Goal: Task Accomplishment & Management: Use online tool/utility

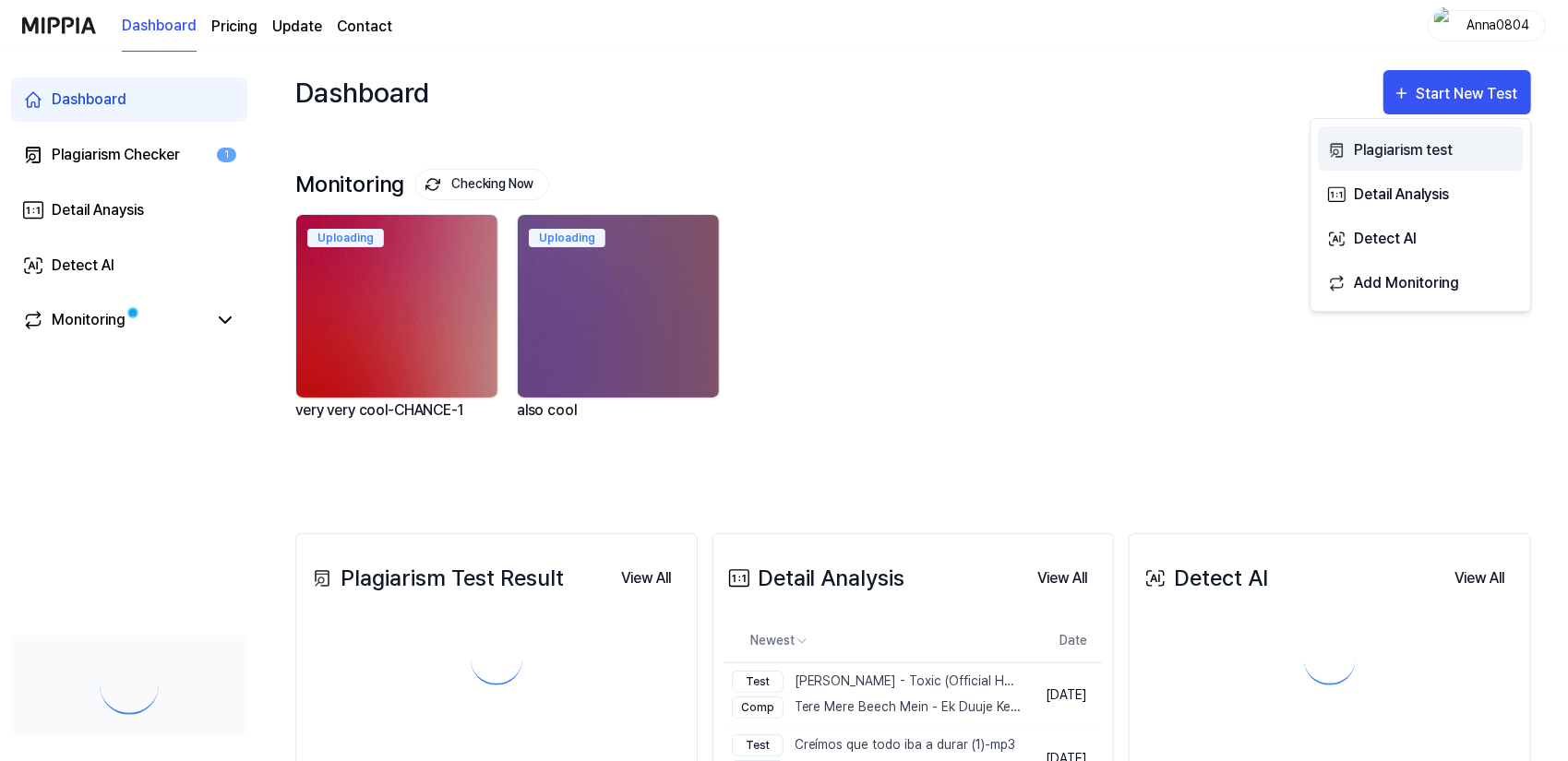
click at [1384, 144] on div "Plagiarism test" at bounding box center [1434, 150] width 161 height 24
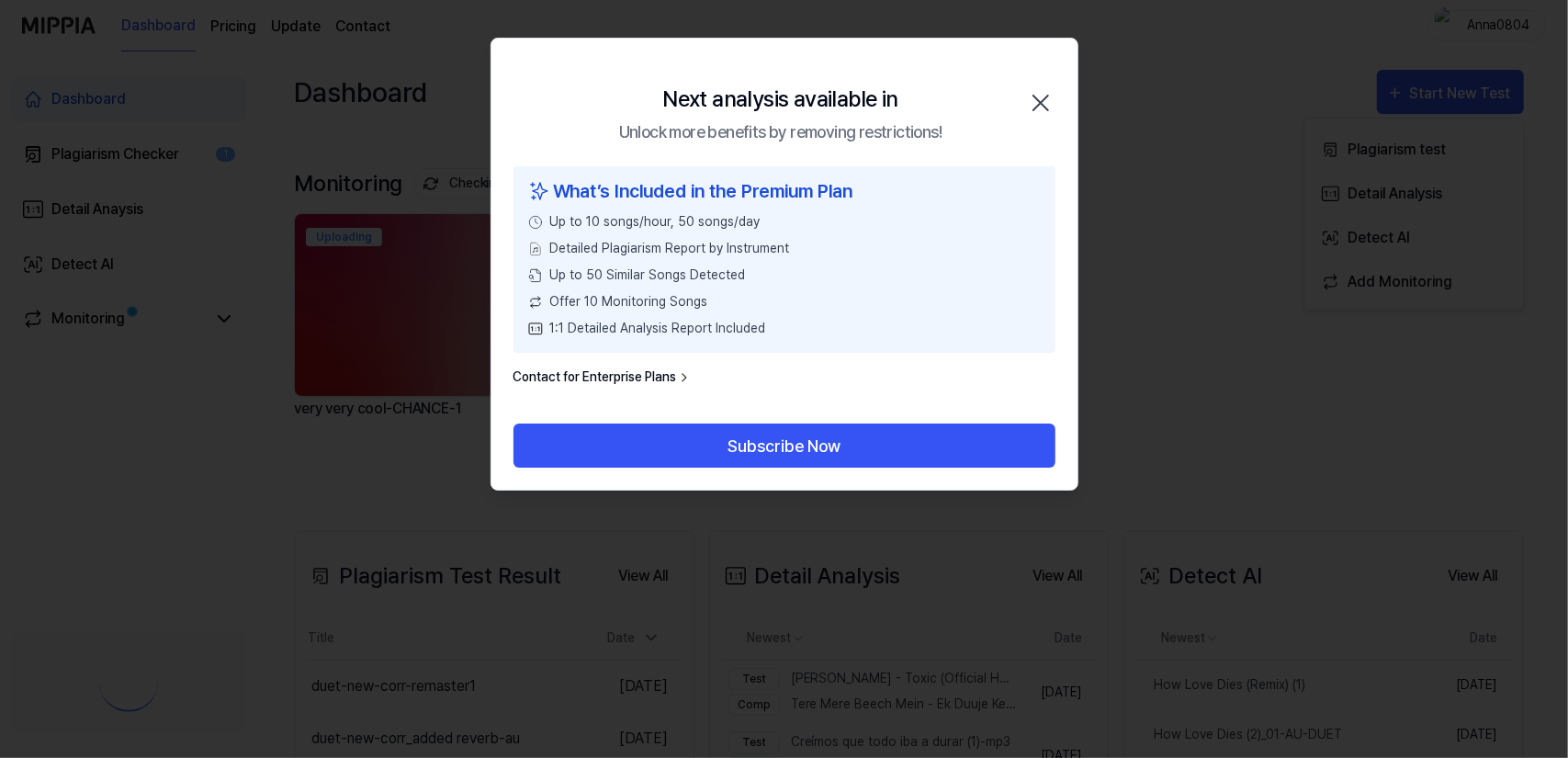
click at [1041, 100] on icon "button" at bounding box center [1040, 102] width 15 height 15
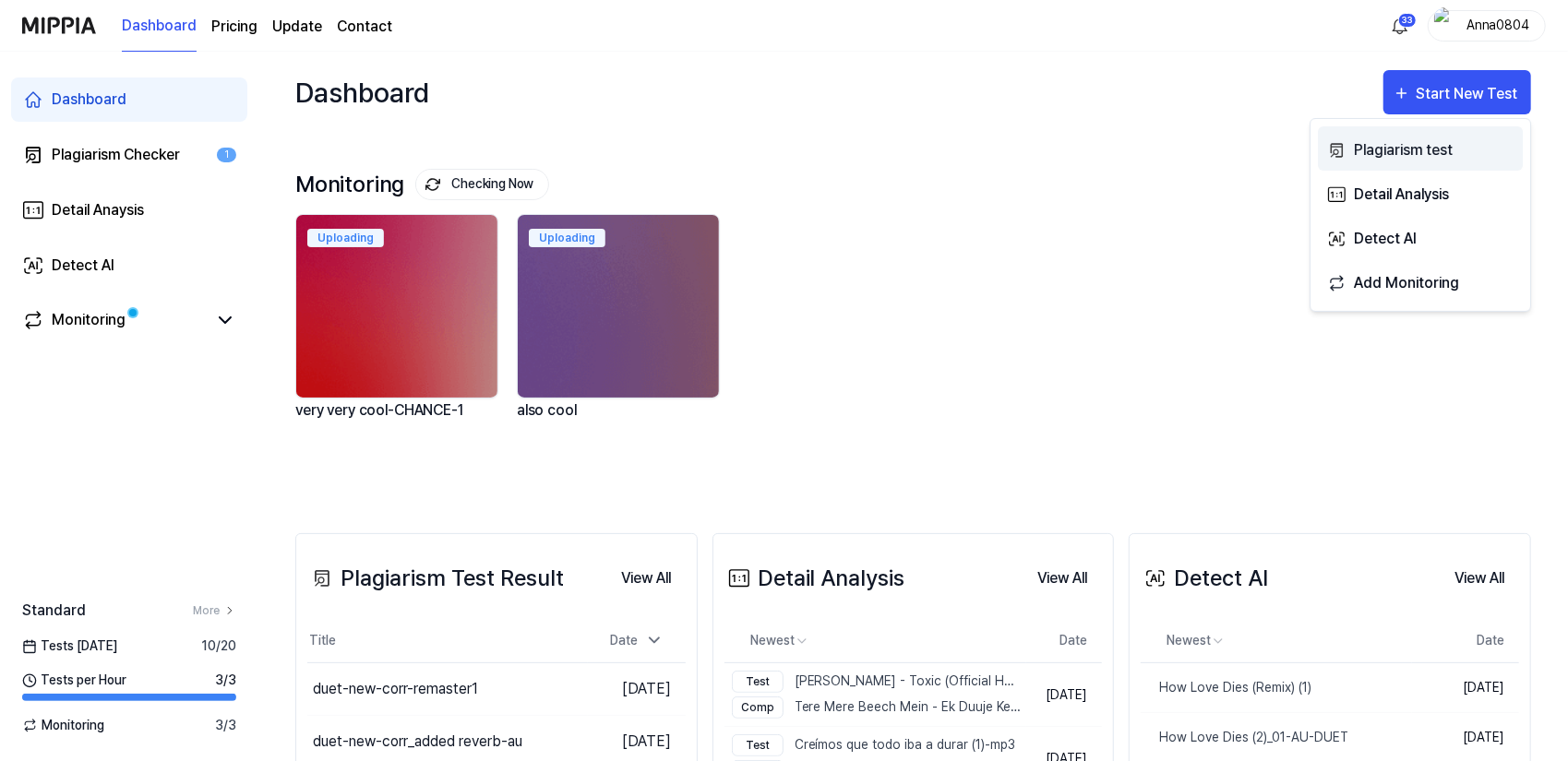
click at [1403, 147] on div "Plagiarism test" at bounding box center [1434, 150] width 161 height 24
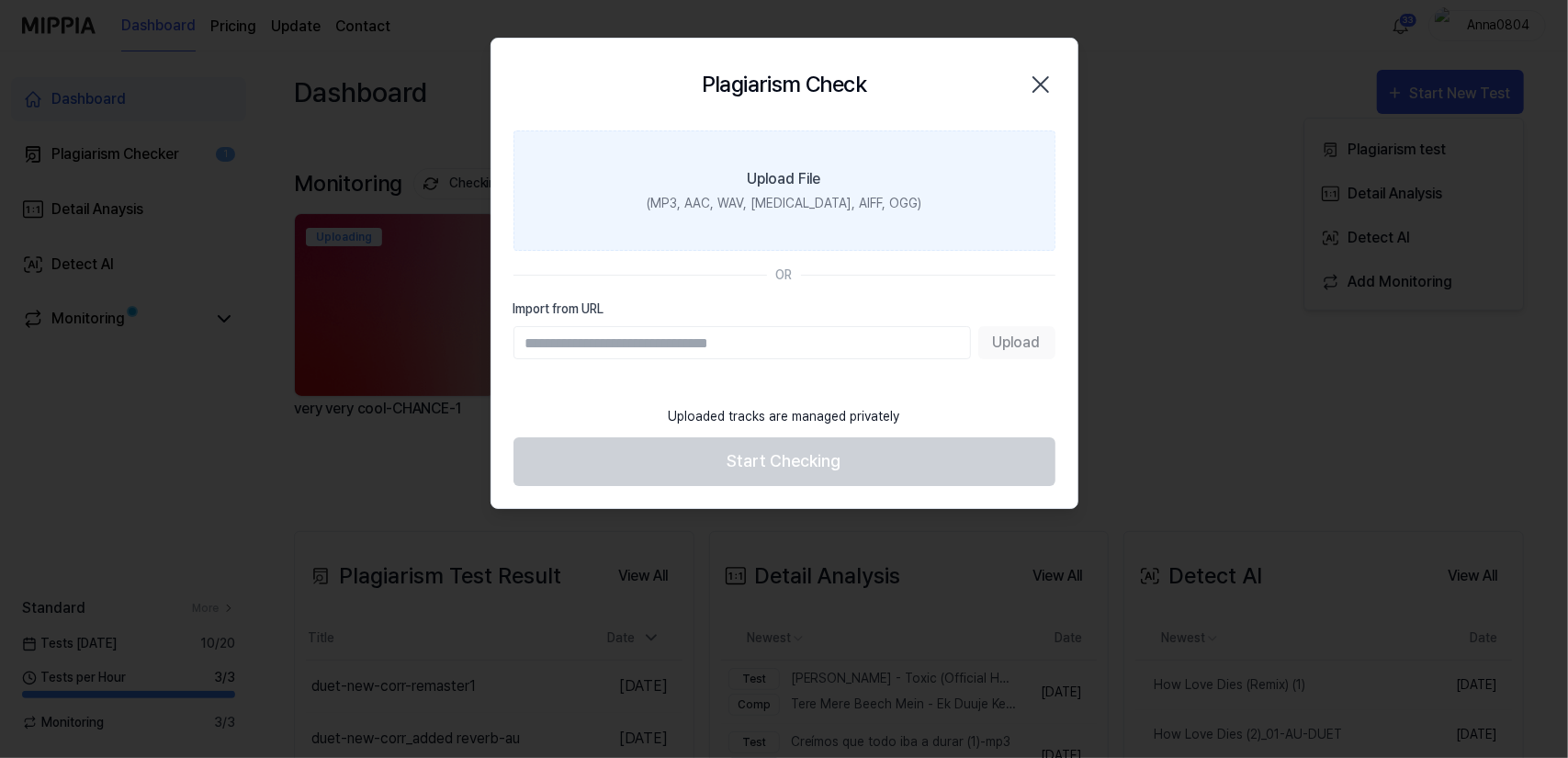
click at [703, 208] on div "(MP3, AAC, WAV, [MEDICAL_DATA], AIFF, OGG)" at bounding box center [784, 204] width 275 height 20
click at [0, 0] on input "Upload File (MP3, AAC, WAV, [MEDICAL_DATA], AIFF, OGG)" at bounding box center [0, 0] width 0 height 0
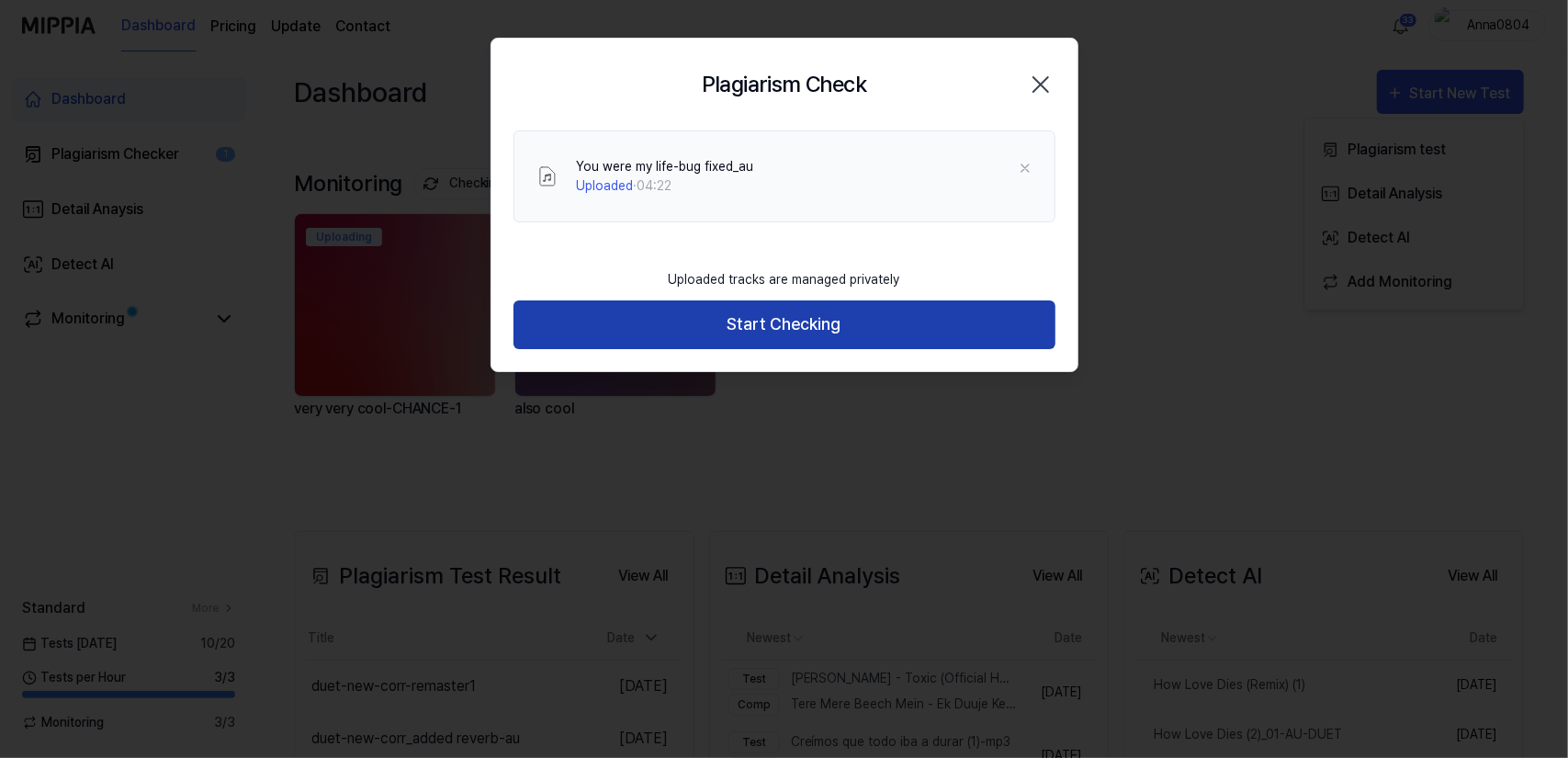
click at [816, 322] on button "Start Checking" at bounding box center [785, 325] width 542 height 49
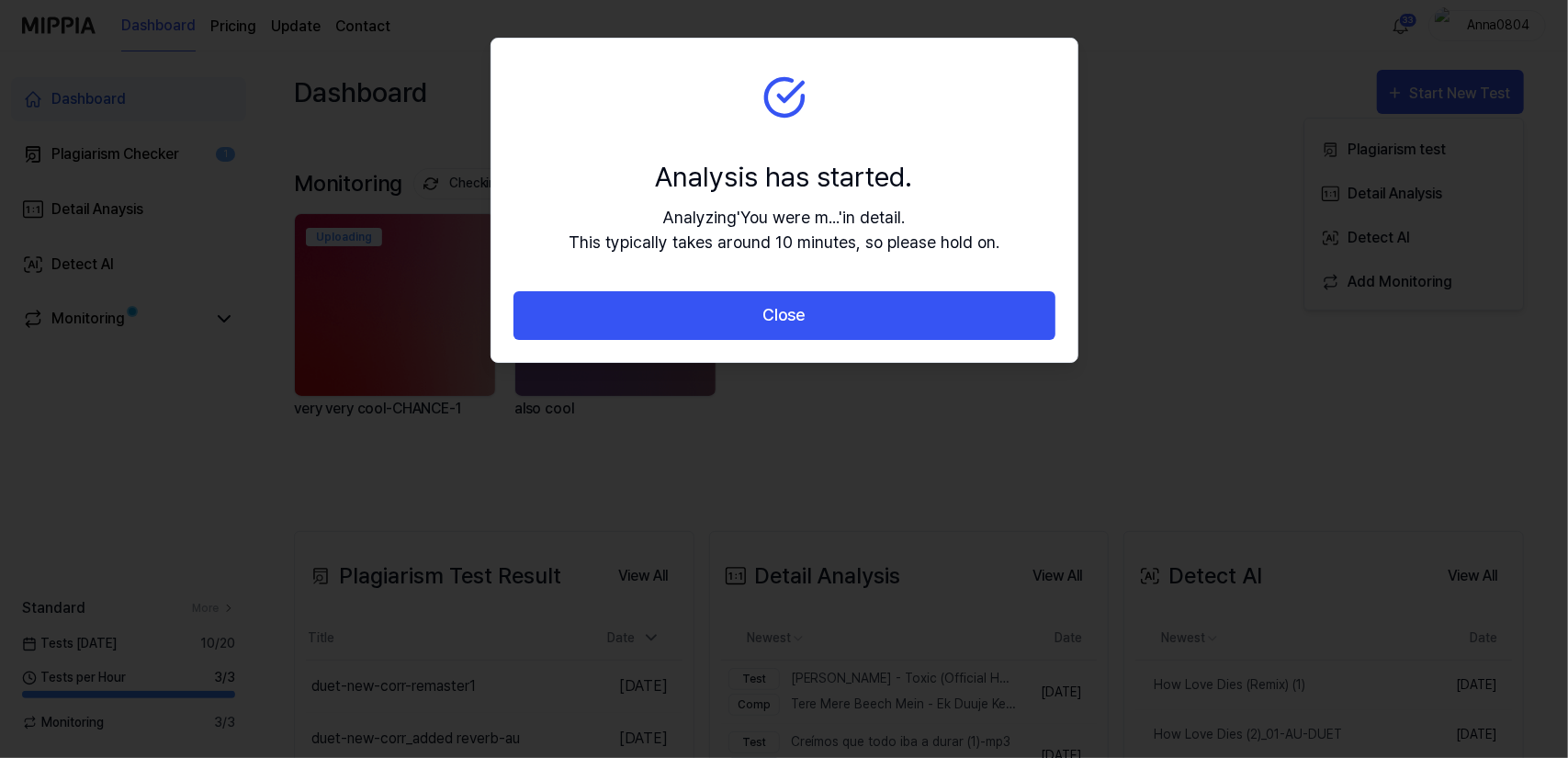
click at [816, 322] on button "Close" at bounding box center [785, 316] width 542 height 49
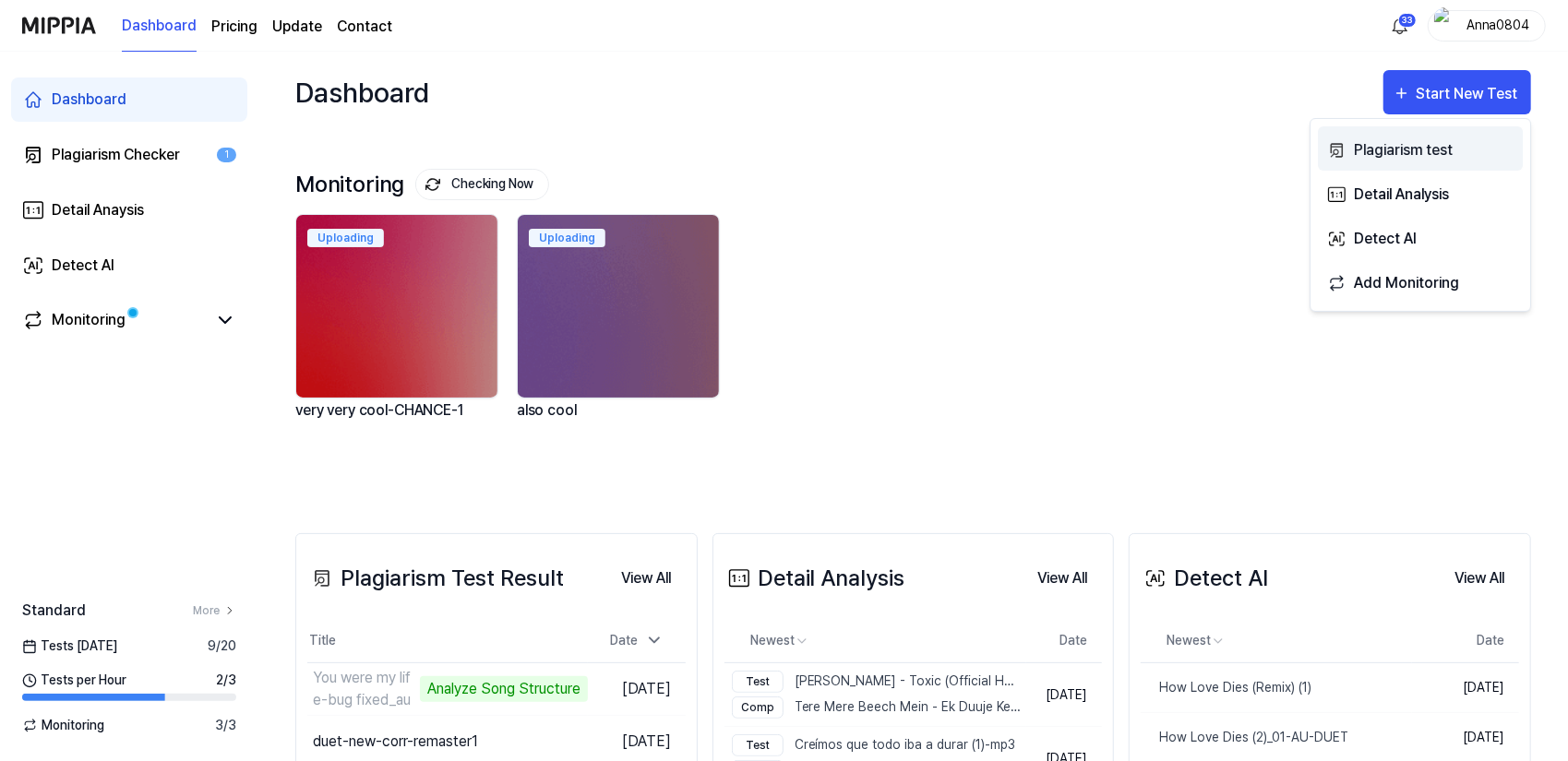
click at [1360, 158] on div "Plagiarism test" at bounding box center [1434, 150] width 161 height 24
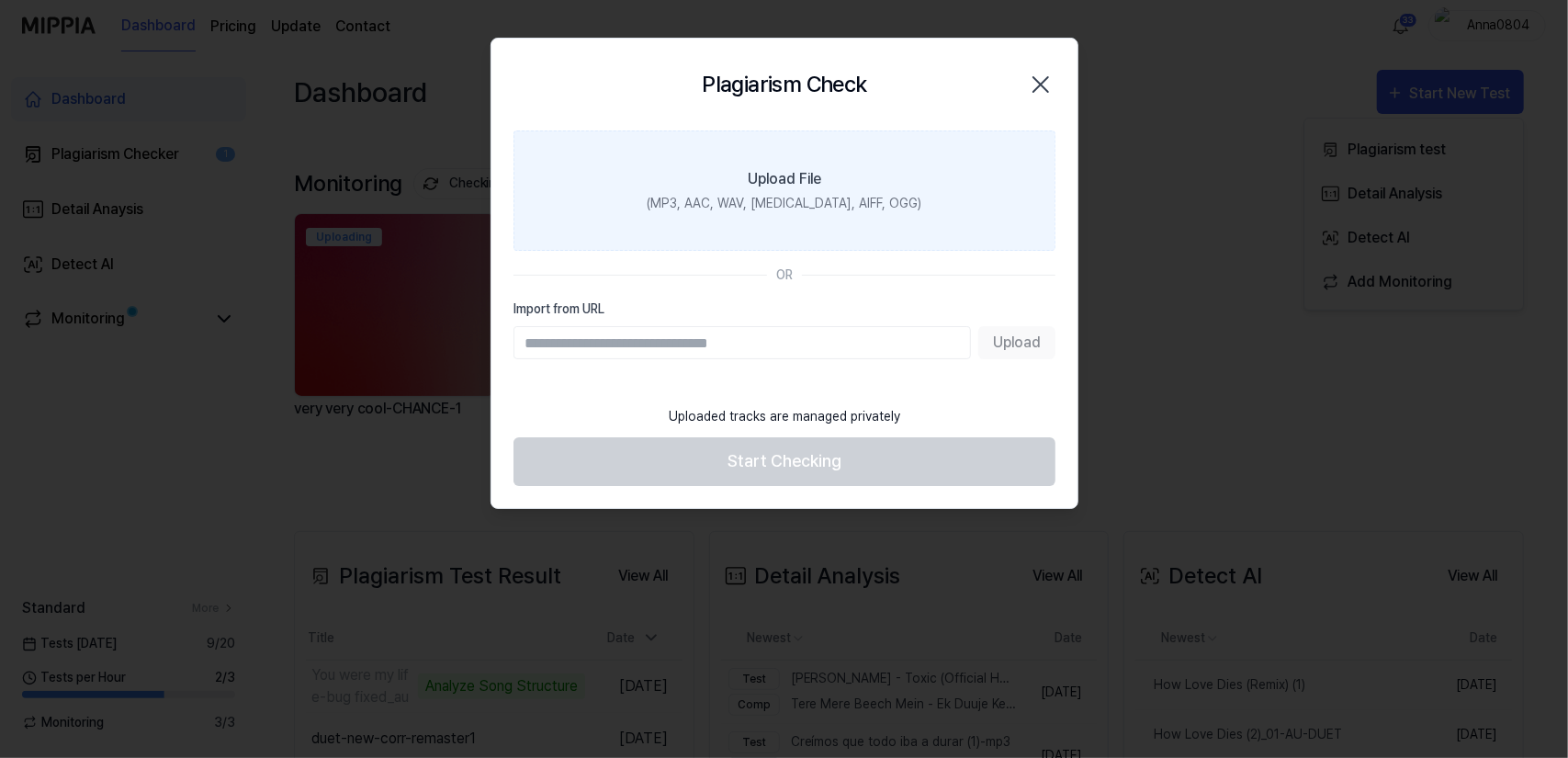
click at [725, 192] on label "Upload File (MP3, AAC, WAV, FLAC, AIFF, OGG)" at bounding box center [785, 190] width 542 height 120
click at [0, 0] on input "Upload File (MP3, AAC, WAV, FLAC, AIFF, OGG)" at bounding box center [0, 0] width 0 height 0
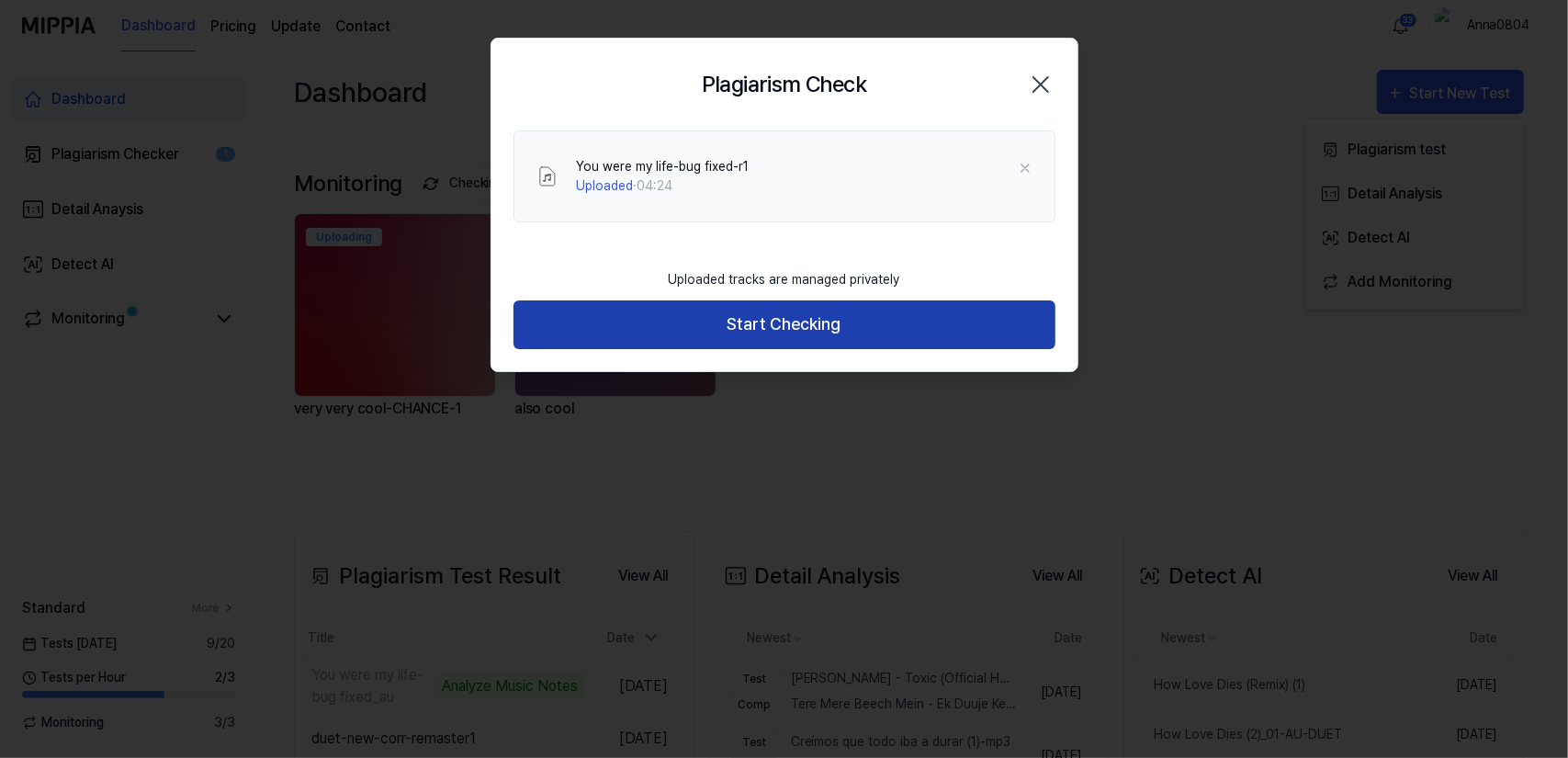
click at [722, 330] on button "Start Checking" at bounding box center [785, 325] width 542 height 49
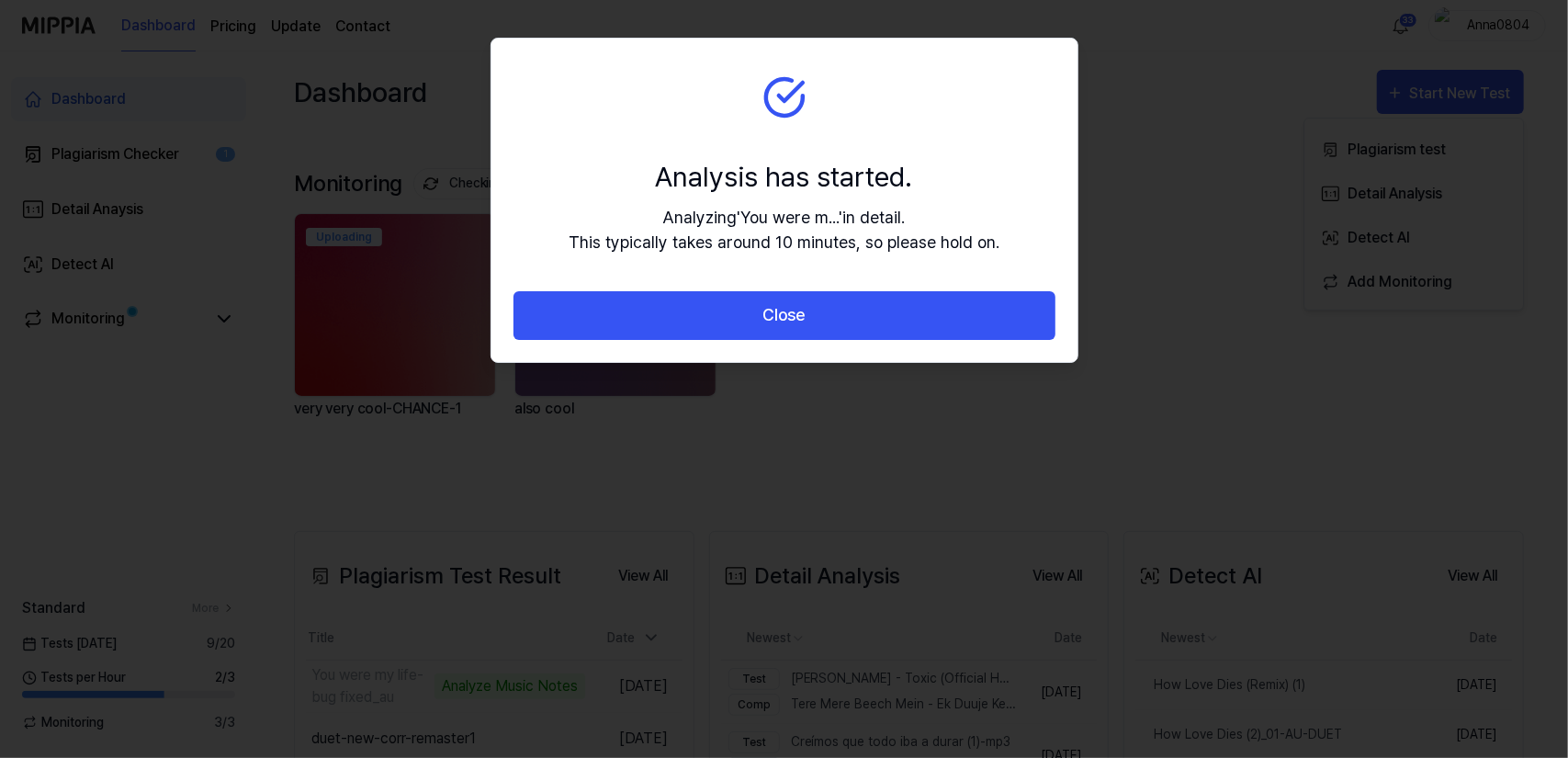
click at [722, 330] on button "Close" at bounding box center [785, 316] width 542 height 49
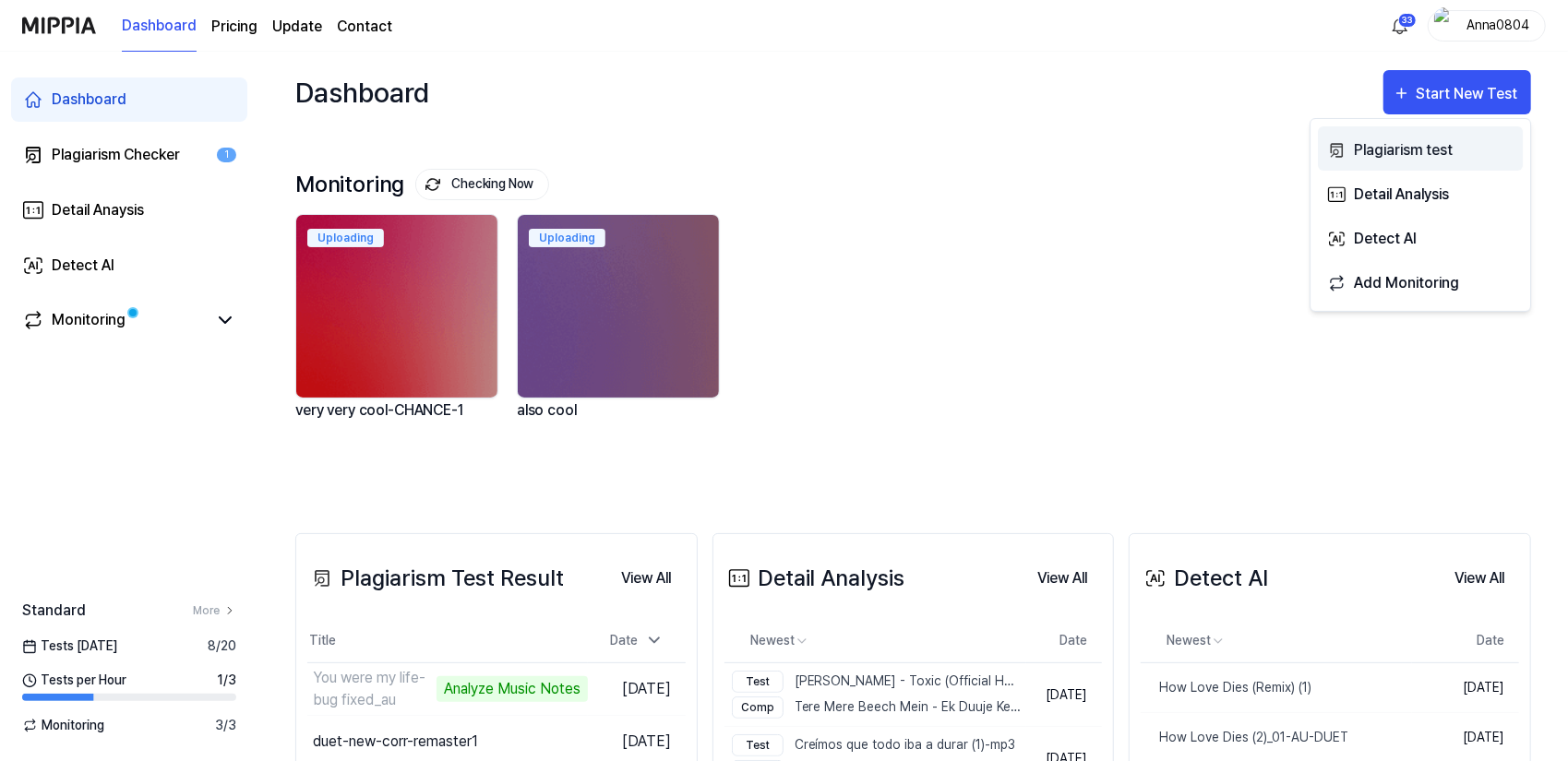
click at [1406, 145] on div "Plagiarism test" at bounding box center [1434, 150] width 161 height 24
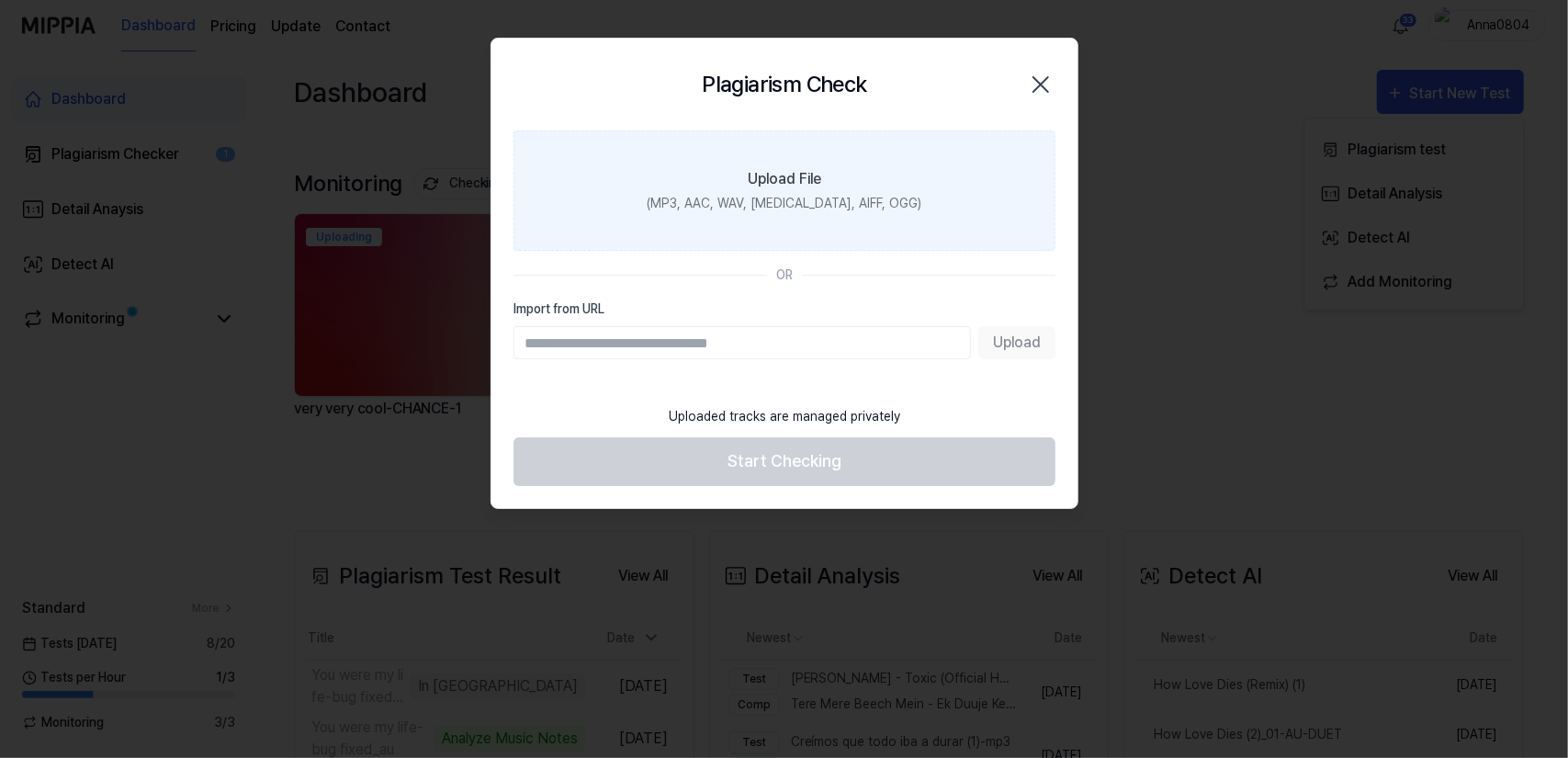
click at [754, 162] on label "Upload File (MP3, AAC, WAV, FLAC, AIFF, OGG)" at bounding box center [785, 190] width 542 height 120
click at [0, 0] on input "Upload File (MP3, AAC, WAV, FLAC, AIFF, OGG)" at bounding box center [0, 0] width 0 height 0
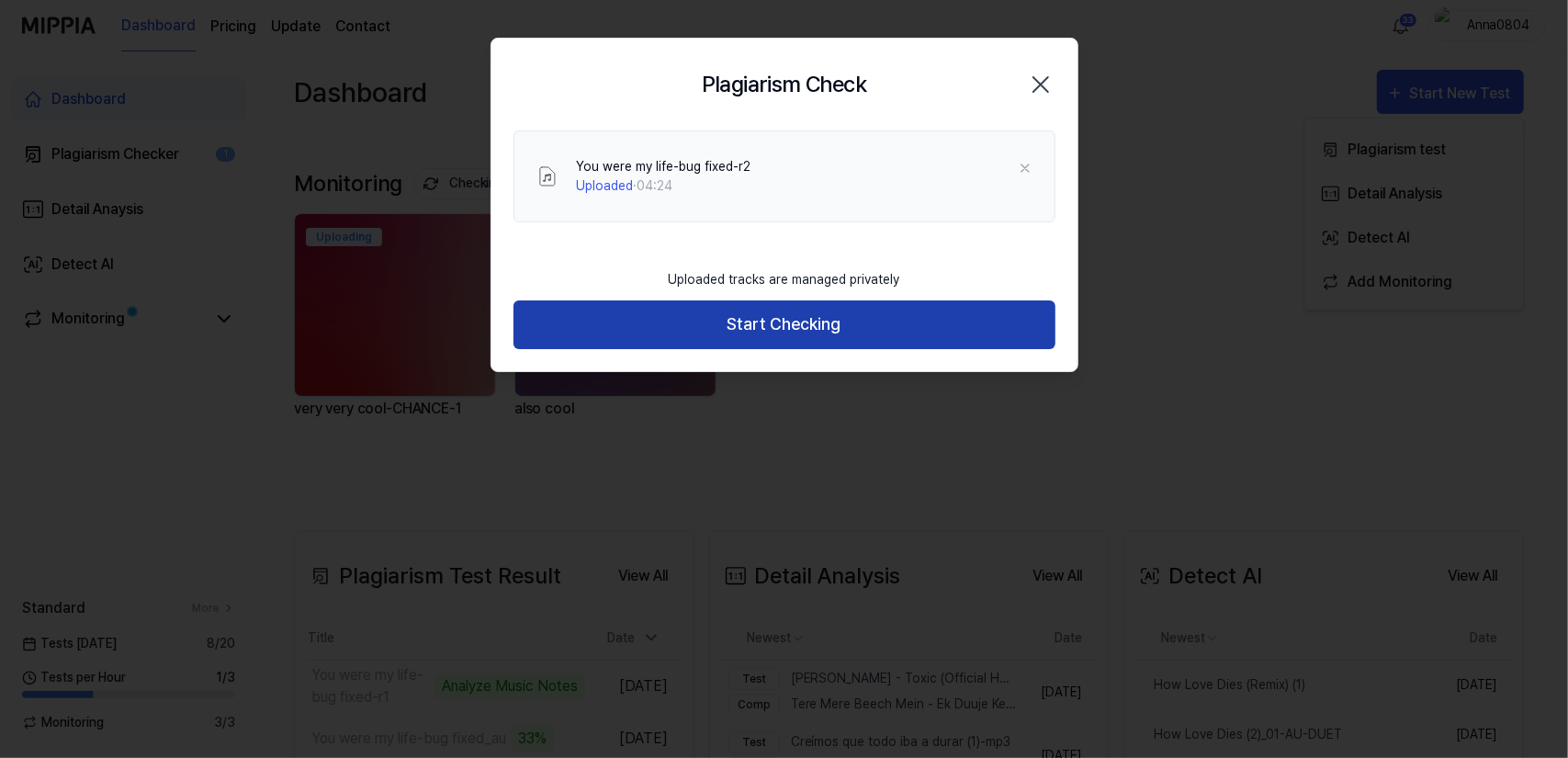
click at [806, 328] on button "Start Checking" at bounding box center [785, 325] width 542 height 49
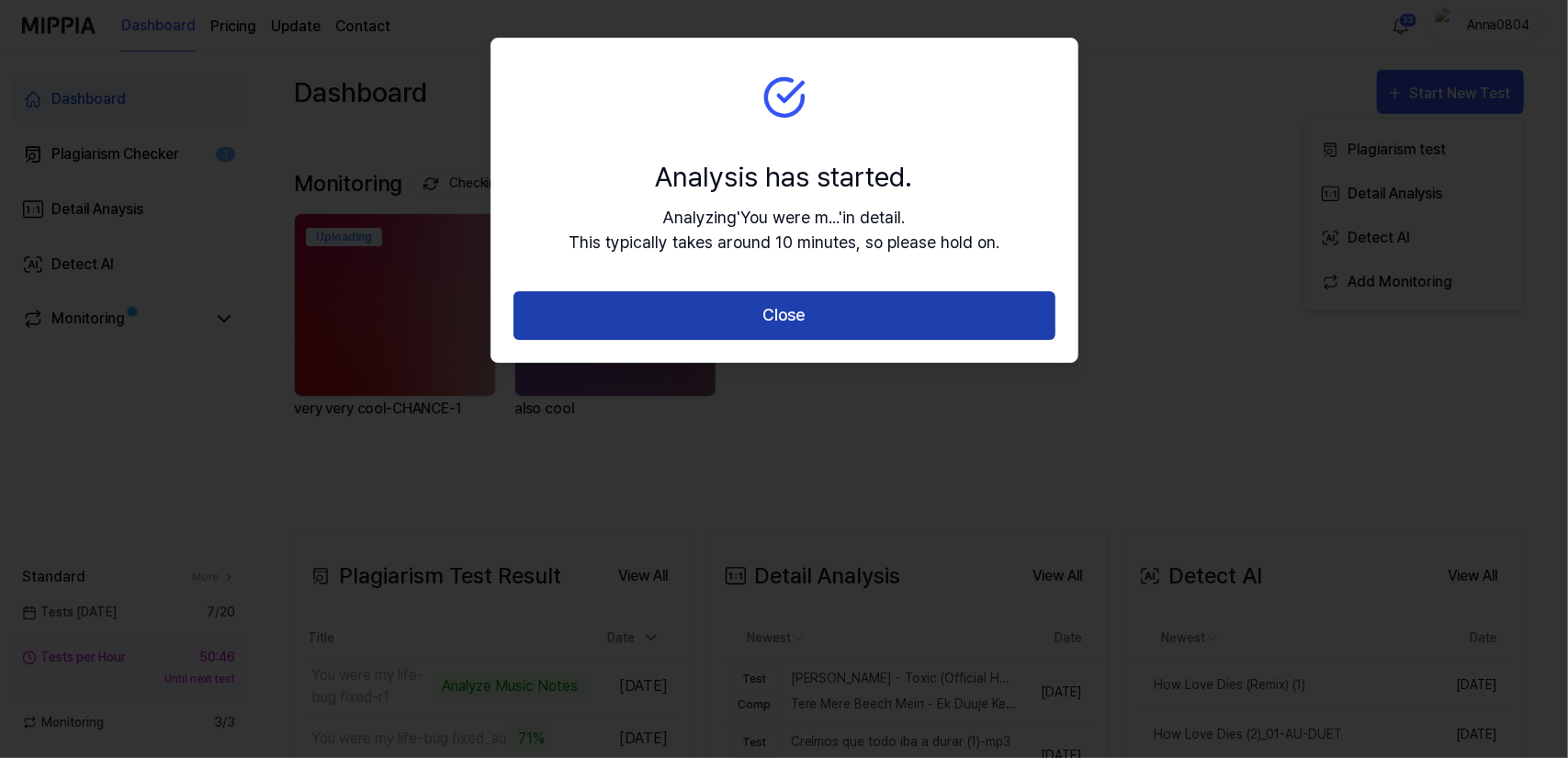
click at [801, 310] on button "Close" at bounding box center [785, 316] width 542 height 49
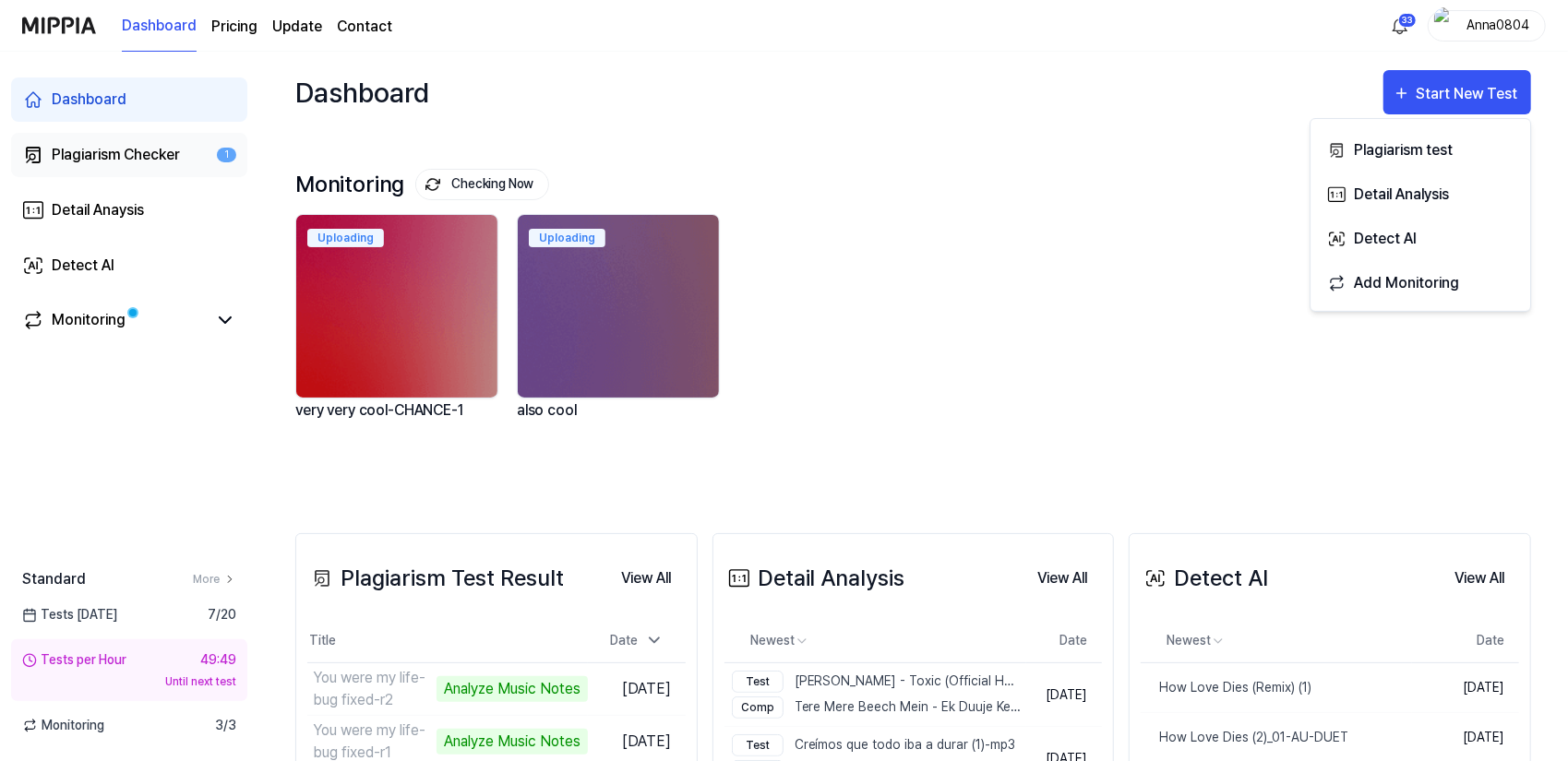
click at [141, 145] on div "Plagiarism Checker" at bounding box center [116, 155] width 128 height 23
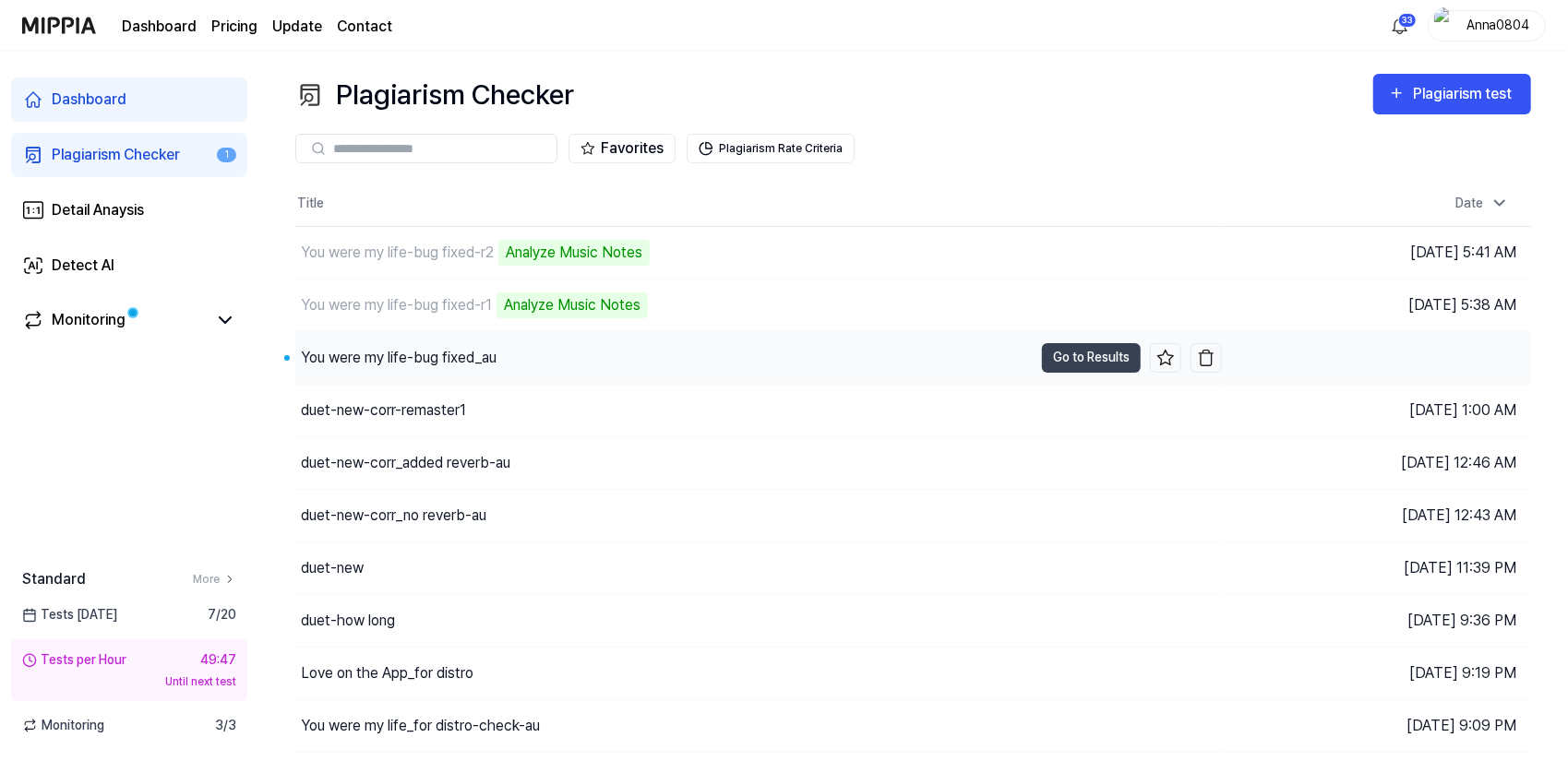
click at [345, 357] on div "You were my life-bug fixed_au" at bounding box center [399, 357] width 196 height 23
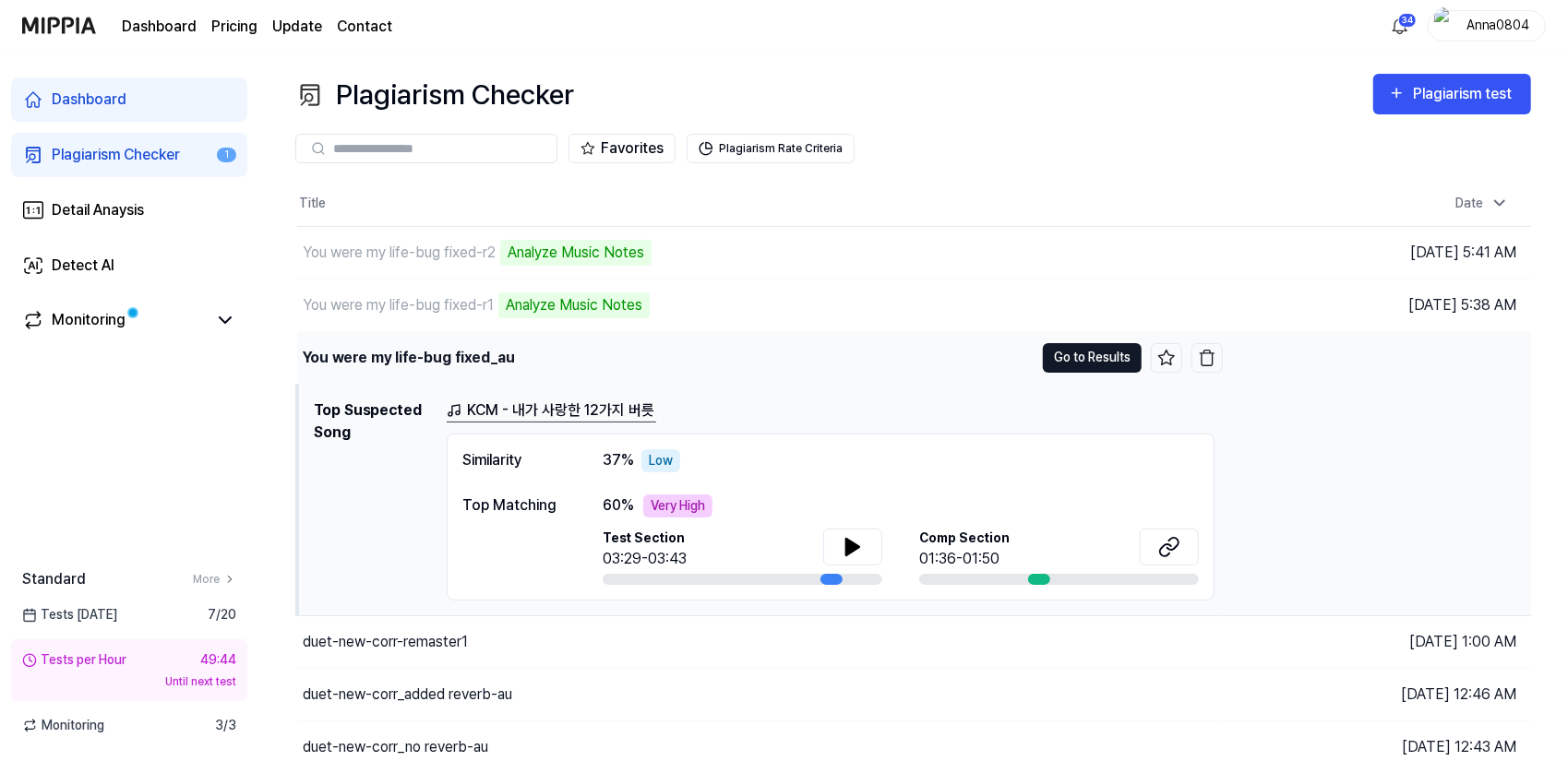
click at [1077, 354] on button "Go to Results" at bounding box center [1092, 357] width 99 height 29
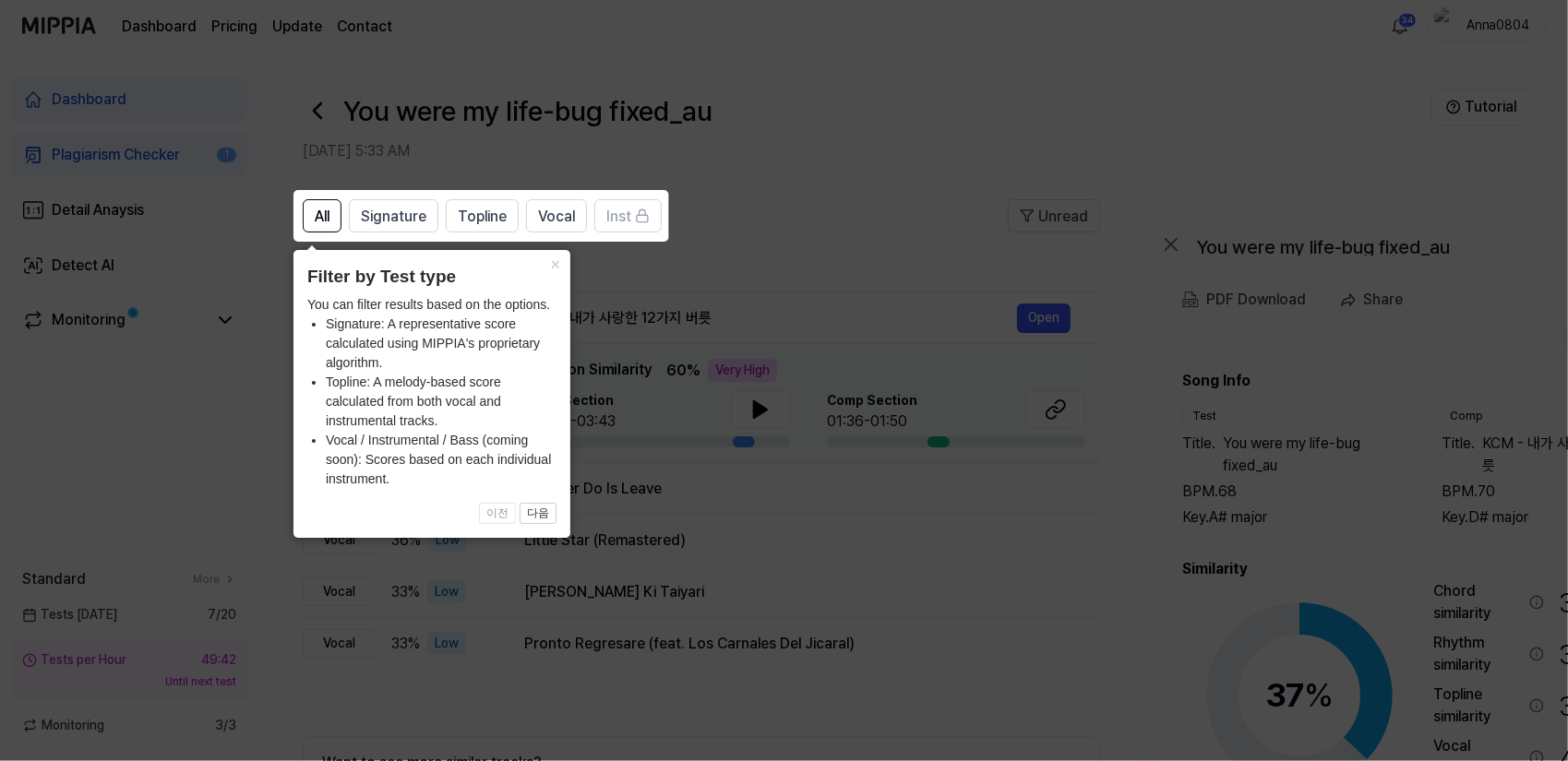
click at [838, 254] on icon at bounding box center [787, 380] width 1575 height 761
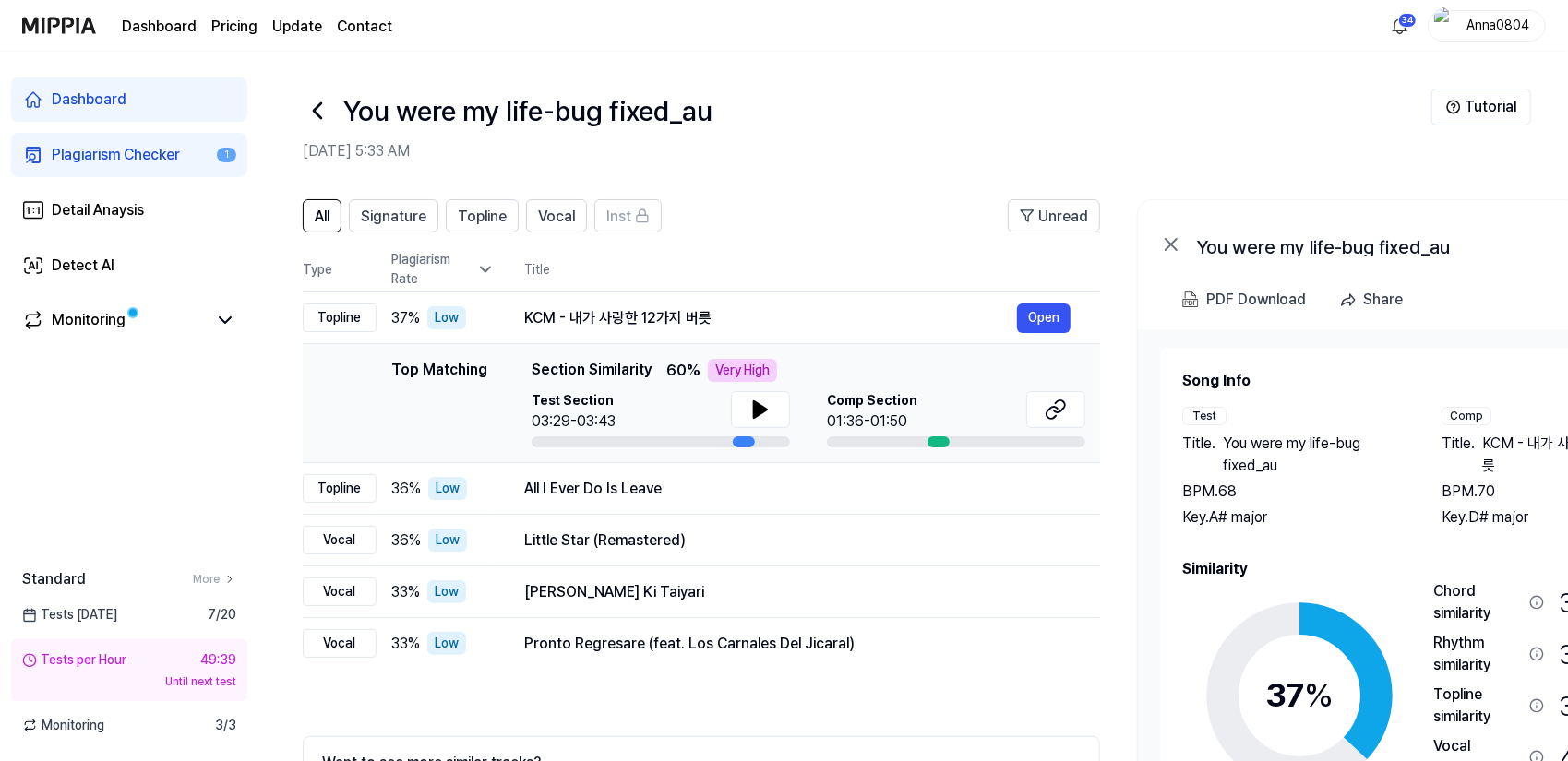
drag, startPoint x: 1331, startPoint y: 519, endPoint x: 1354, endPoint y: 540, distance: 31.1
click at [1354, 540] on div "Song Info Test Title . You were my life-bug fixed_au BPM. 68 Key. A# major Comp…" at bounding box center [1423, 635] width 482 height 530
drag, startPoint x: 391, startPoint y: 212, endPoint x: 423, endPoint y: 214, distance: 32.1
click at [391, 212] on span "Signature" at bounding box center [393, 216] width 66 height 23
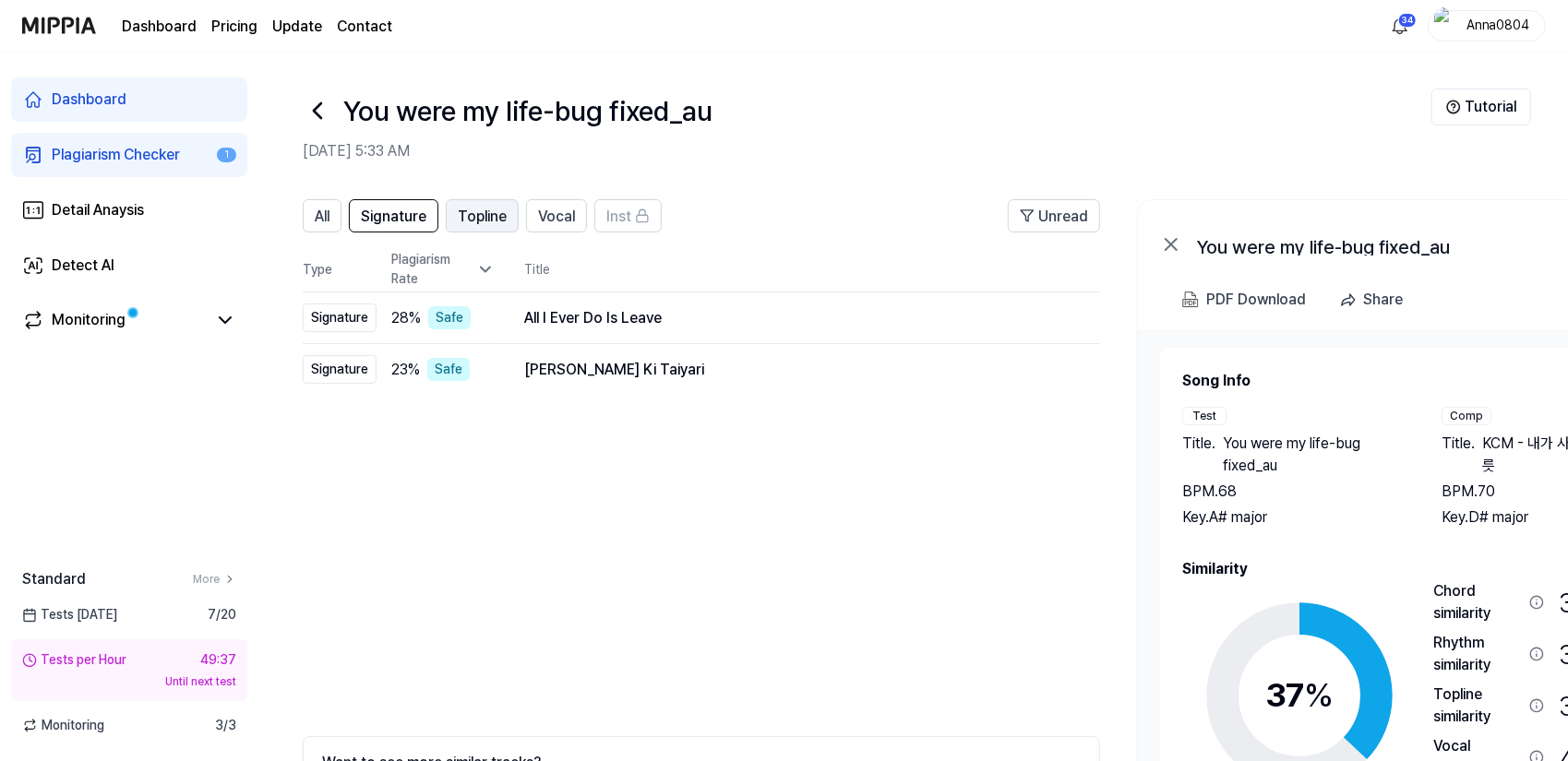
click at [503, 220] on span "Topline" at bounding box center [482, 216] width 49 height 23
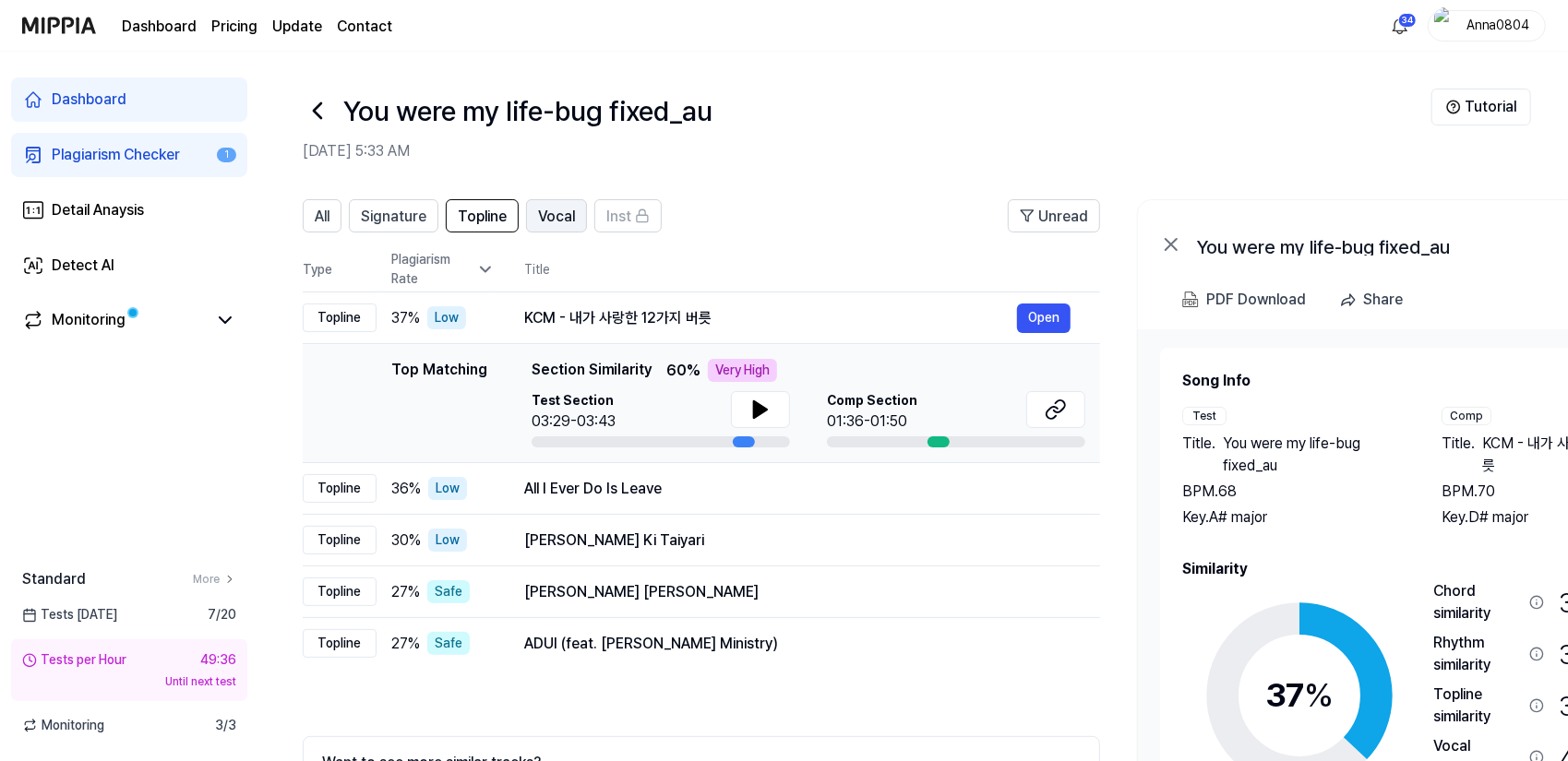
click at [568, 221] on span "Vocal" at bounding box center [556, 216] width 37 height 23
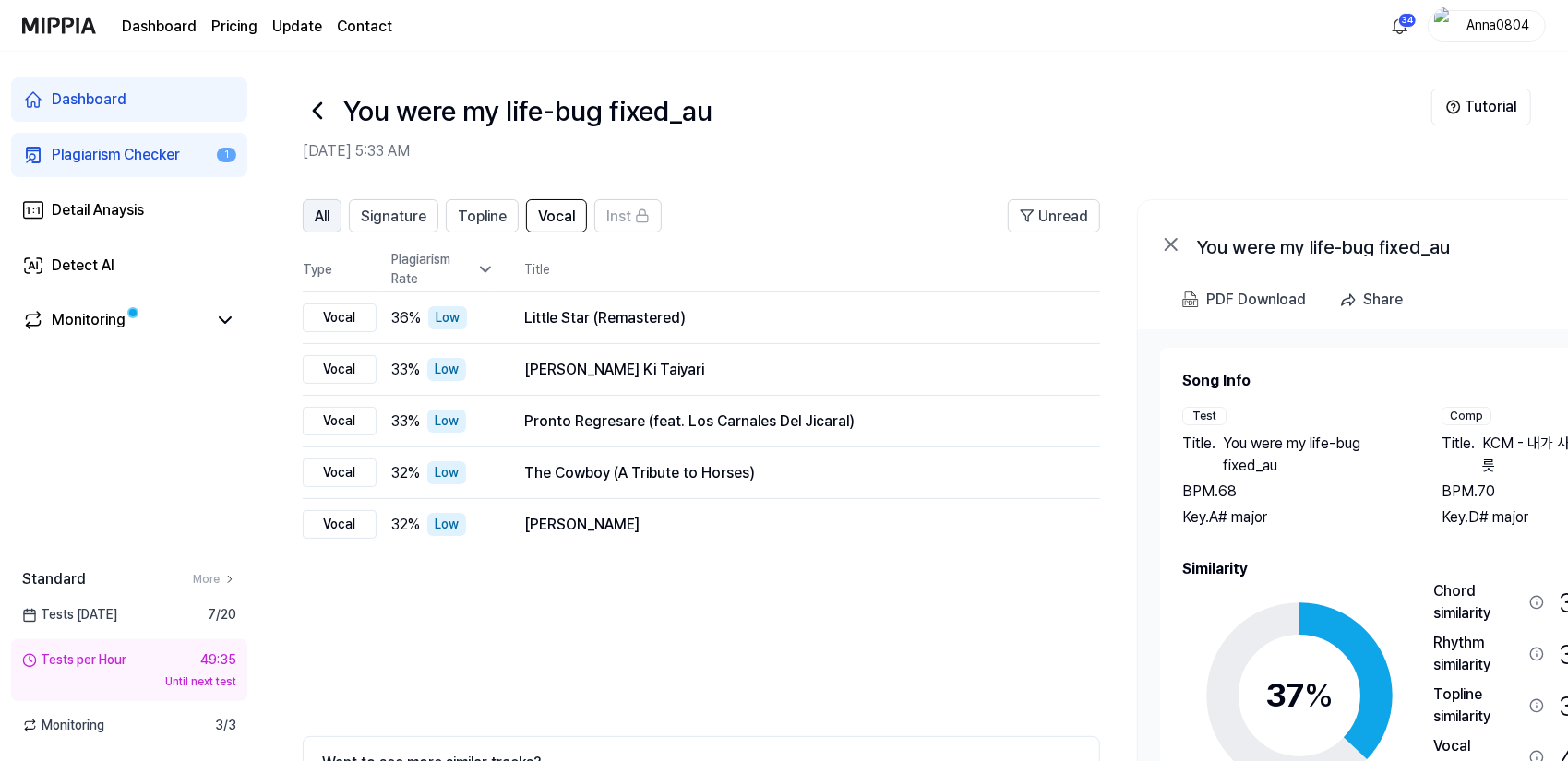
click at [327, 212] on span "All" at bounding box center [321, 216] width 15 height 23
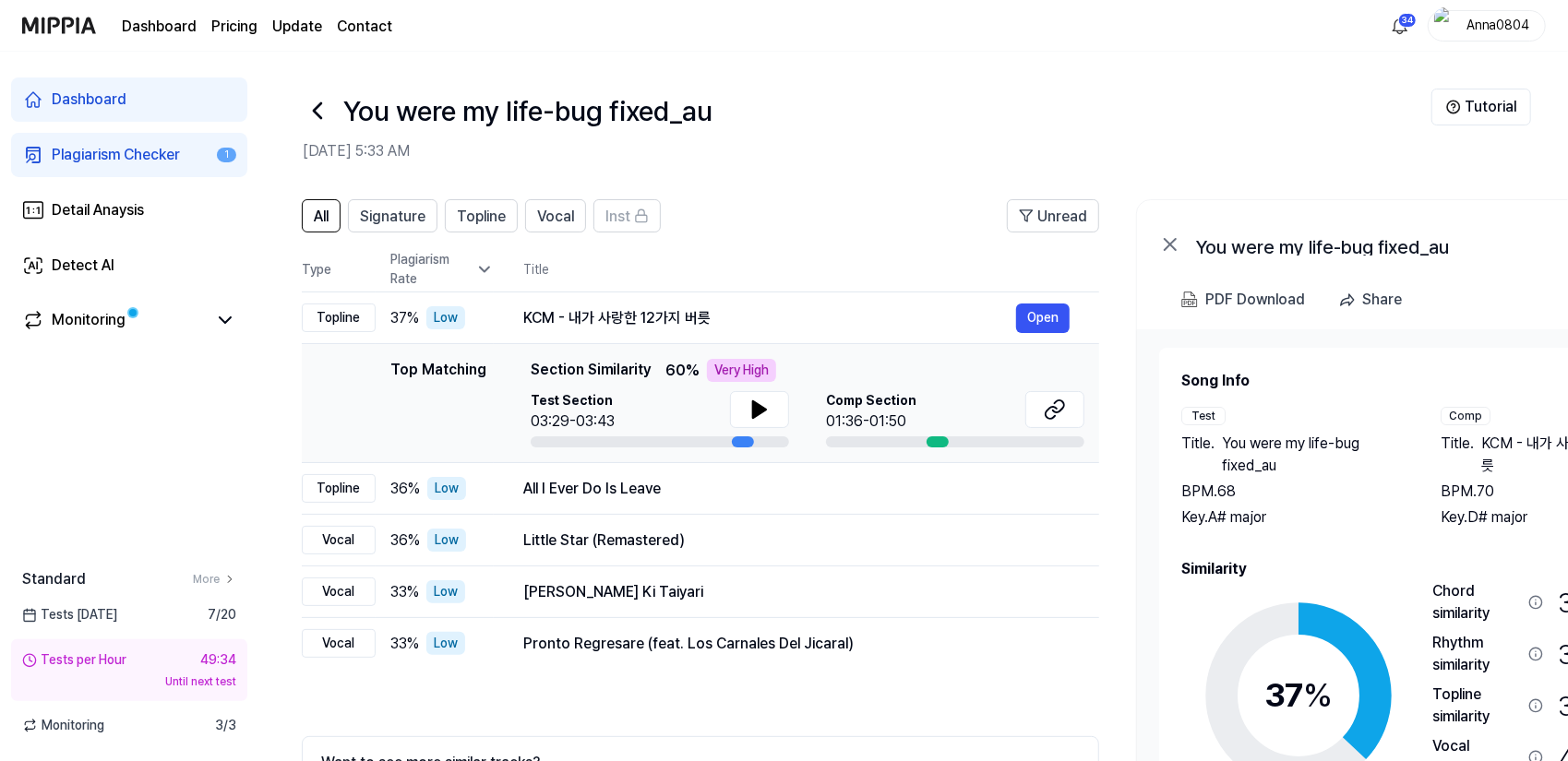
click at [74, 164] on div "Plagiarism Checker" at bounding box center [116, 155] width 128 height 23
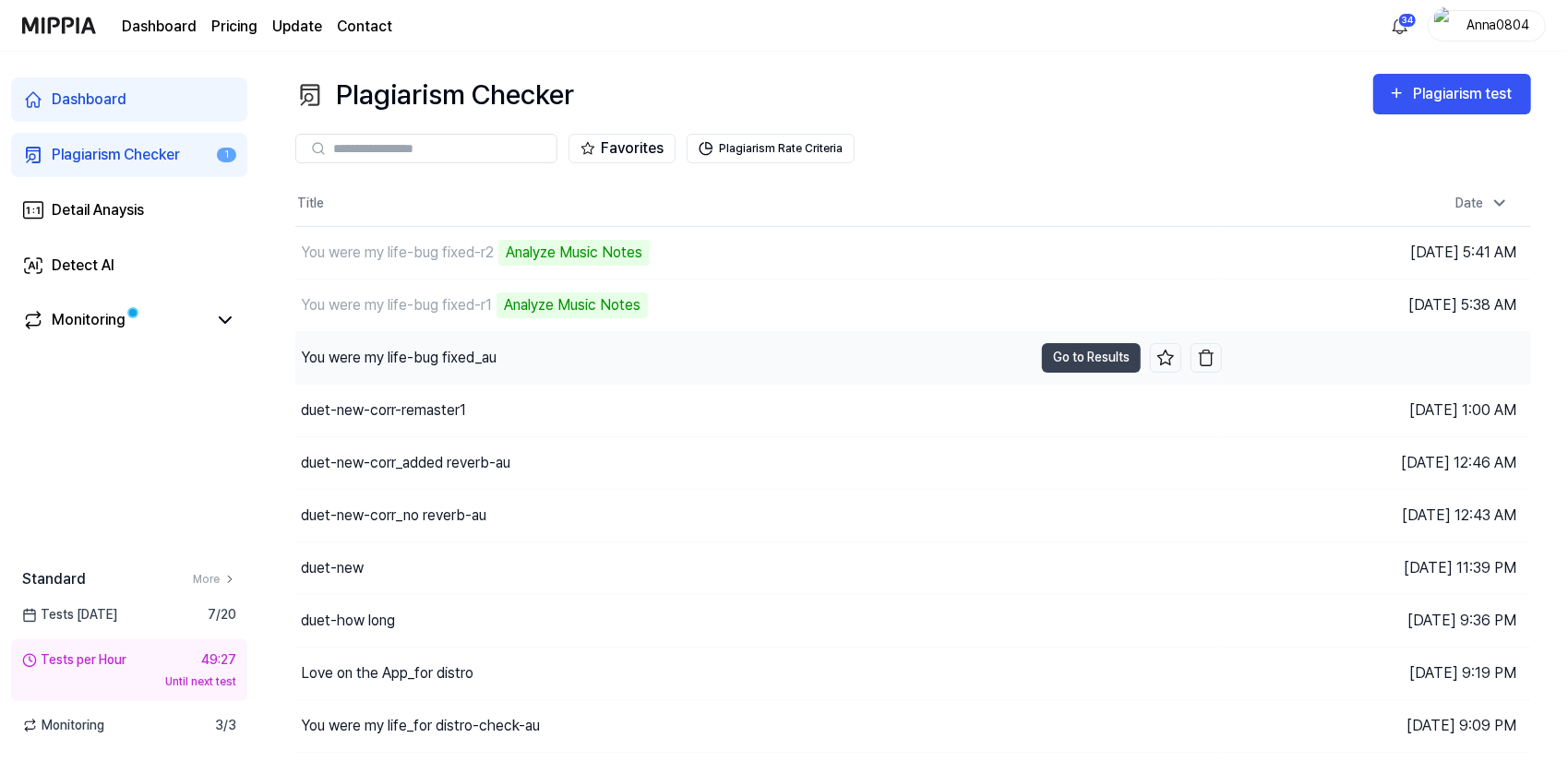
click at [497, 357] on div "You were my life-bug fixed_au" at bounding box center [399, 357] width 196 height 23
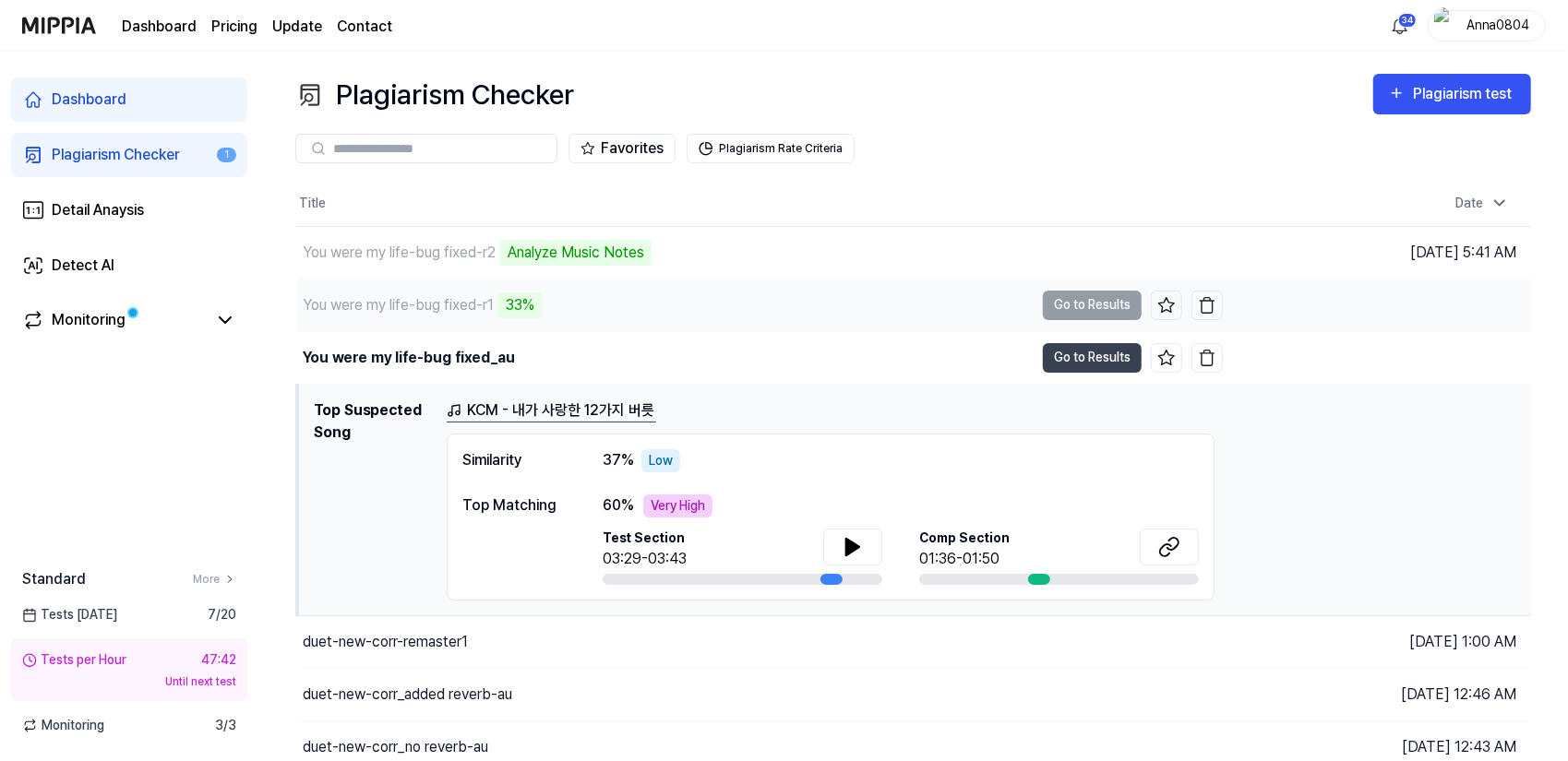
click at [452, 314] on div "You were my life-bug fixed-r1" at bounding box center [398, 306] width 191 height 23
click at [459, 295] on div "You were my life-bug fixed-r1" at bounding box center [398, 306] width 191 height 23
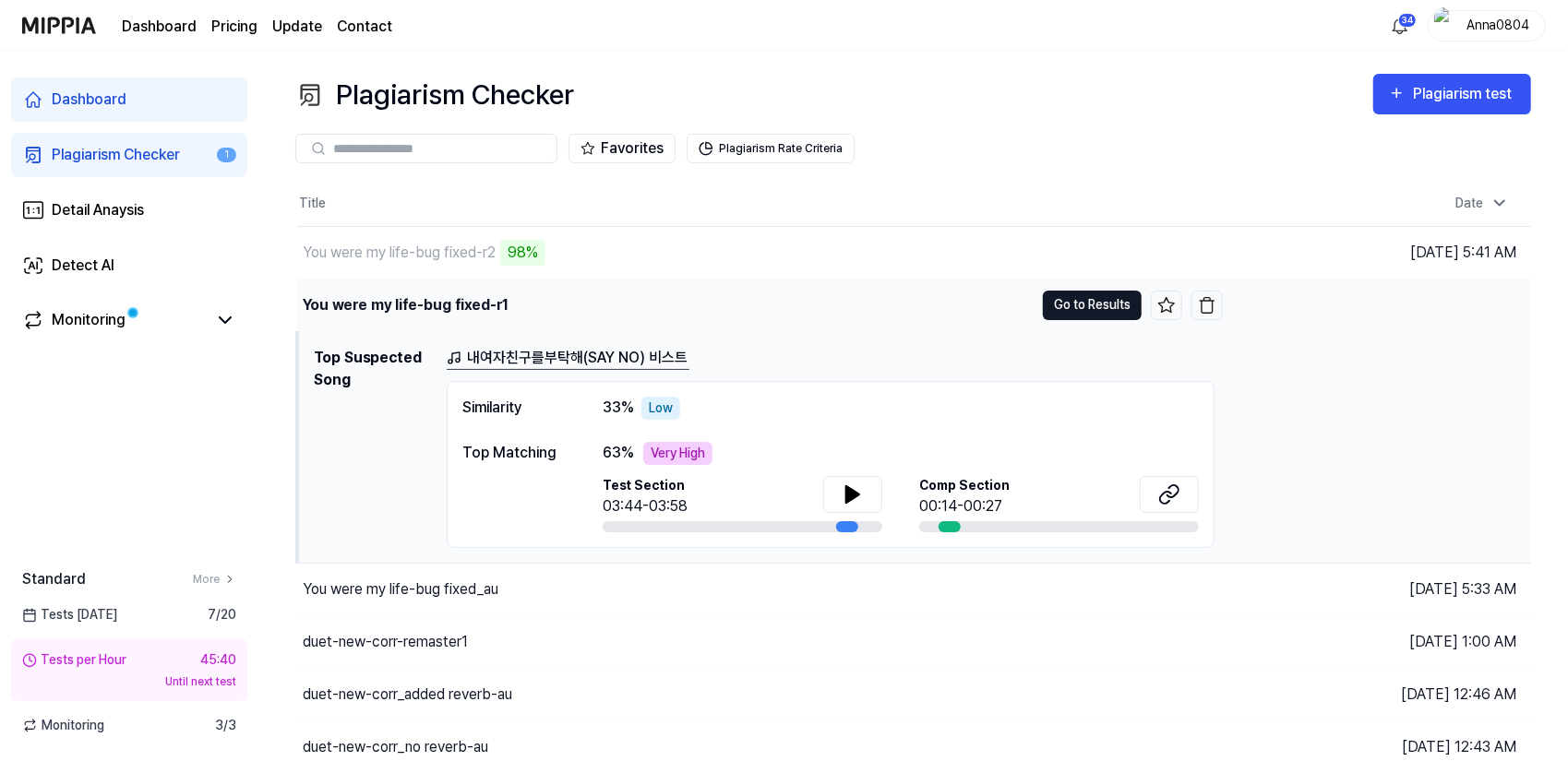
click at [1111, 313] on button "Go to Results" at bounding box center [1092, 306] width 99 height 29
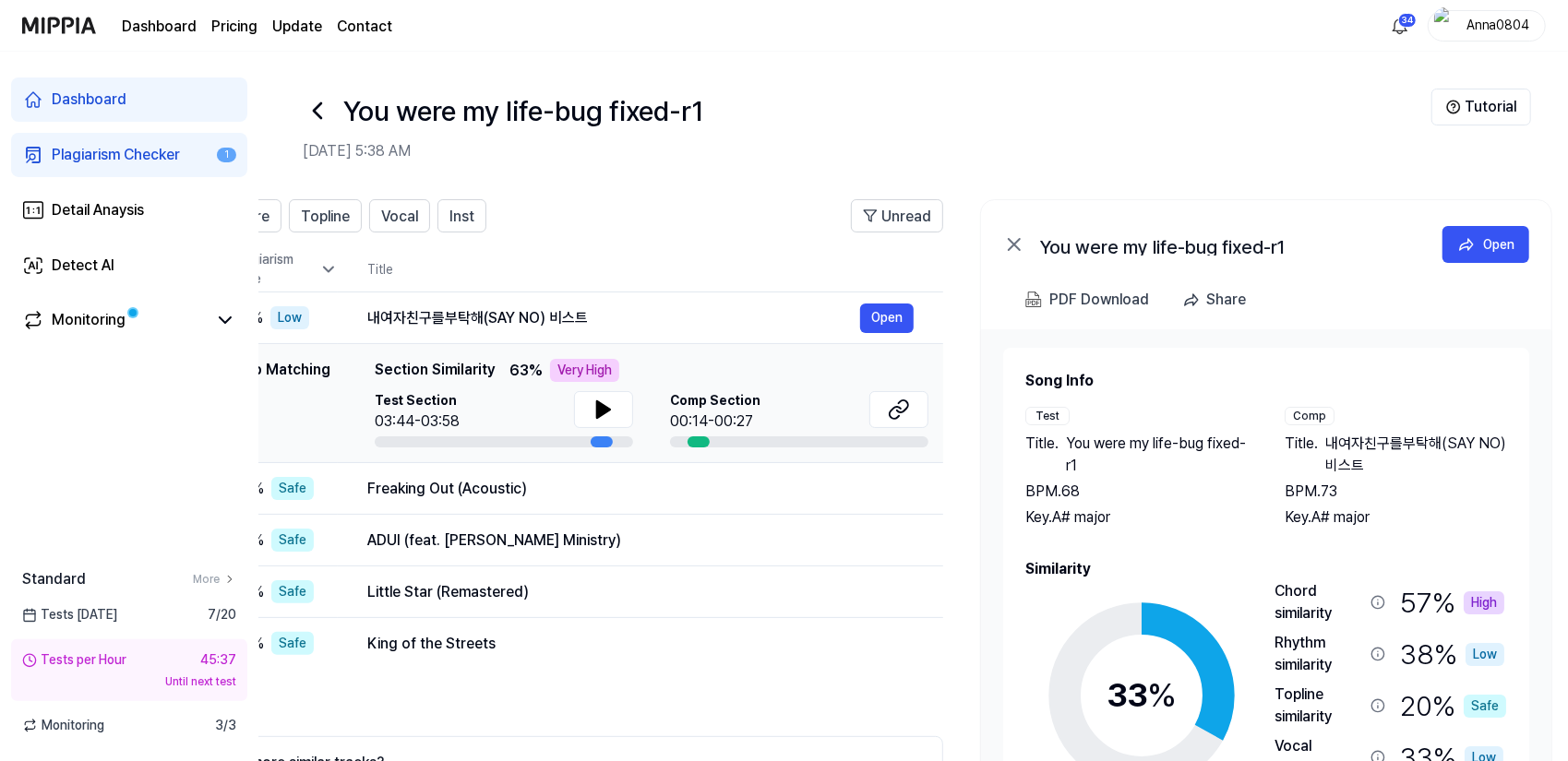
scroll to position [0, 177]
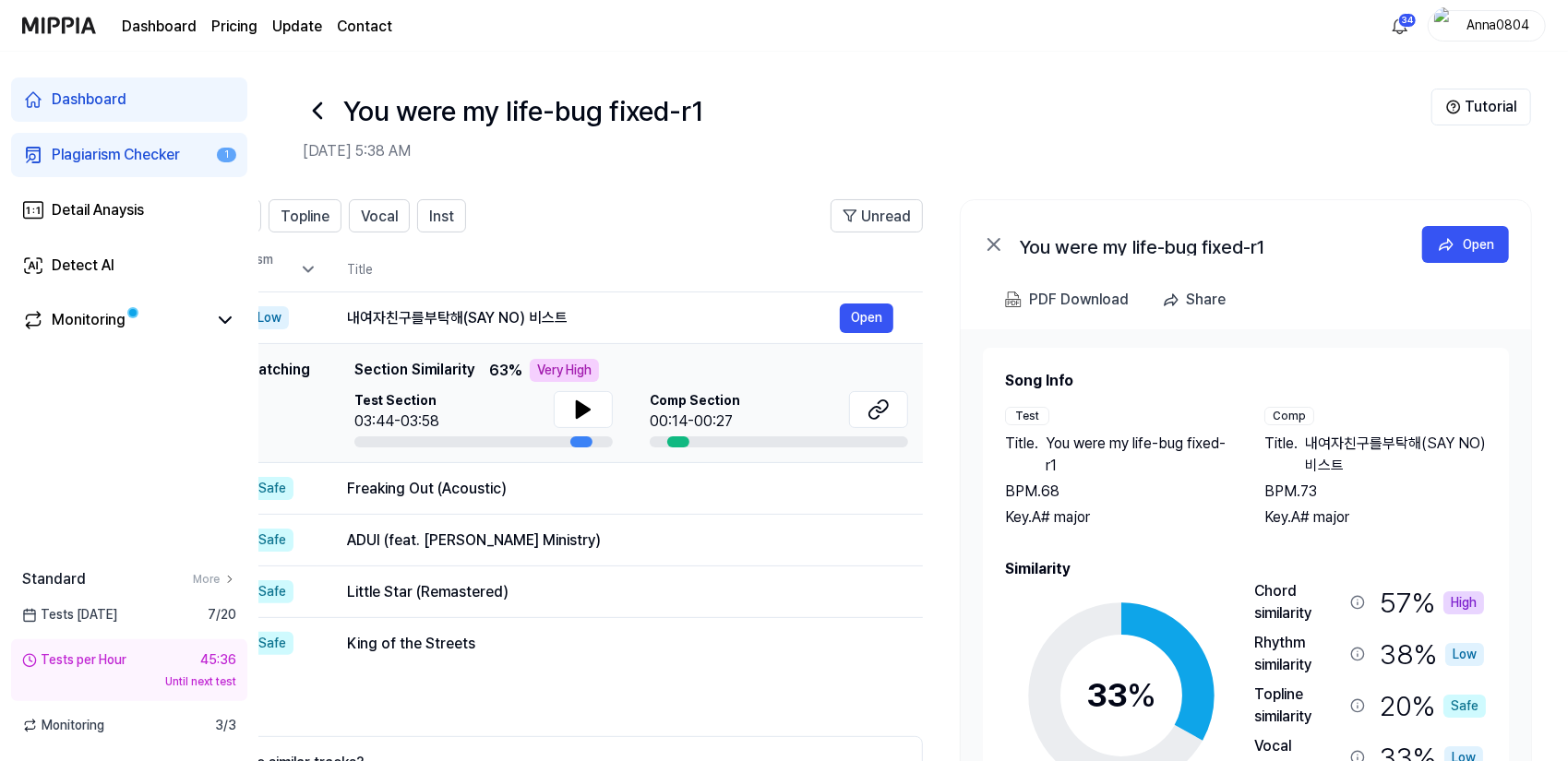
drag, startPoint x: 1413, startPoint y: 486, endPoint x: 1229, endPoint y: 464, distance: 185.3
click at [1220, 471] on div "Test Title . You were my life-bug fixed-r1 BPM. 68 Key. A# major Comp Title . 내…" at bounding box center [1246, 467] width 482 height 121
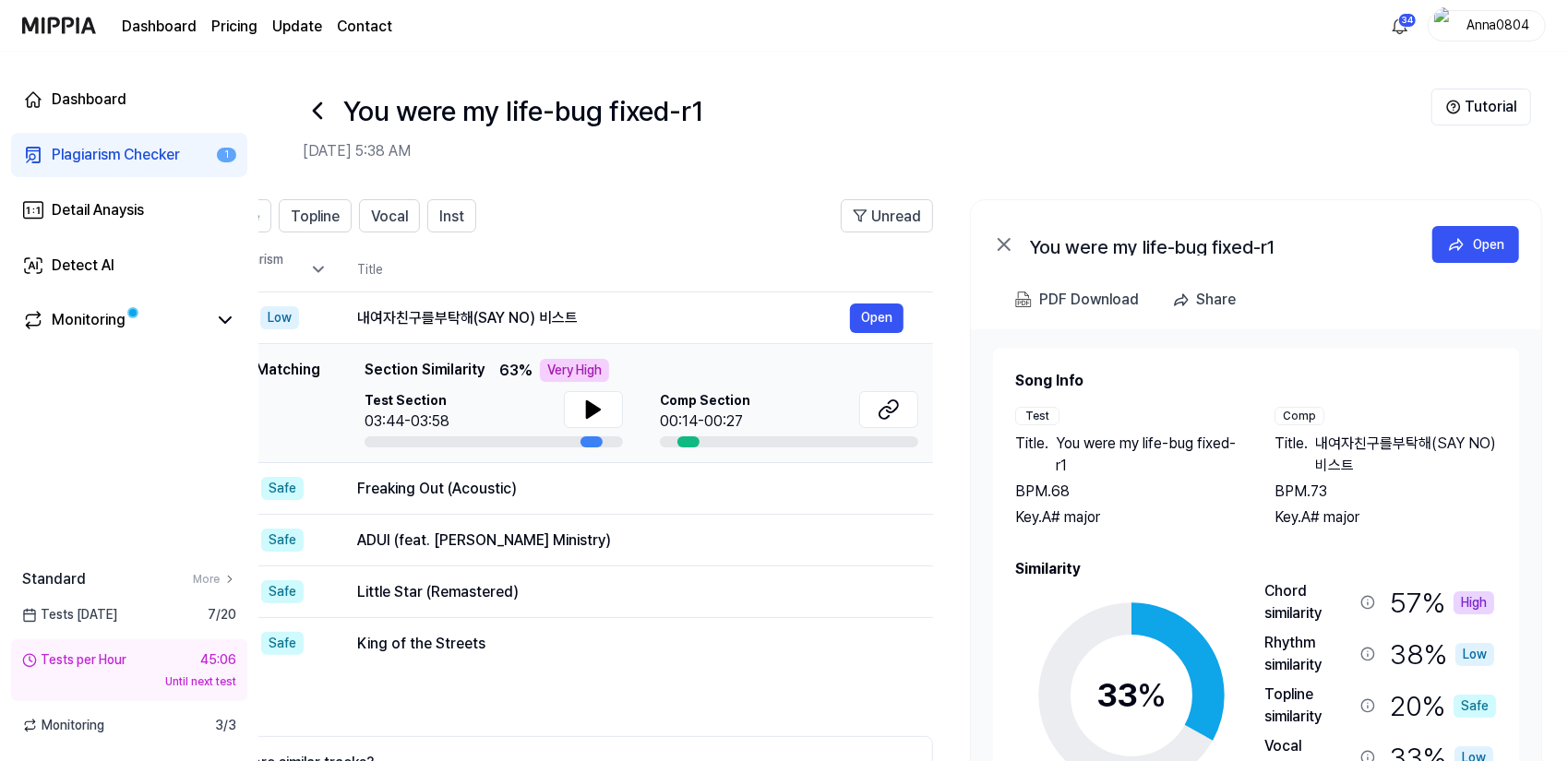
scroll to position [0, 177]
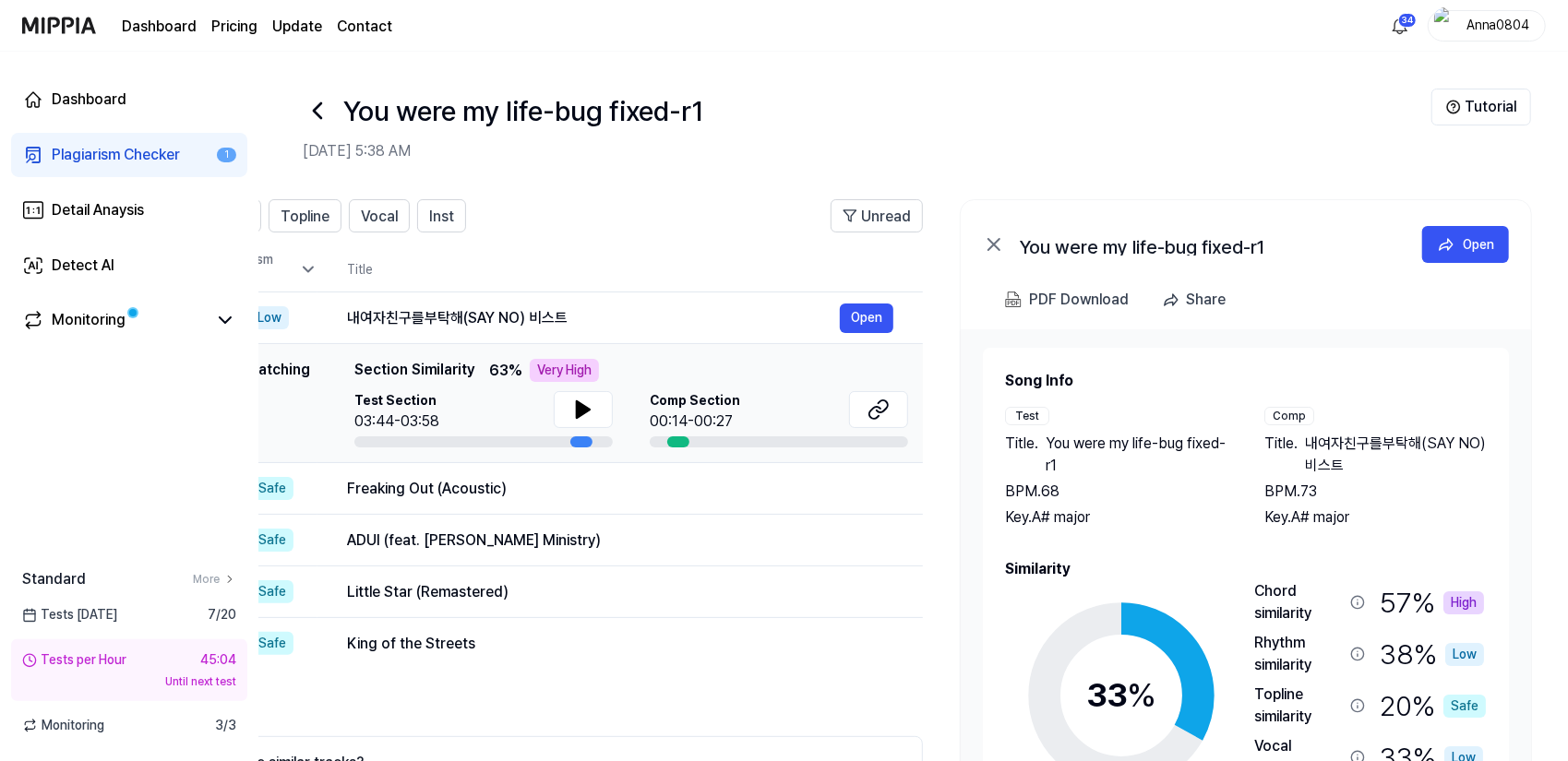
drag, startPoint x: 1312, startPoint y: 374, endPoint x: 1131, endPoint y: 405, distance: 183.6
click at [1131, 405] on div "Song Info Test Title . You were my life-bug fixed-r1 BPM. 68 Key. A# major Comp…" at bounding box center [1245, 635] width 526 height 574
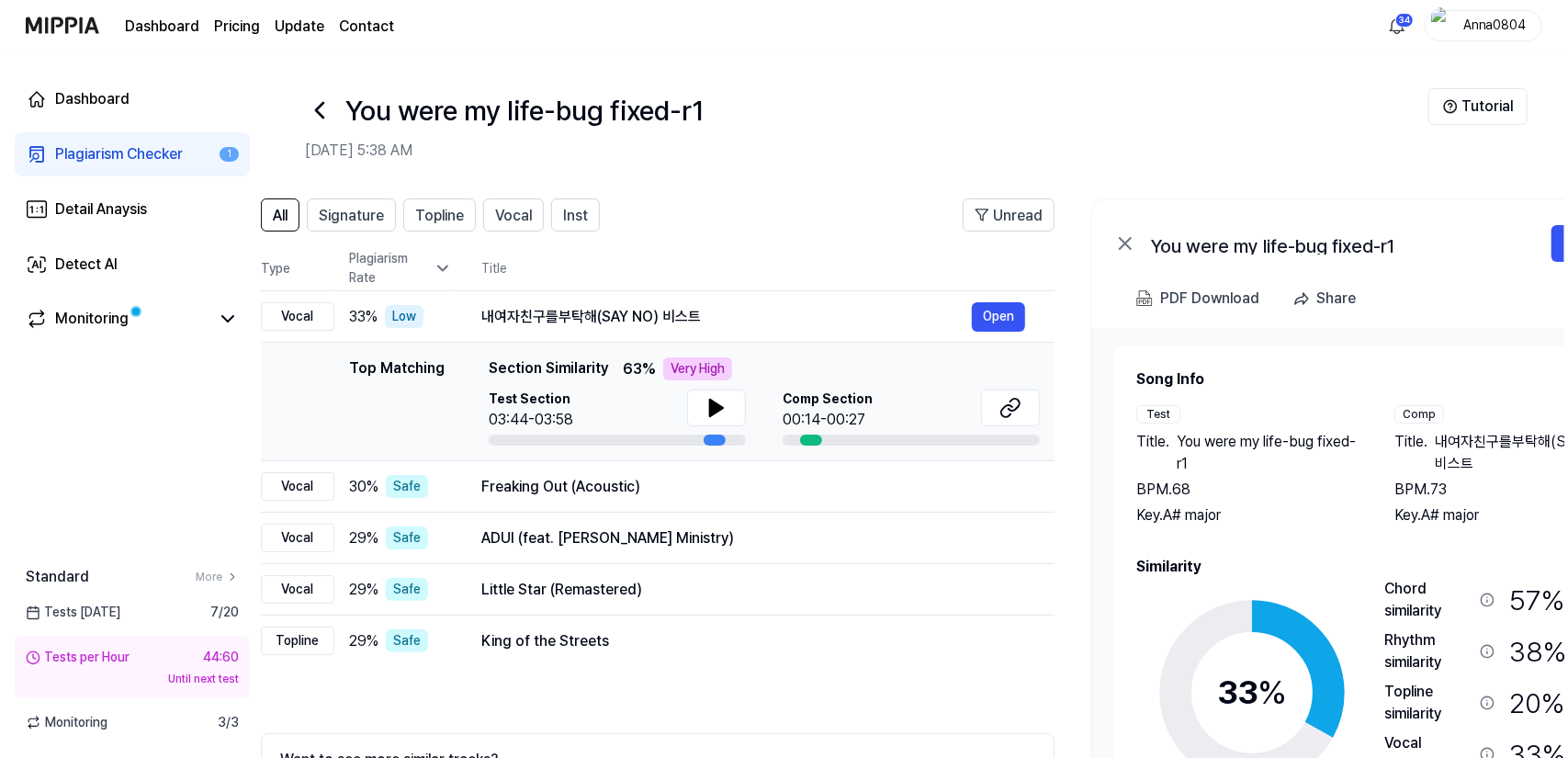
scroll to position [0, 51]
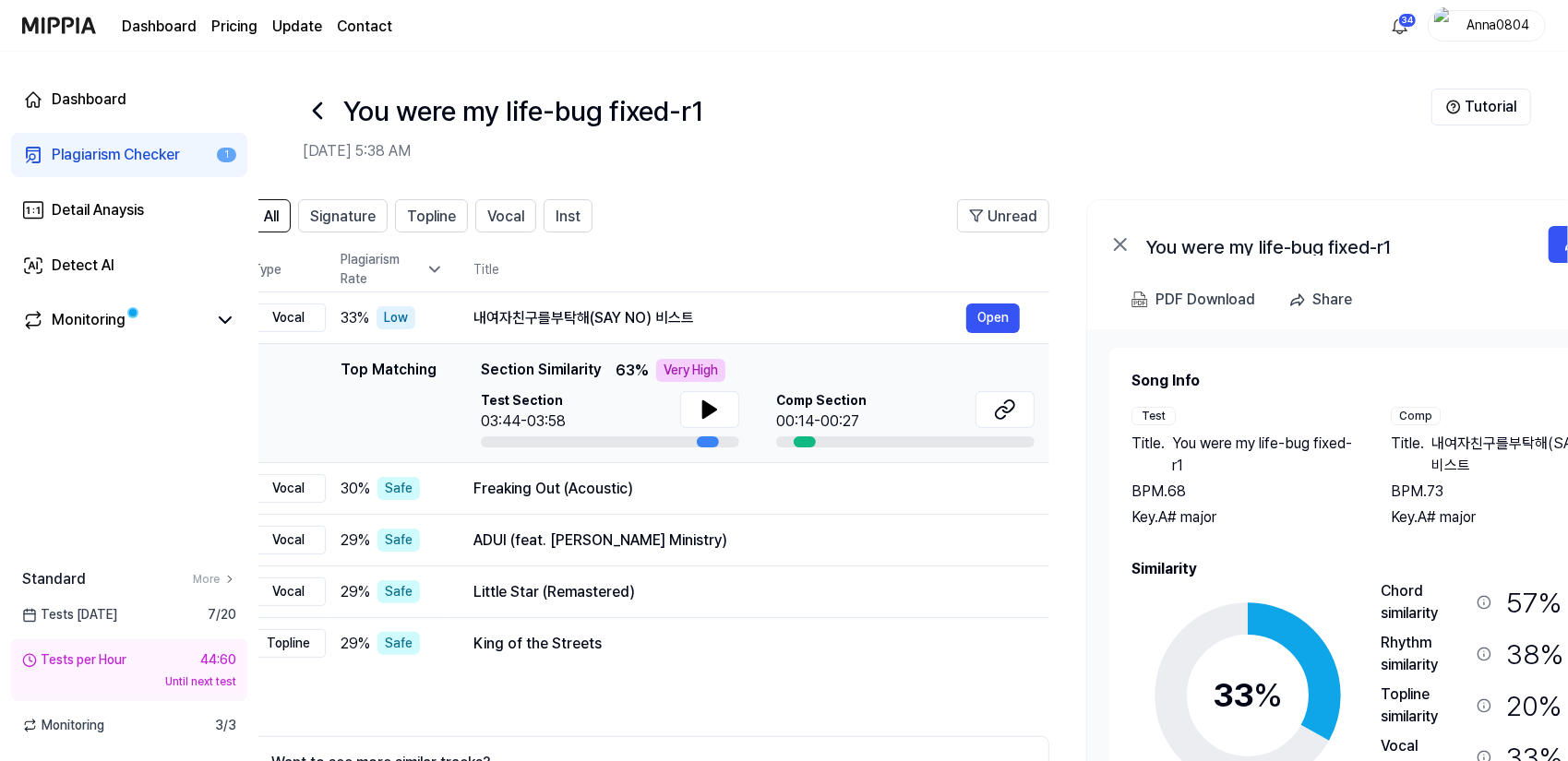
drag, startPoint x: 1308, startPoint y: 264, endPoint x: 1258, endPoint y: 274, distance: 51.0
click at [1258, 274] on div "You were my life-bug fixed-r1 Open" at bounding box center [1372, 240] width 570 height 81
click at [1561, 248] on button "Open" at bounding box center [1592, 245] width 87 height 37
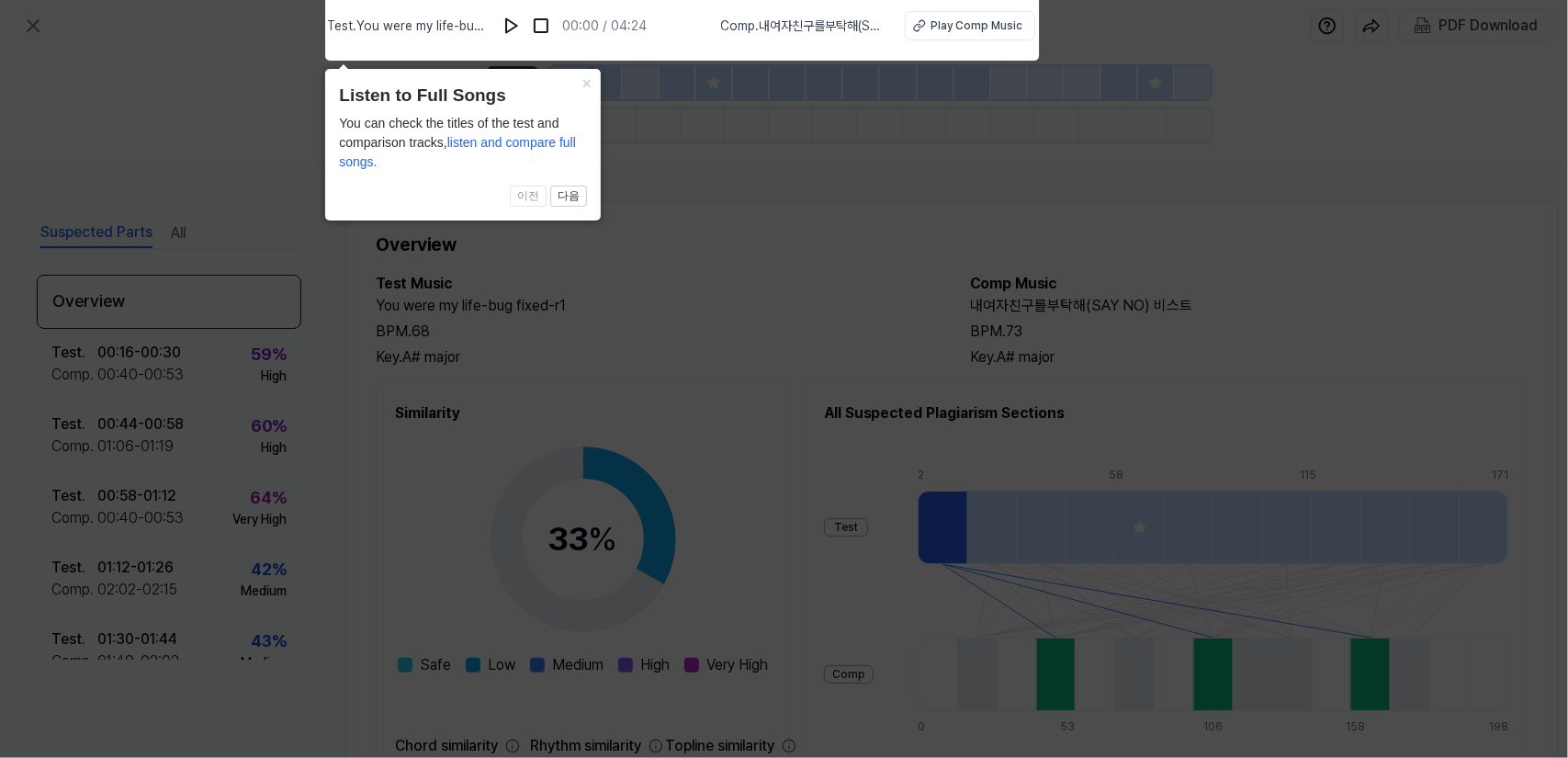
click at [791, 278] on icon at bounding box center [784, 375] width 1568 height 768
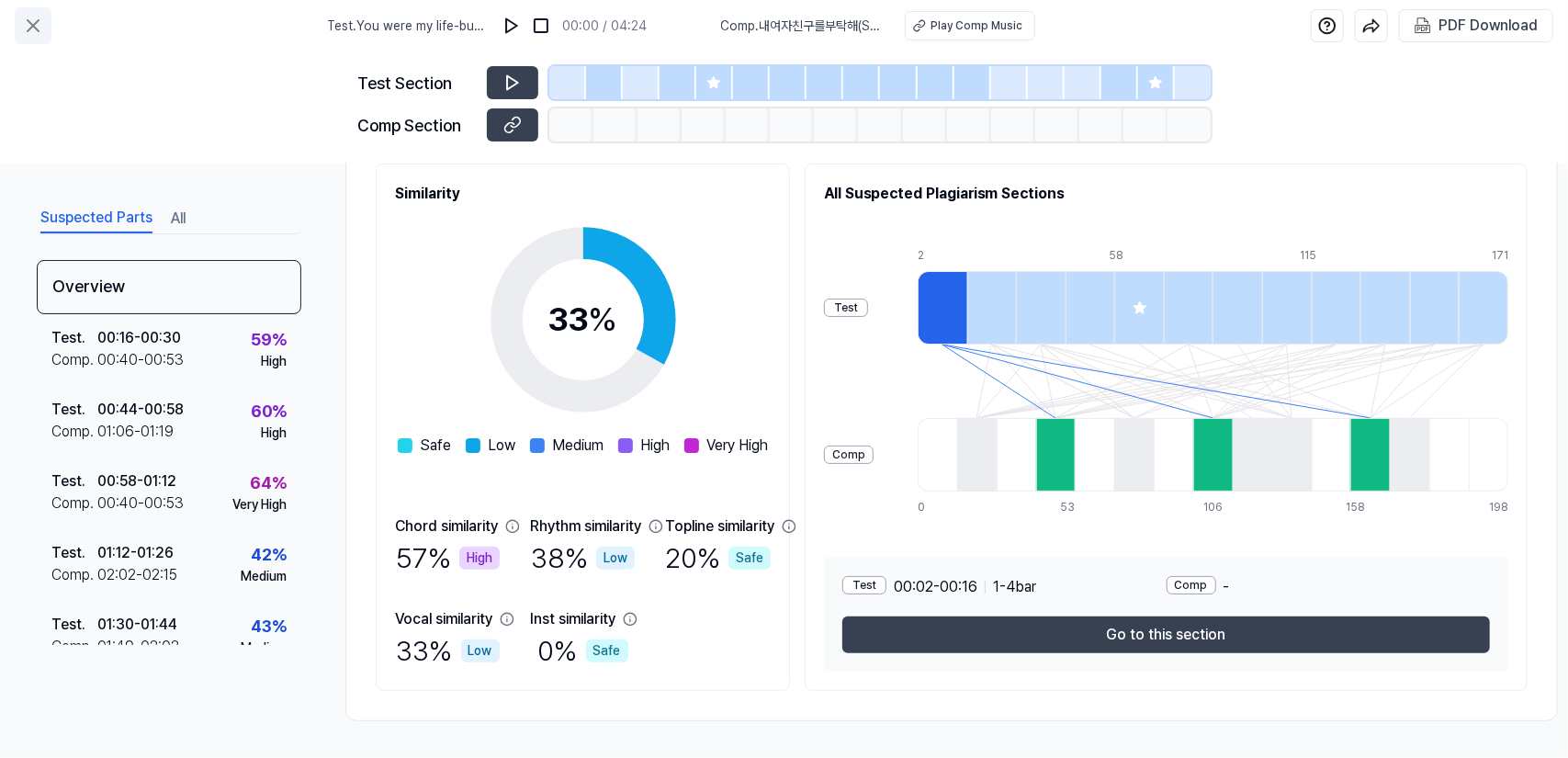
click at [26, 27] on icon at bounding box center [33, 25] width 22 height 22
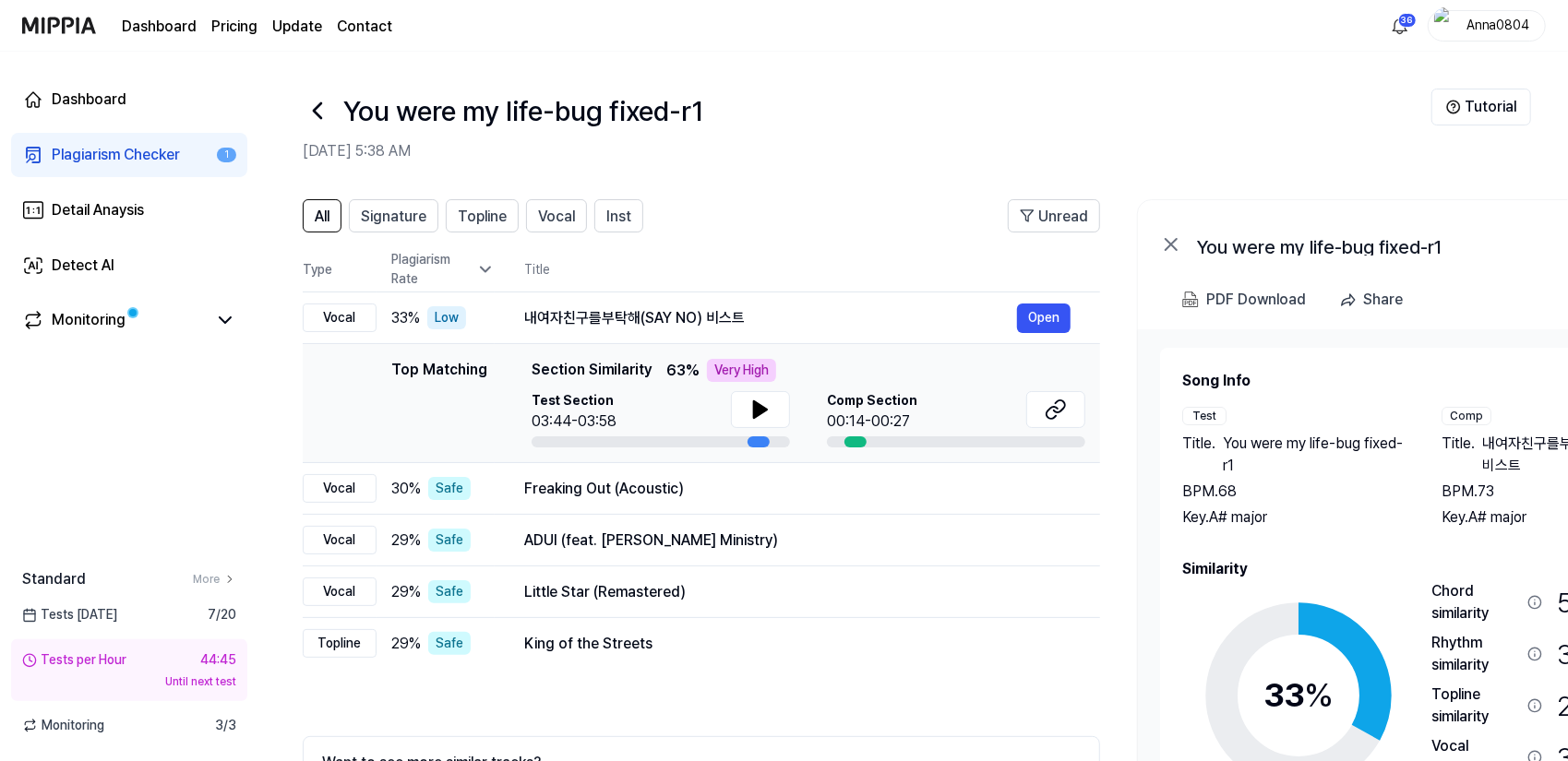
click at [132, 151] on div "Plagiarism Checker" at bounding box center [116, 155] width 128 height 23
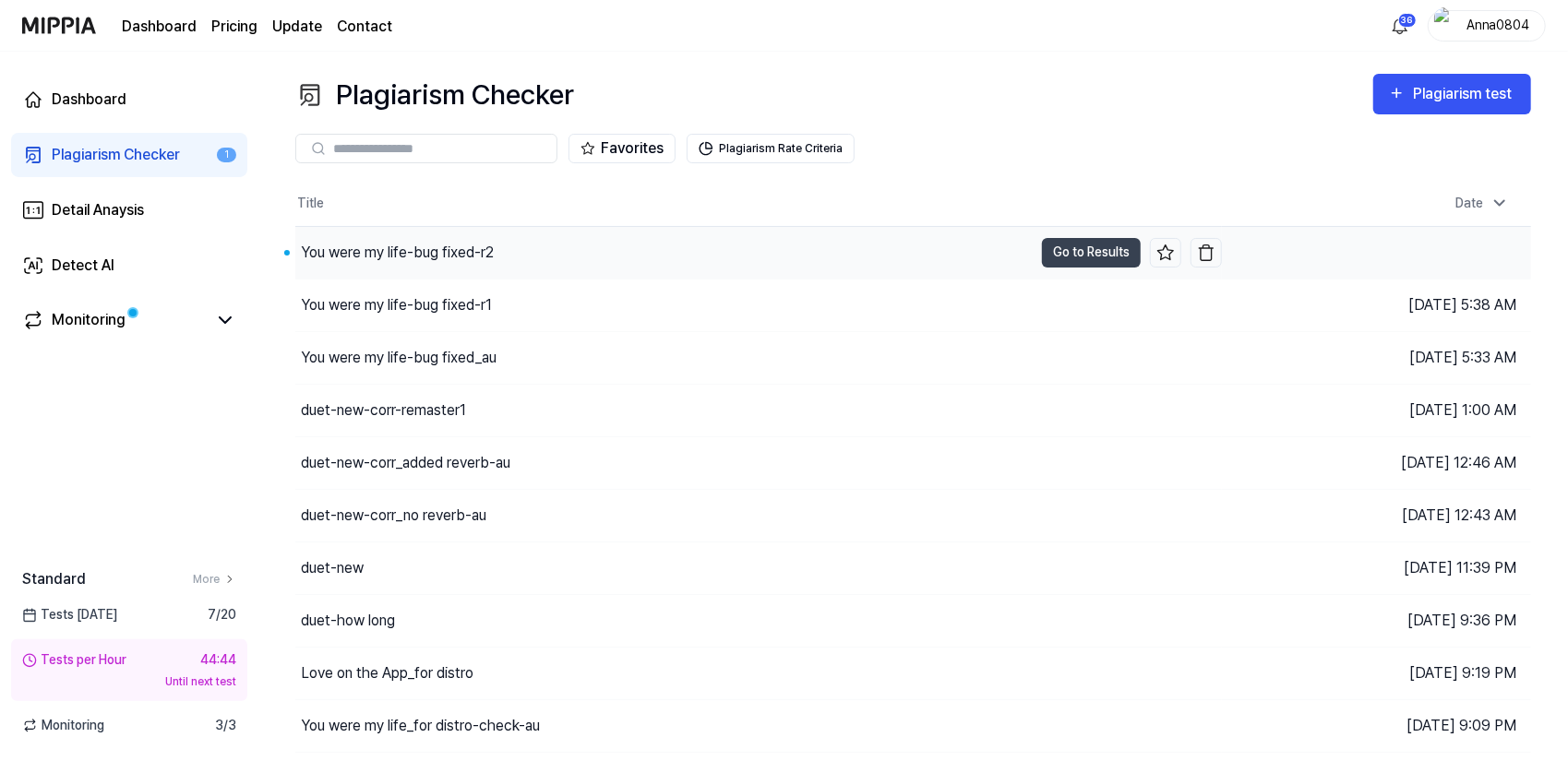
click at [380, 259] on div "You were my life-bug fixed-r2" at bounding box center [397, 253] width 193 height 23
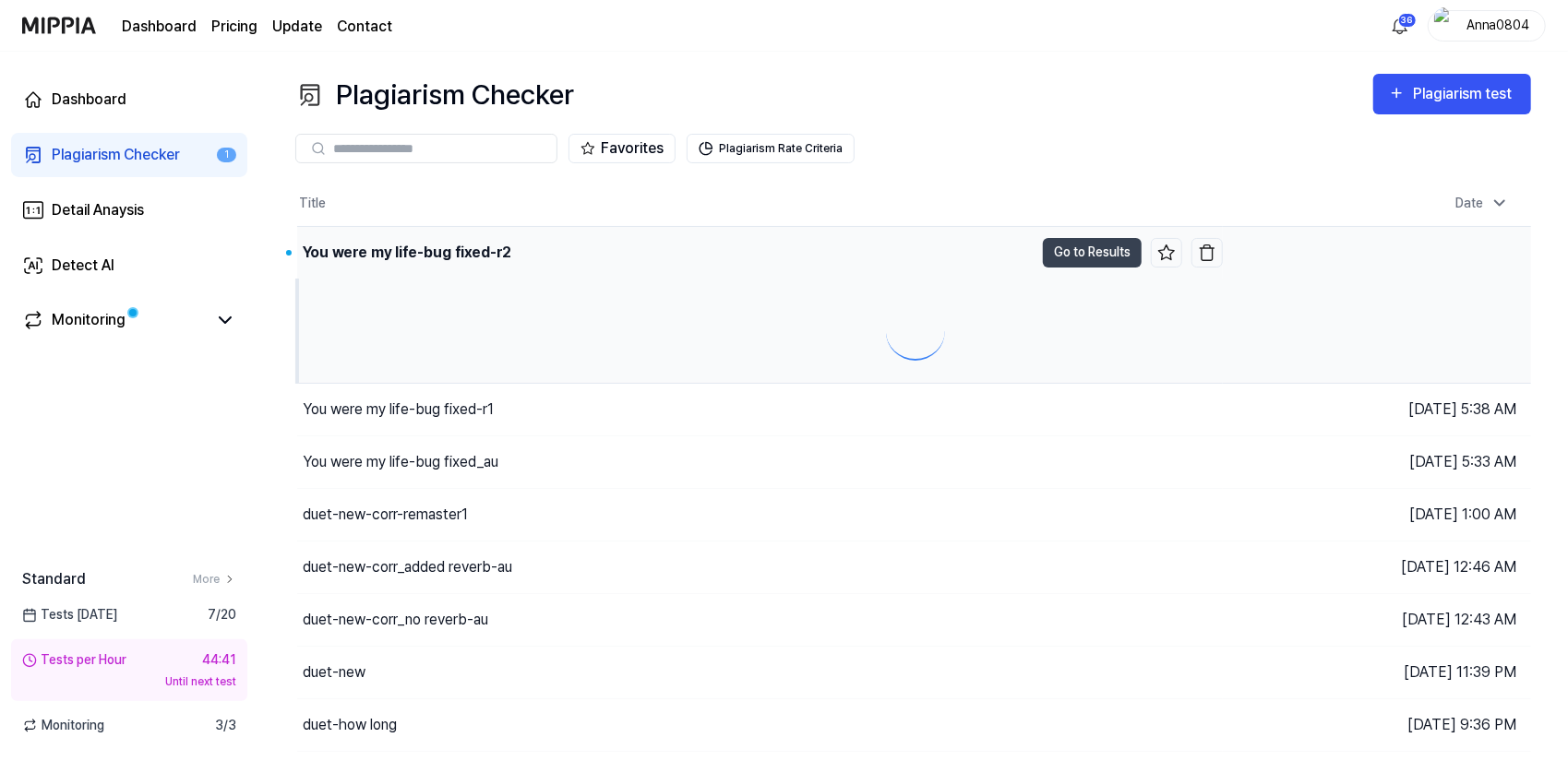
click at [443, 242] on div "You were my life-bug fixed-r2" at bounding box center [406, 253] width 209 height 23
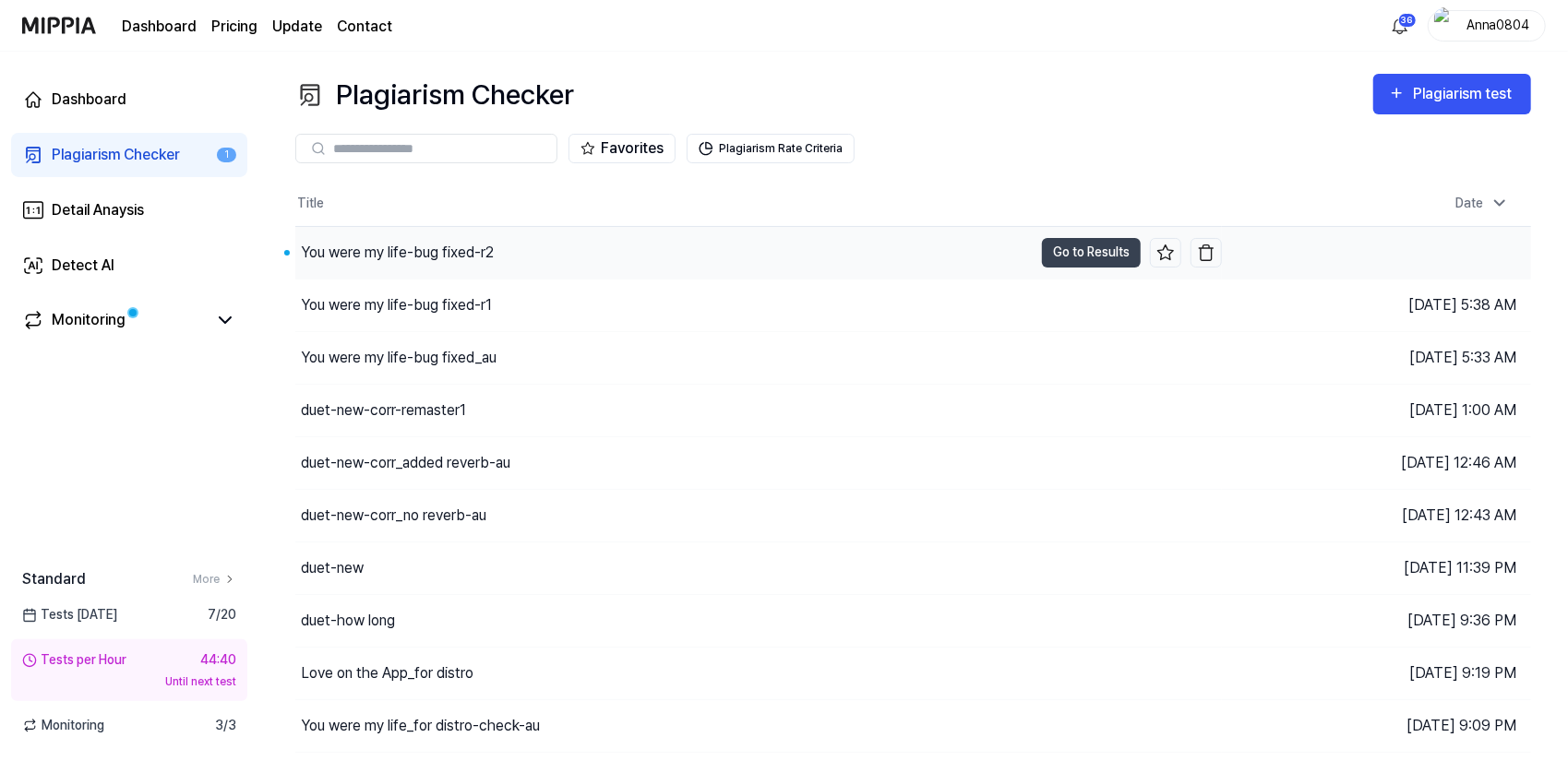
click at [443, 242] on div "You were my life-bug fixed-r2" at bounding box center [397, 253] width 193 height 23
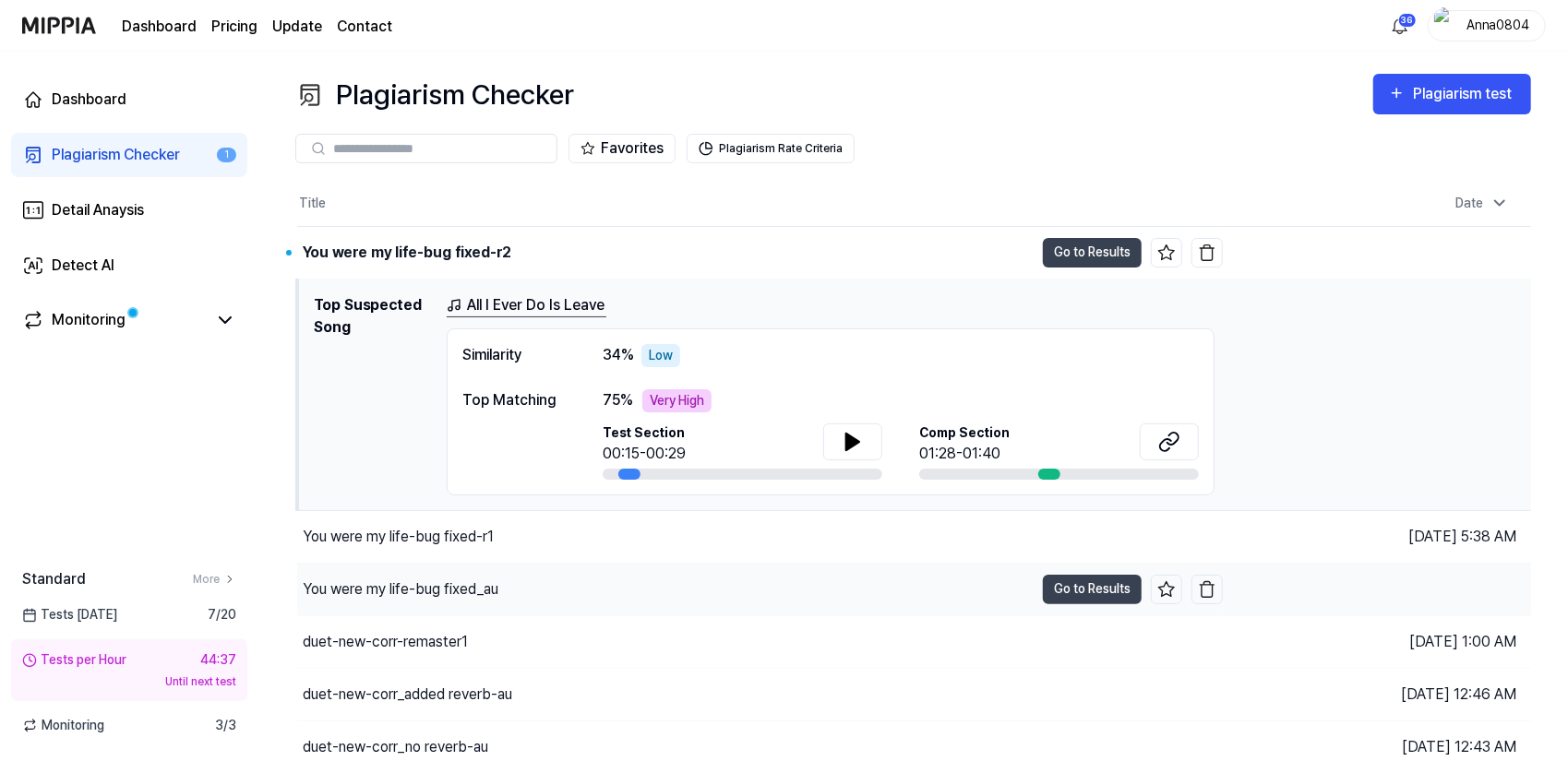
click at [471, 592] on div "You were my life-bug fixed_au" at bounding box center [401, 590] width 196 height 23
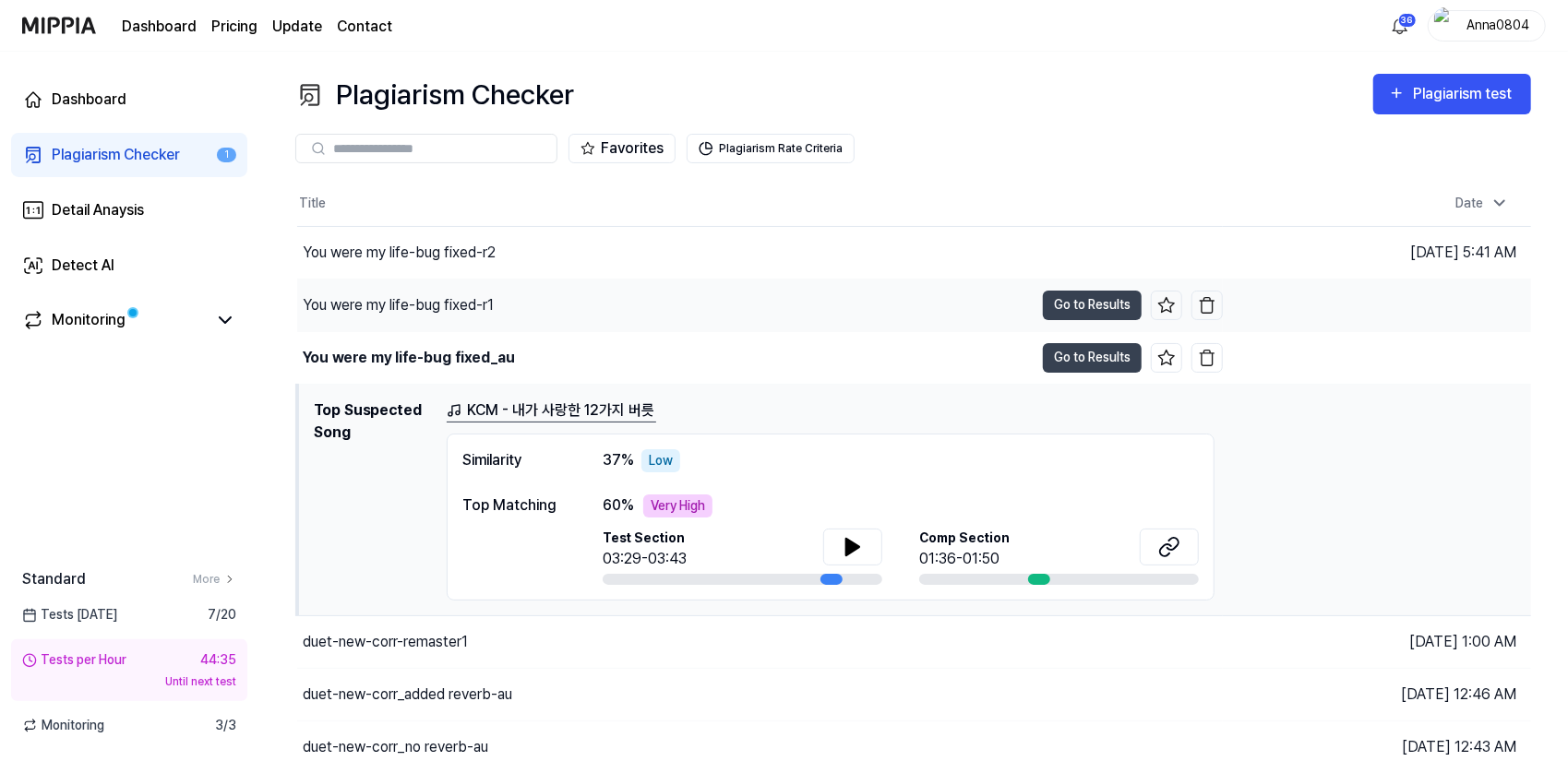
click at [384, 296] on div "You were my life-bug fixed-r1" at bounding box center [398, 306] width 191 height 23
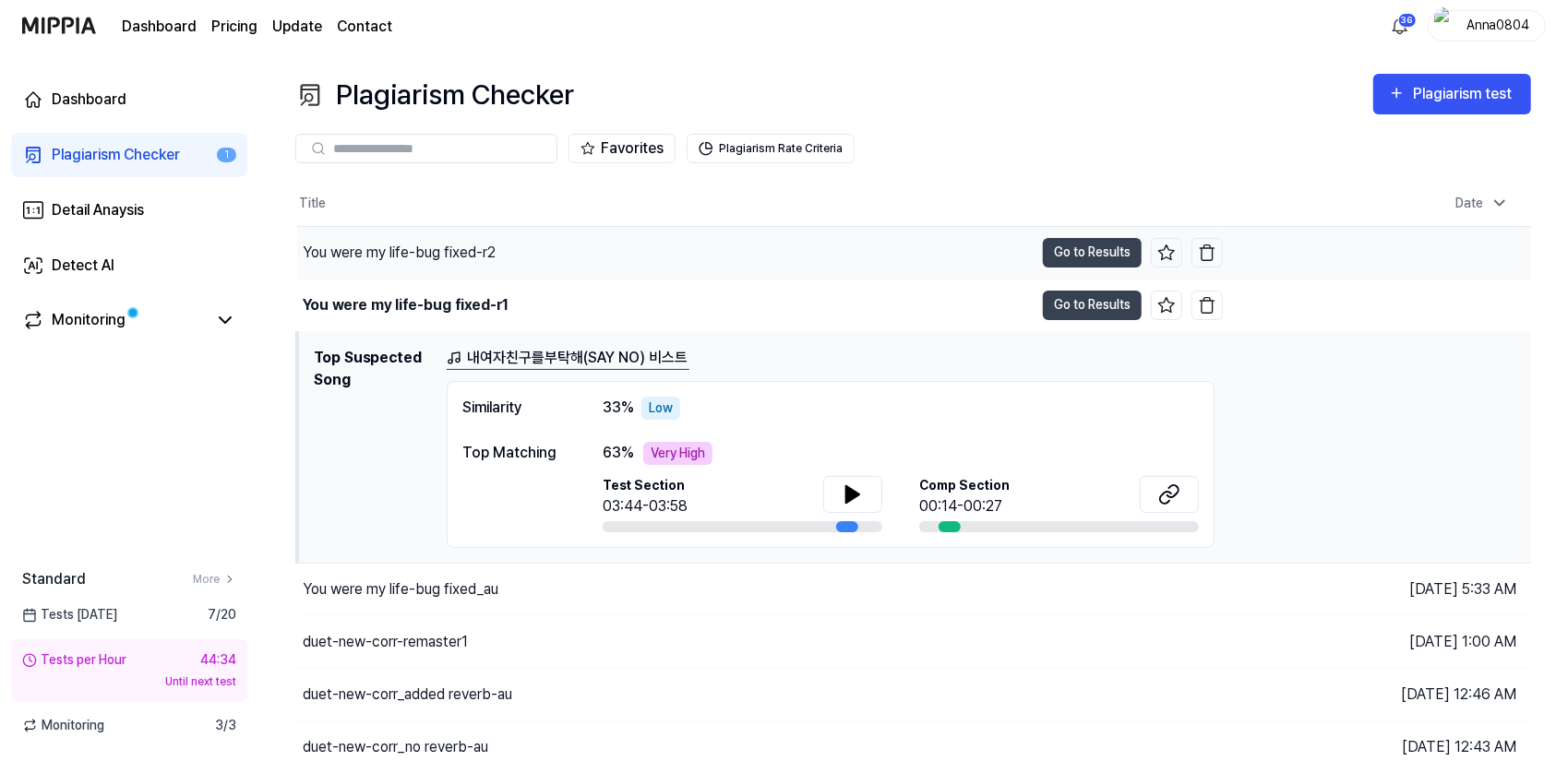
click at [386, 254] on div "You were my life-bug fixed-r2" at bounding box center [399, 253] width 193 height 23
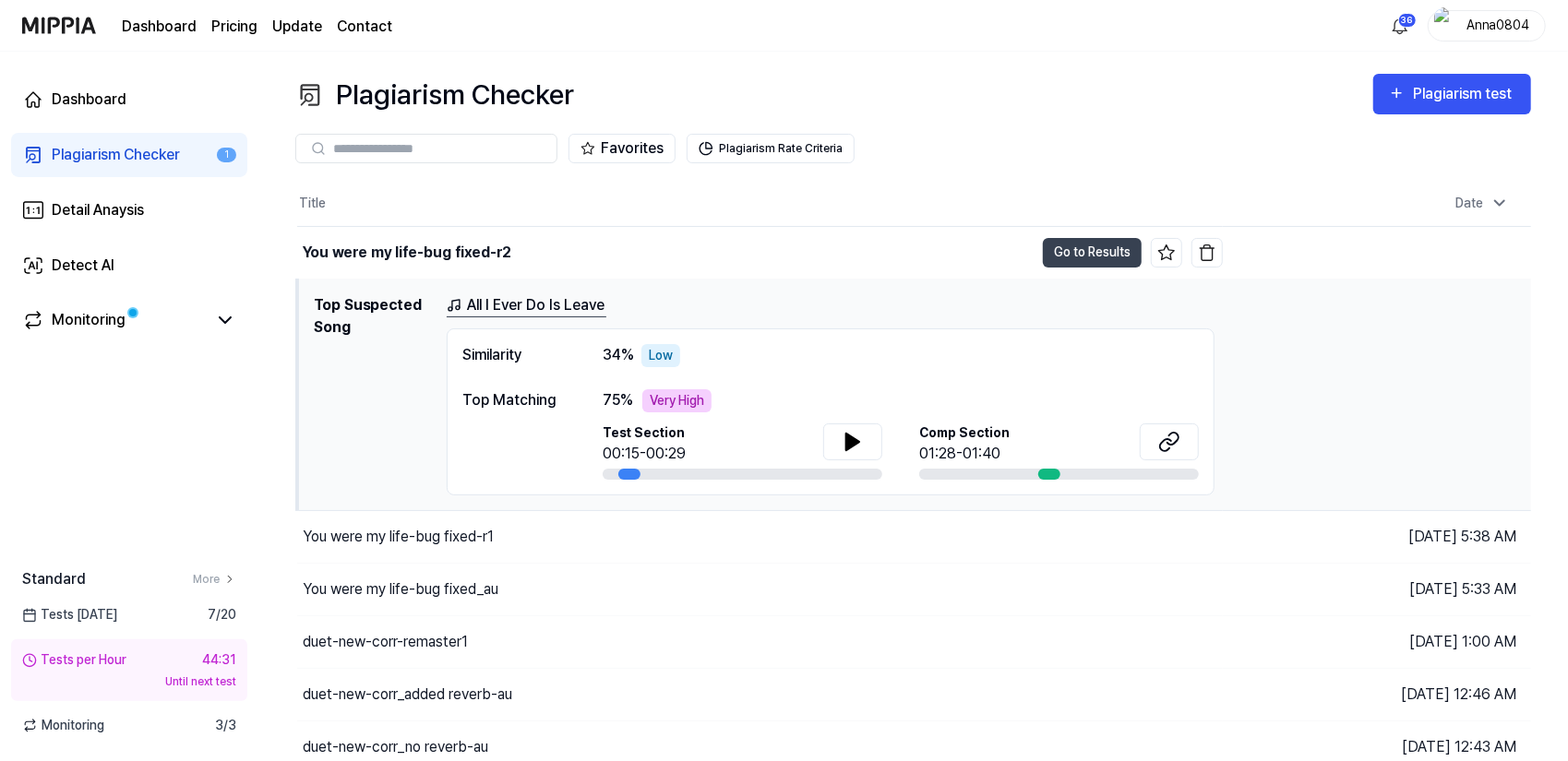
drag, startPoint x: 1193, startPoint y: 126, endPoint x: 1022, endPoint y: 154, distance: 173.3
click at [1022, 154] on div "Favorites Plagiarism Rate Criteria" at bounding box center [913, 149] width 1236 height 67
drag, startPoint x: 1334, startPoint y: 166, endPoint x: 1221, endPoint y: 183, distance: 114.3
click at [1221, 183] on div "Favorites Plagiarism Rate Criteria Title Date You were my life-bug fixed-r2 Go …" at bounding box center [913, 576] width 1236 height 921
drag, startPoint x: 1458, startPoint y: 220, endPoint x: 1388, endPoint y: 247, distance: 75.0
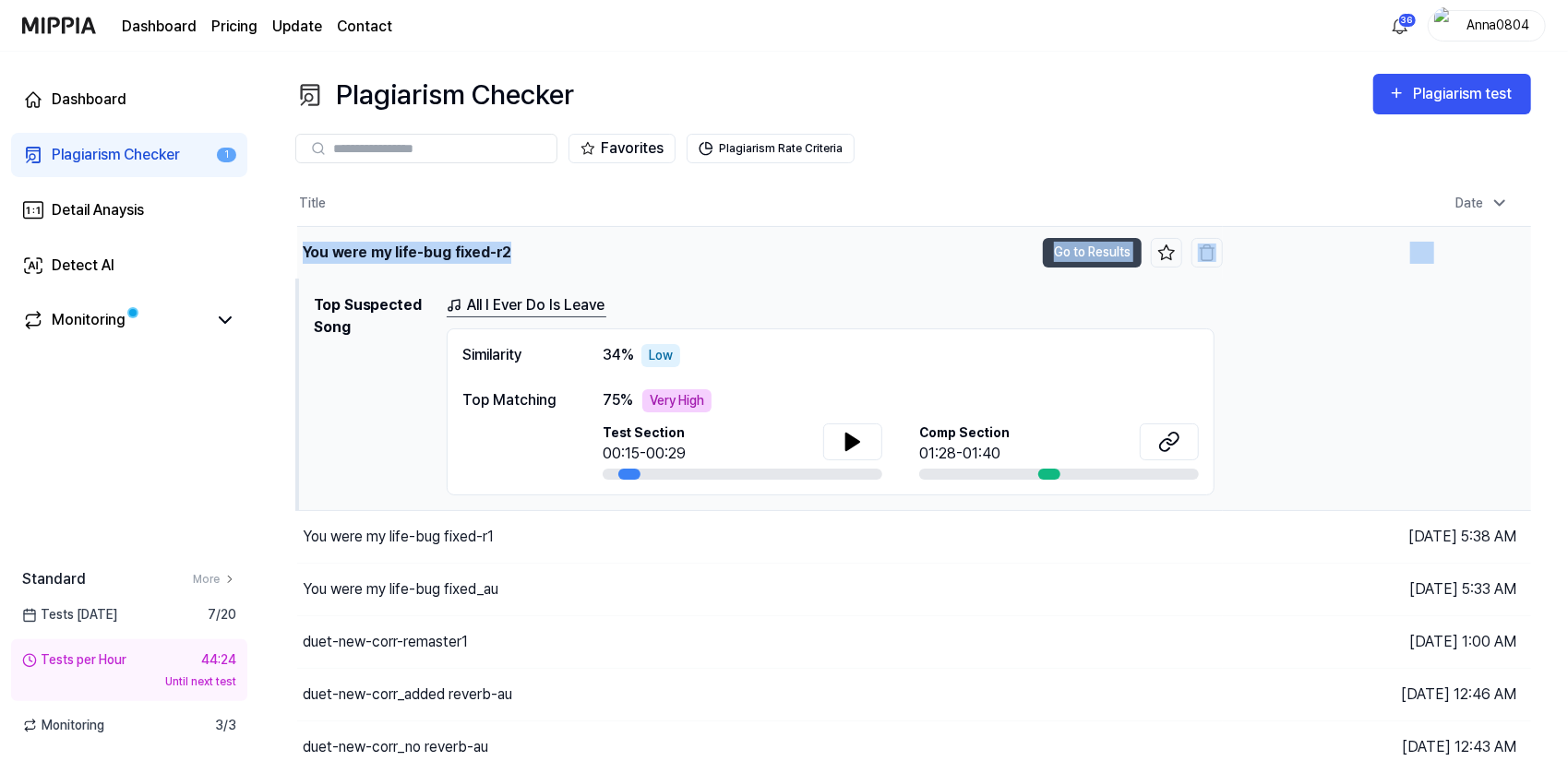
click at [1388, 247] on table "Title Date You were my life-bug fixed-r2 Go to Results Aug 22, 2025, 5:41 AM To…" at bounding box center [913, 584] width 1236 height 803
click at [125, 153] on div "Plagiarism Checker" at bounding box center [116, 155] width 128 height 23
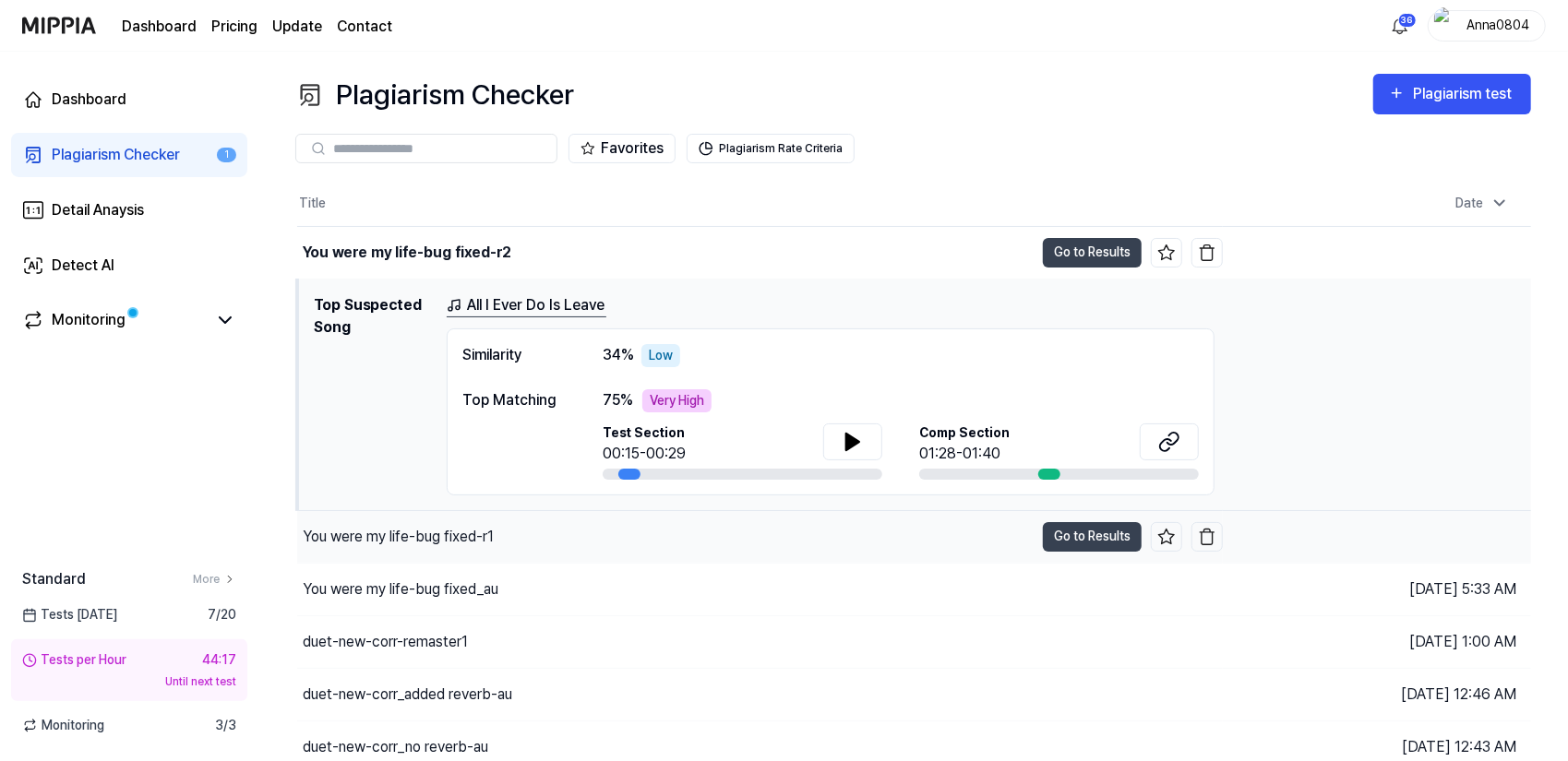
click at [466, 527] on div "You were my life-bug fixed-r1" at bounding box center [398, 537] width 191 height 23
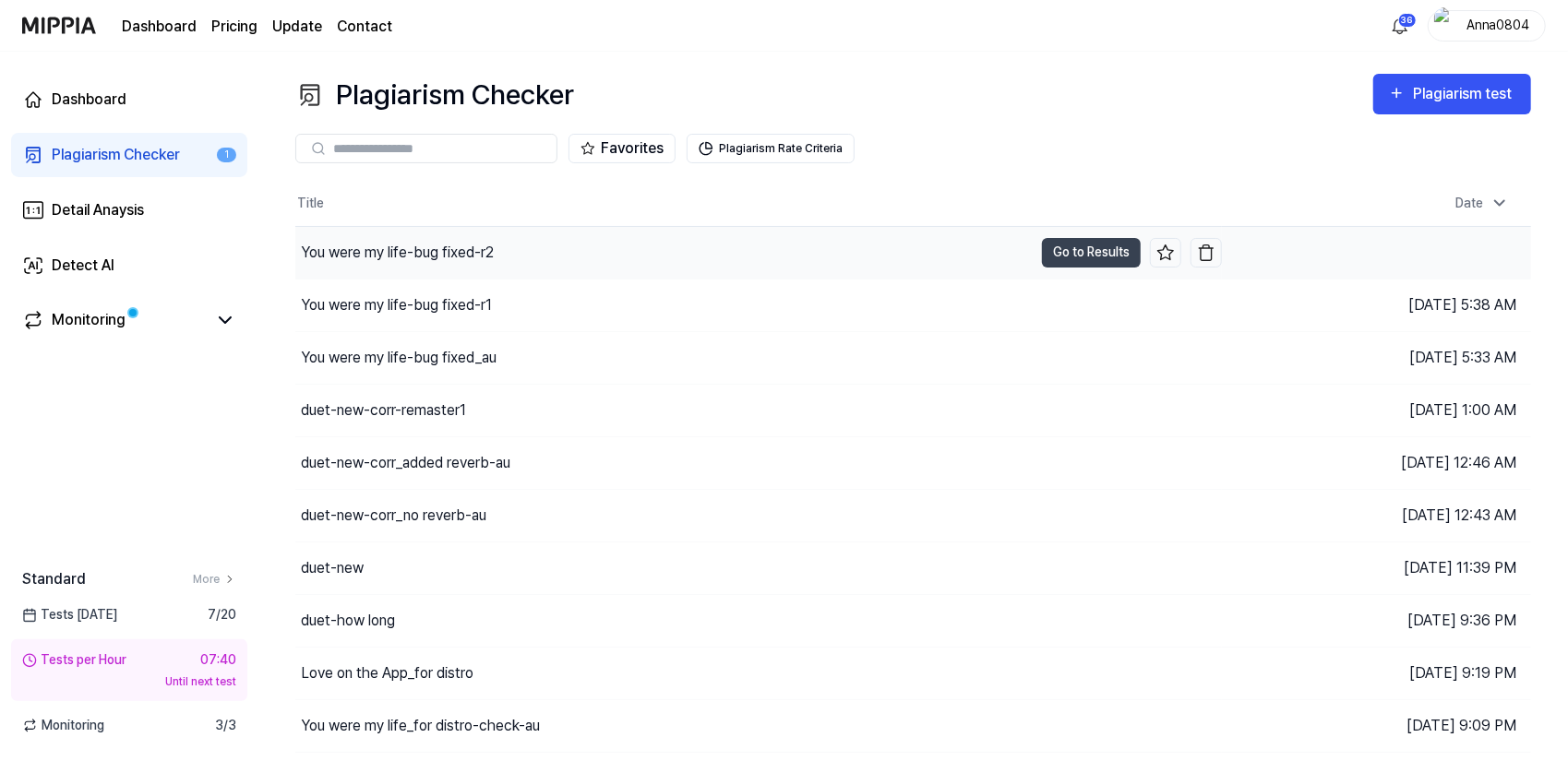
drag, startPoint x: 739, startPoint y: 158, endPoint x: 553, endPoint y: 229, distance: 199.1
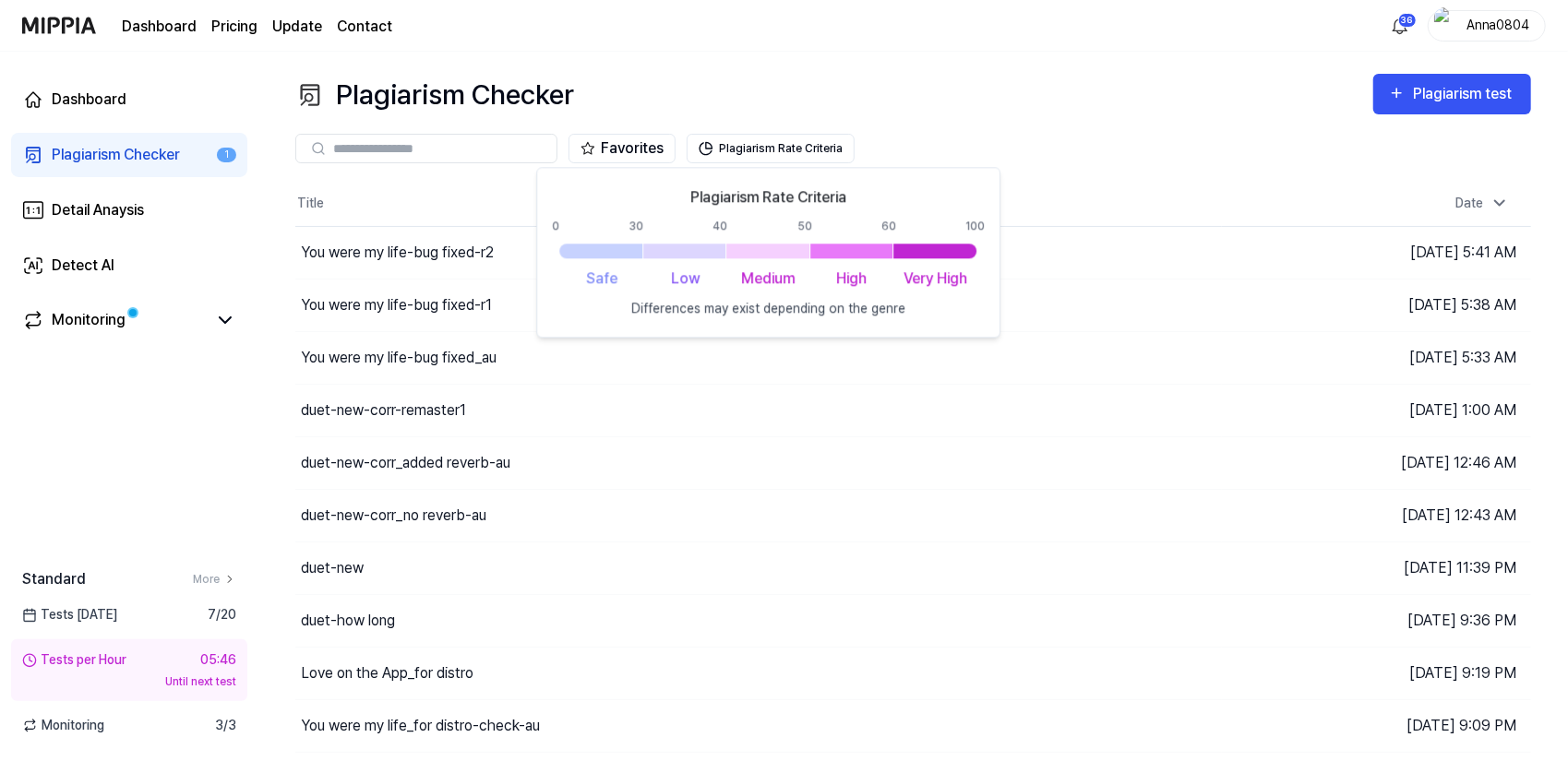
click at [1075, 30] on div "Dashboard Pricing Update Contact 36 Anna0804" at bounding box center [784, 25] width 1524 height 51
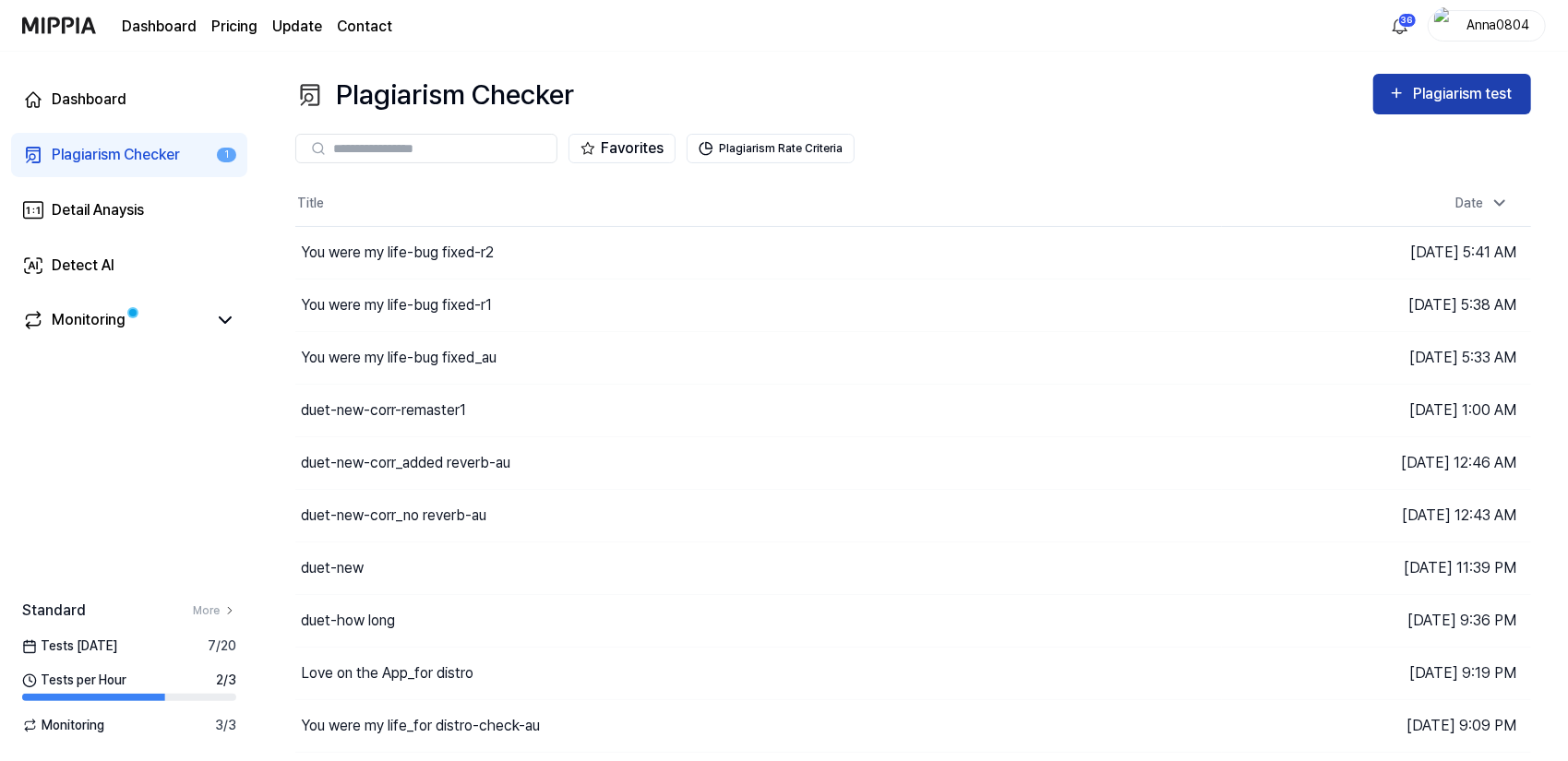
click at [1423, 88] on div "Plagiarism test" at bounding box center [1464, 94] width 104 height 24
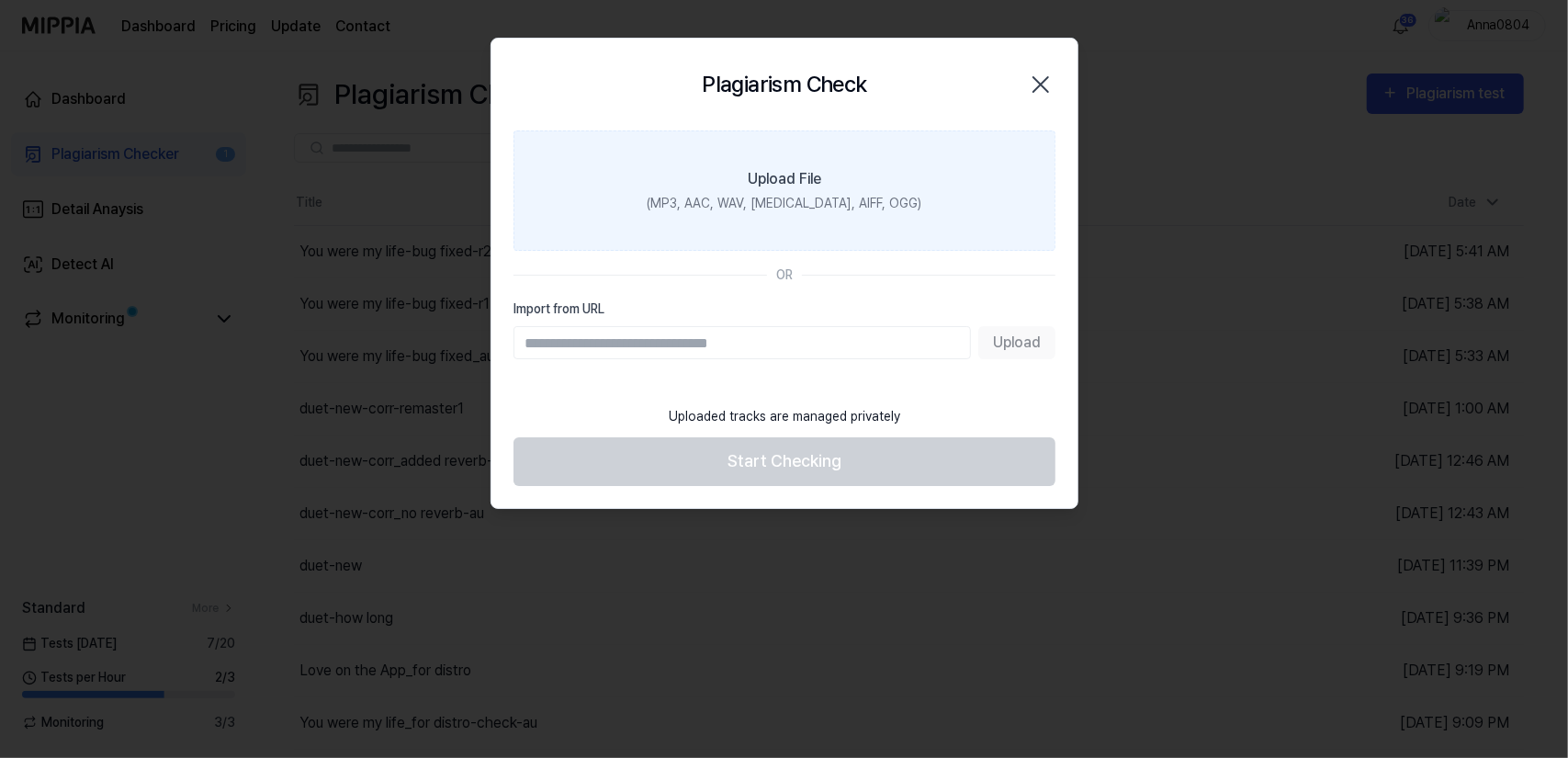
click at [764, 192] on label "Upload File (MP3, AAC, WAV, FLAC, AIFF, OGG)" at bounding box center [785, 190] width 542 height 120
click at [0, 0] on input "Upload File (MP3, AAC, WAV, FLAC, AIFF, OGG)" at bounding box center [0, 0] width 0 height 0
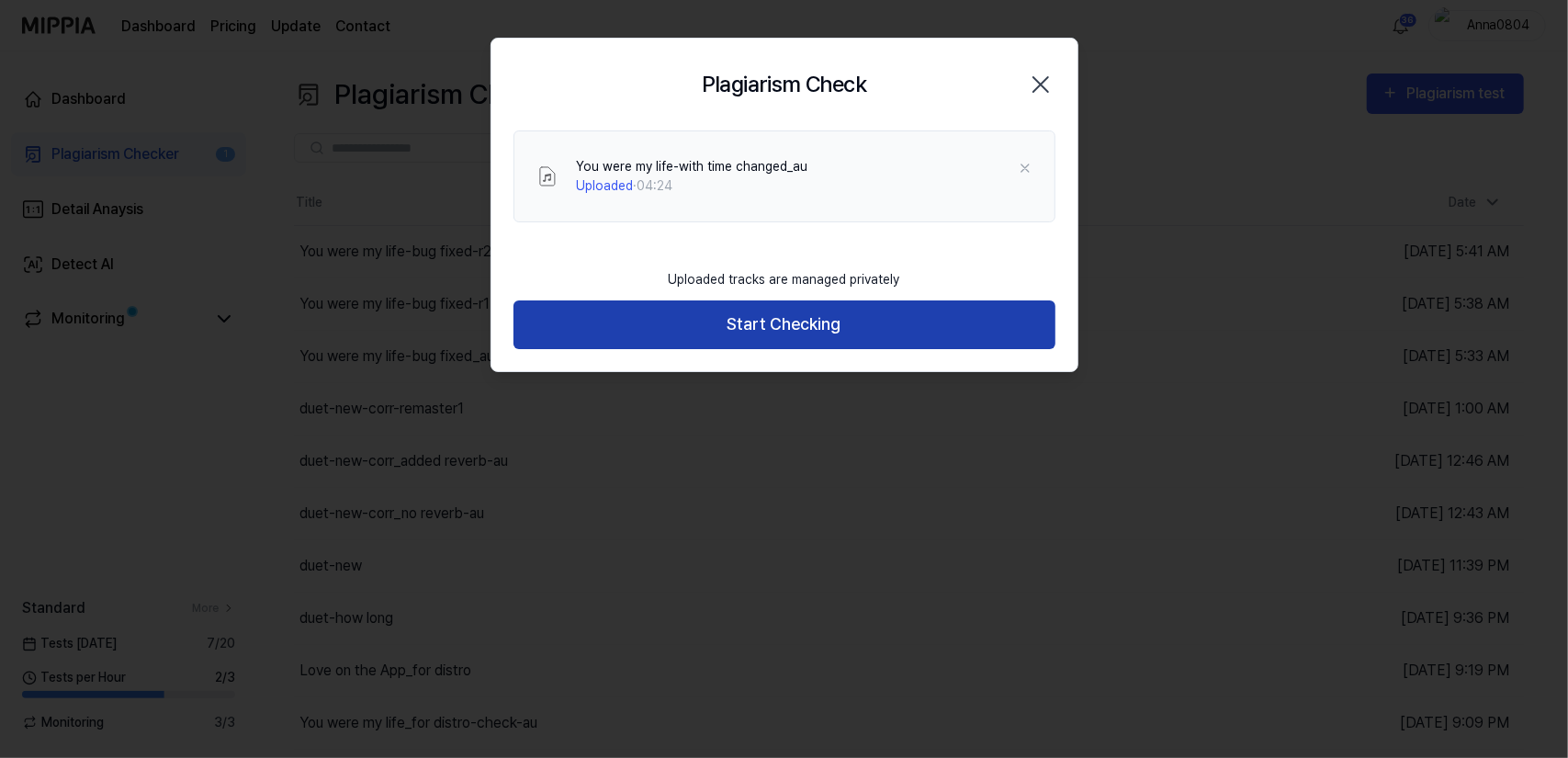
click at [715, 304] on button "Start Checking" at bounding box center [785, 325] width 542 height 49
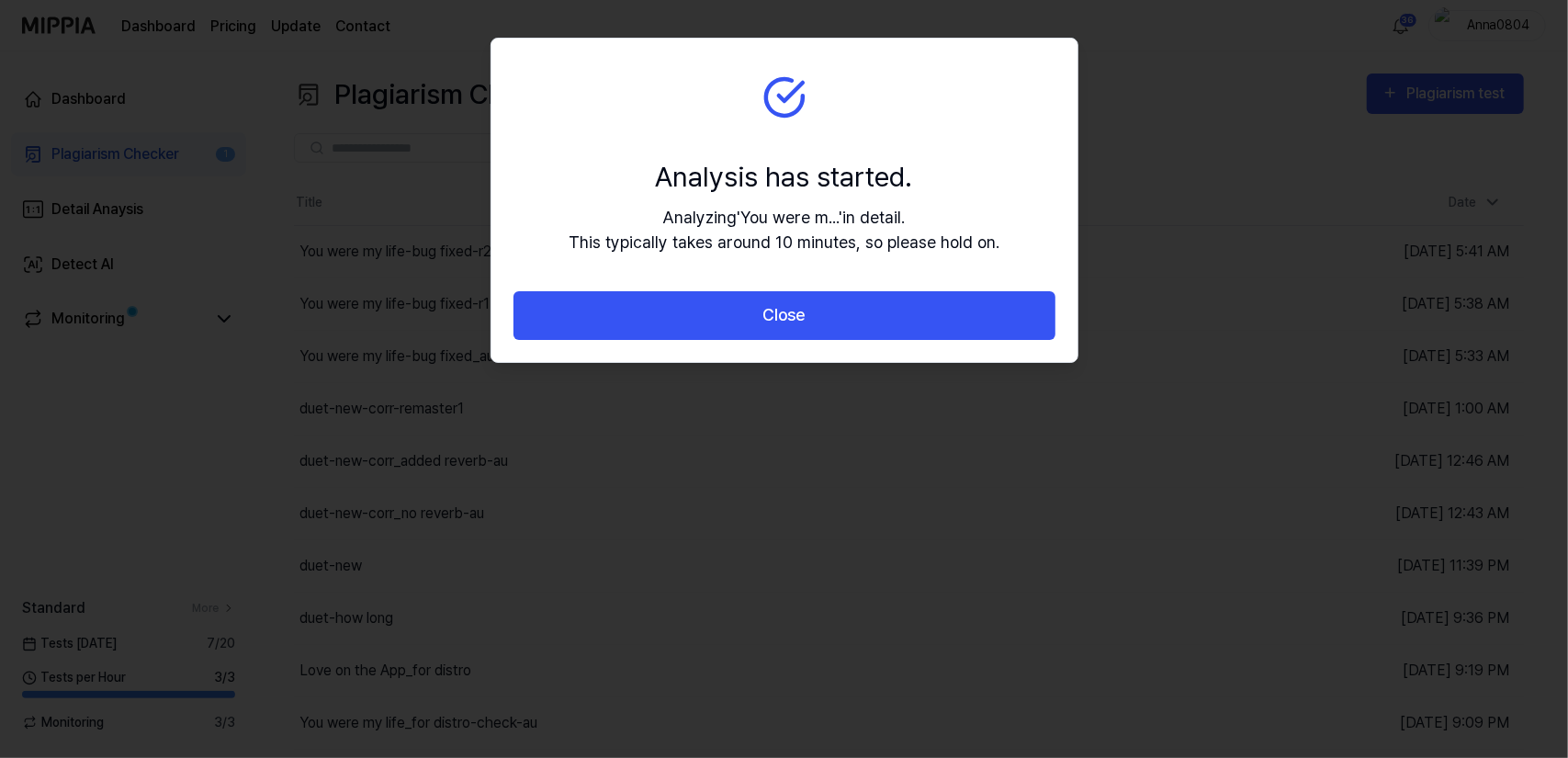
click at [715, 304] on button "Close" at bounding box center [785, 316] width 542 height 49
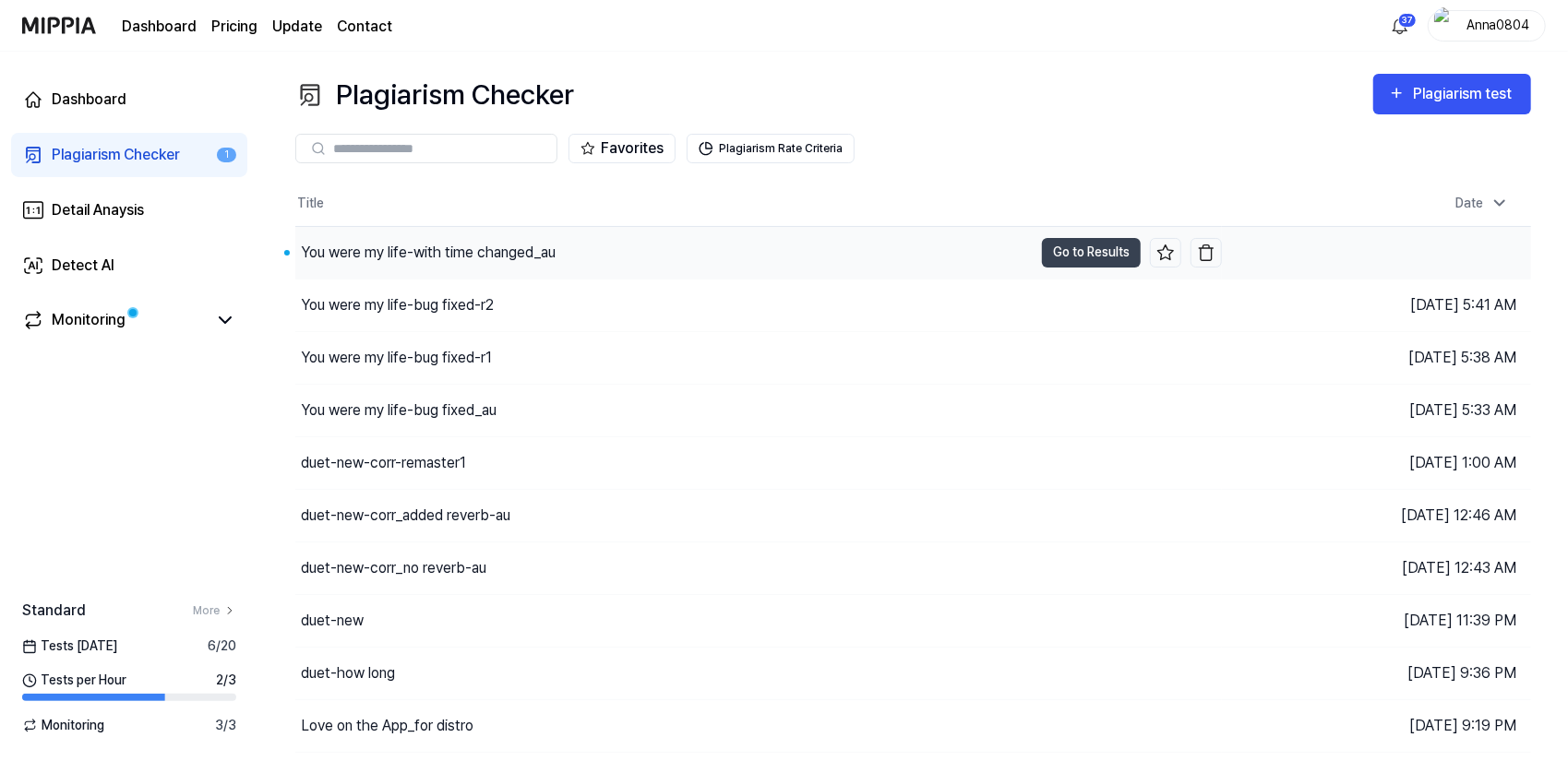
click at [489, 260] on div "You were my life-with time changed_au" at bounding box center [428, 253] width 255 height 23
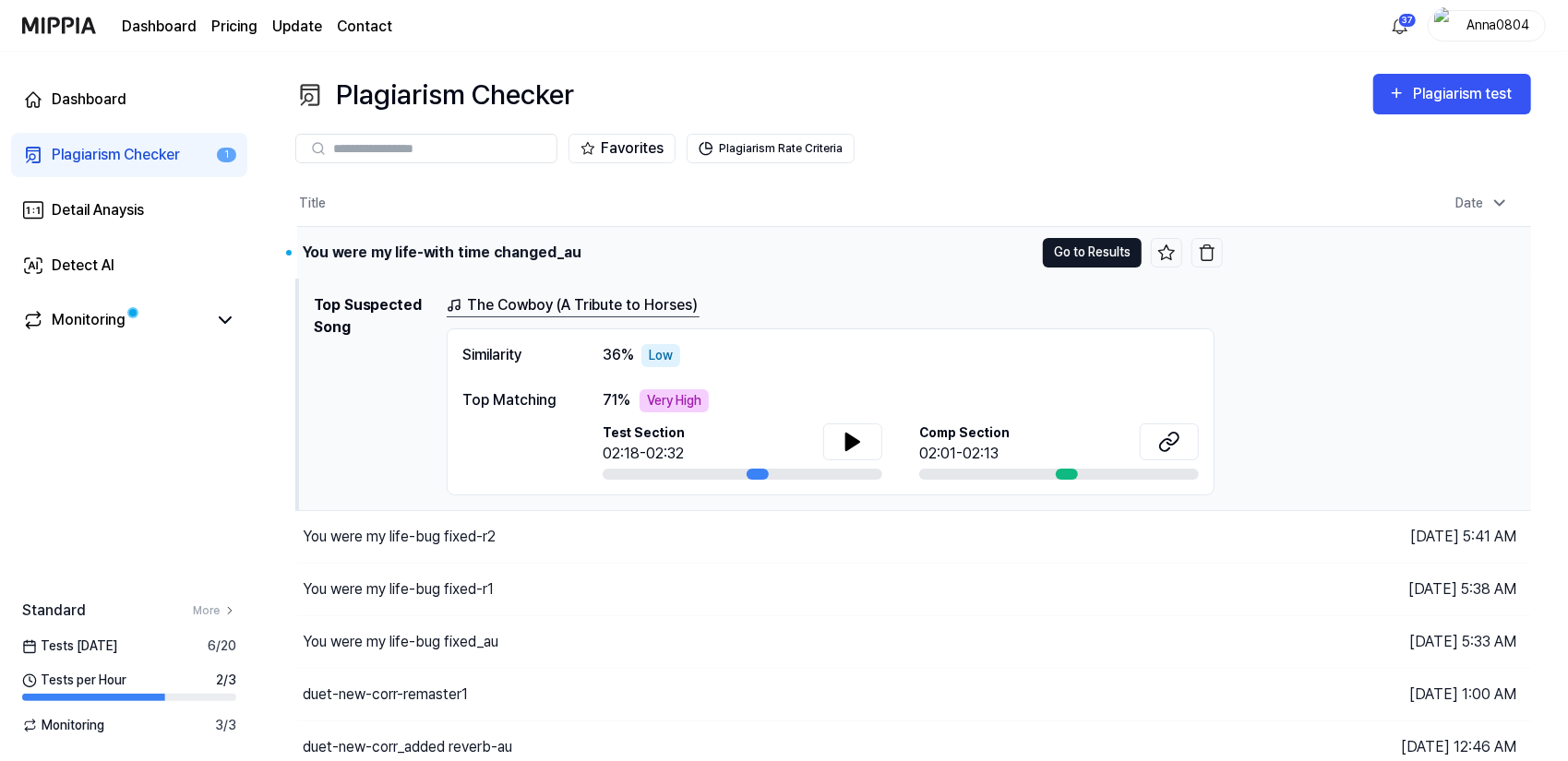
click at [1070, 246] on button "Go to Results" at bounding box center [1092, 253] width 99 height 29
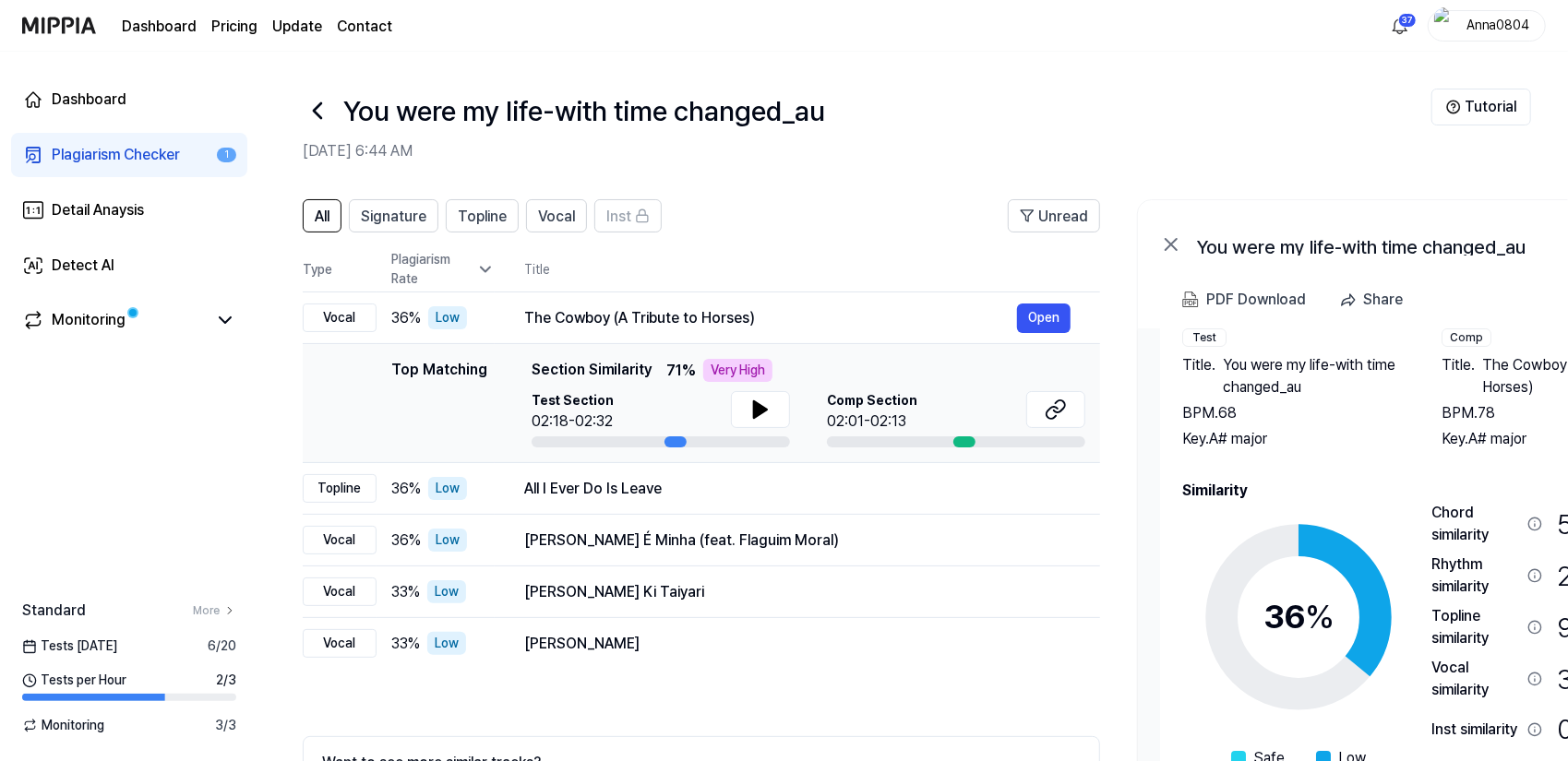
click at [1465, 480] on h2 "Similarity" at bounding box center [1423, 491] width 482 height 23
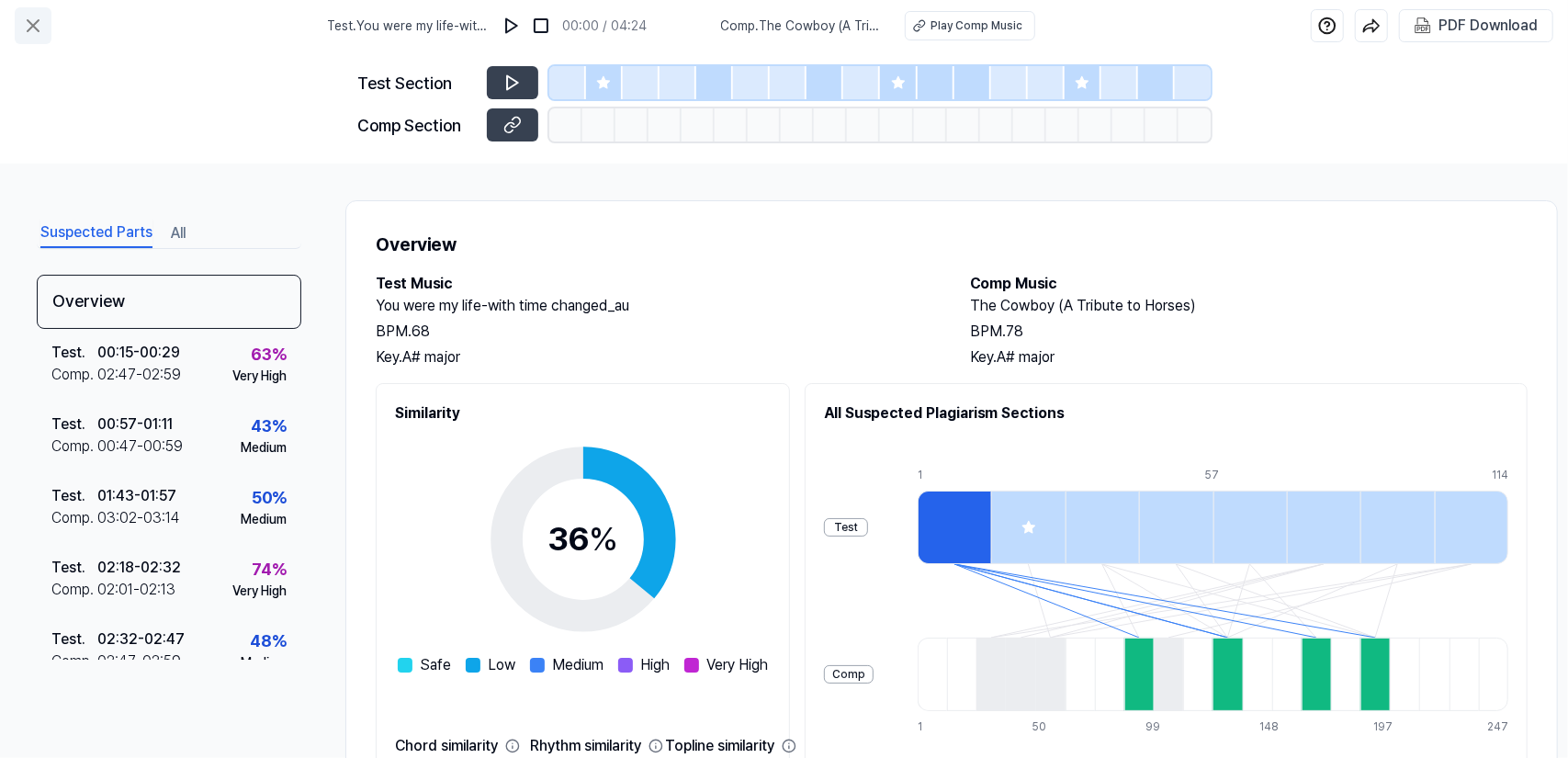
click at [38, 26] on icon at bounding box center [33, 25] width 22 height 22
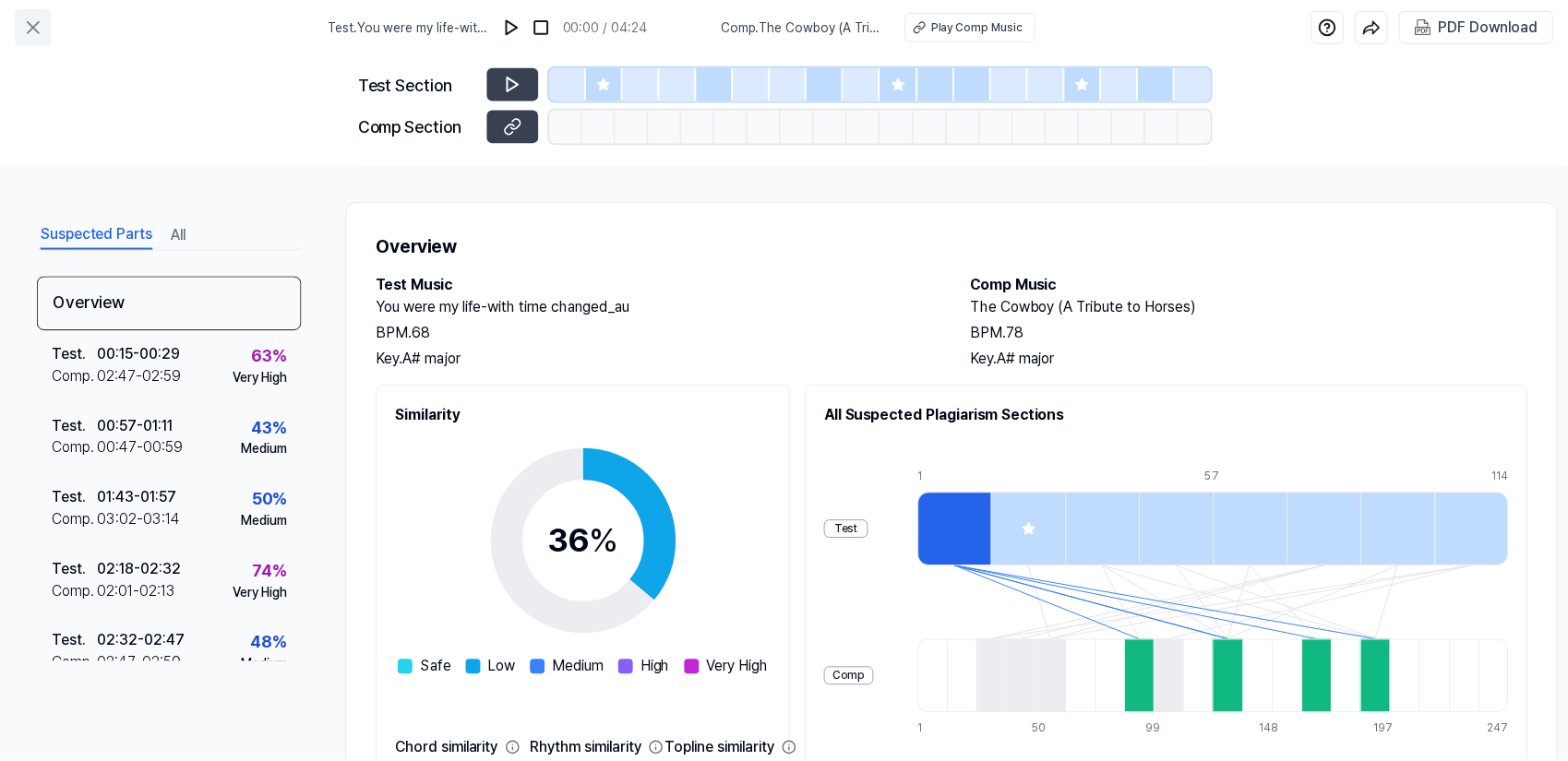
scroll to position [107, 0]
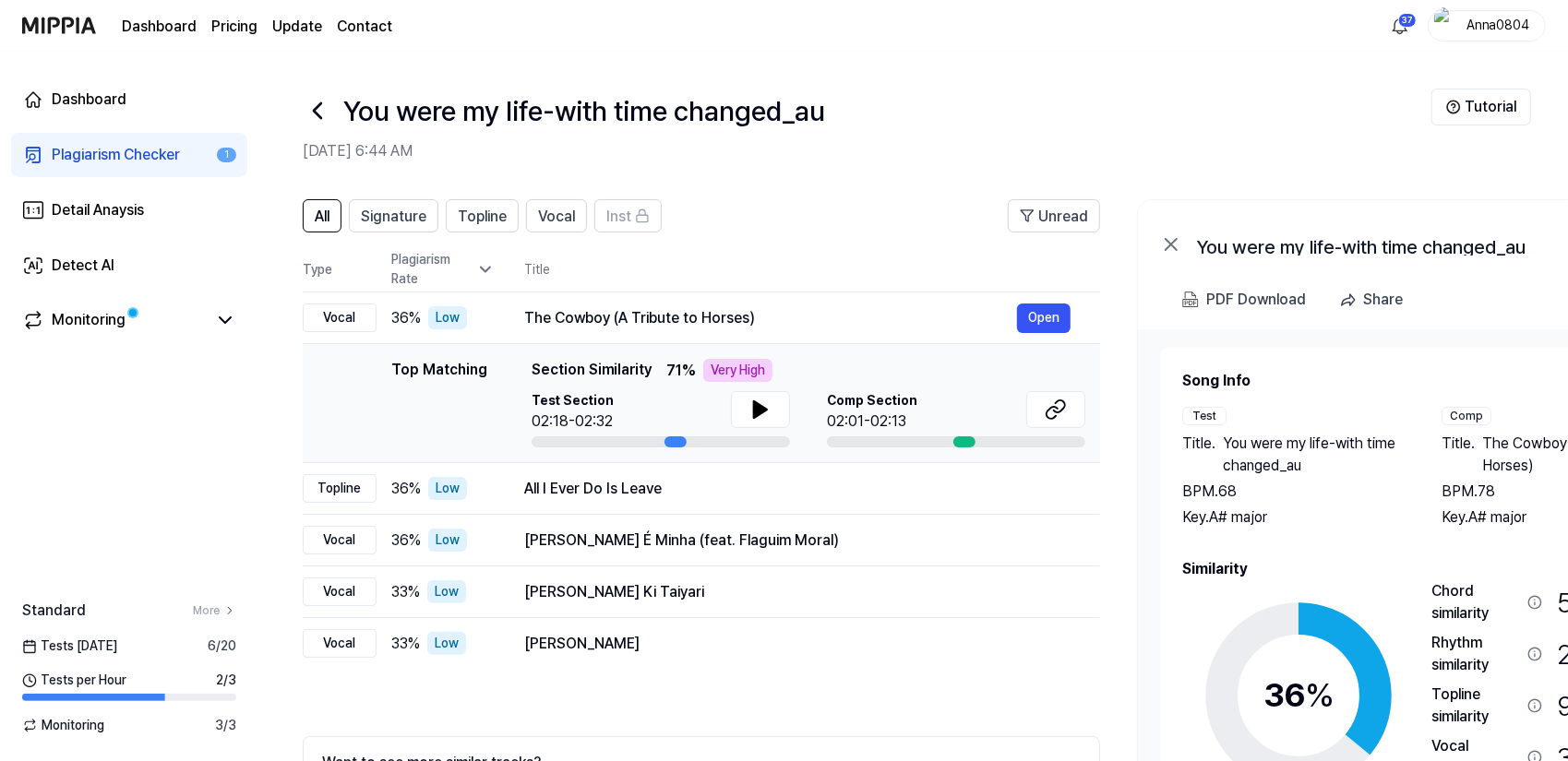
click at [111, 146] on div "Plagiarism Checker" at bounding box center [116, 155] width 128 height 23
click at [155, 151] on div "Plagiarism Checker" at bounding box center [116, 155] width 128 height 23
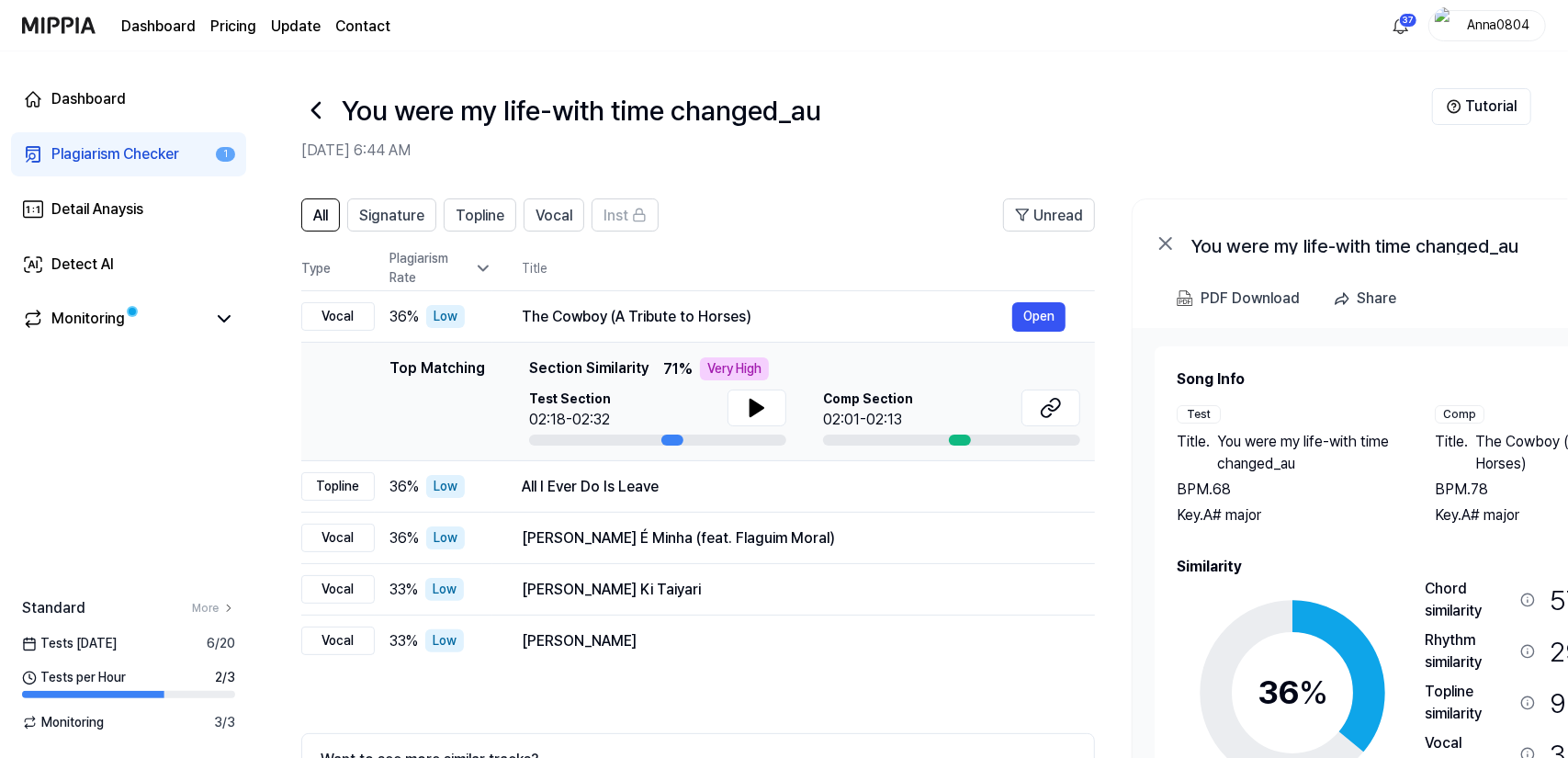
click at [92, 154] on div "Plagiarism Checker" at bounding box center [115, 154] width 128 height 22
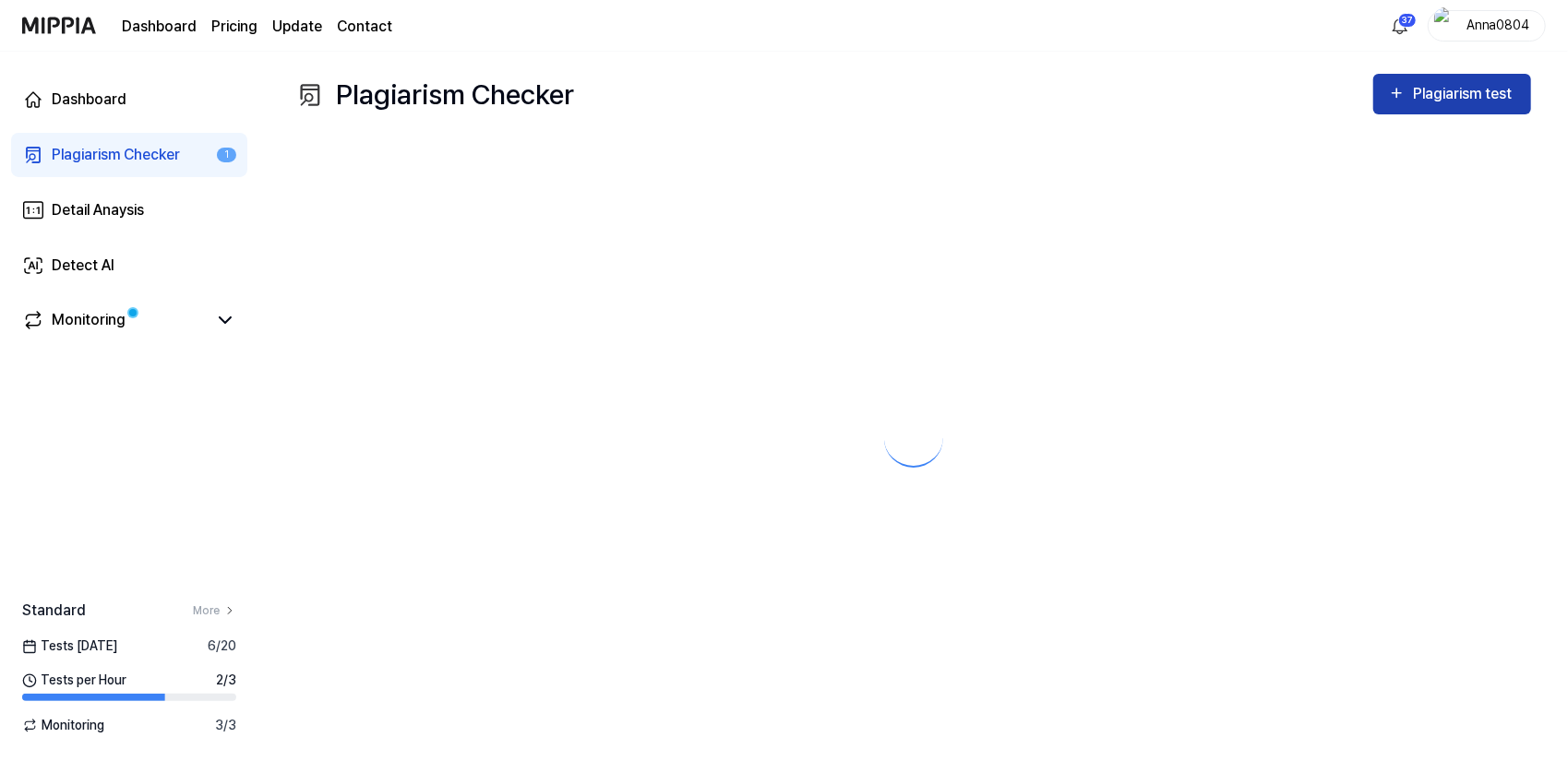
click at [1469, 94] on div "Plagiarism test" at bounding box center [1464, 94] width 104 height 24
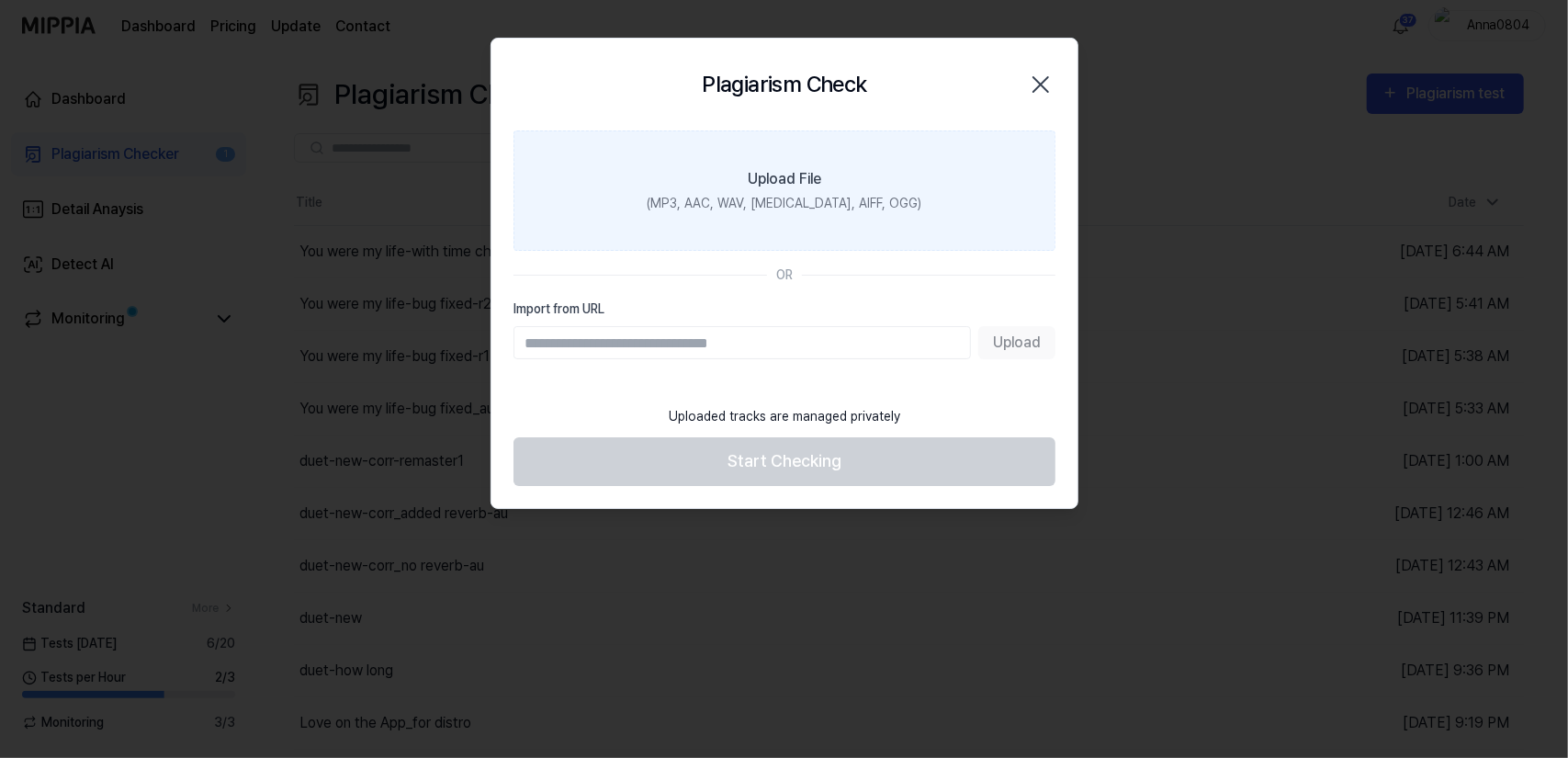
click at [726, 205] on div "(MP3, AAC, WAV, [MEDICAL_DATA], AIFF, OGG)" at bounding box center [784, 204] width 275 height 20
click at [0, 0] on input "Upload File (MP3, AAC, WAV, [MEDICAL_DATA], AIFF, OGG)" at bounding box center [0, 0] width 0 height 0
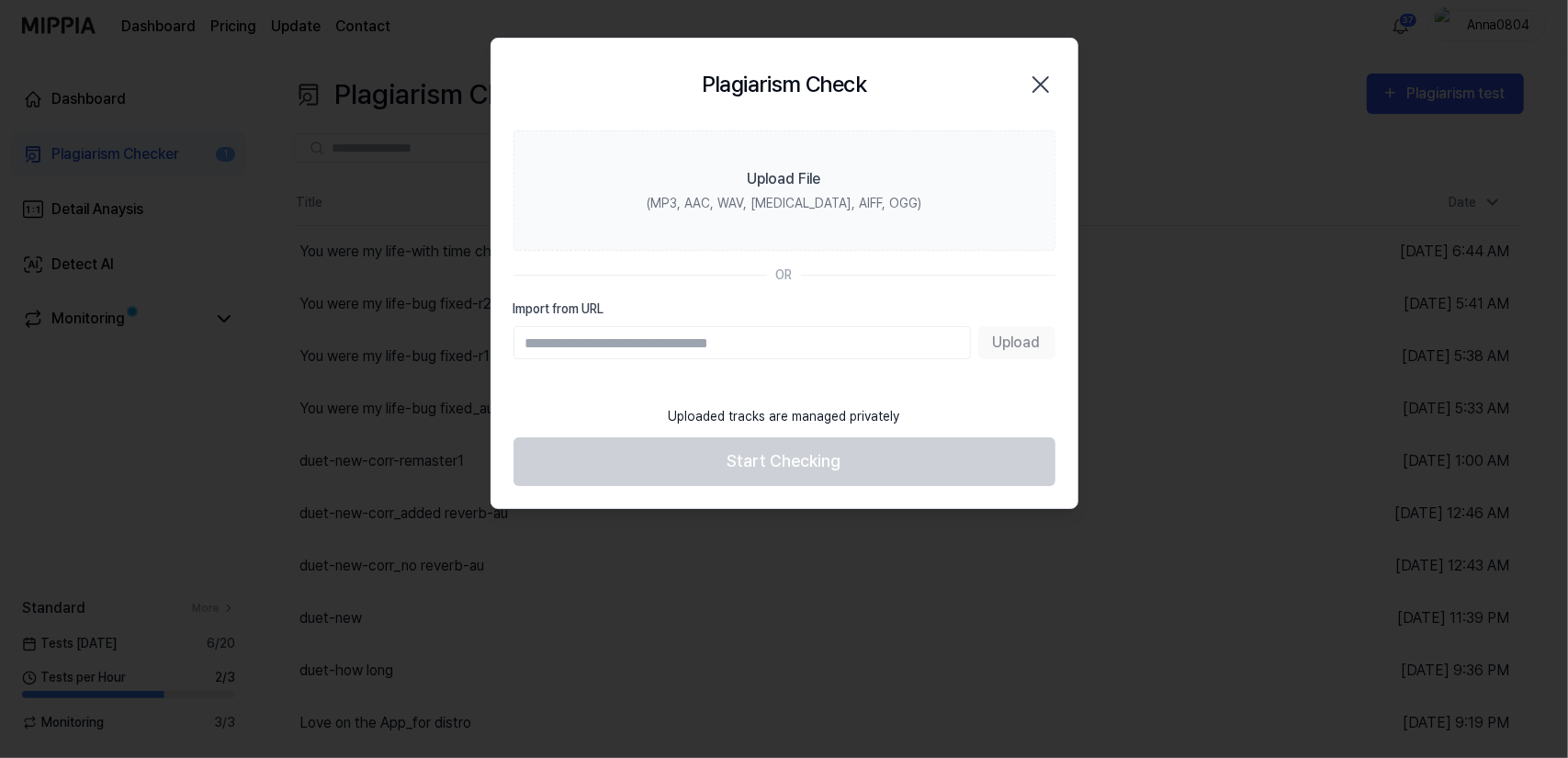
click at [1051, 82] on icon "button" at bounding box center [1040, 85] width 29 height 29
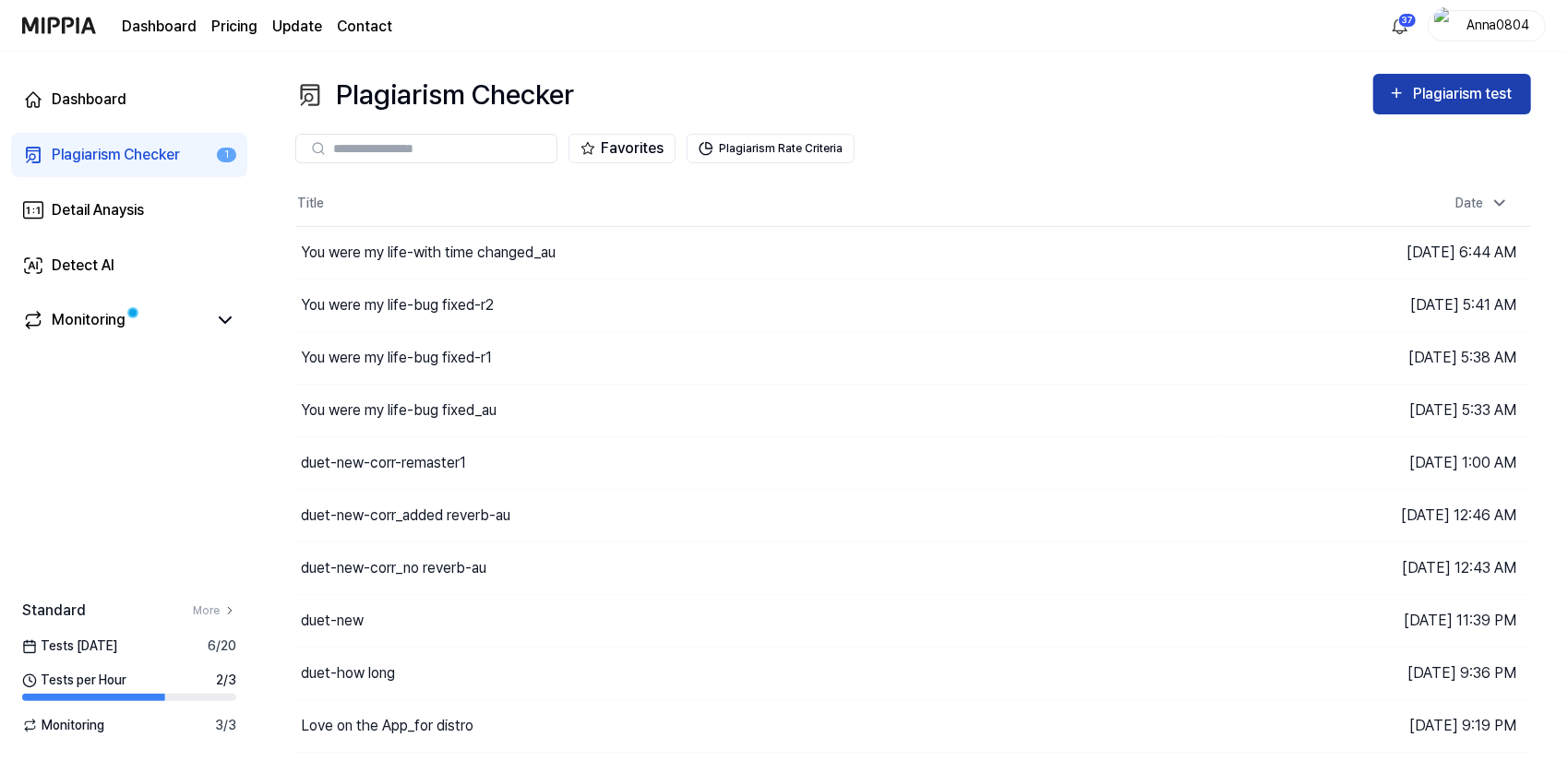
click at [1437, 88] on div "Plagiarism test" at bounding box center [1464, 94] width 104 height 24
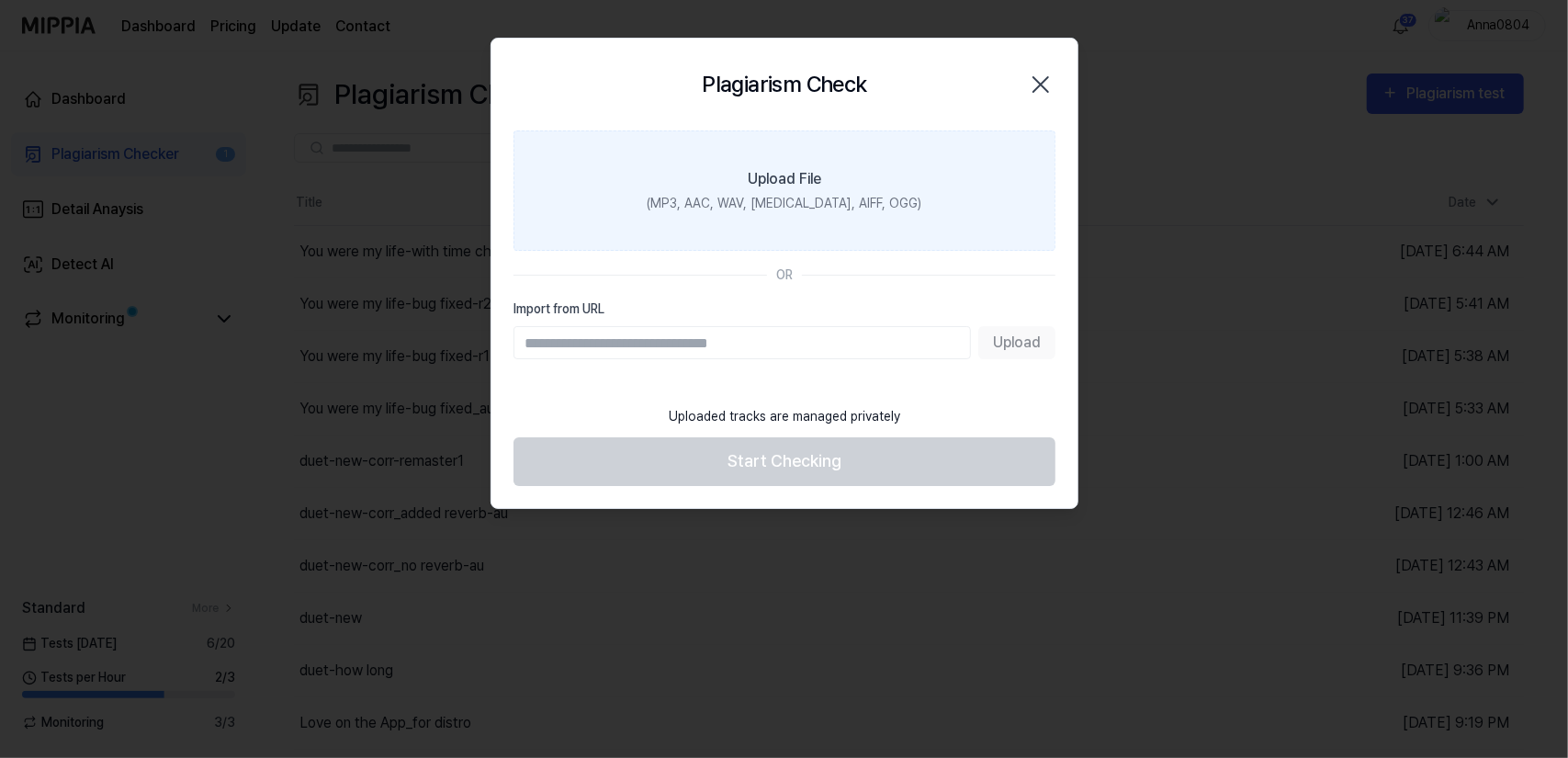
click at [892, 208] on label "Upload File (MP3, AAC, WAV, [MEDICAL_DATA], AIFF, OGG)" at bounding box center [785, 190] width 542 height 120
click at [0, 0] on input "Upload File (MP3, AAC, WAV, [MEDICAL_DATA], AIFF, OGG)" at bounding box center [0, 0] width 0 height 0
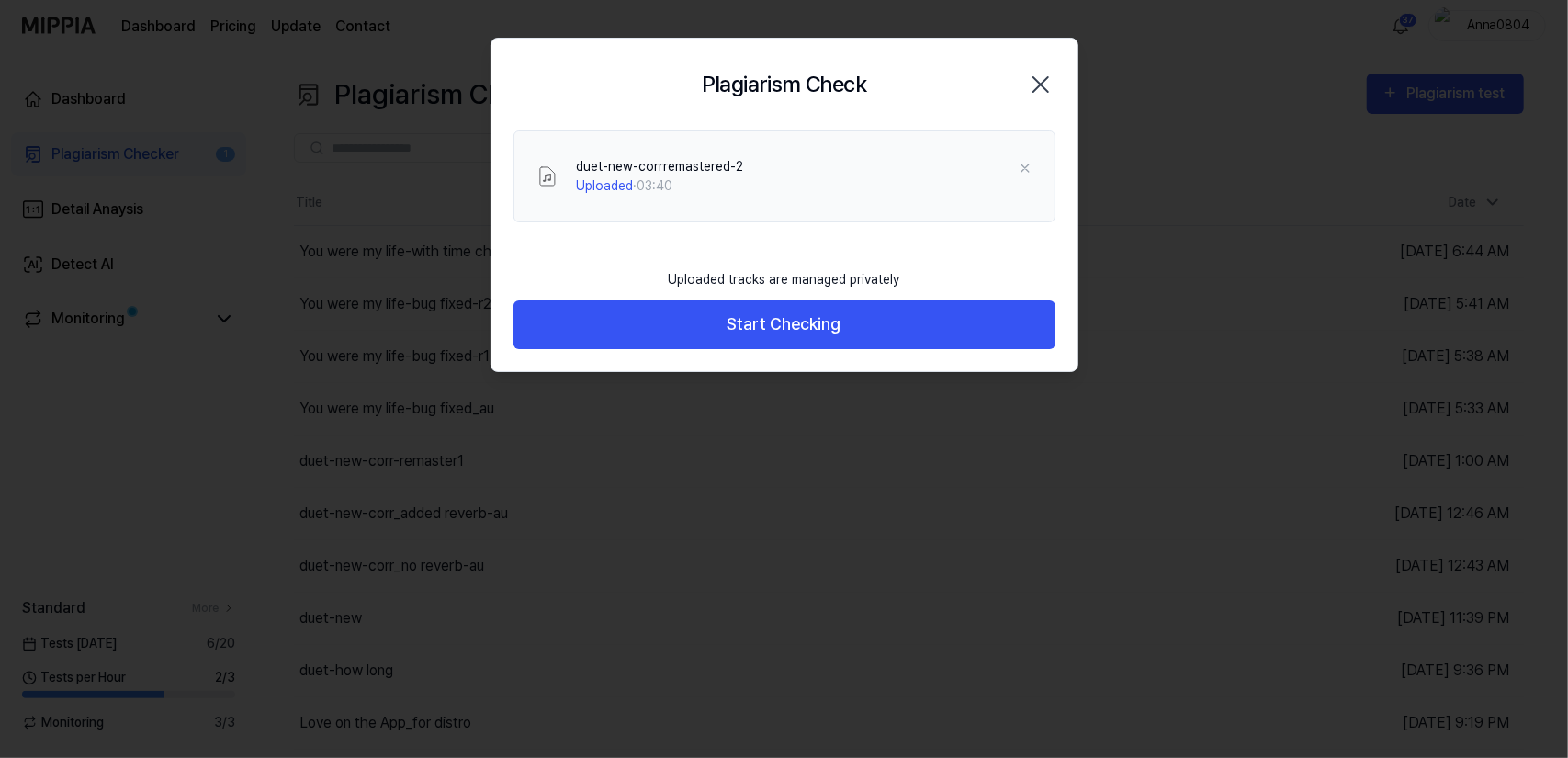
click at [1044, 81] on icon "button" at bounding box center [1040, 84] width 15 height 15
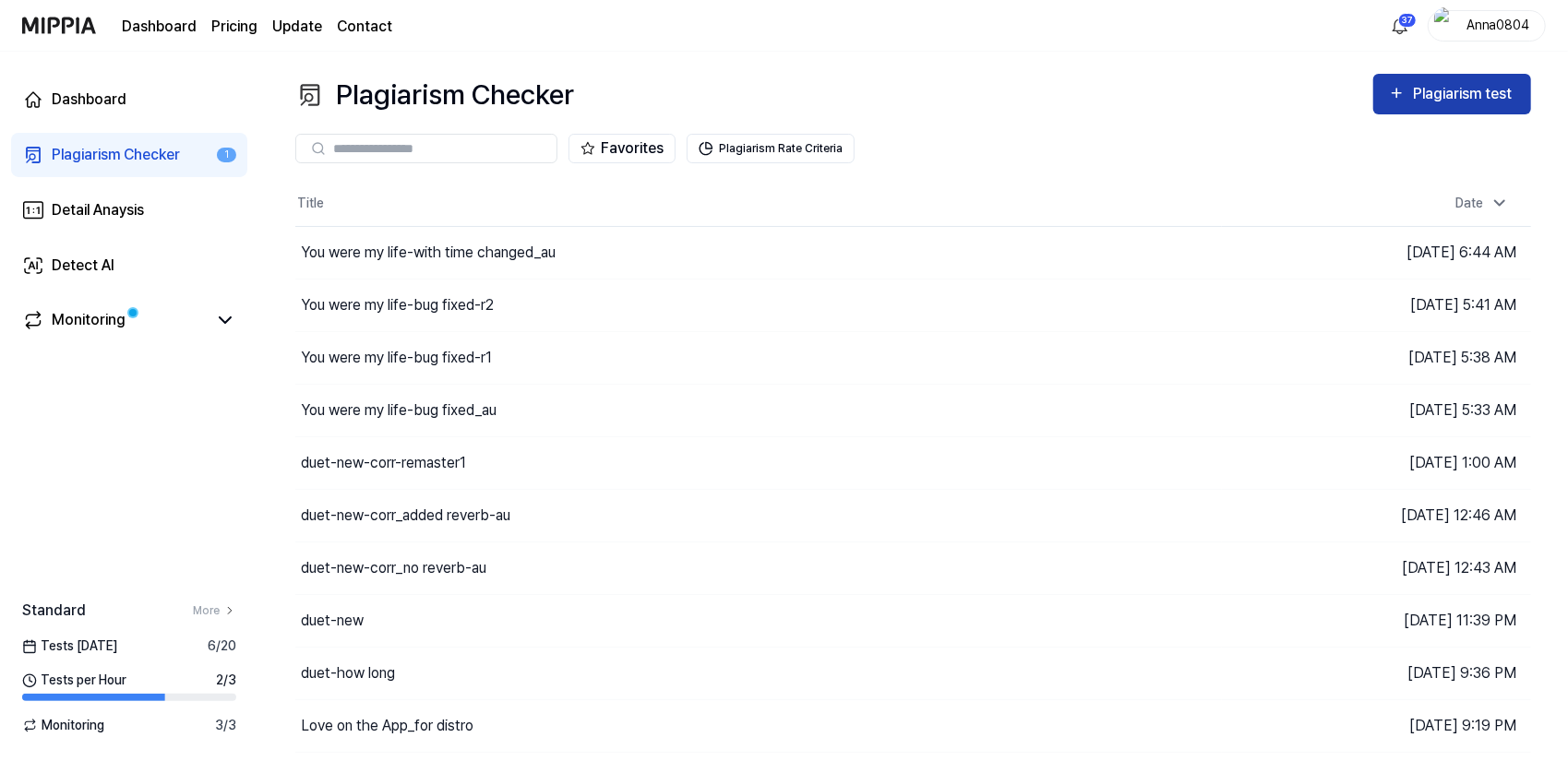
click at [1416, 91] on div "Plagiarism test" at bounding box center [1464, 94] width 104 height 24
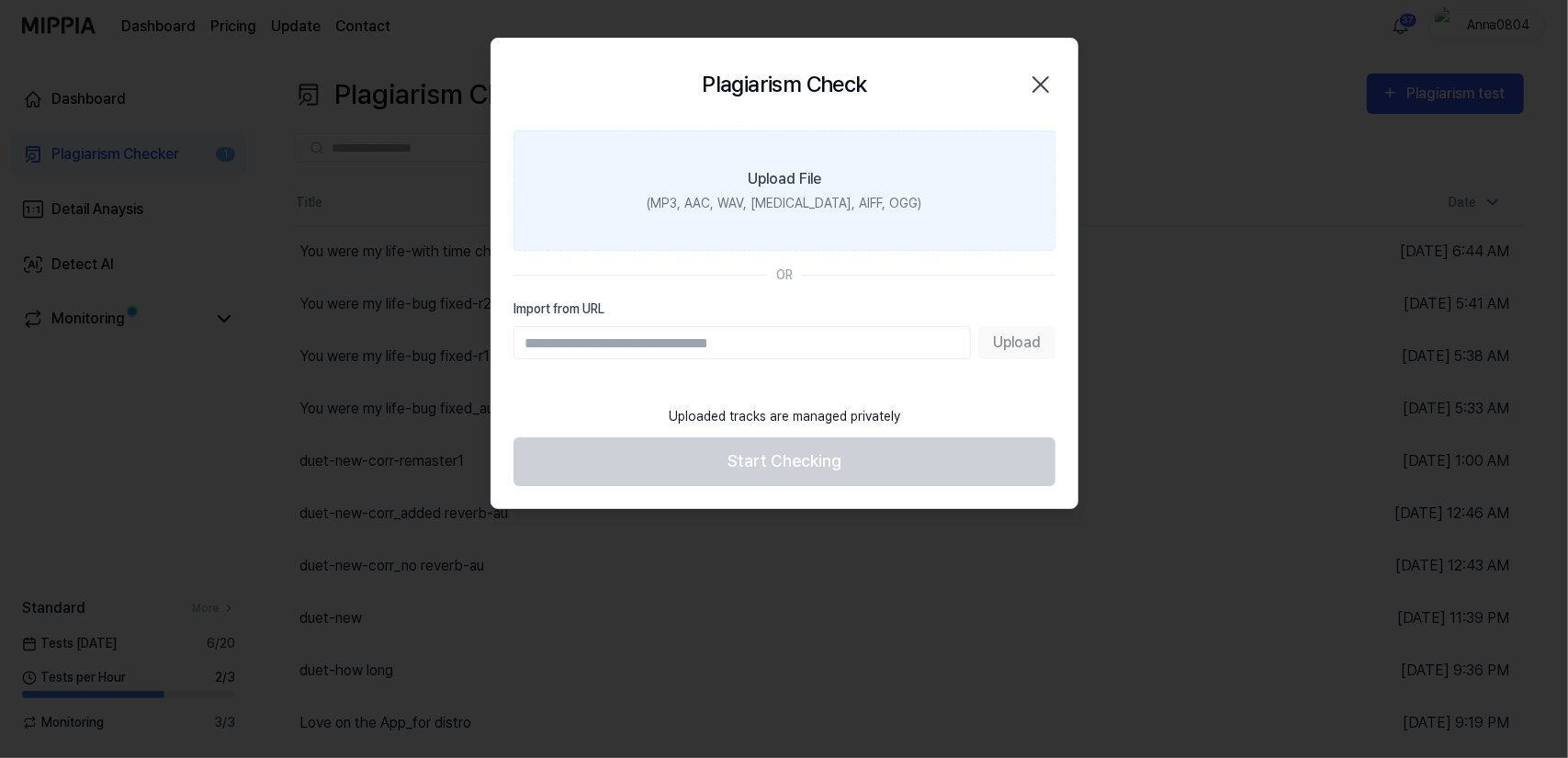
click at [808, 199] on div "(MP3, AAC, WAV, [MEDICAL_DATA], AIFF, OGG)" at bounding box center [784, 204] width 275 height 20
click at [0, 0] on input "Upload File (MP3, AAC, WAV, [MEDICAL_DATA], AIFF, OGG)" at bounding box center [0, 0] width 0 height 0
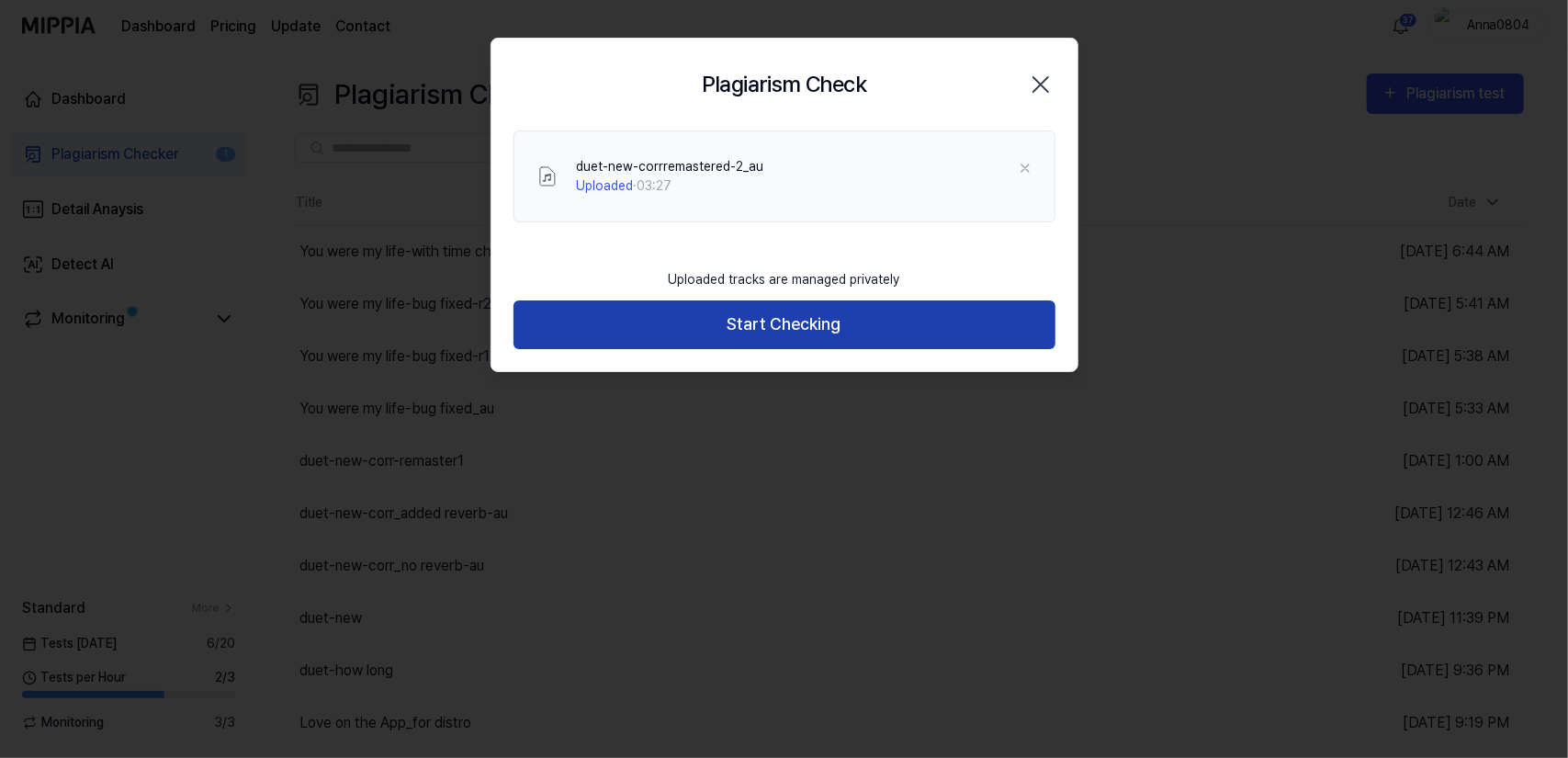
click at [779, 326] on button "Start Checking" at bounding box center [785, 325] width 542 height 49
click at [808, 327] on button "Start Checking" at bounding box center [785, 325] width 542 height 49
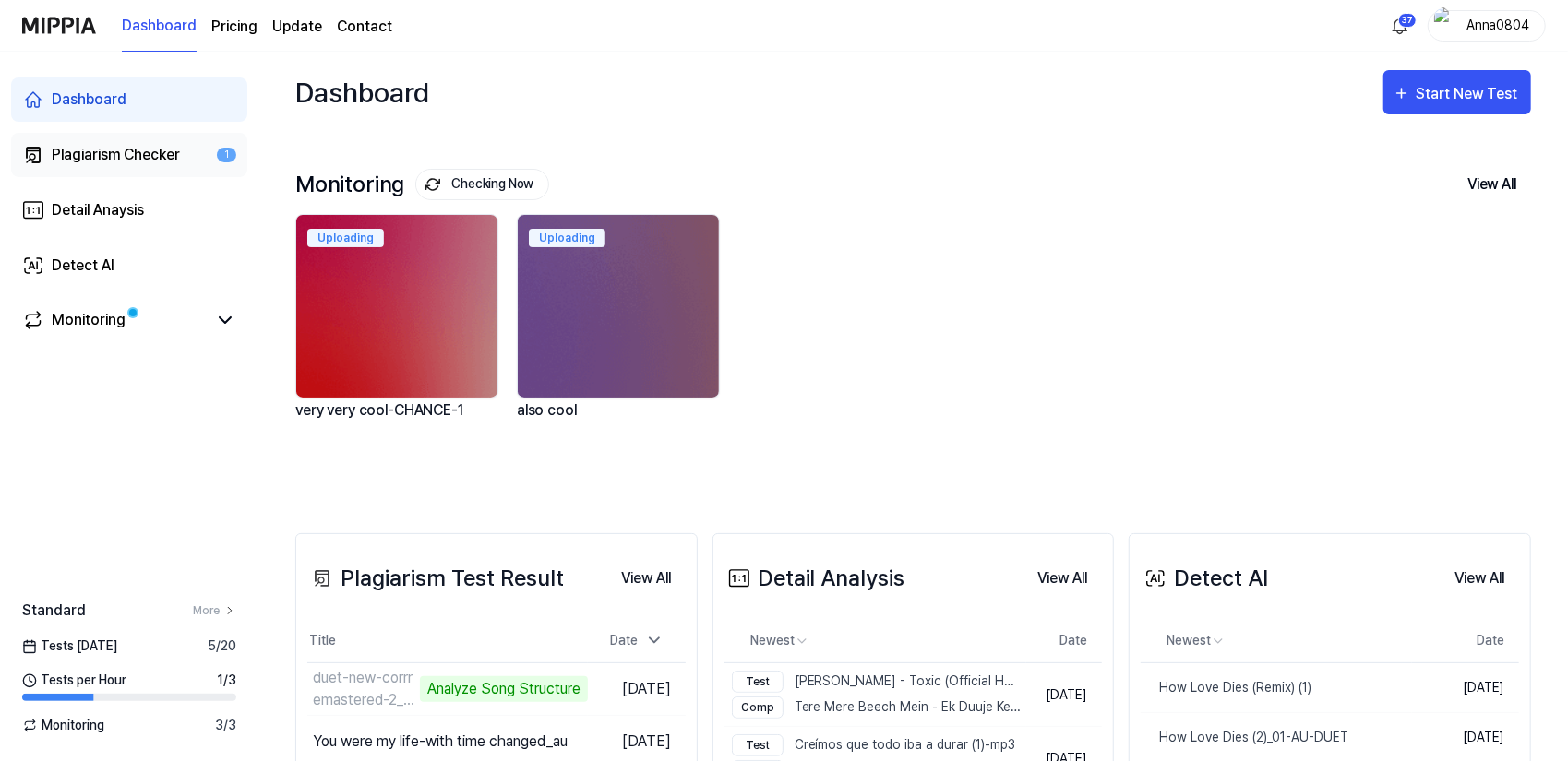
click at [77, 157] on div "Plagiarism Checker" at bounding box center [116, 155] width 128 height 23
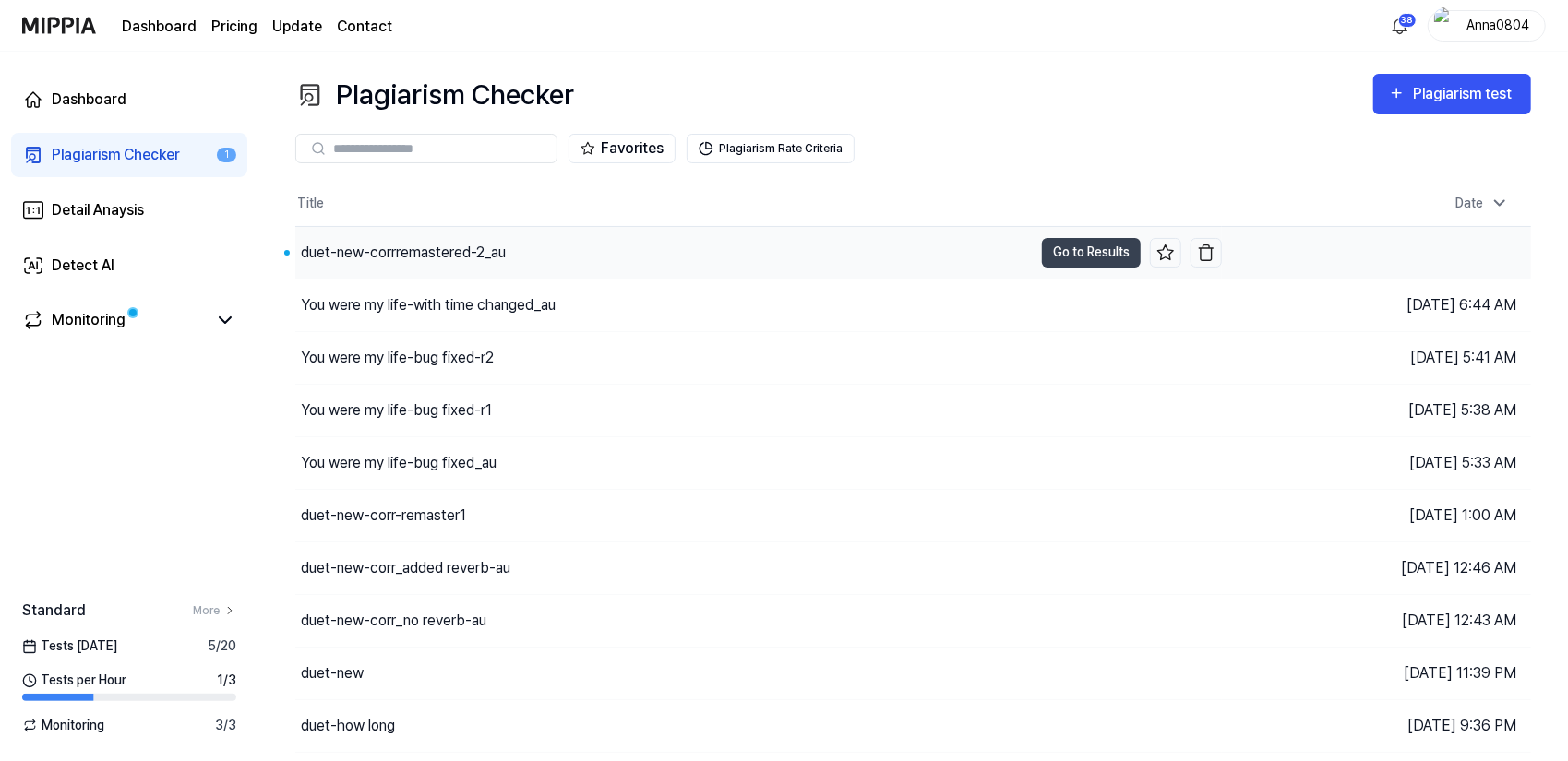
click at [300, 242] on div "duet-new-corrremastered-2_au" at bounding box center [400, 253] width 211 height 23
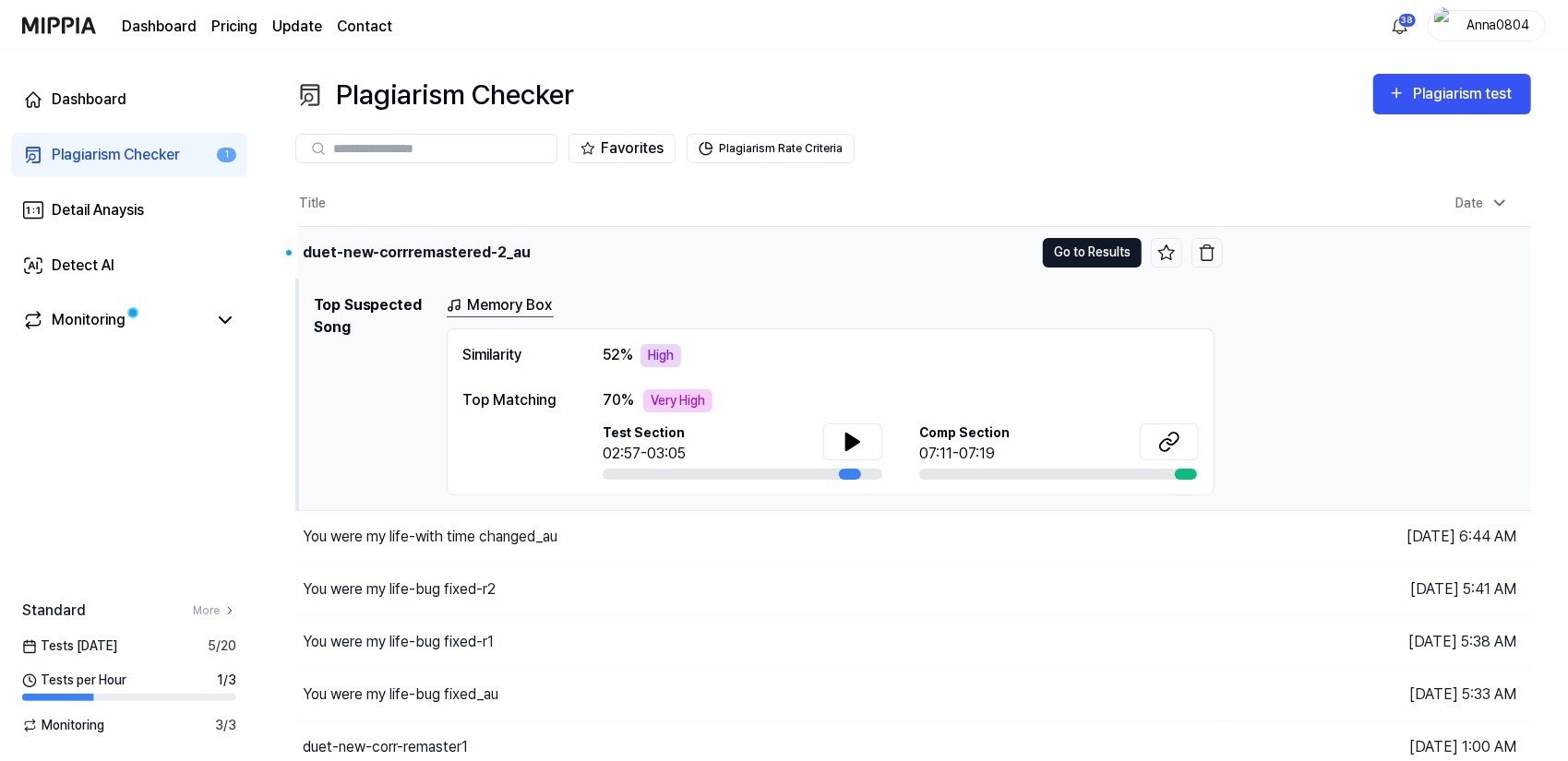
click at [1087, 260] on button "Go to Results" at bounding box center [1092, 253] width 99 height 29
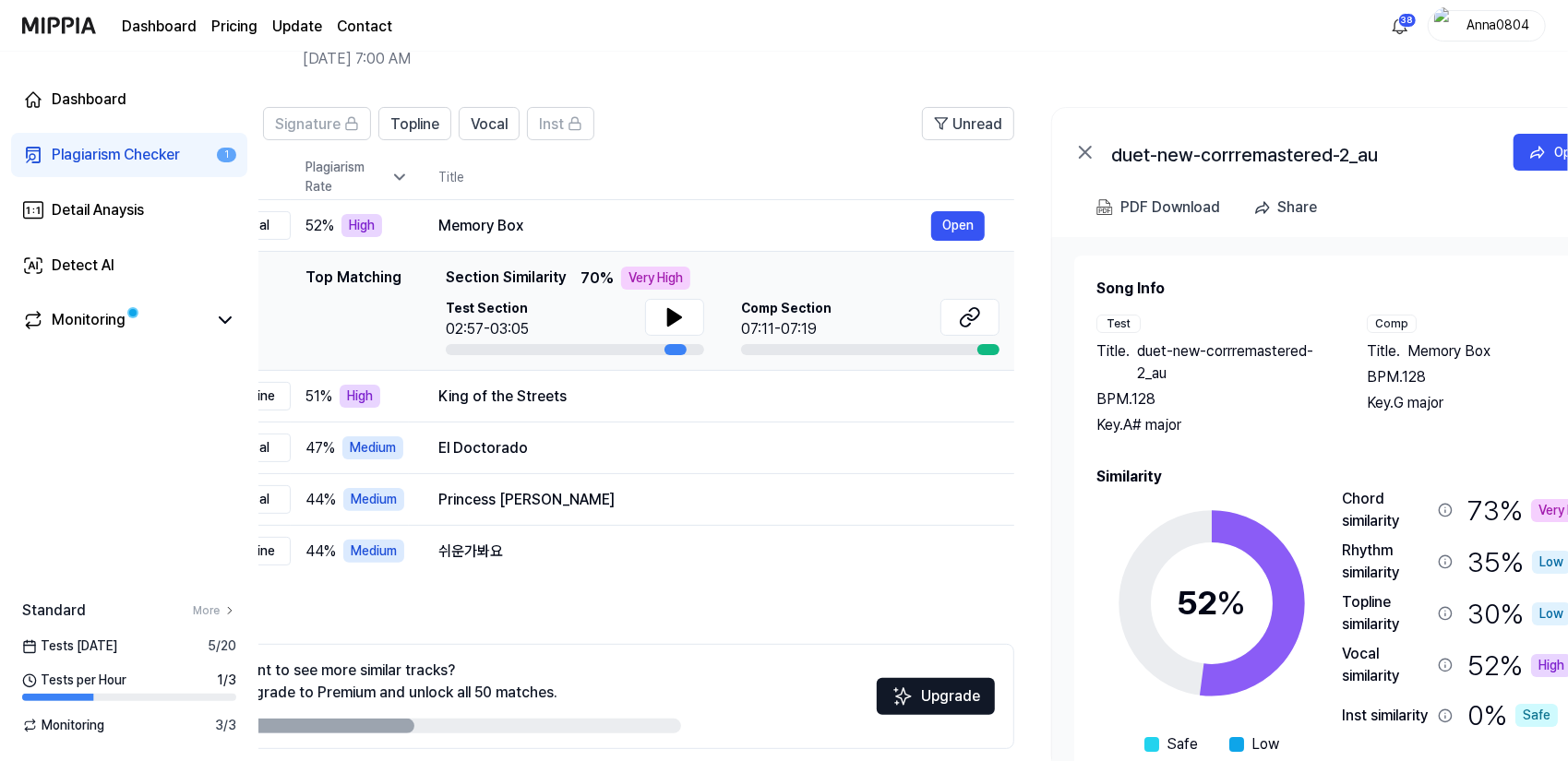
scroll to position [0, 101]
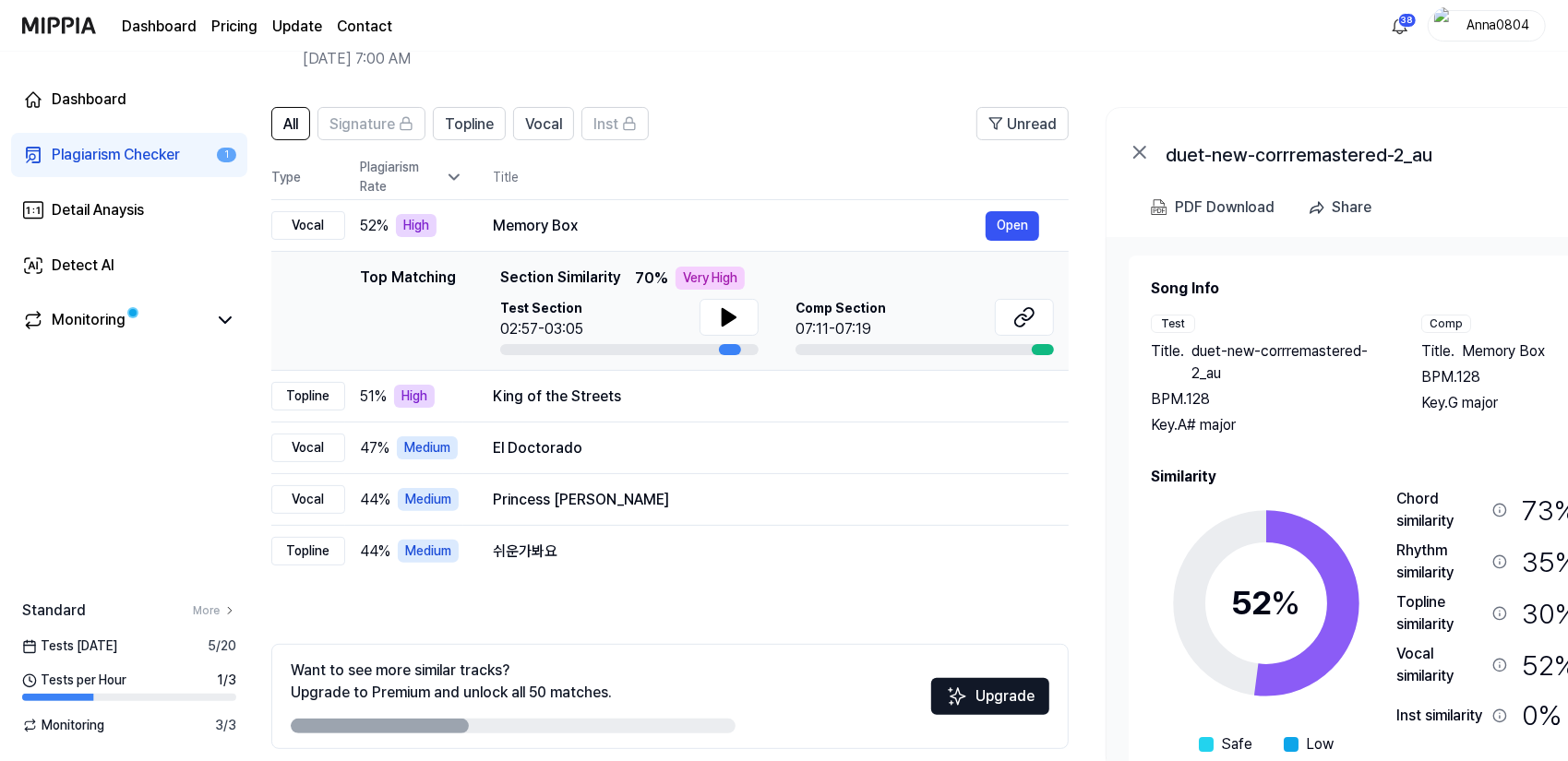
drag, startPoint x: 1308, startPoint y: 569, endPoint x: 1277, endPoint y: 560, distance: 32.3
click at [1289, 560] on icon at bounding box center [1266, 603] width 231 height 231
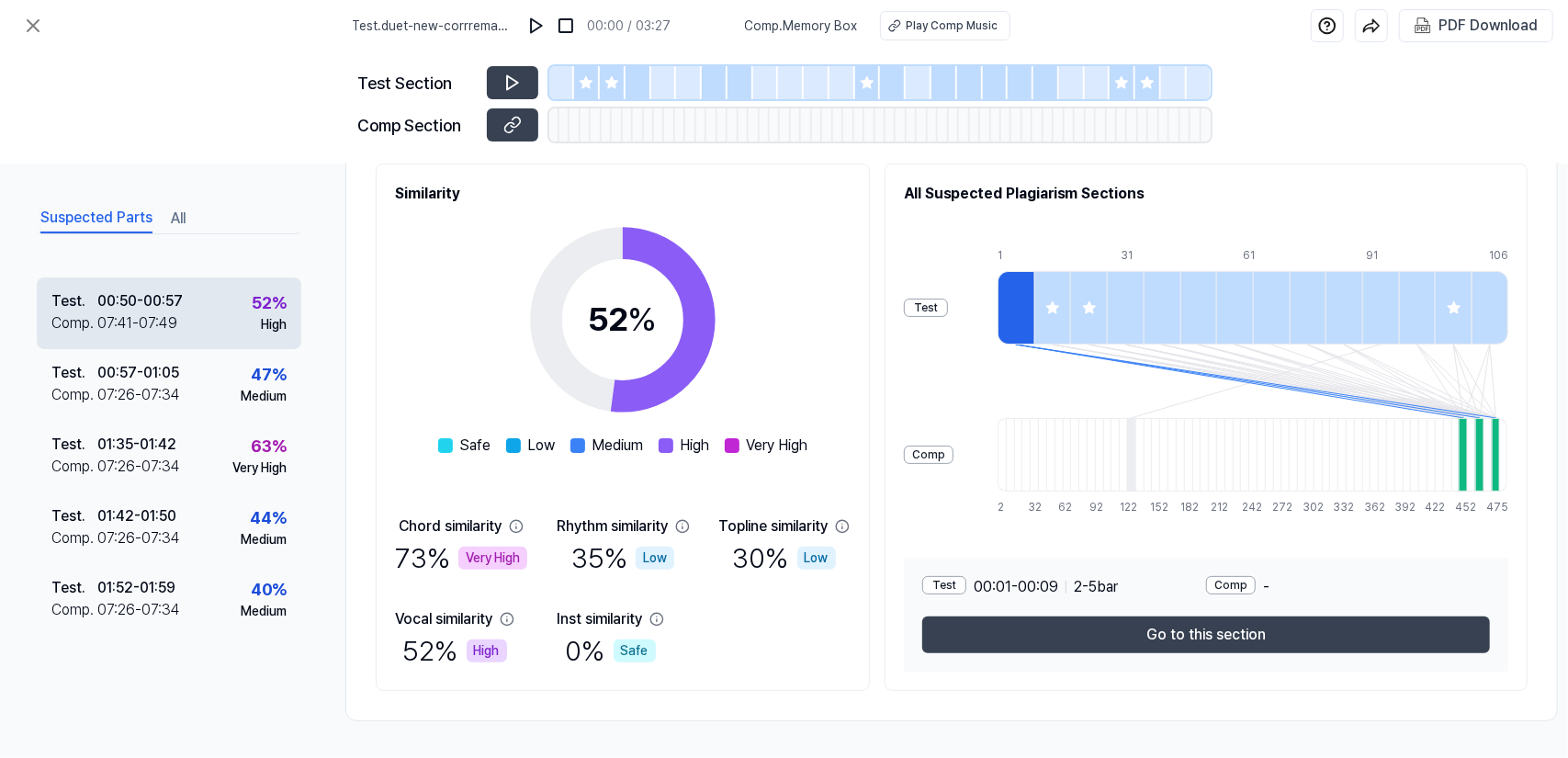
scroll to position [128, 0]
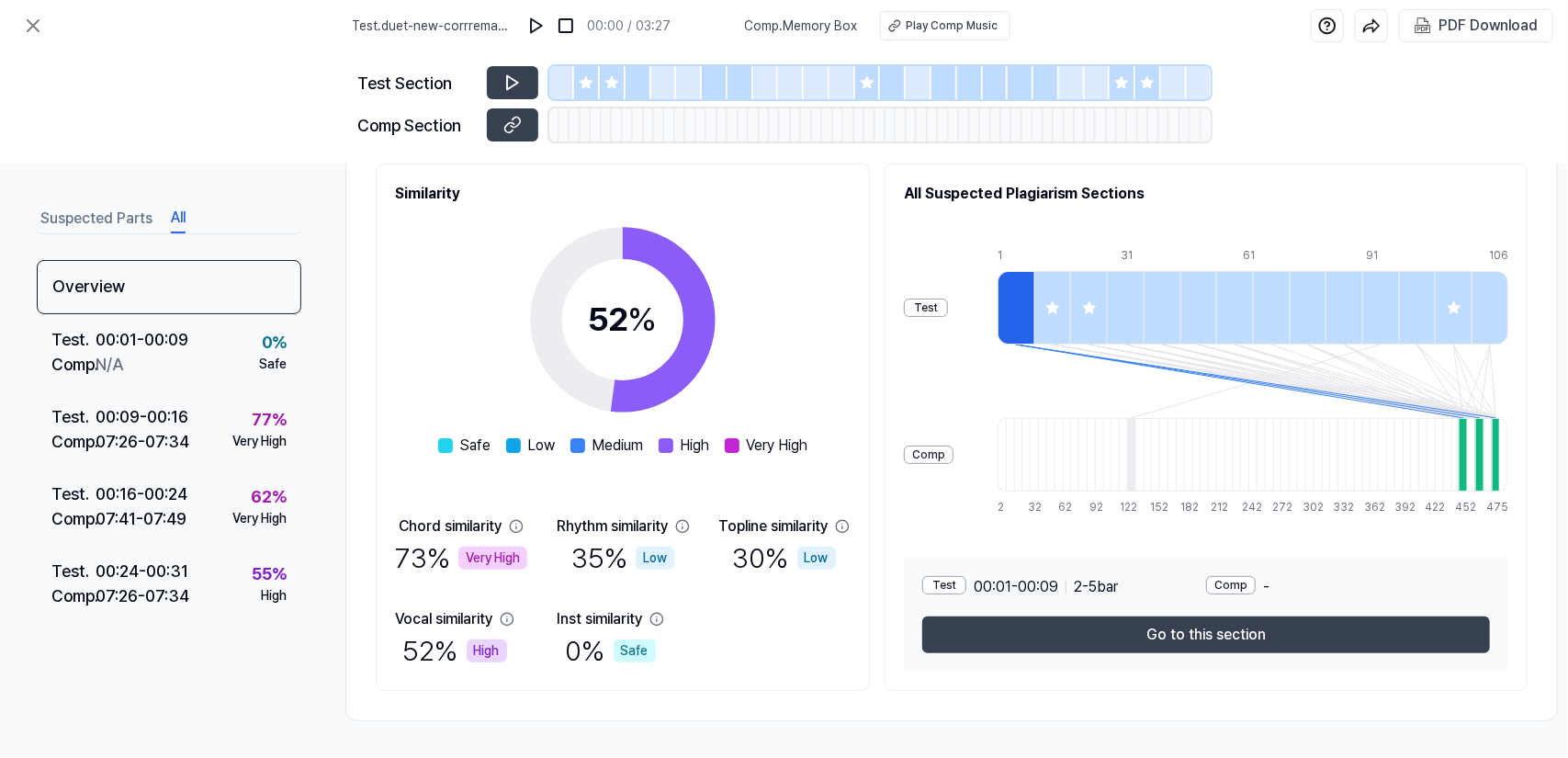
click at [180, 221] on button "All" at bounding box center [177, 219] width 15 height 29
click at [28, 19] on icon at bounding box center [33, 25] width 22 height 22
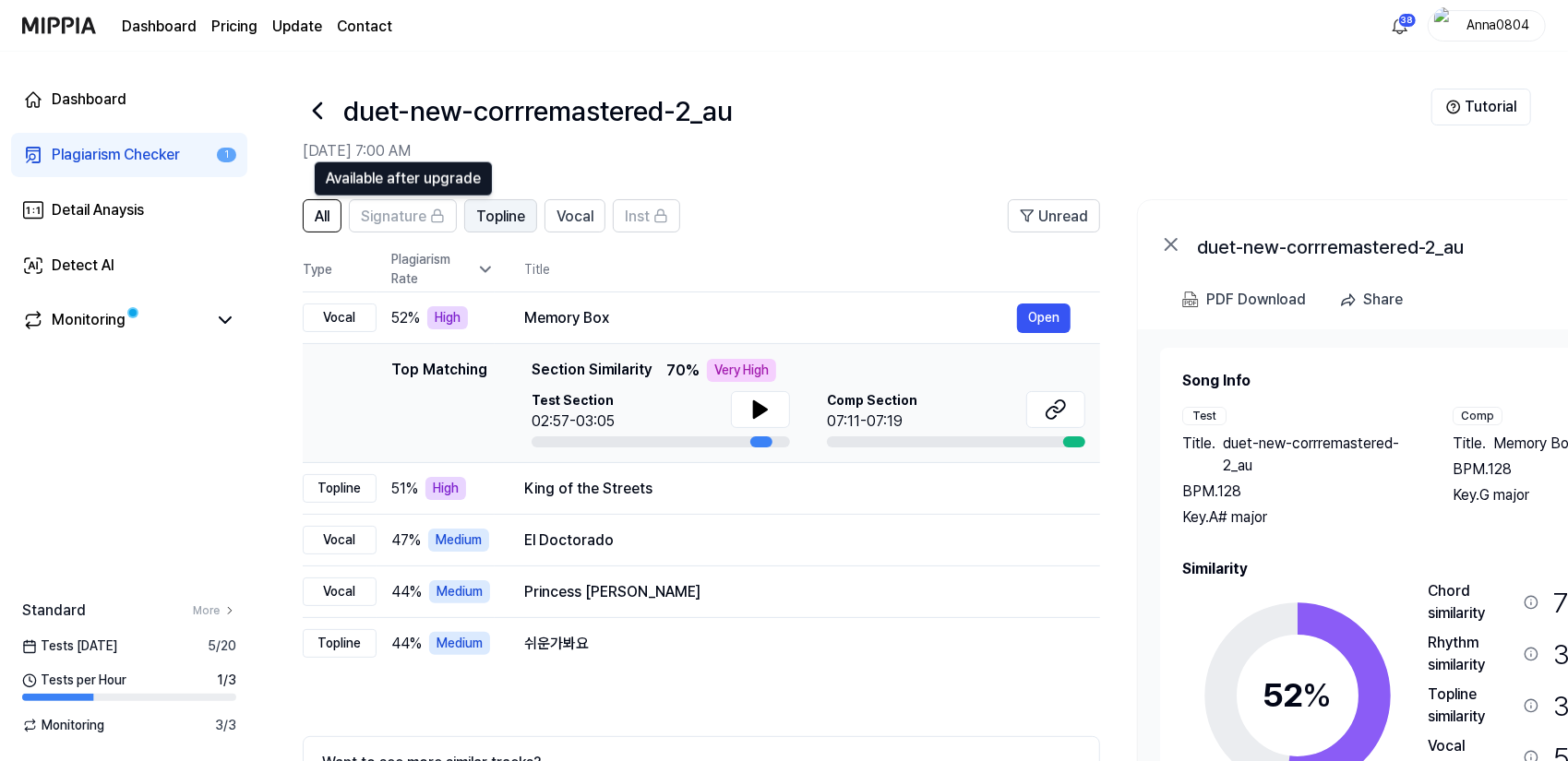
click at [511, 216] on span "Topline" at bounding box center [500, 216] width 49 height 23
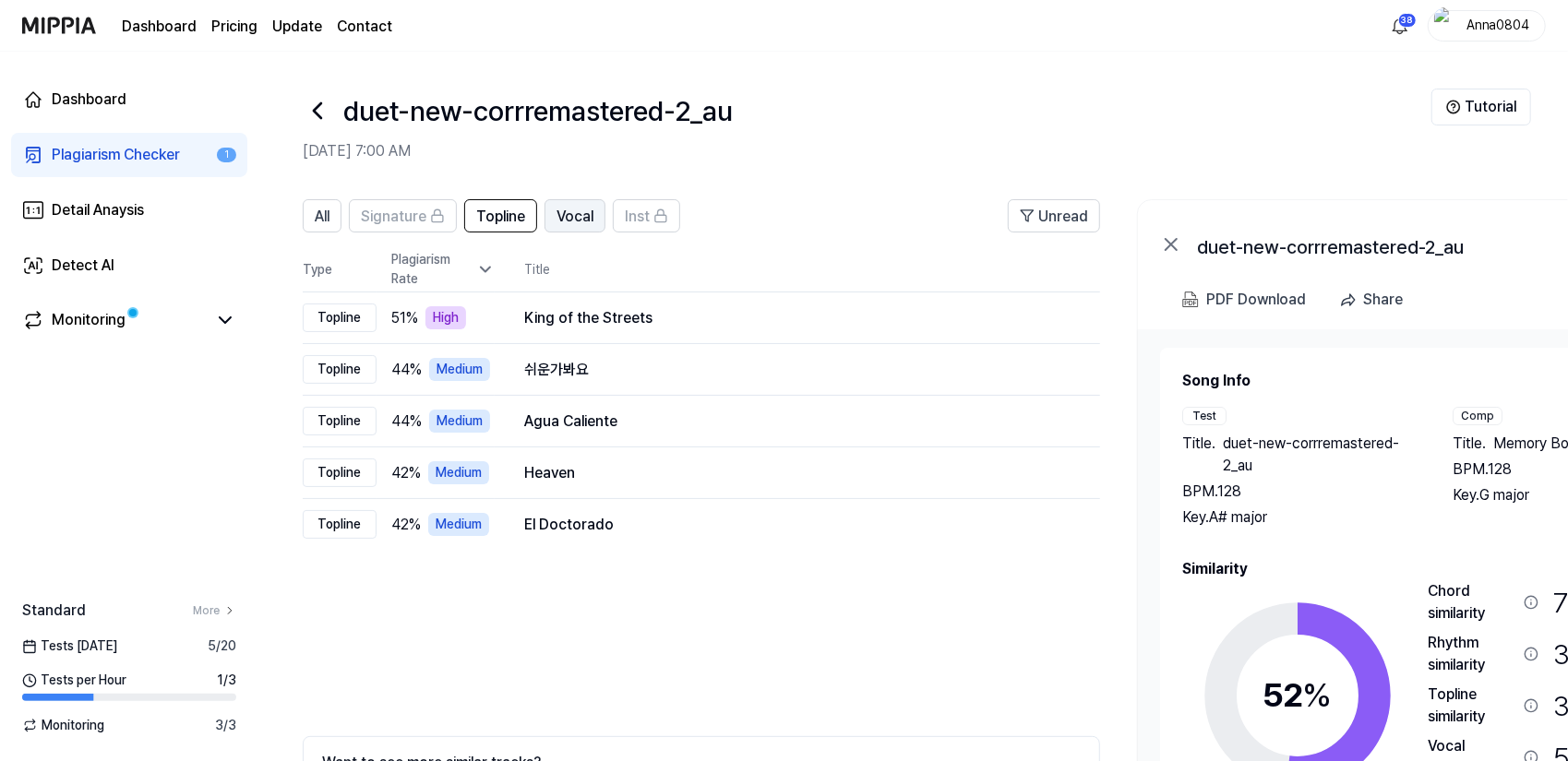
click at [580, 215] on span "Vocal" at bounding box center [575, 216] width 37 height 23
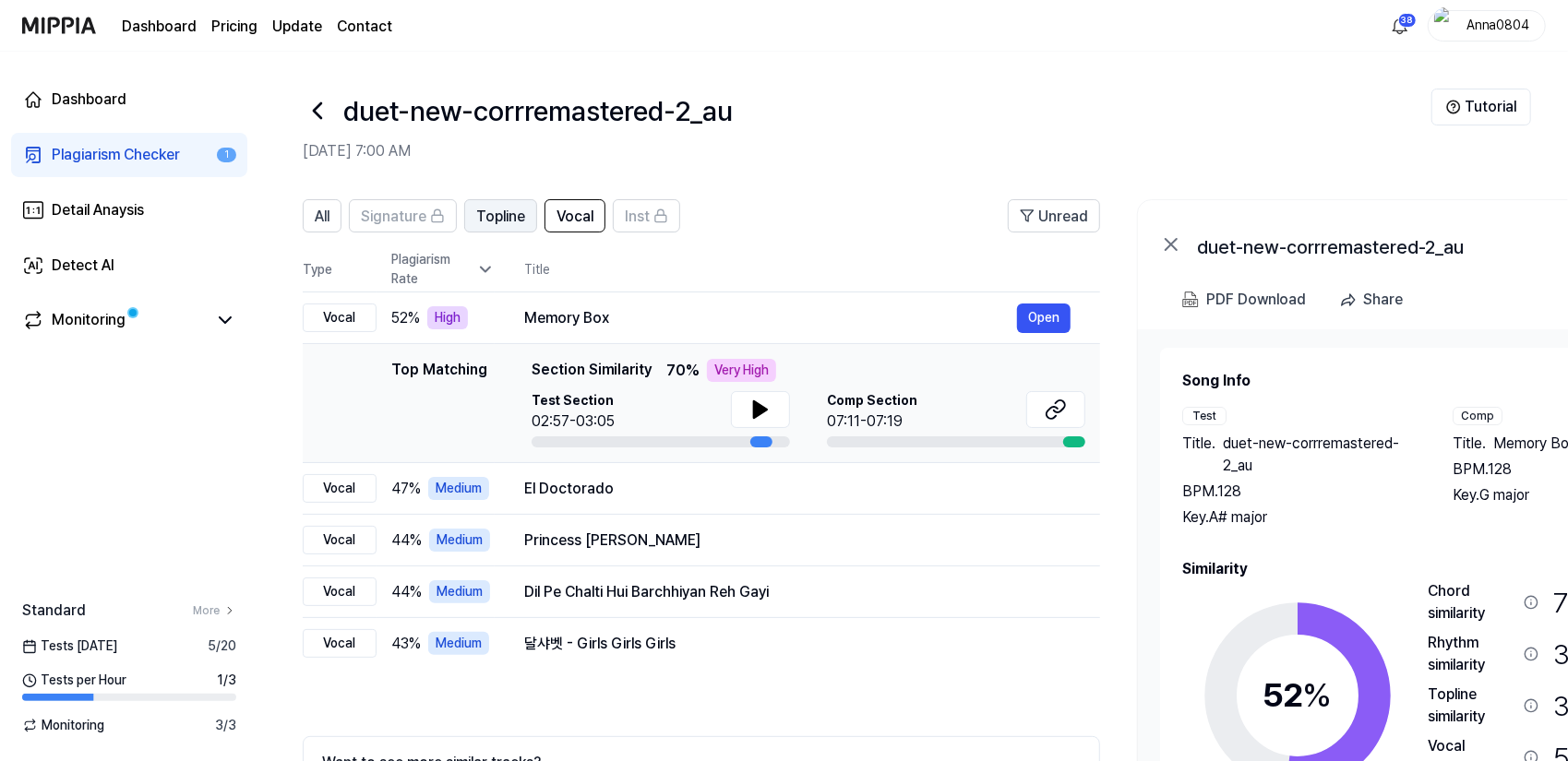
click at [474, 215] on button "Topline" at bounding box center [500, 216] width 72 height 33
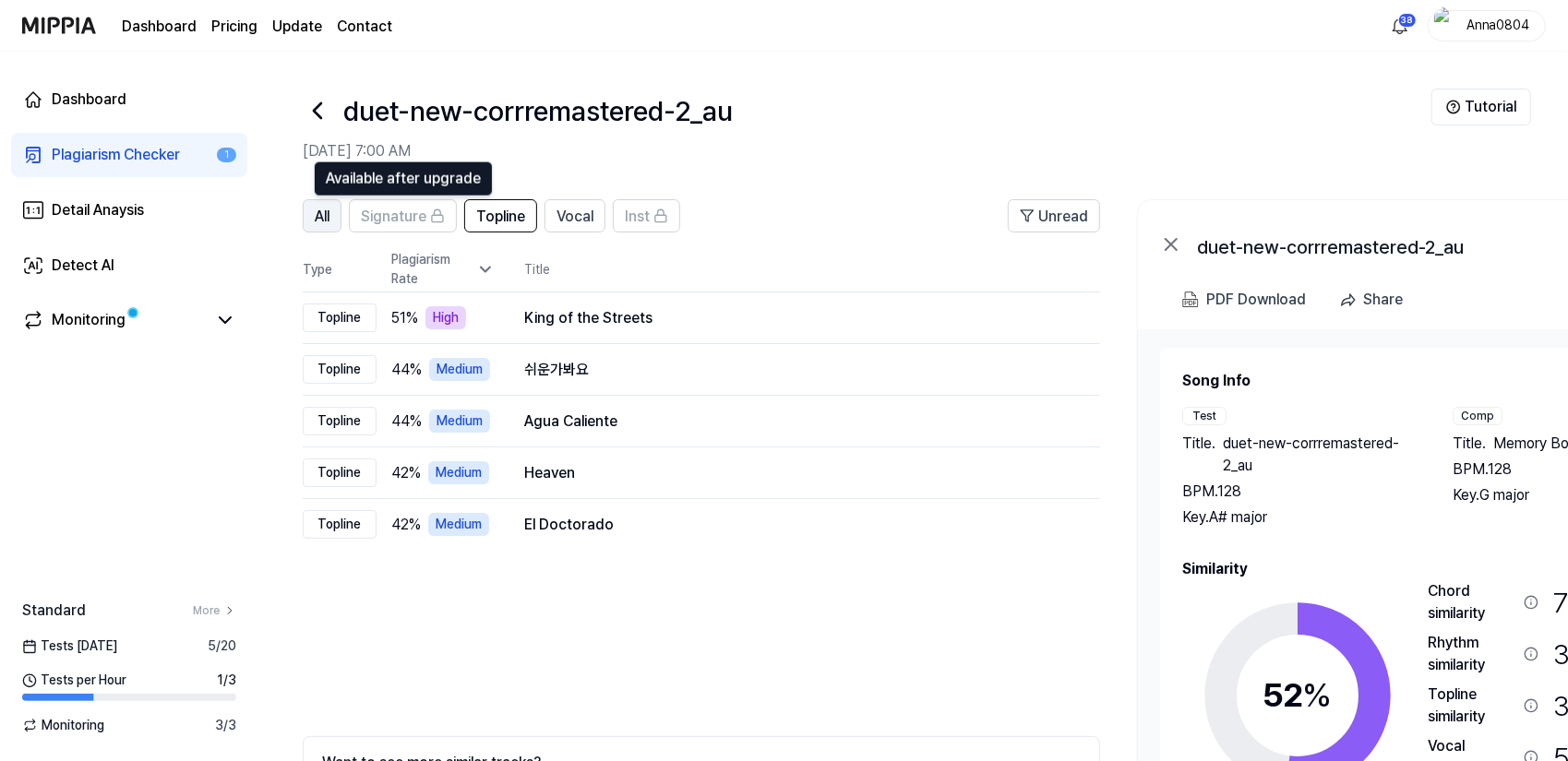
click at [323, 212] on span "All" at bounding box center [321, 216] width 15 height 23
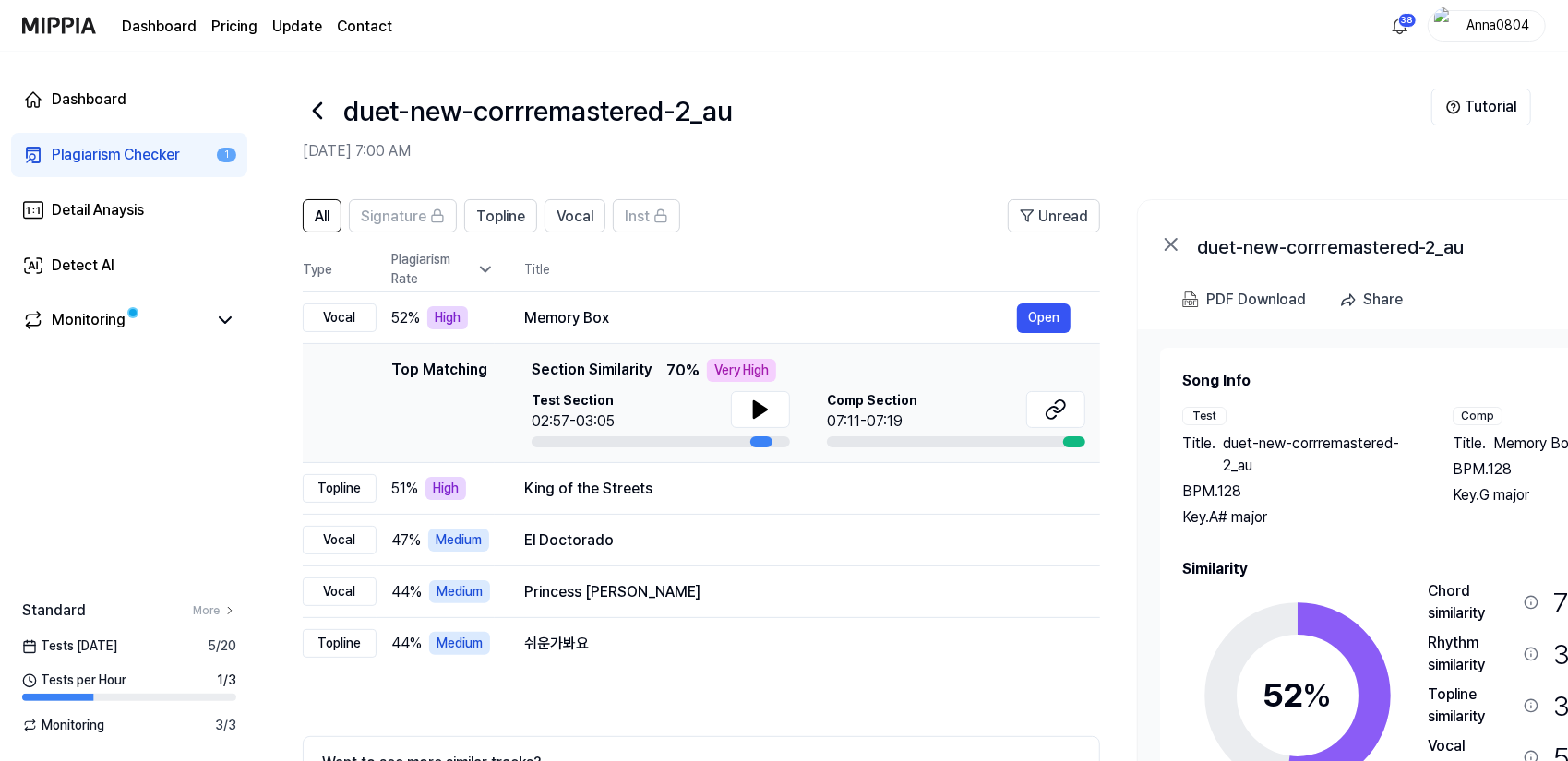
click at [165, 164] on div "Plagiarism Checker" at bounding box center [116, 155] width 128 height 23
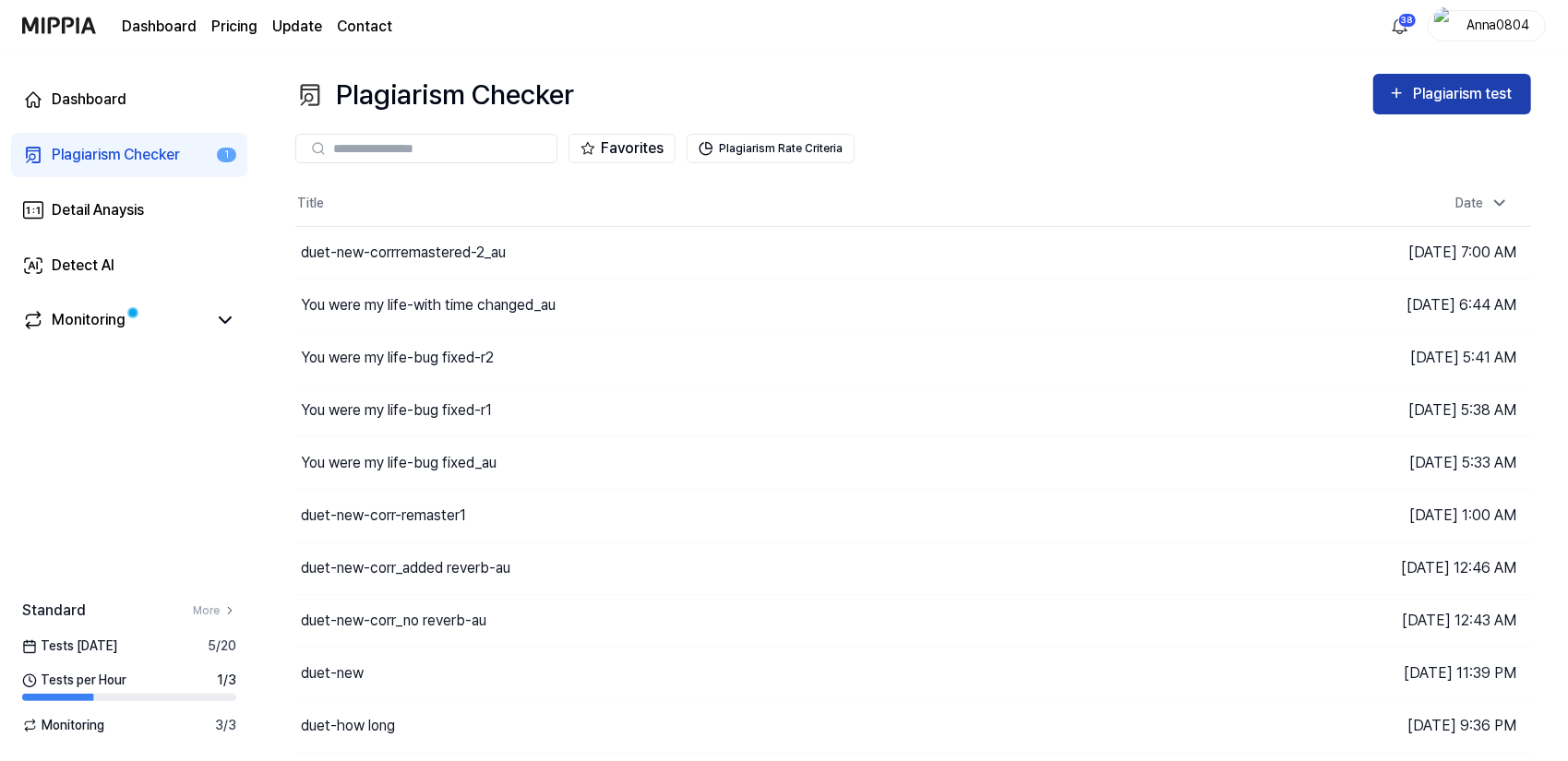
click at [1449, 88] on div "Plagiarism test" at bounding box center [1464, 94] width 104 height 24
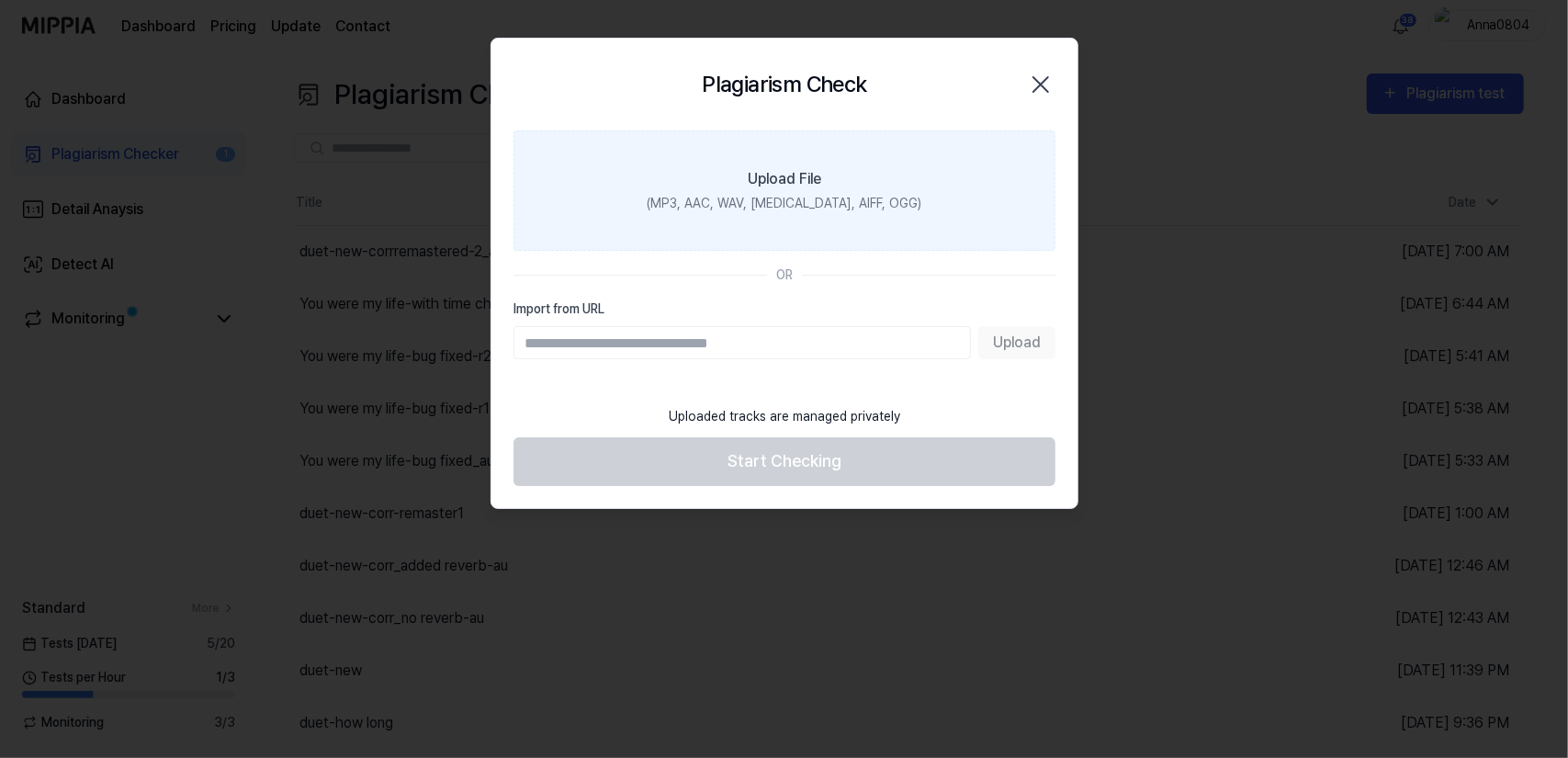
click at [843, 207] on div "(MP3, AAC, WAV, [MEDICAL_DATA], AIFF, OGG)" at bounding box center [784, 204] width 275 height 20
click at [0, 0] on input "Upload File (MP3, AAC, WAV, [MEDICAL_DATA], AIFF, OGG)" at bounding box center [0, 0] width 0 height 0
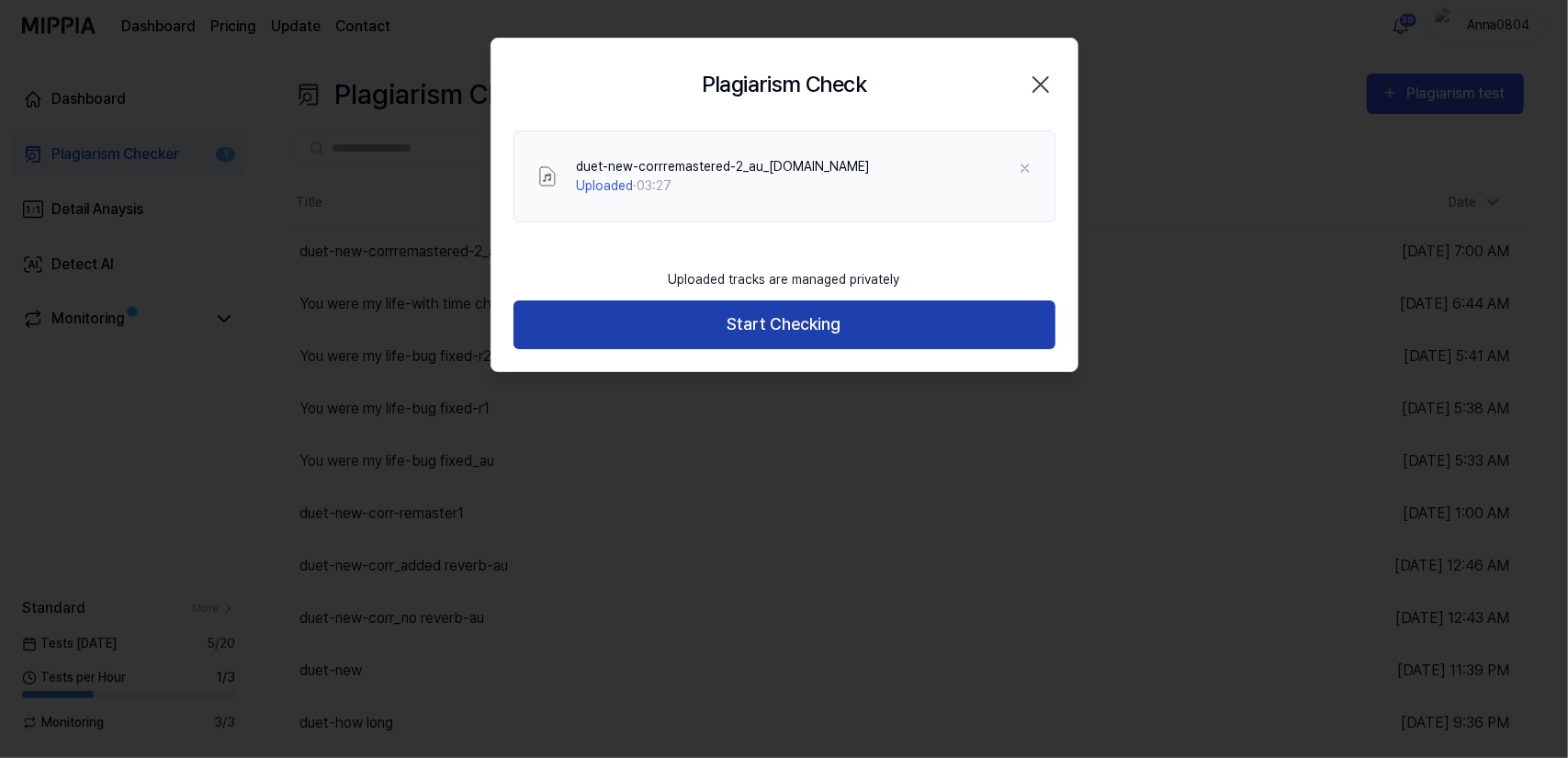
click at [808, 326] on button "Start Checking" at bounding box center [785, 325] width 542 height 49
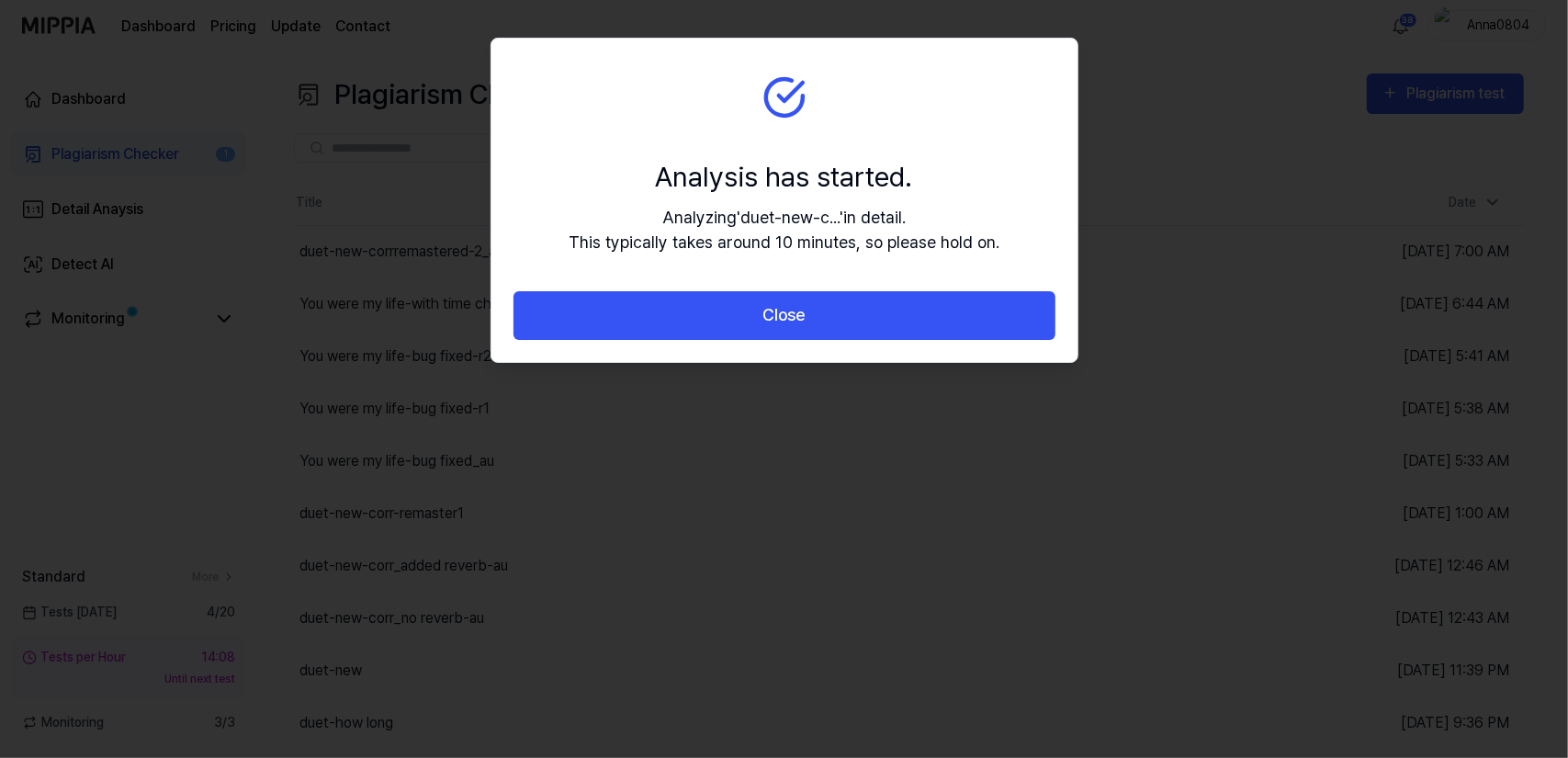
click at [808, 326] on button "Close" at bounding box center [785, 316] width 542 height 49
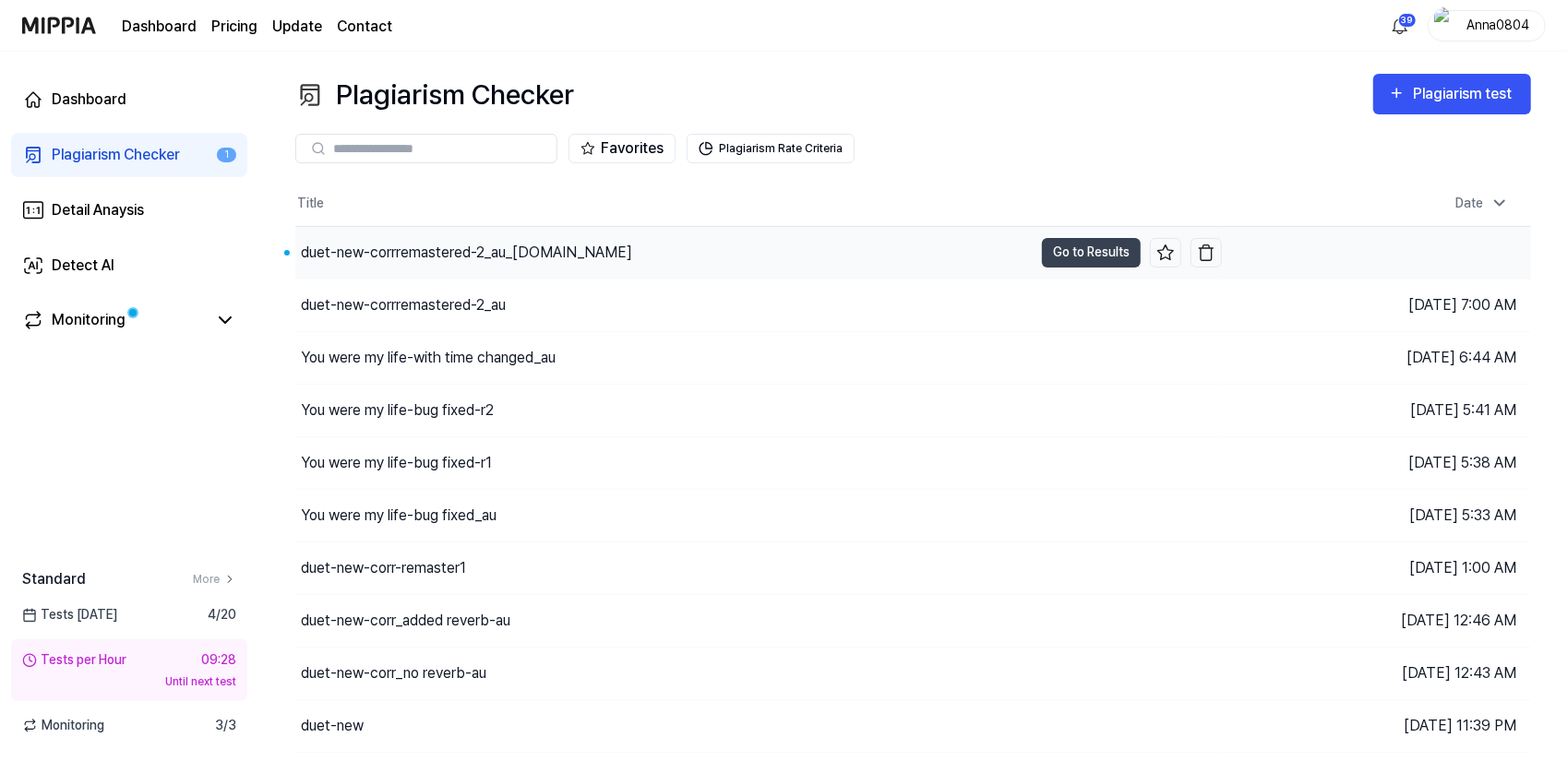
click at [355, 242] on div "duet-new-corrremastered-2_au_master.au" at bounding box center [466, 253] width 331 height 23
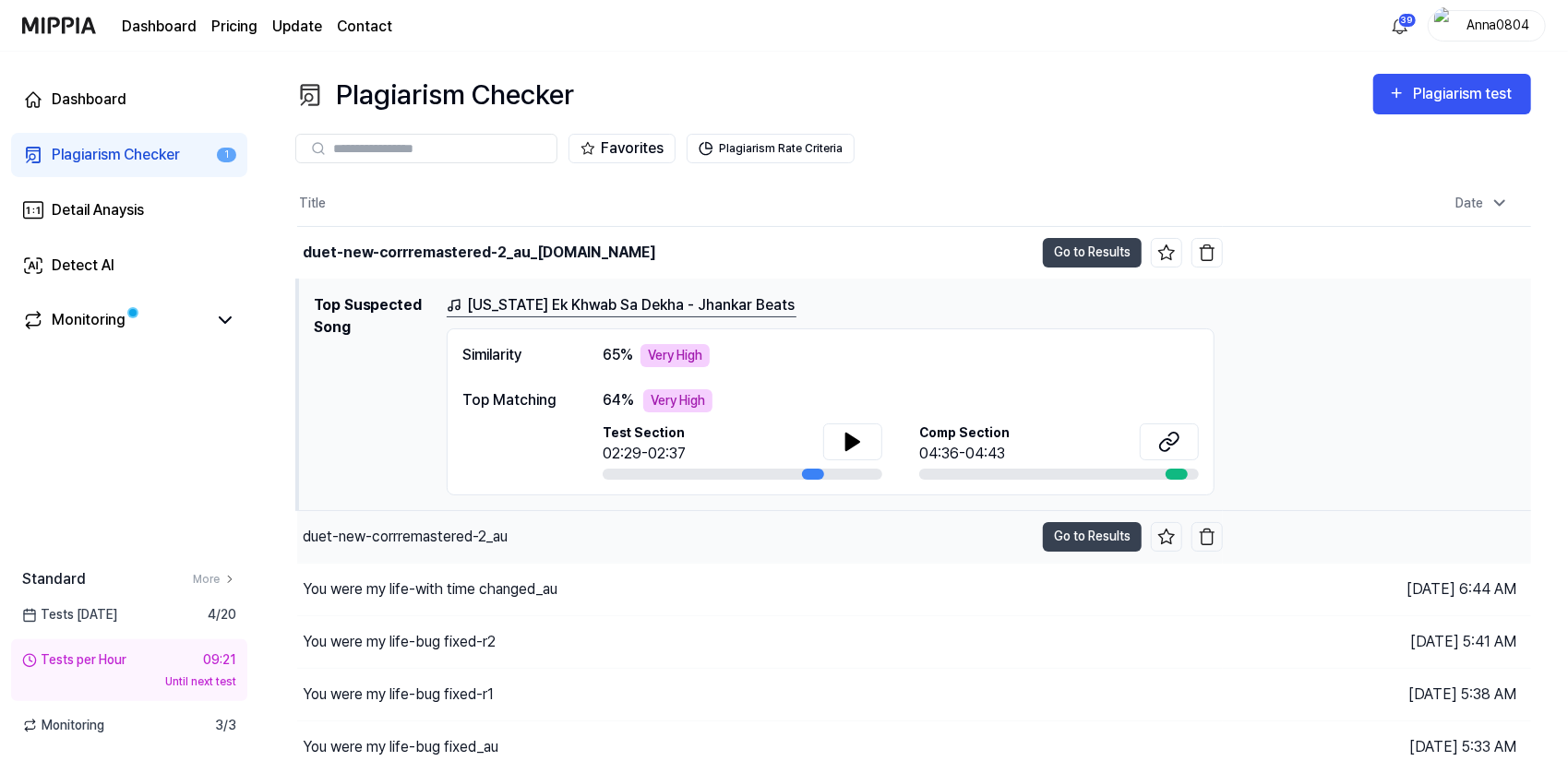
click at [563, 535] on div "duet-new-corrremastered-2_au" at bounding box center [665, 537] width 736 height 52
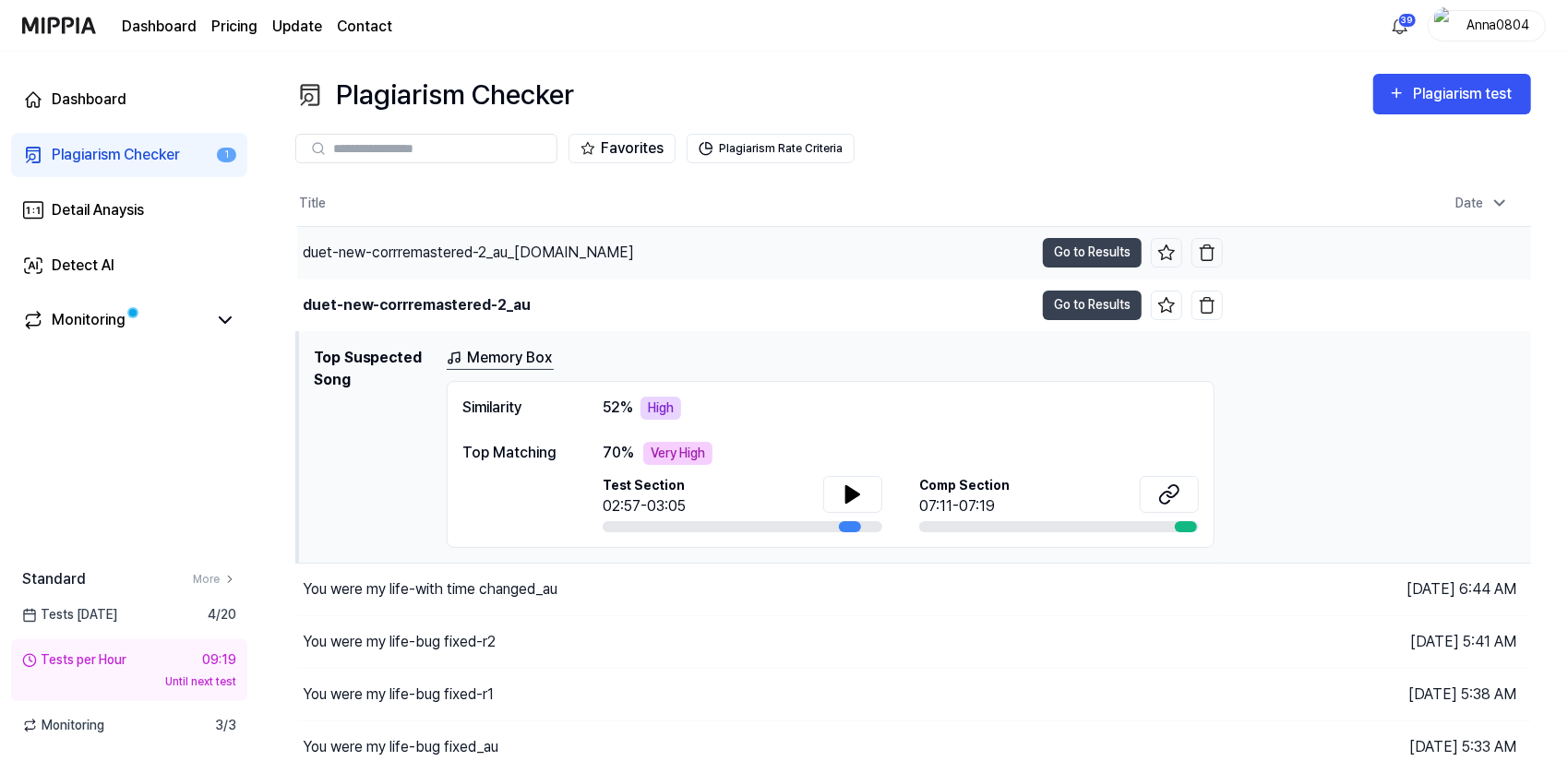
click at [528, 262] on div "duet-new-corrremastered-2_au_master.au" at bounding box center [468, 253] width 331 height 23
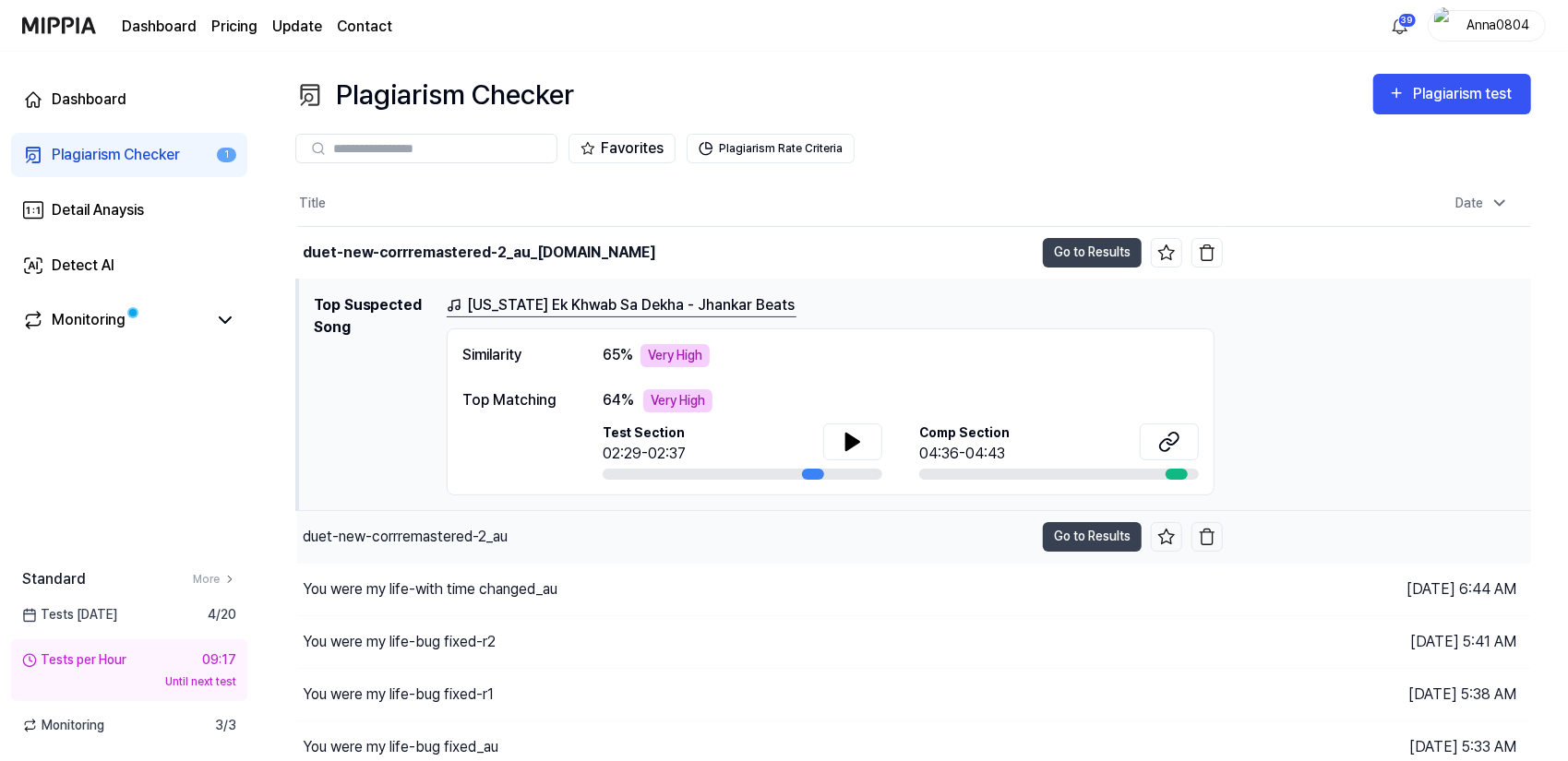
drag, startPoint x: 599, startPoint y: 510, endPoint x: 580, endPoint y: 523, distance: 23.0
click at [580, 523] on div "duet-new-corrremastered-2_au" at bounding box center [665, 537] width 736 height 52
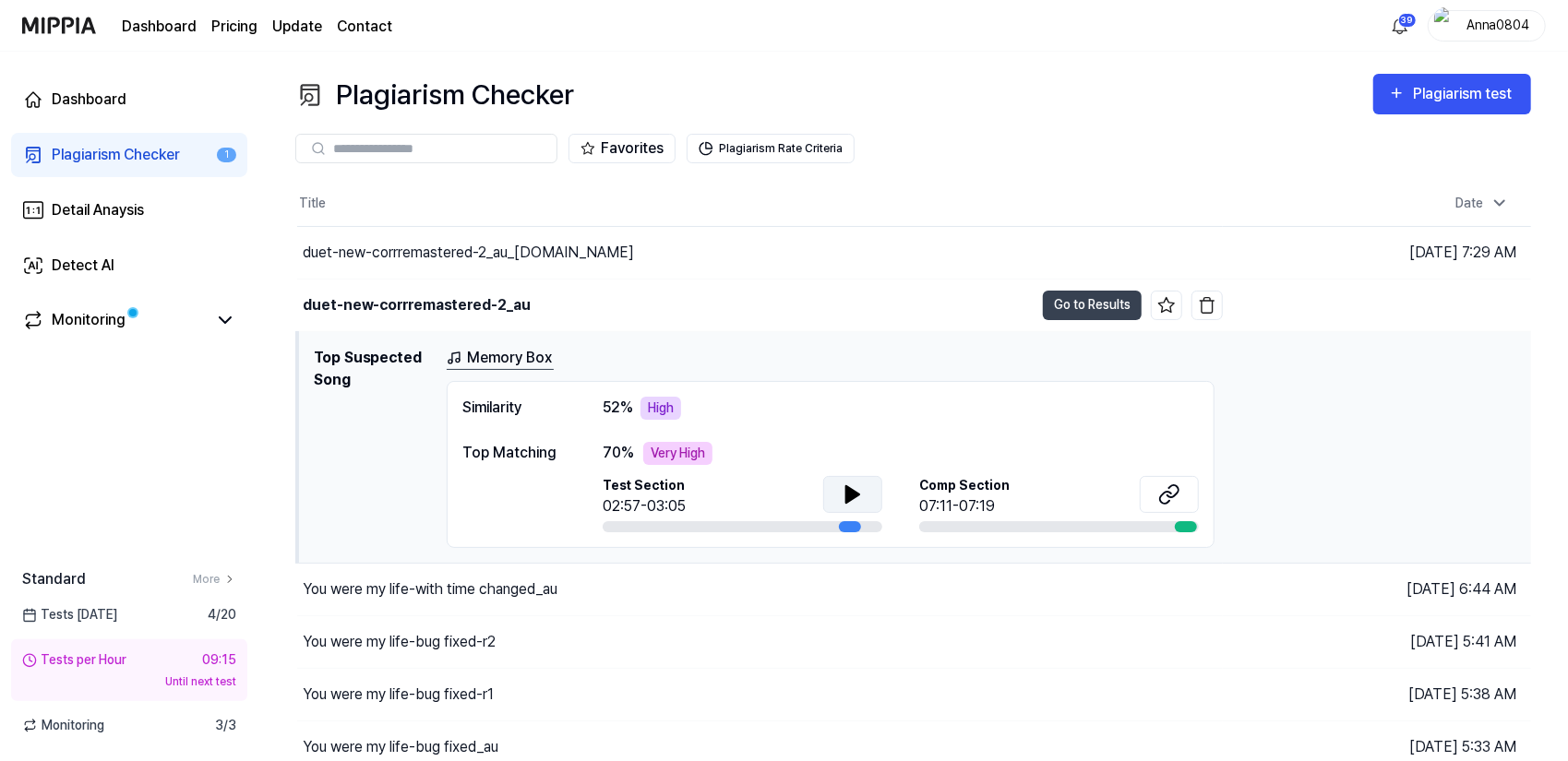
click at [854, 494] on icon at bounding box center [852, 495] width 13 height 17
click at [854, 494] on icon at bounding box center [856, 494] width 4 height 15
click at [578, 252] on div "duet-new-corrremastered-2_au_master.au" at bounding box center [468, 253] width 331 height 23
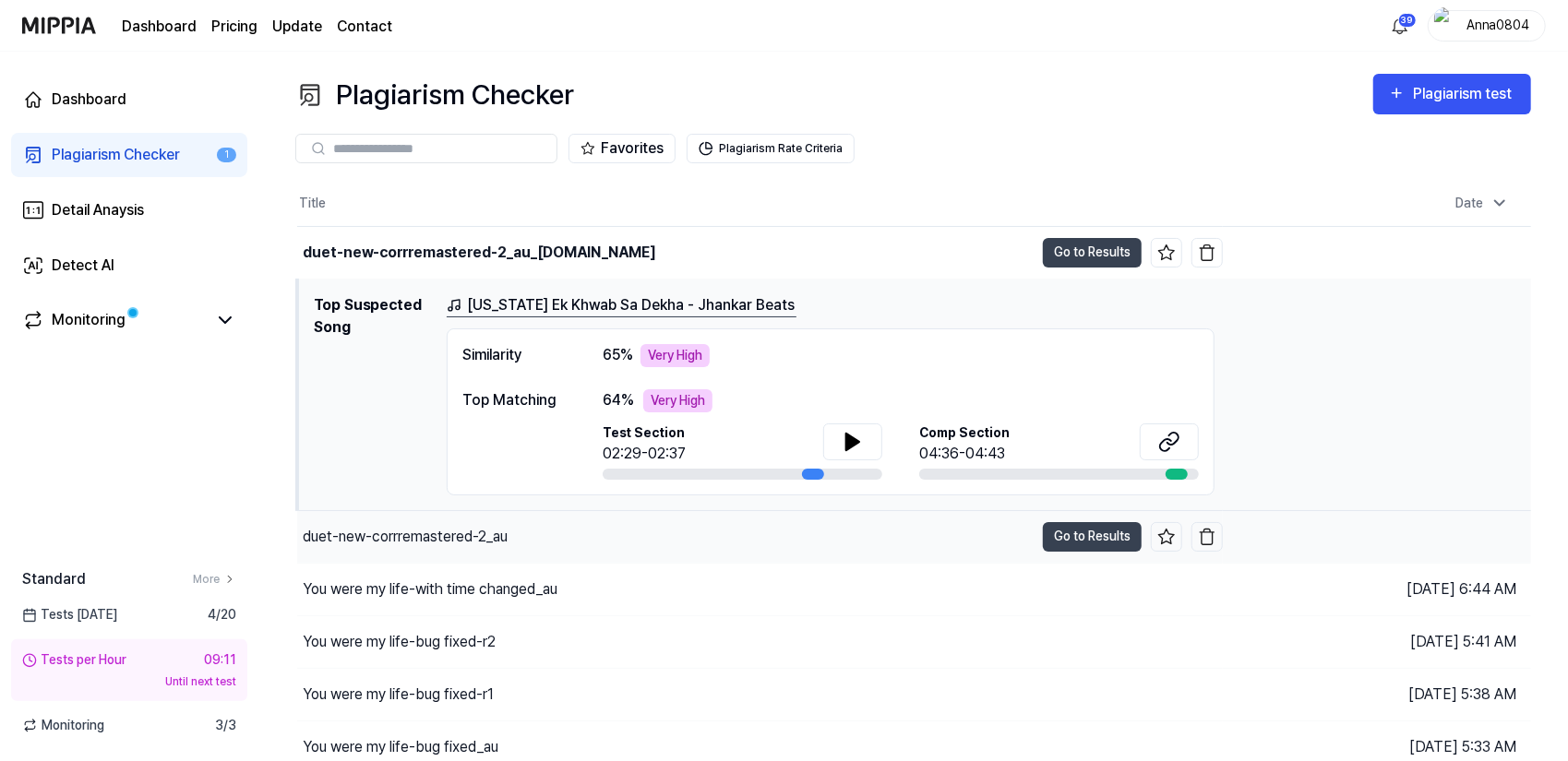
click at [493, 529] on div "duet-new-corrremastered-2_au" at bounding box center [404, 537] width 205 height 23
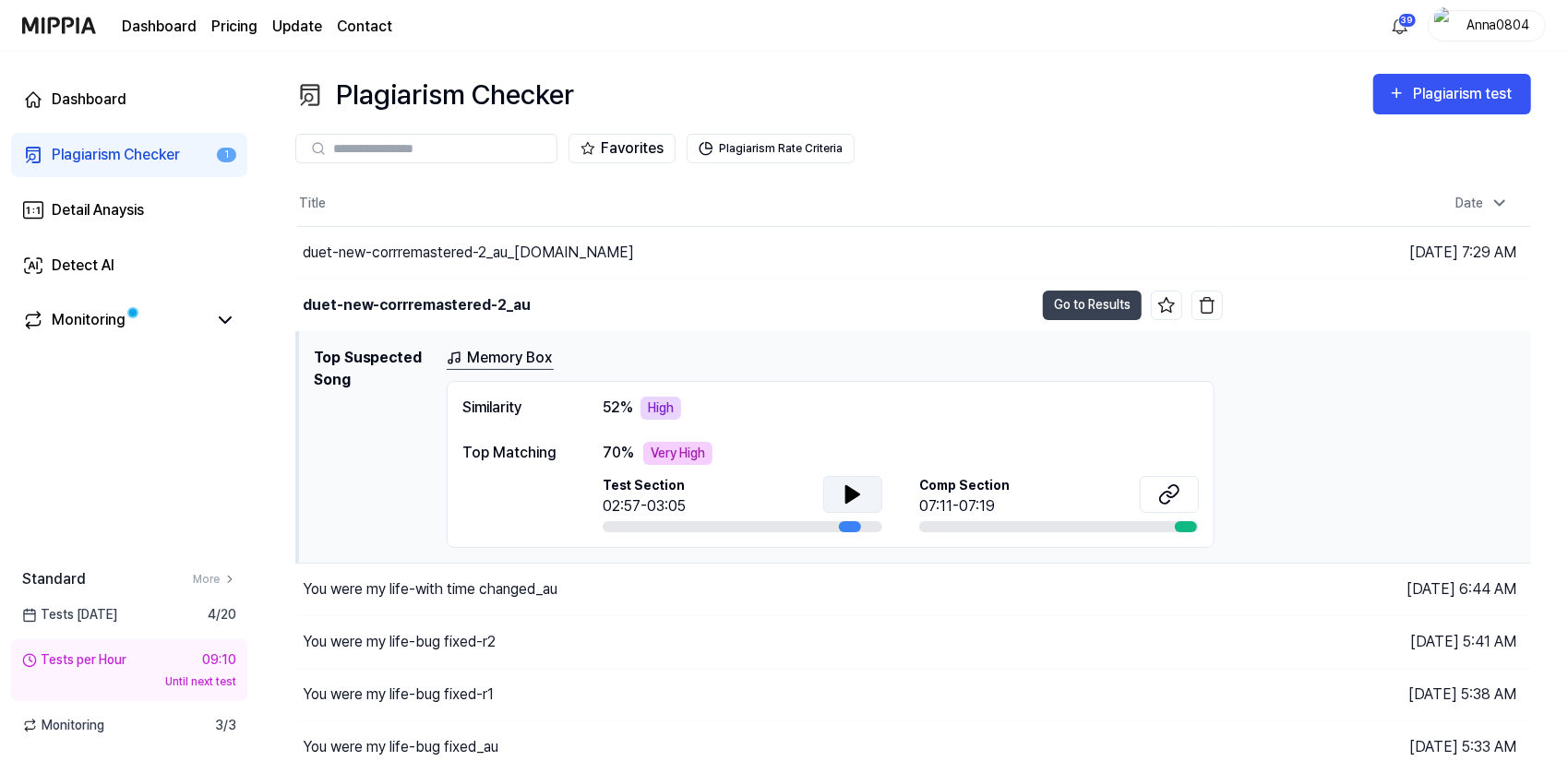
click at [854, 488] on icon at bounding box center [852, 495] width 23 height 23
click at [1174, 489] on icon at bounding box center [1168, 495] width 23 height 23
click at [1431, 99] on div "Plagiarism test" at bounding box center [1464, 94] width 104 height 24
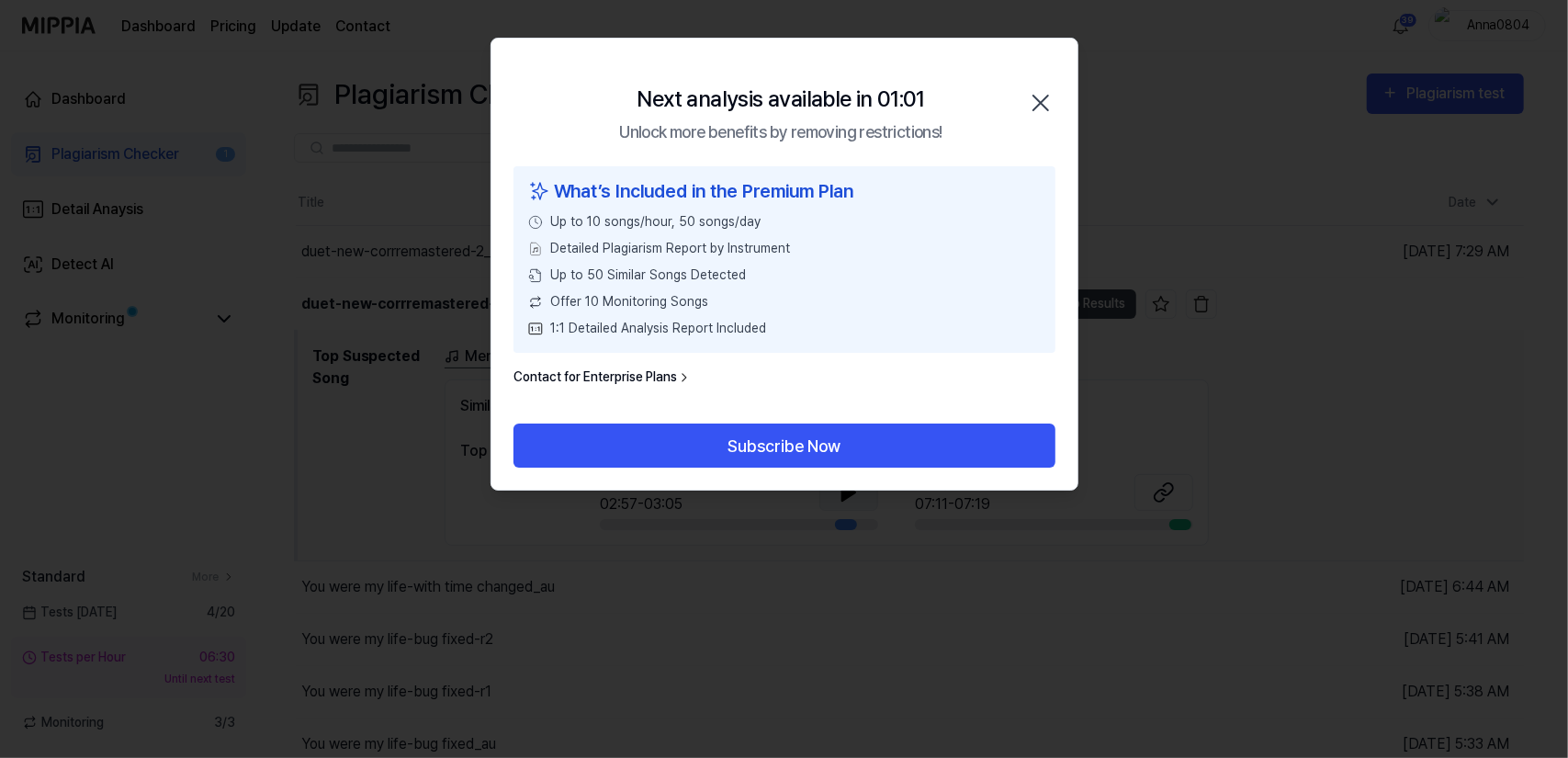
click at [1045, 103] on icon "button" at bounding box center [1040, 102] width 29 height 29
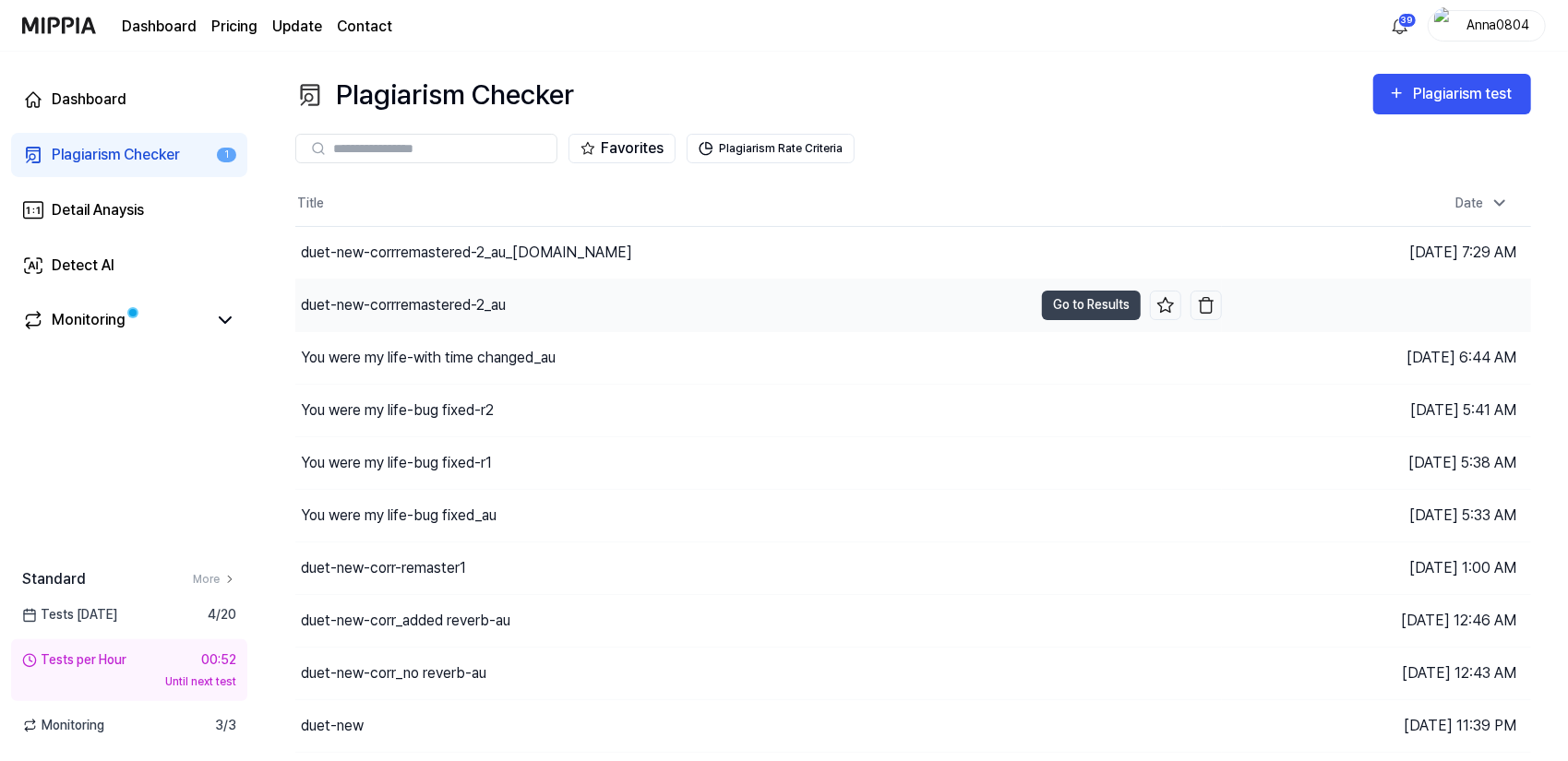
click at [421, 301] on div "duet-new-corrremastered-2_au" at bounding box center [403, 306] width 205 height 23
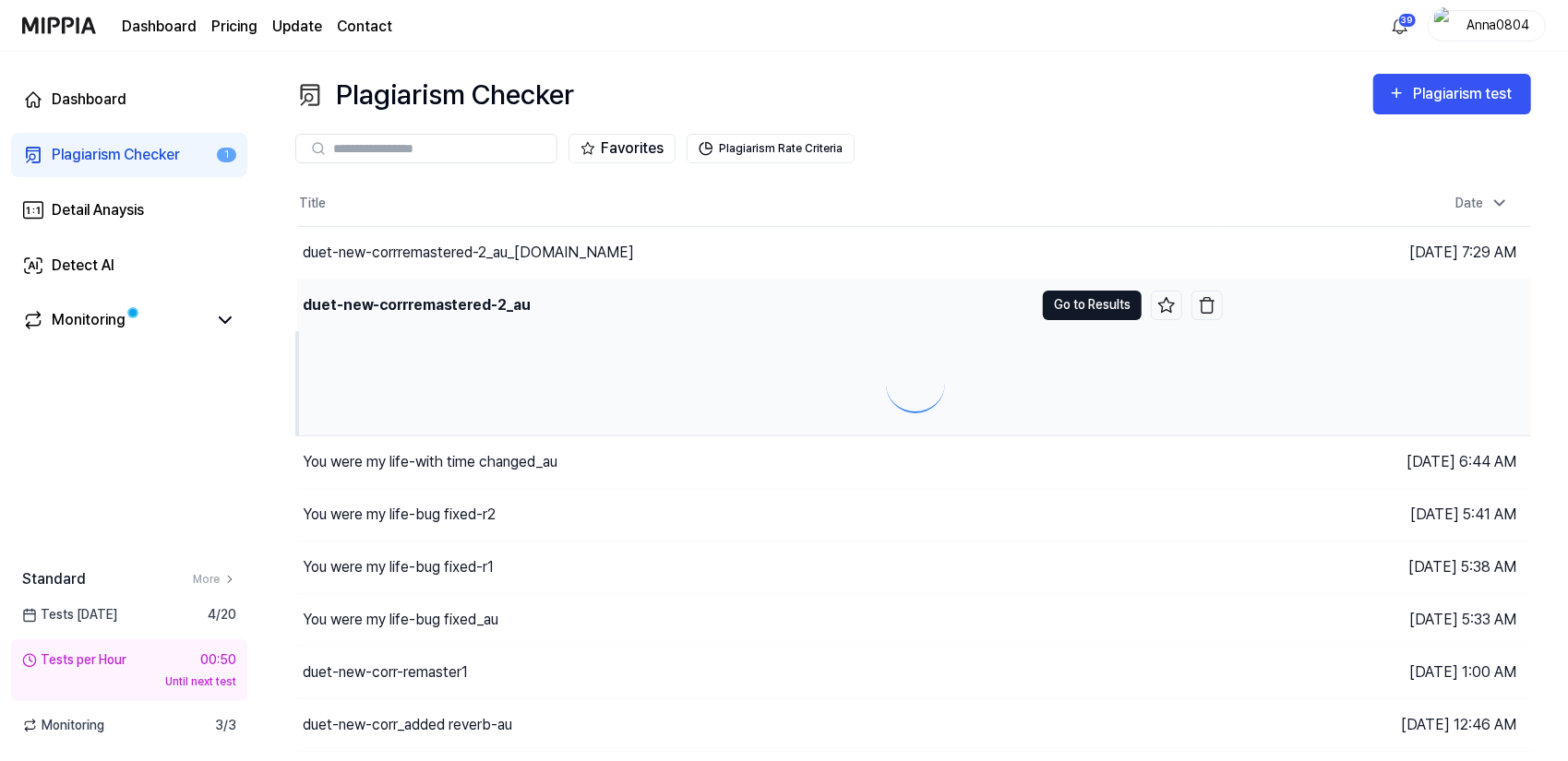
click at [1094, 309] on button "Go to Results" at bounding box center [1092, 306] width 99 height 29
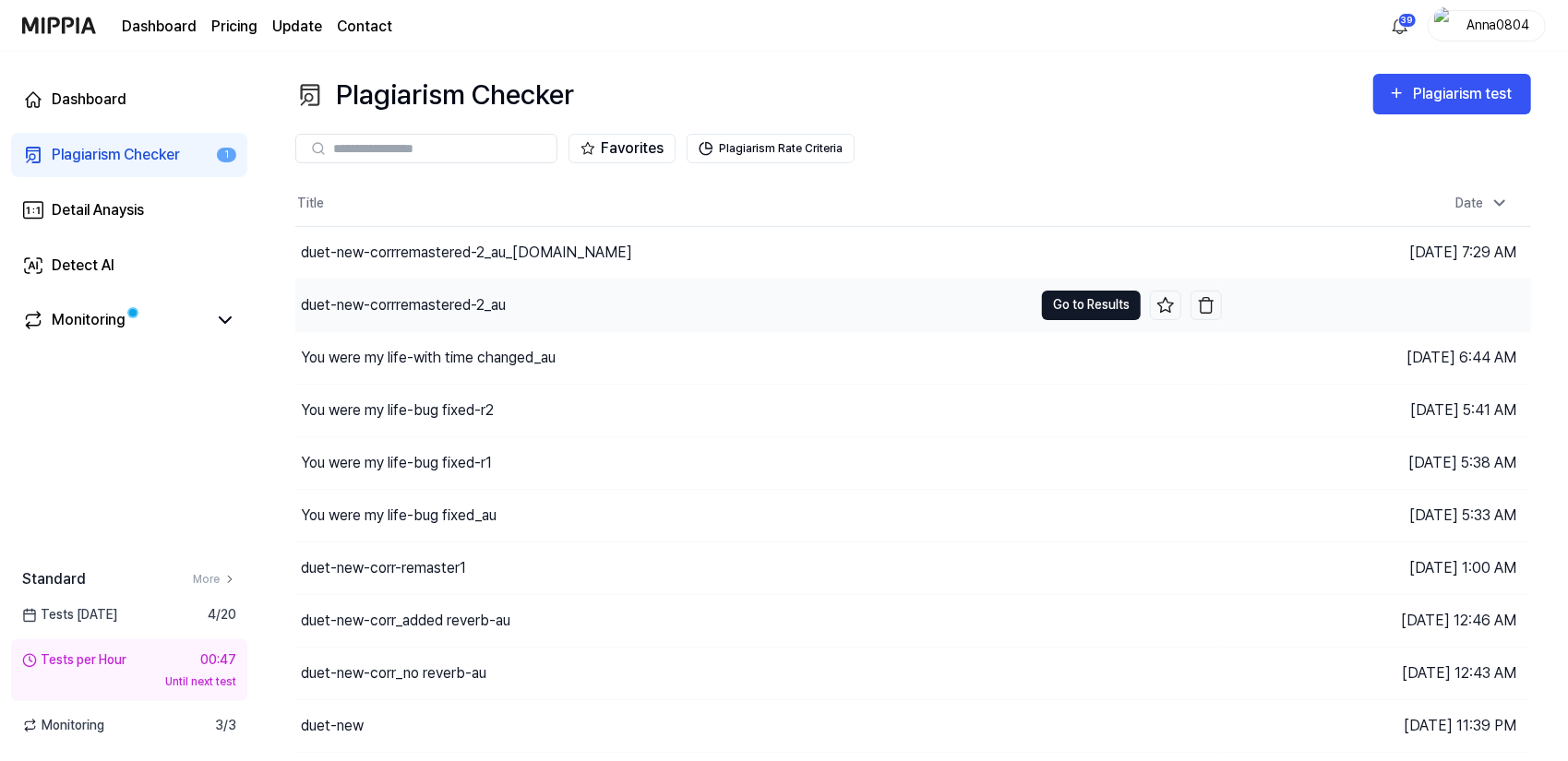
click at [1094, 309] on button "Go to Results" at bounding box center [1091, 306] width 99 height 29
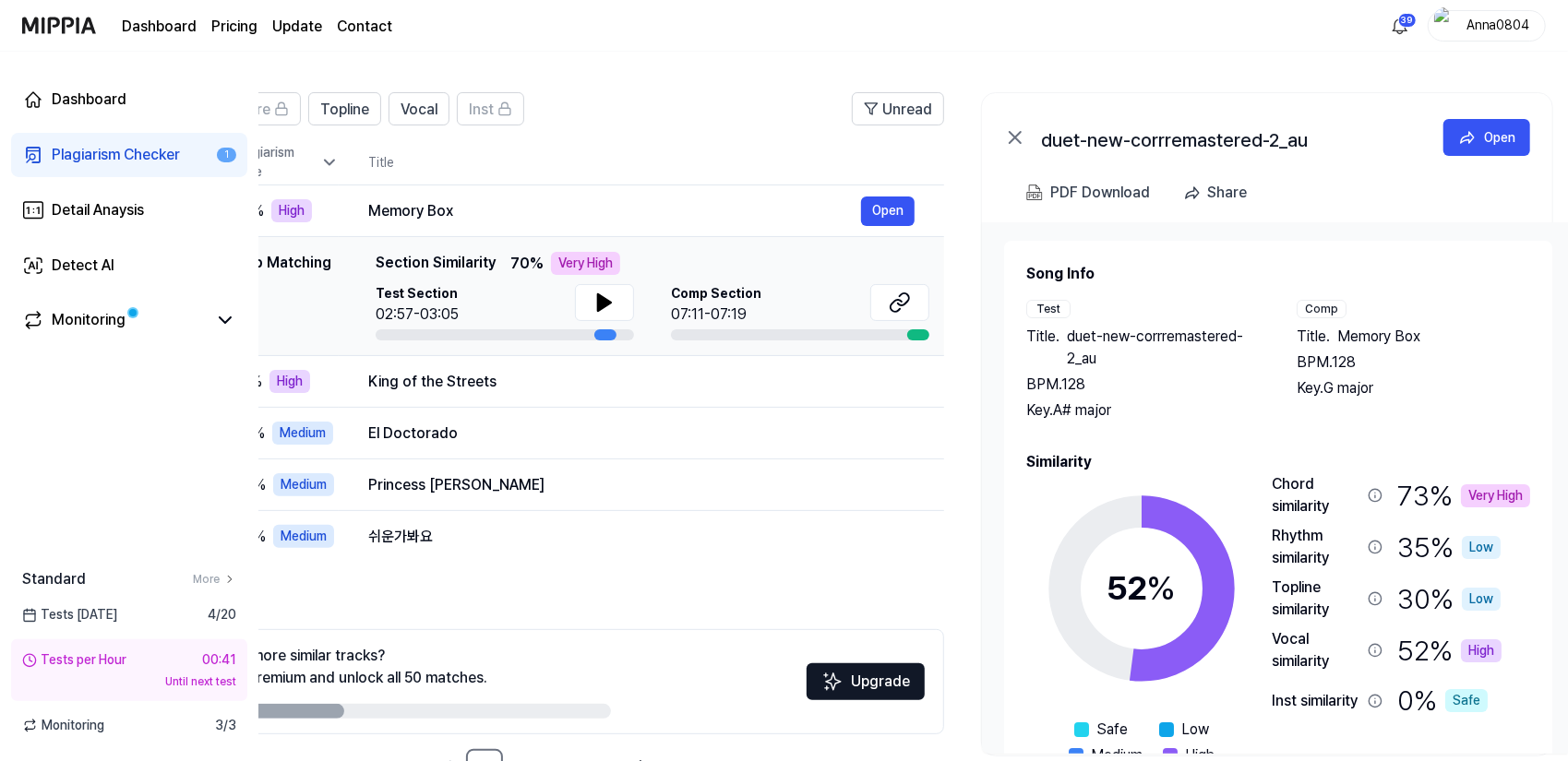
scroll to position [0, 177]
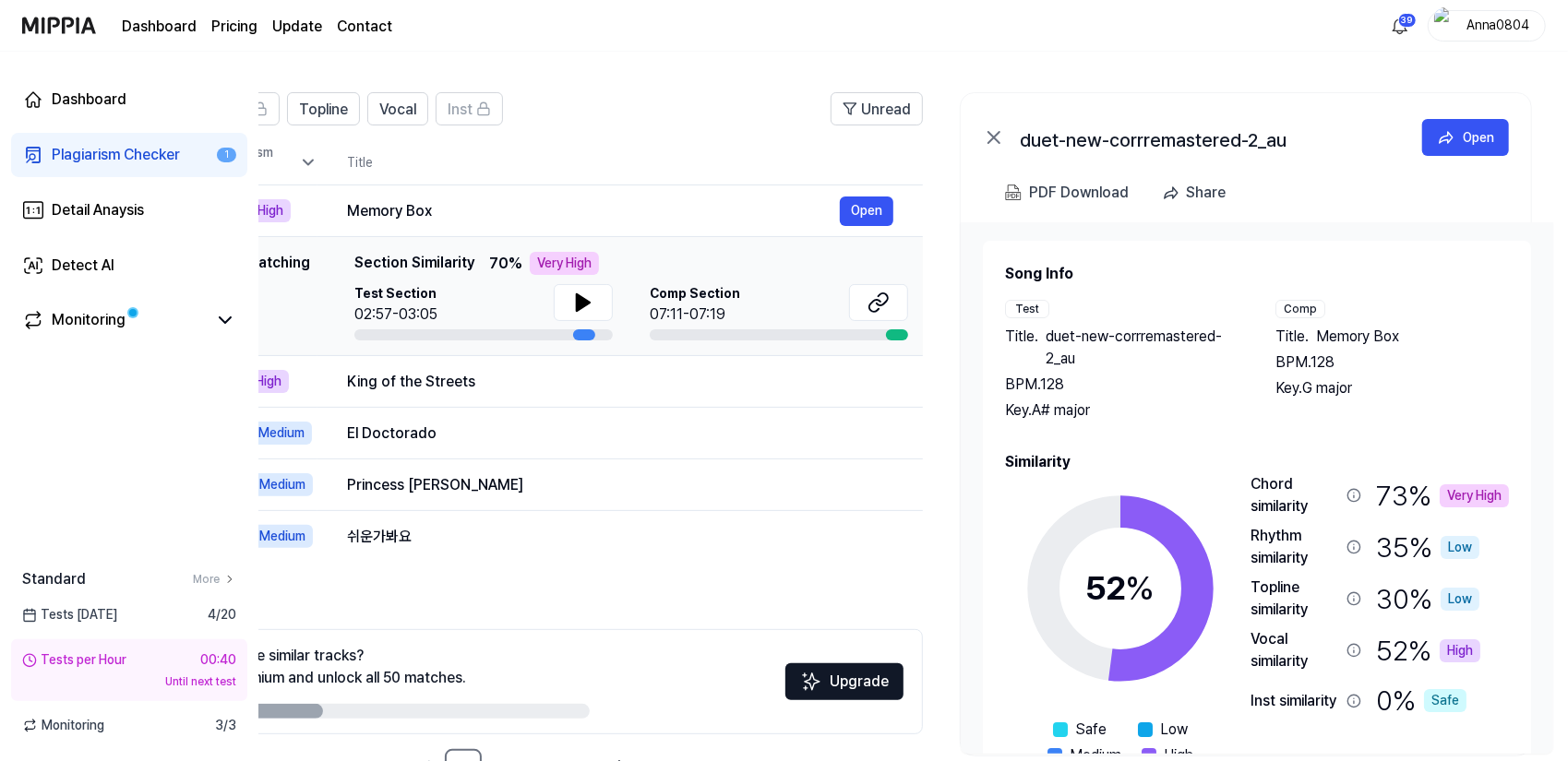
drag, startPoint x: 1421, startPoint y: 452, endPoint x: 1220, endPoint y: 427, distance: 202.5
click at [1209, 436] on div "Song Info Test Title . duet-new-corrremastered-2_au BPM. 128 Key. A# major Comp…" at bounding box center [1257, 528] width 503 height 530
click at [1437, 131] on icon at bounding box center [1446, 137] width 19 height 19
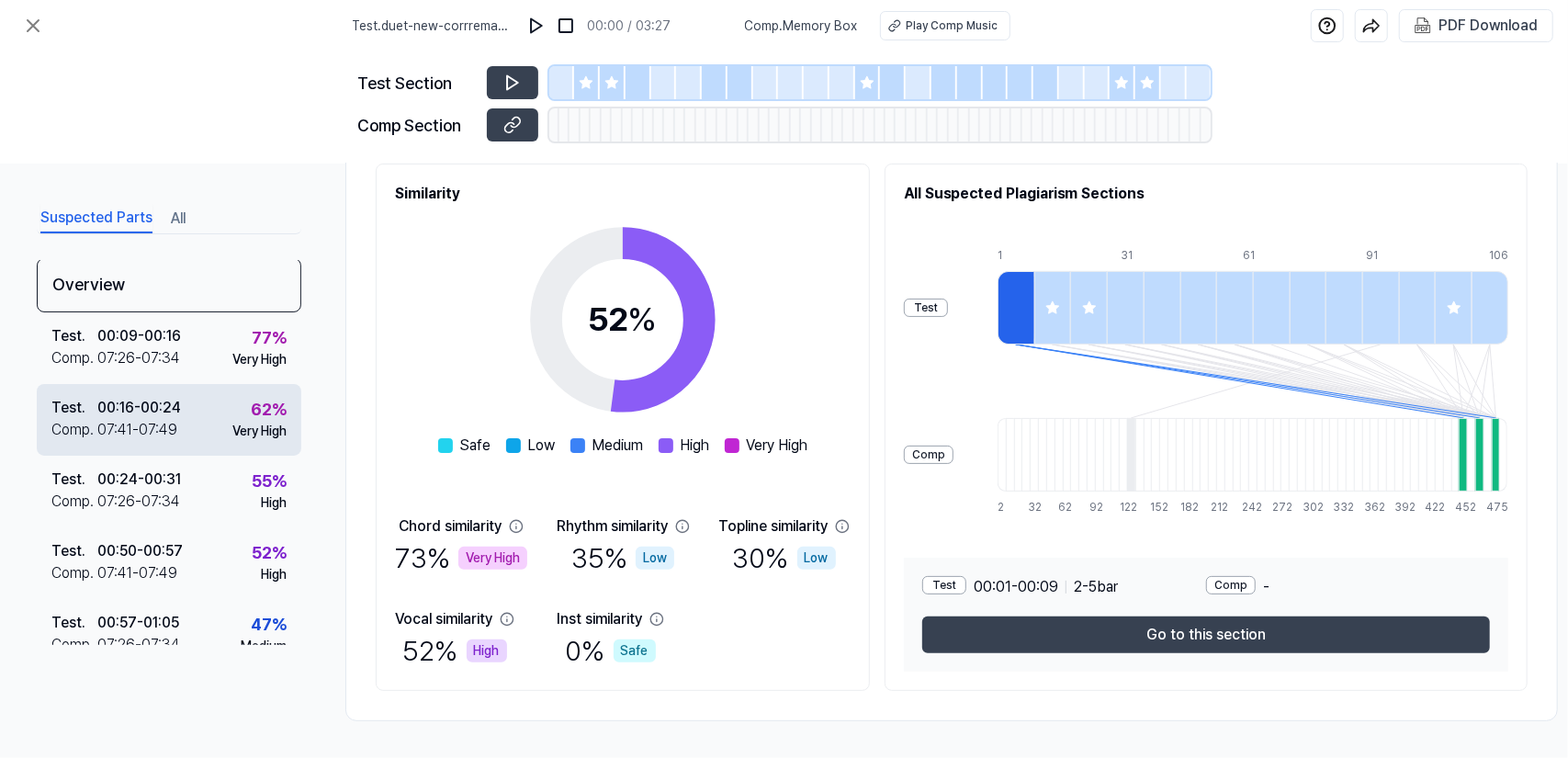
scroll to position [0, 0]
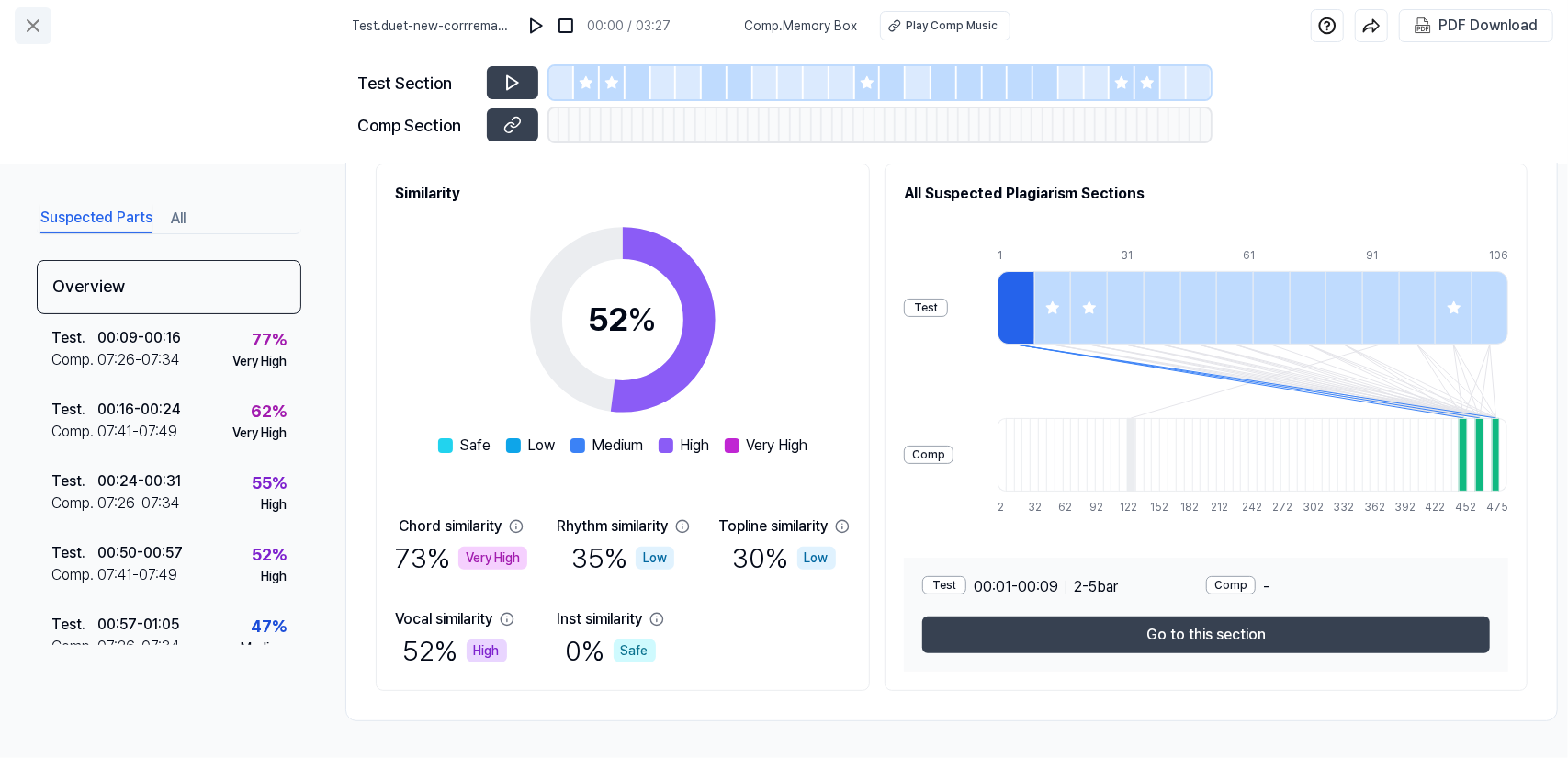
click at [31, 21] on icon at bounding box center [33, 25] width 22 height 22
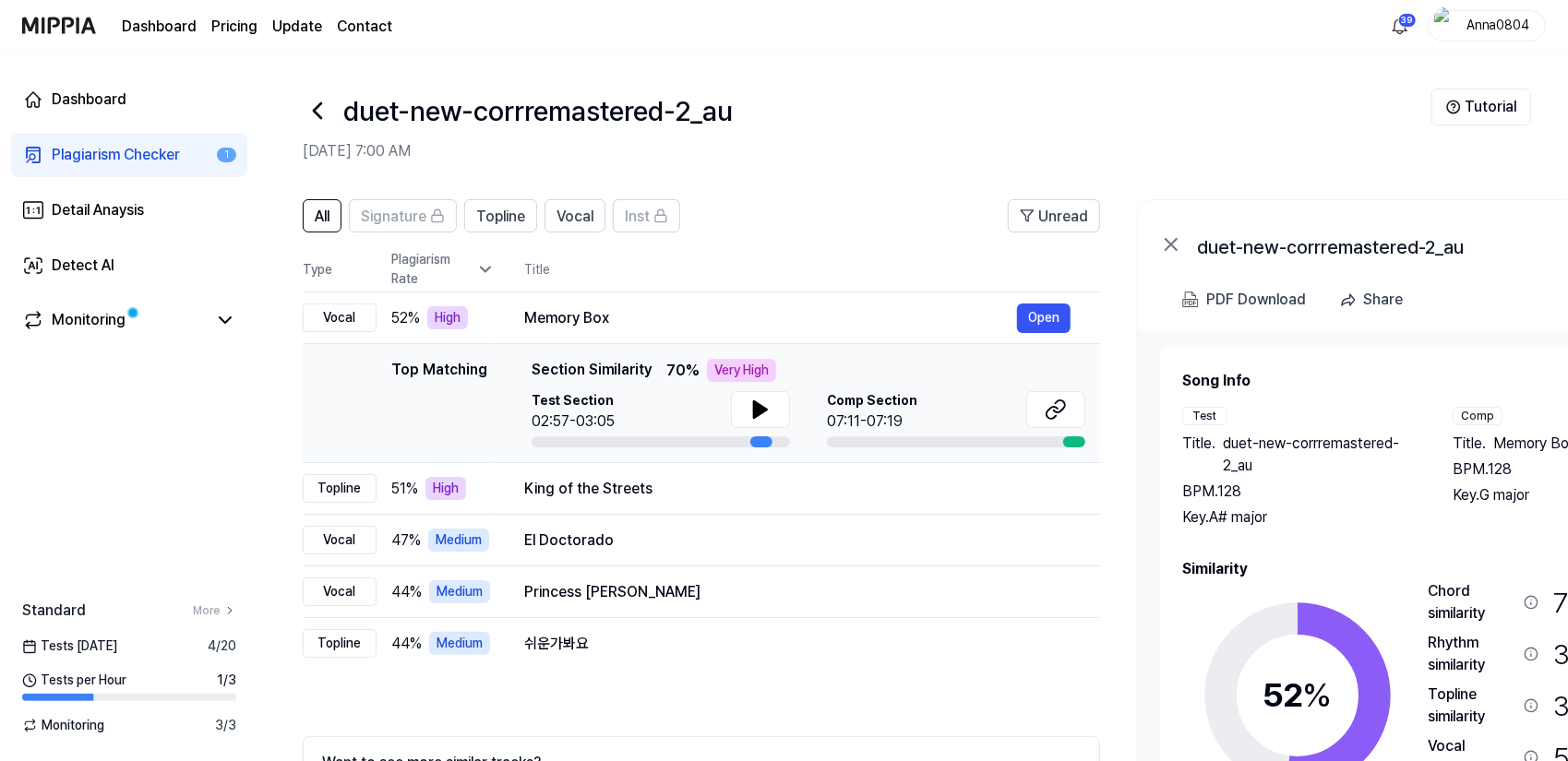
click at [31, 148] on icon at bounding box center [32, 155] width 13 height 15
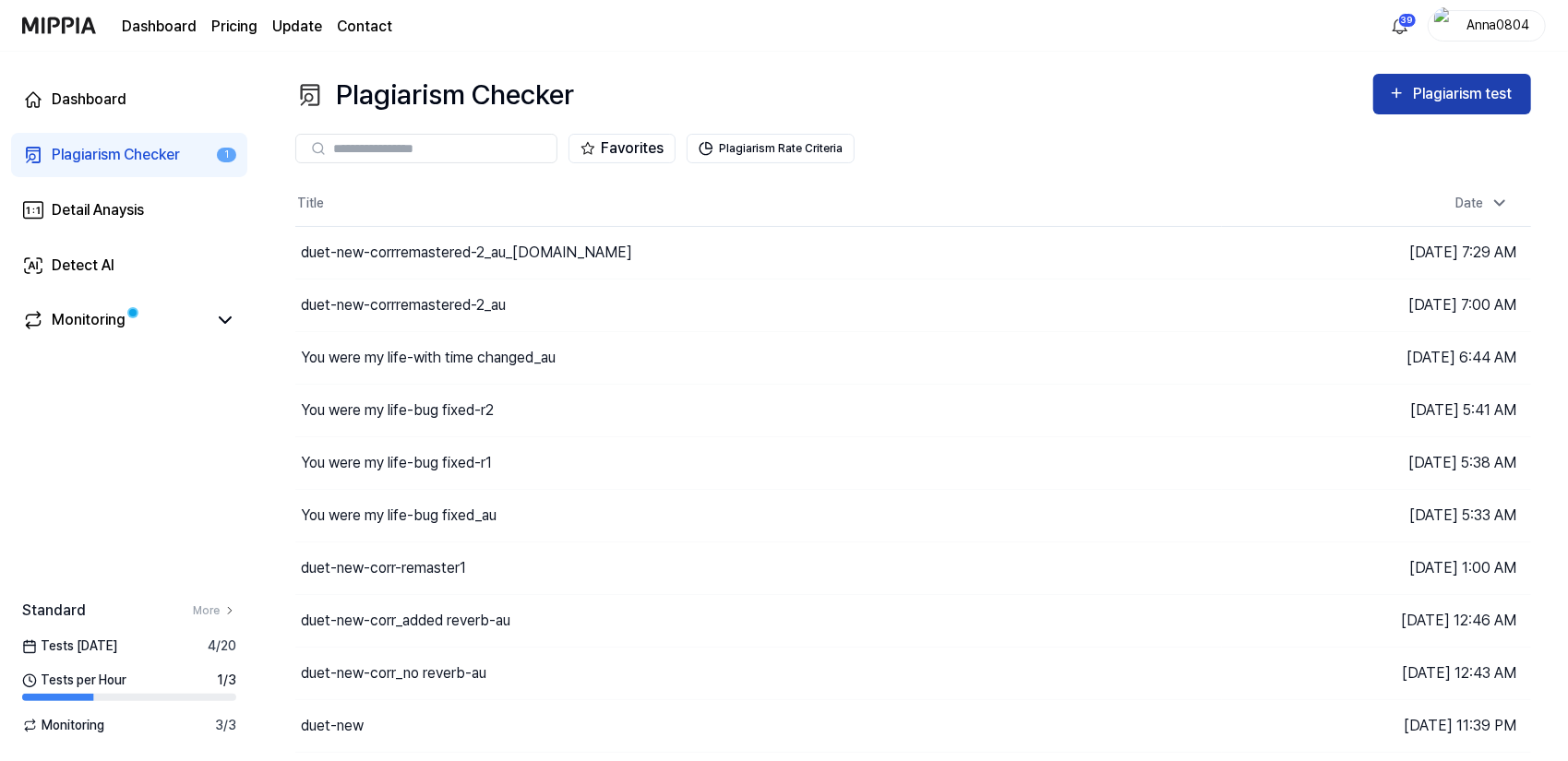
click at [1492, 99] on div "Plagiarism test" at bounding box center [1464, 94] width 104 height 24
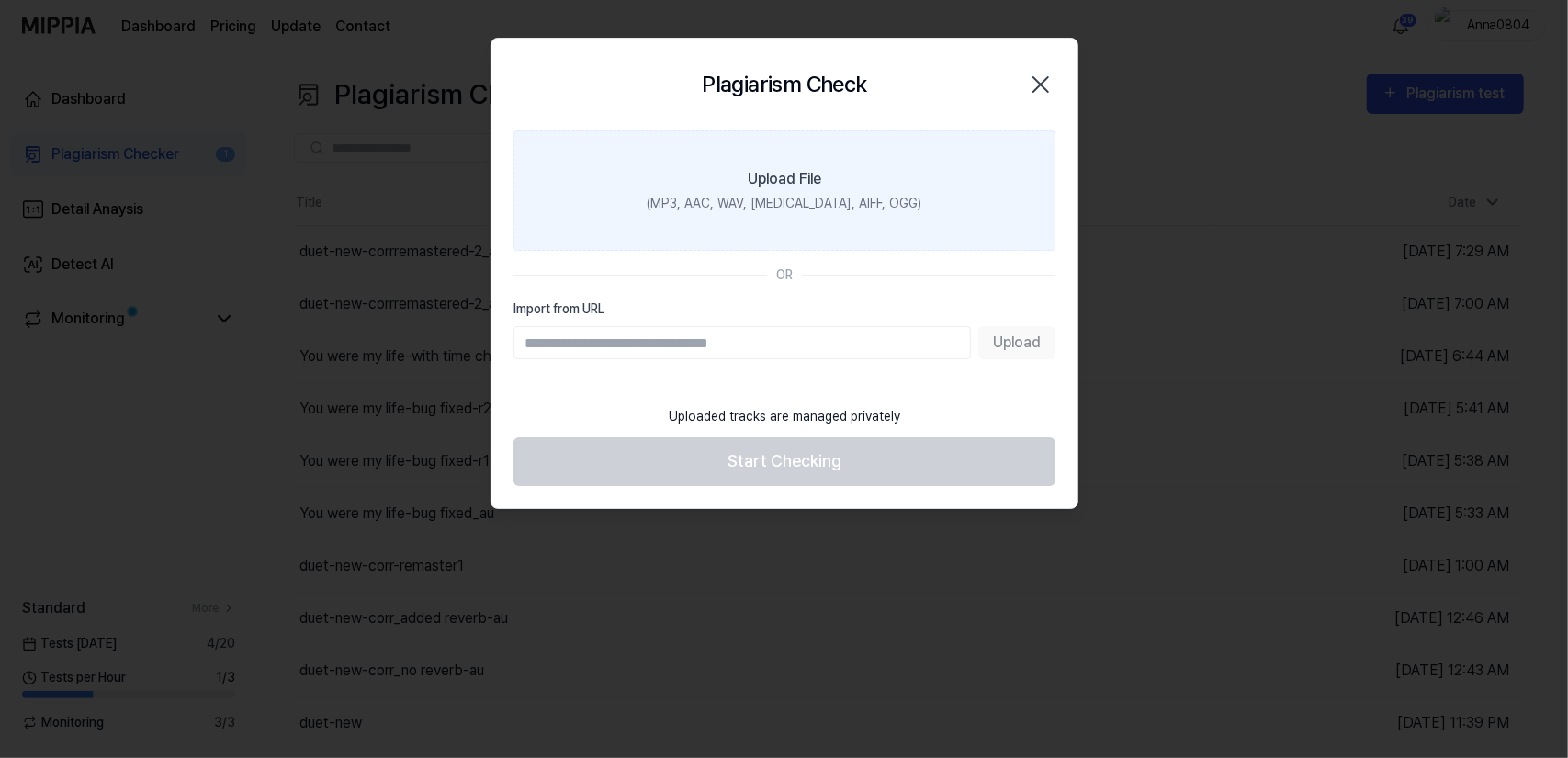
click at [821, 204] on div "(MP3, AAC, WAV, [MEDICAL_DATA], AIFF, OGG)" at bounding box center [784, 204] width 275 height 20
click at [0, 0] on input "Upload File (MP3, AAC, WAV, [MEDICAL_DATA], AIFF, OGG)" at bounding box center [0, 0] width 0 height 0
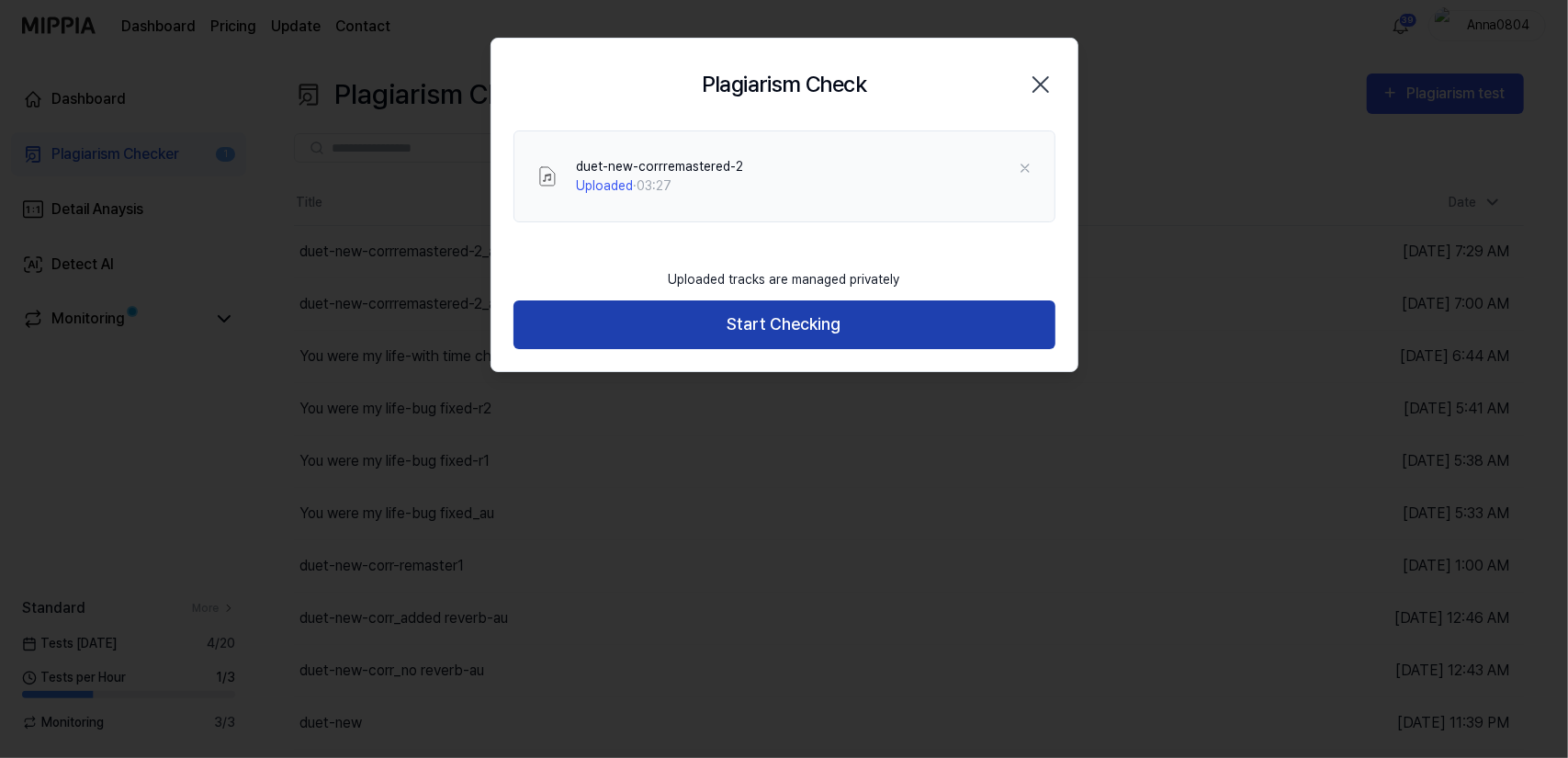
click at [713, 323] on button "Start Checking" at bounding box center [785, 325] width 542 height 49
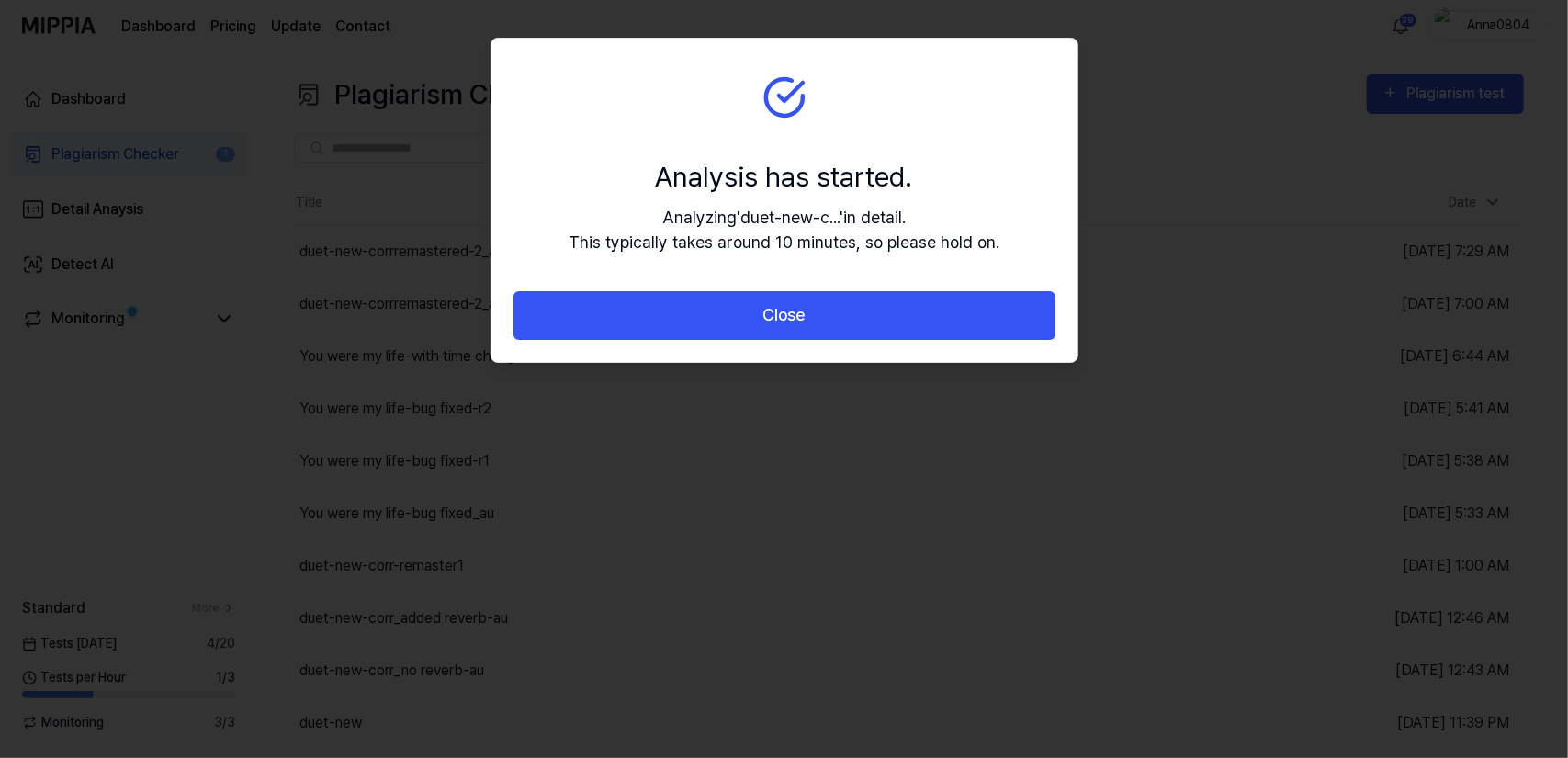
click at [713, 323] on button "Close" at bounding box center [785, 316] width 542 height 49
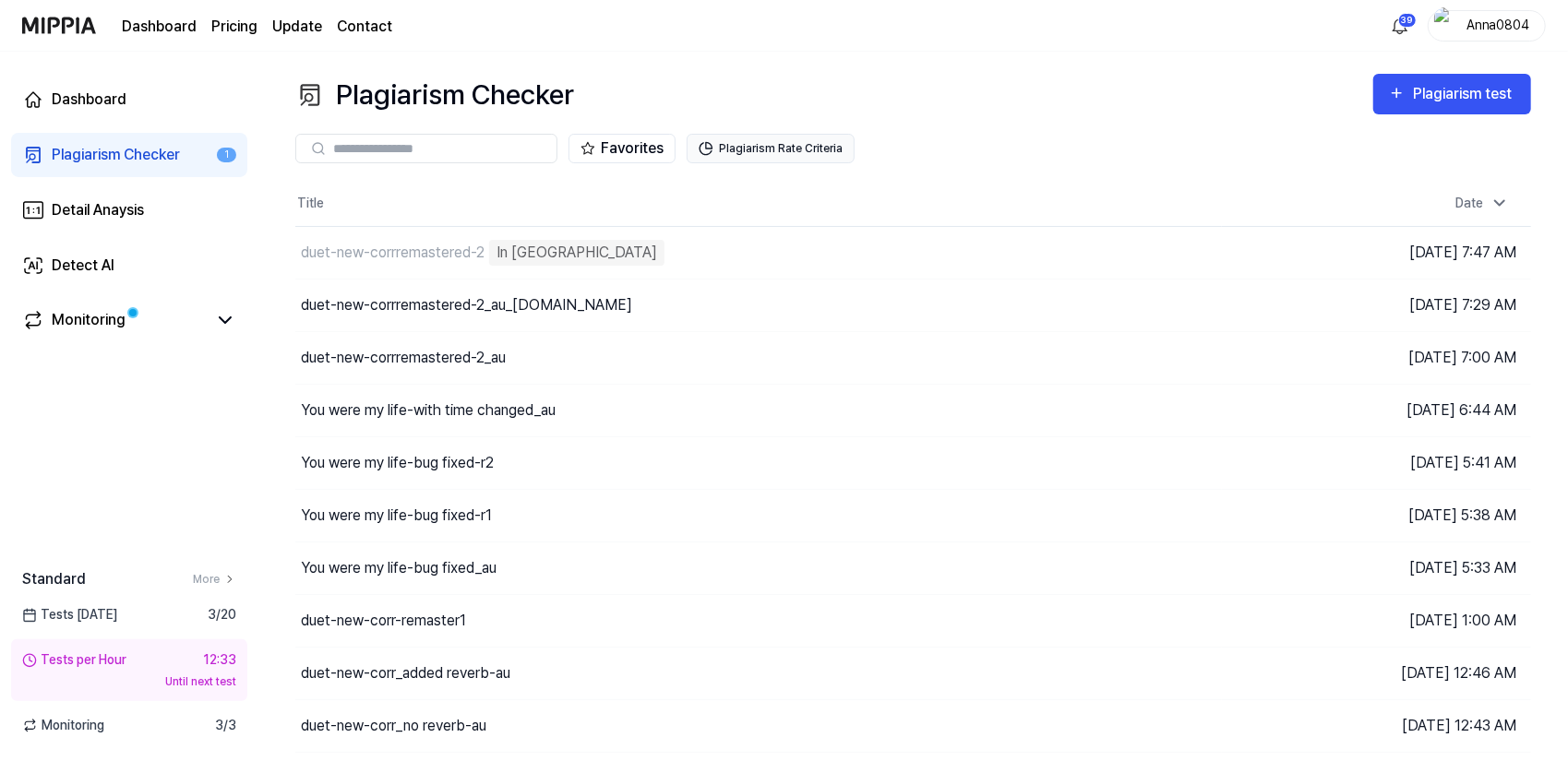
click at [738, 151] on button "Plagiarism Rate Criteria" at bounding box center [770, 149] width 167 height 29
click at [633, 152] on button "Favorites" at bounding box center [621, 149] width 107 height 29
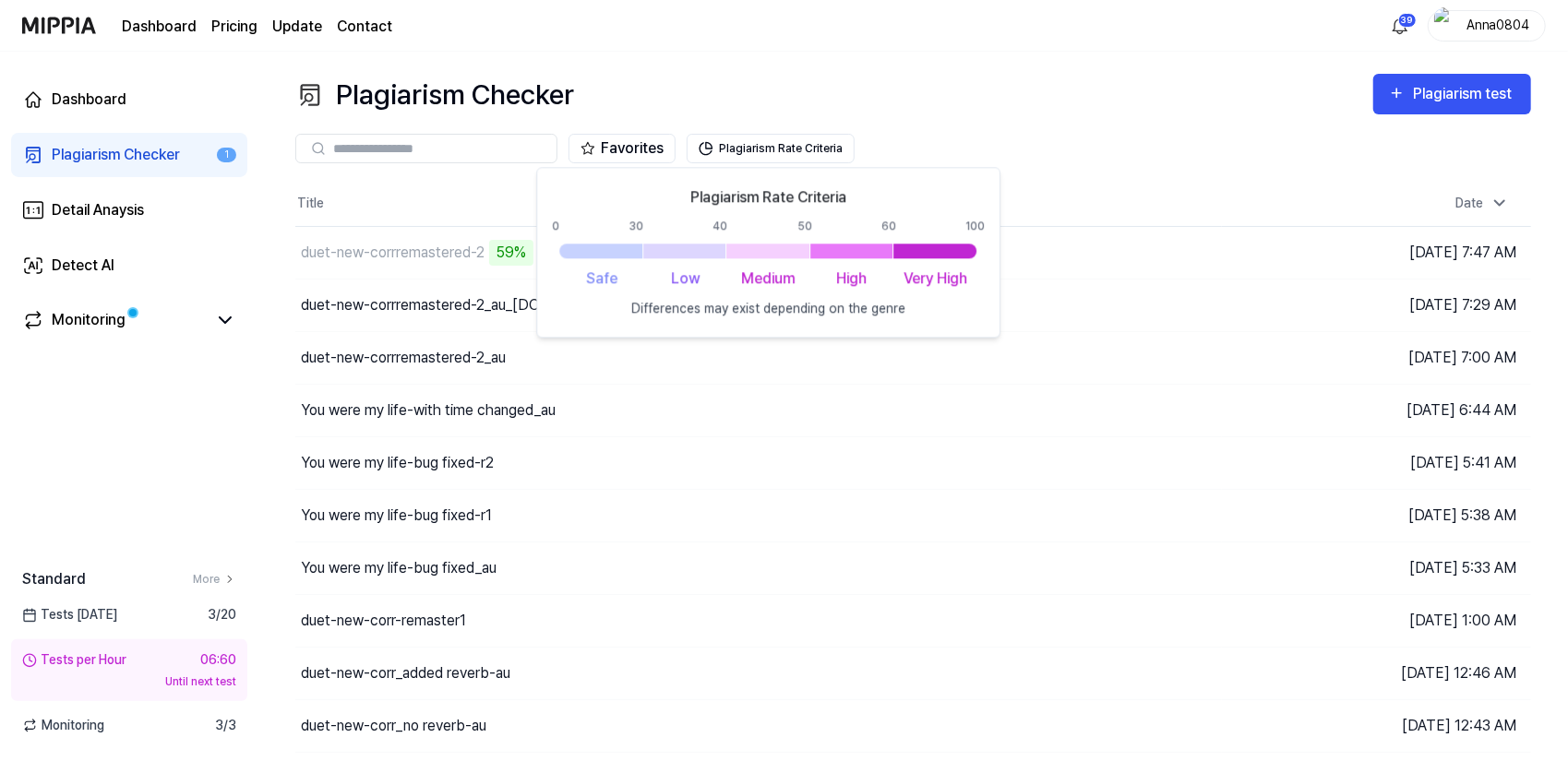
click at [993, 72] on div "Plagiarism Checker Plagiarism test Plagiarism Checker Detail Analysis Detect AI…" at bounding box center [913, 406] width 1309 height 710
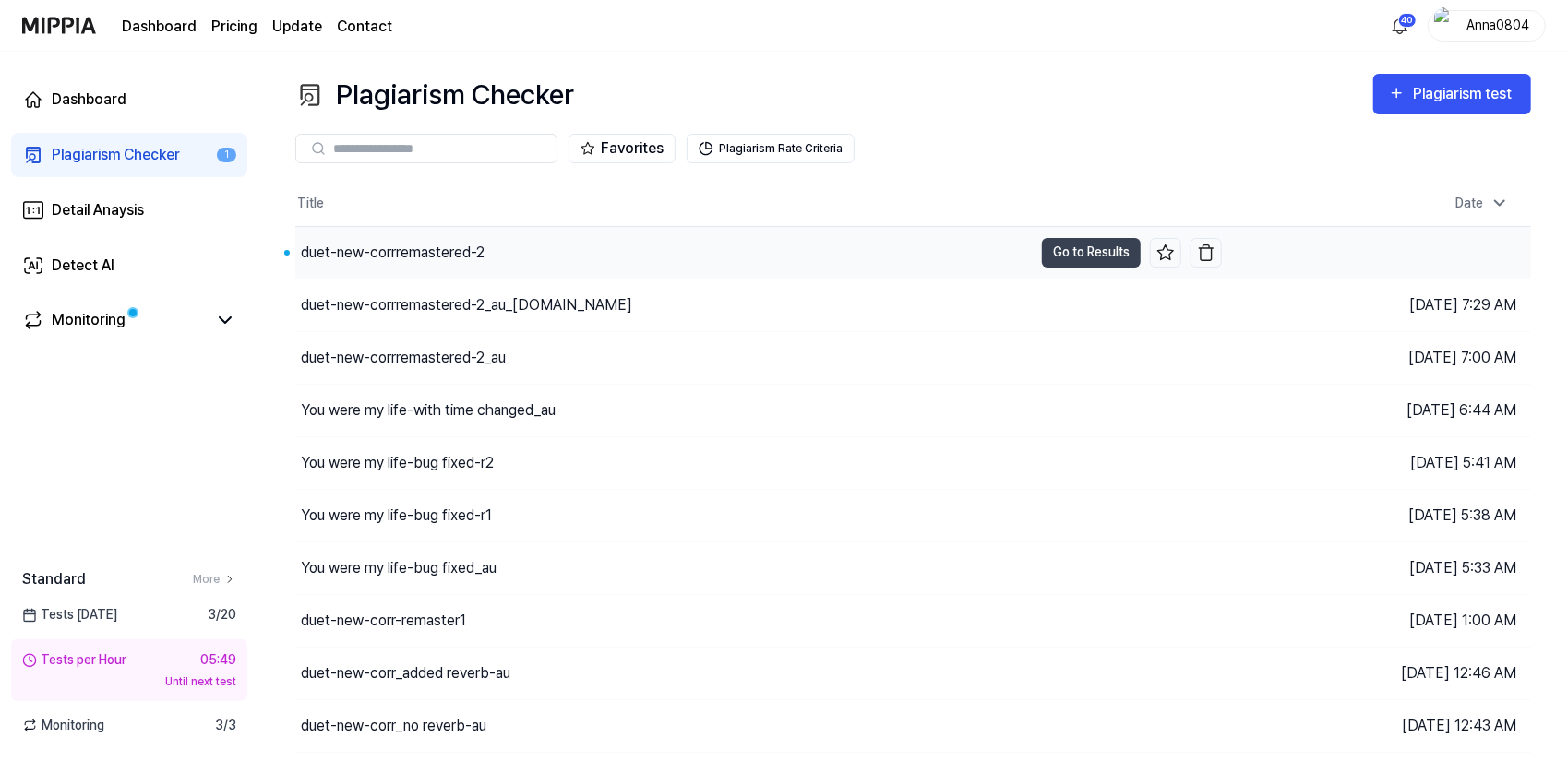
click at [409, 254] on div "duet-new-corrremastered-2" at bounding box center [392, 253] width 183 height 23
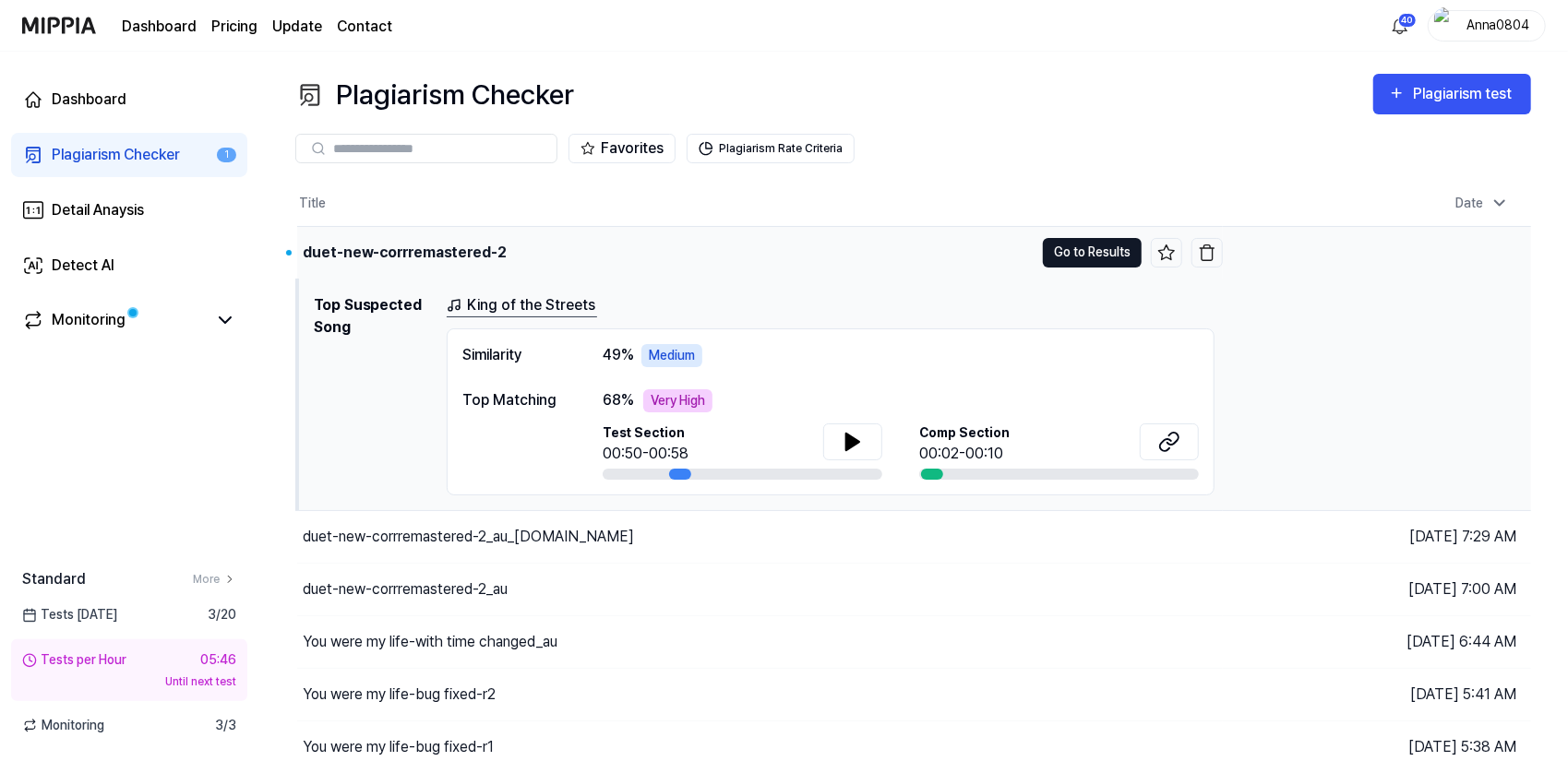
click at [1053, 250] on button "Go to Results" at bounding box center [1092, 253] width 99 height 29
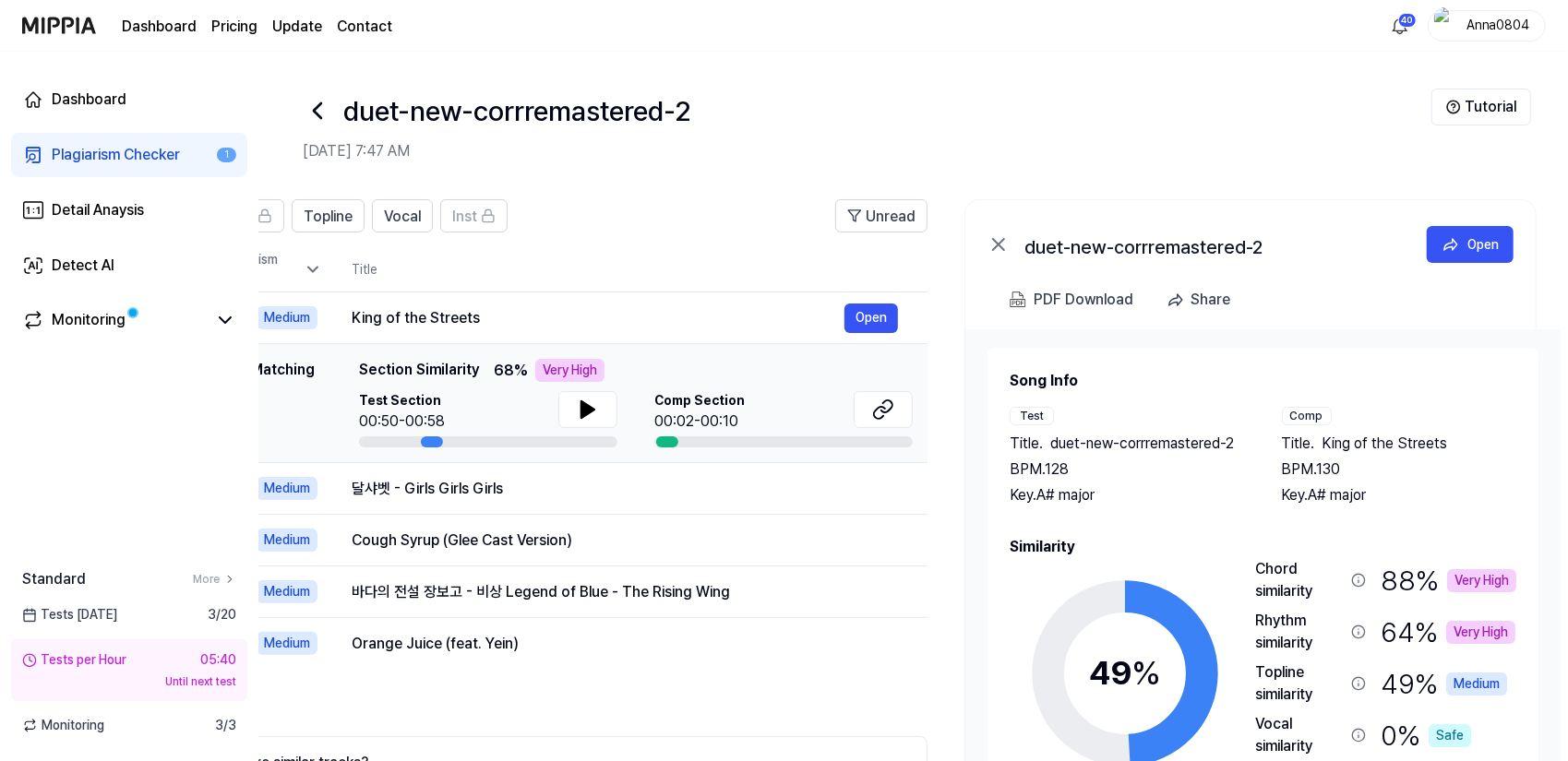
scroll to position [0, 177]
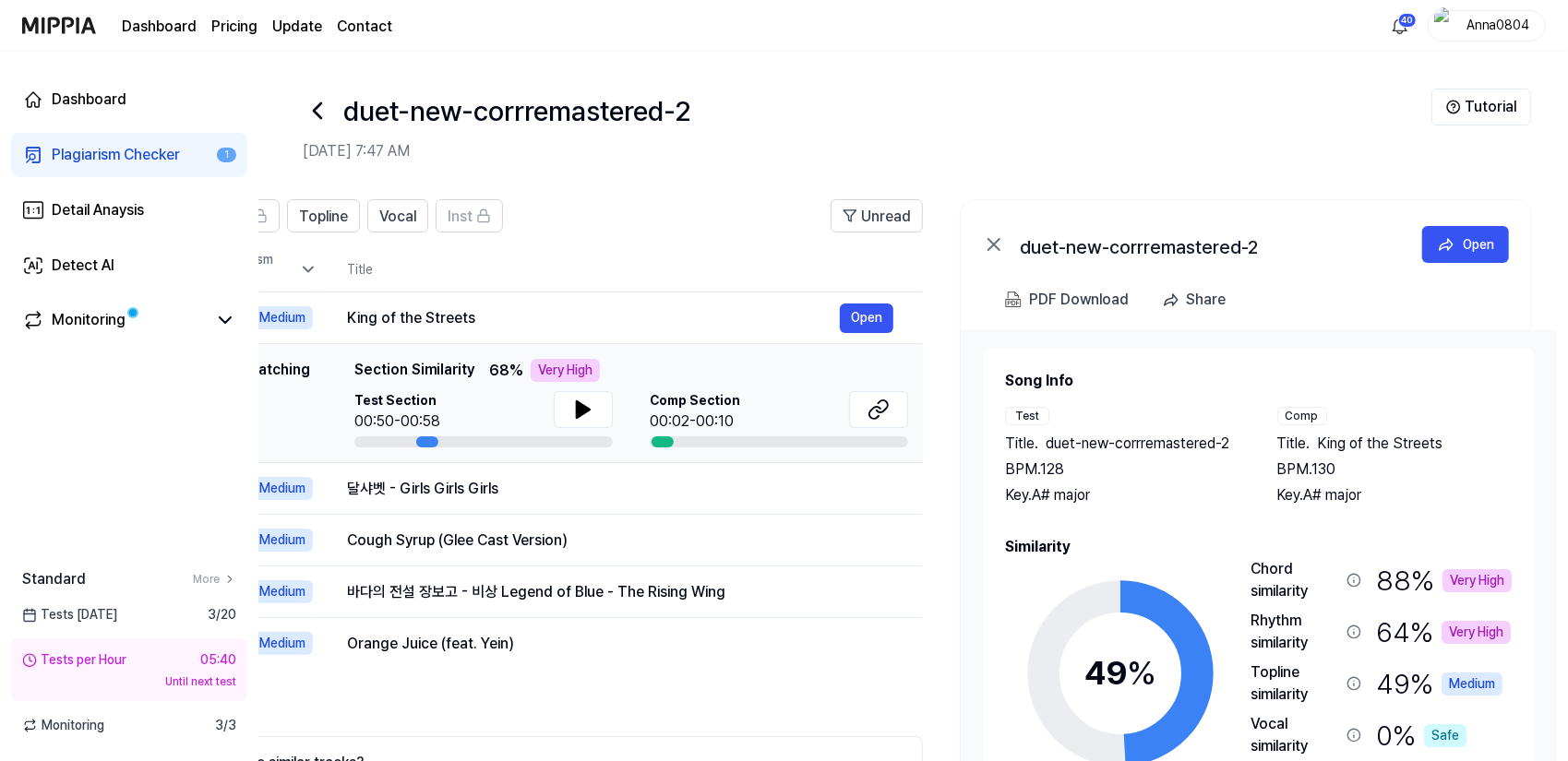
drag, startPoint x: 1315, startPoint y: 523, endPoint x: 1129, endPoint y: 499, distance: 187.5
click at [1129, 499] on div "Song Info Test Title . duet-new-corrremastered-2 BPM. 128 Key. A# major Comp Ti…" at bounding box center [1258, 624] width 506 height 507
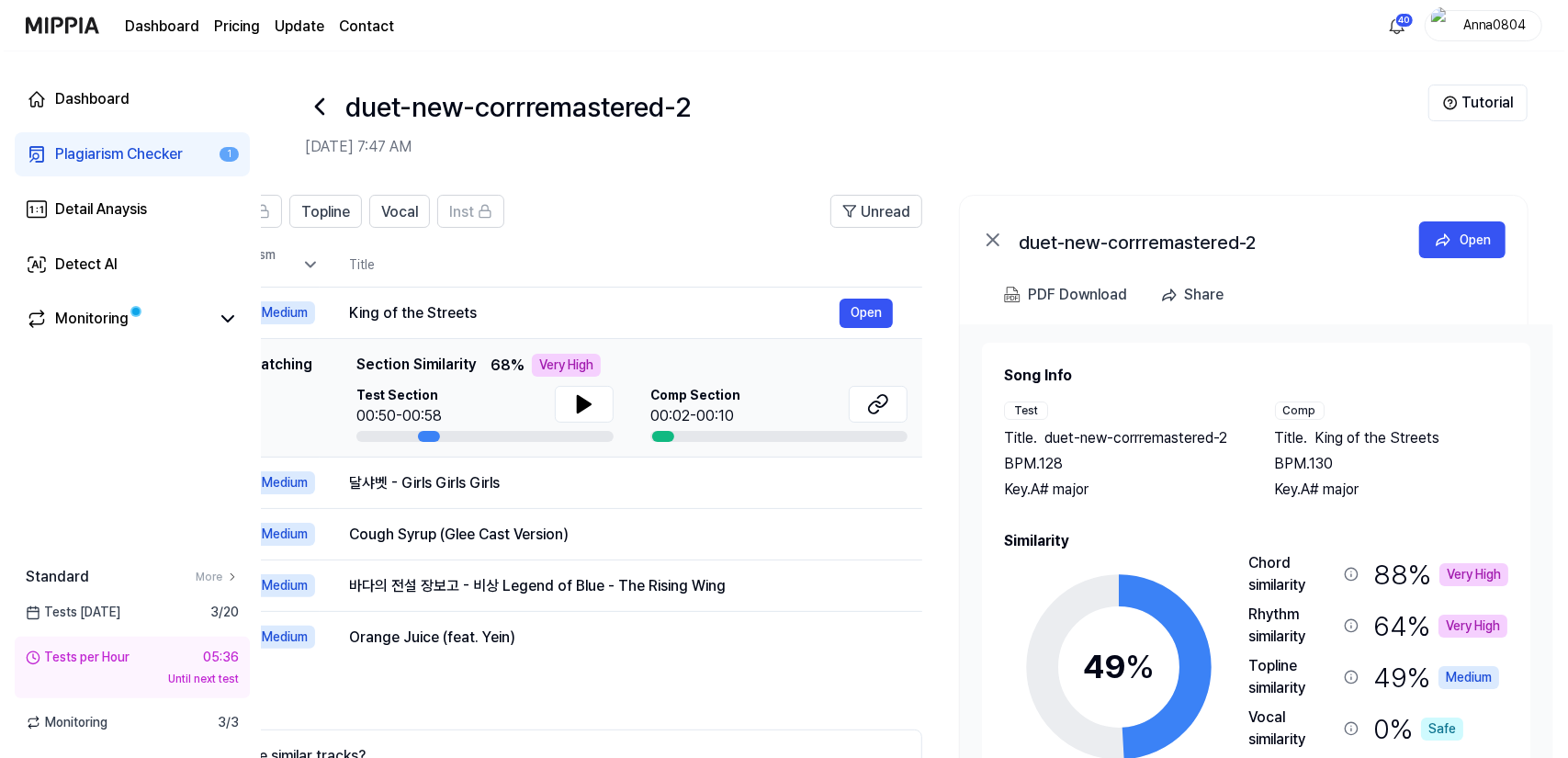
scroll to position [0, 0]
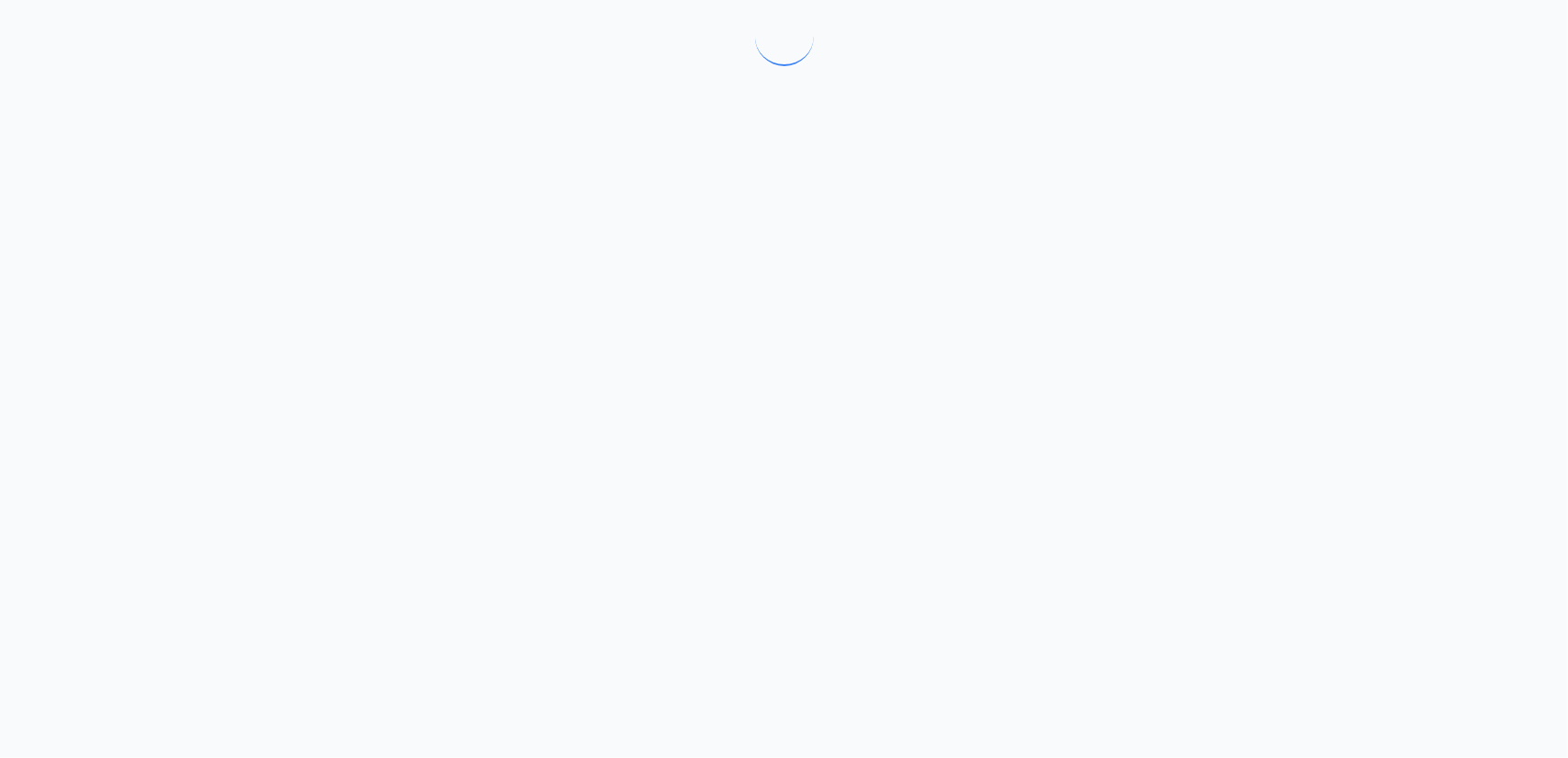
click at [794, 197] on div at bounding box center [784, 379] width 1568 height 758
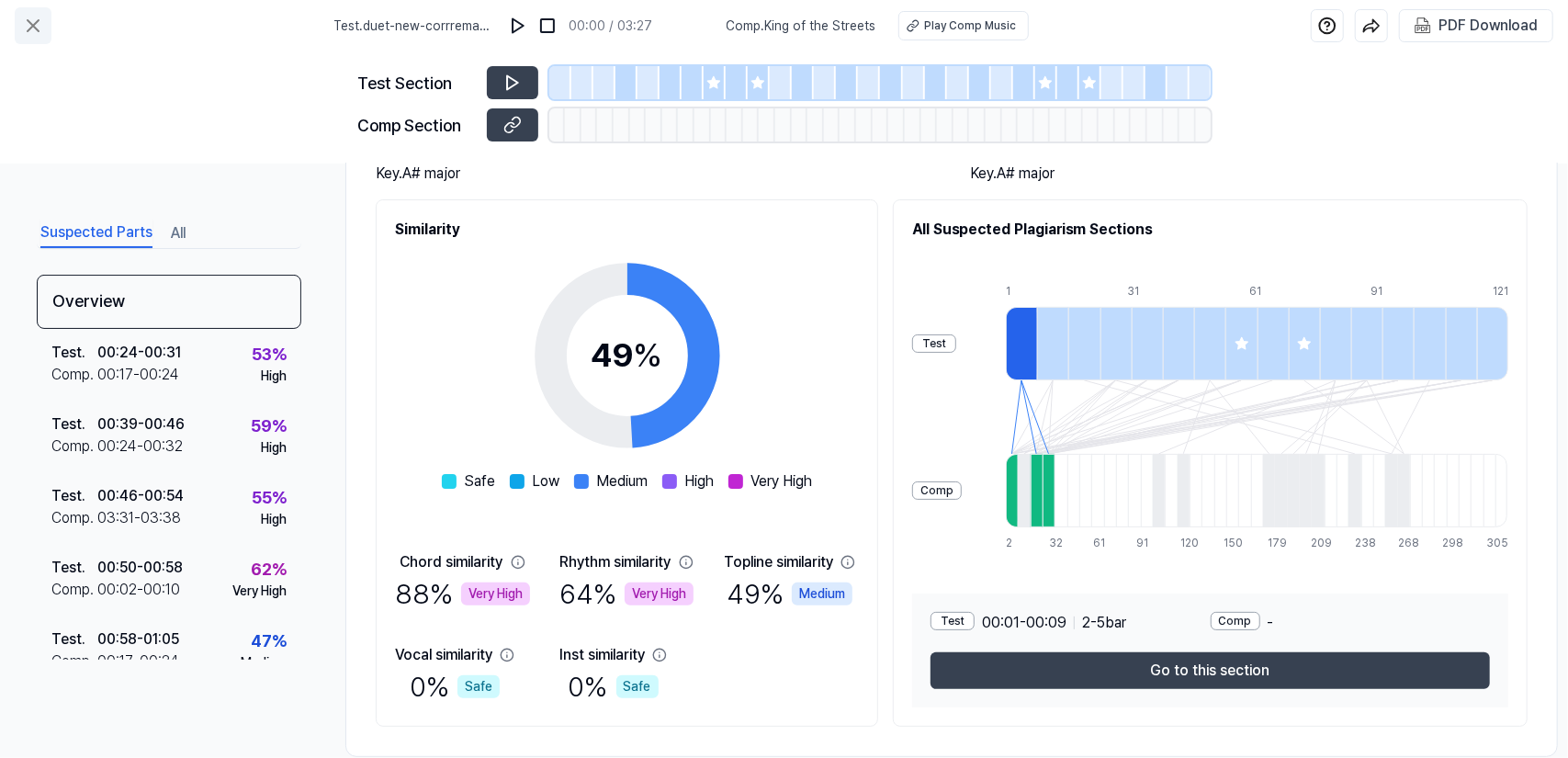
click at [40, 15] on icon at bounding box center [33, 25] width 22 height 22
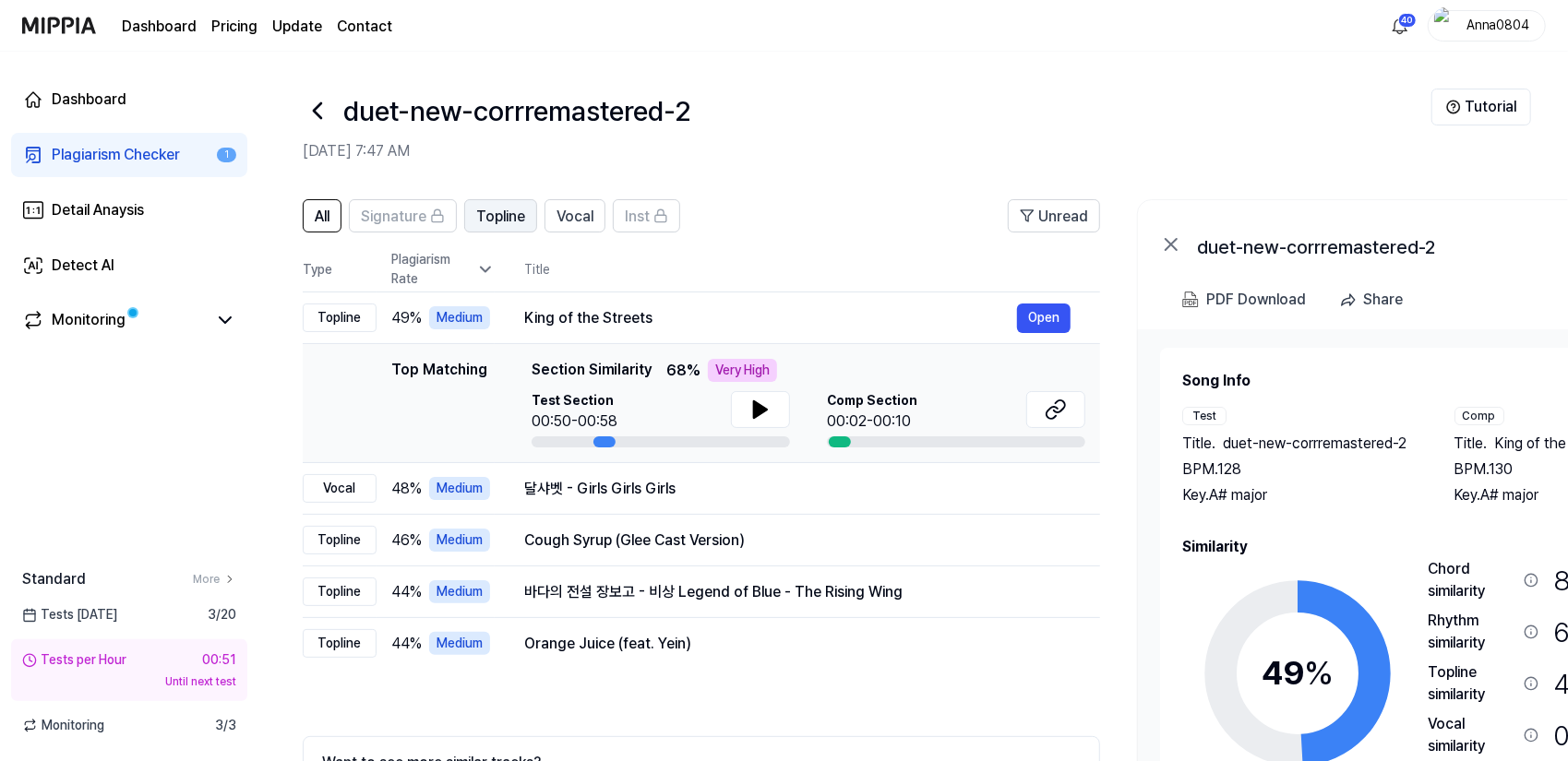
click at [479, 214] on span "Topline" at bounding box center [500, 216] width 49 height 23
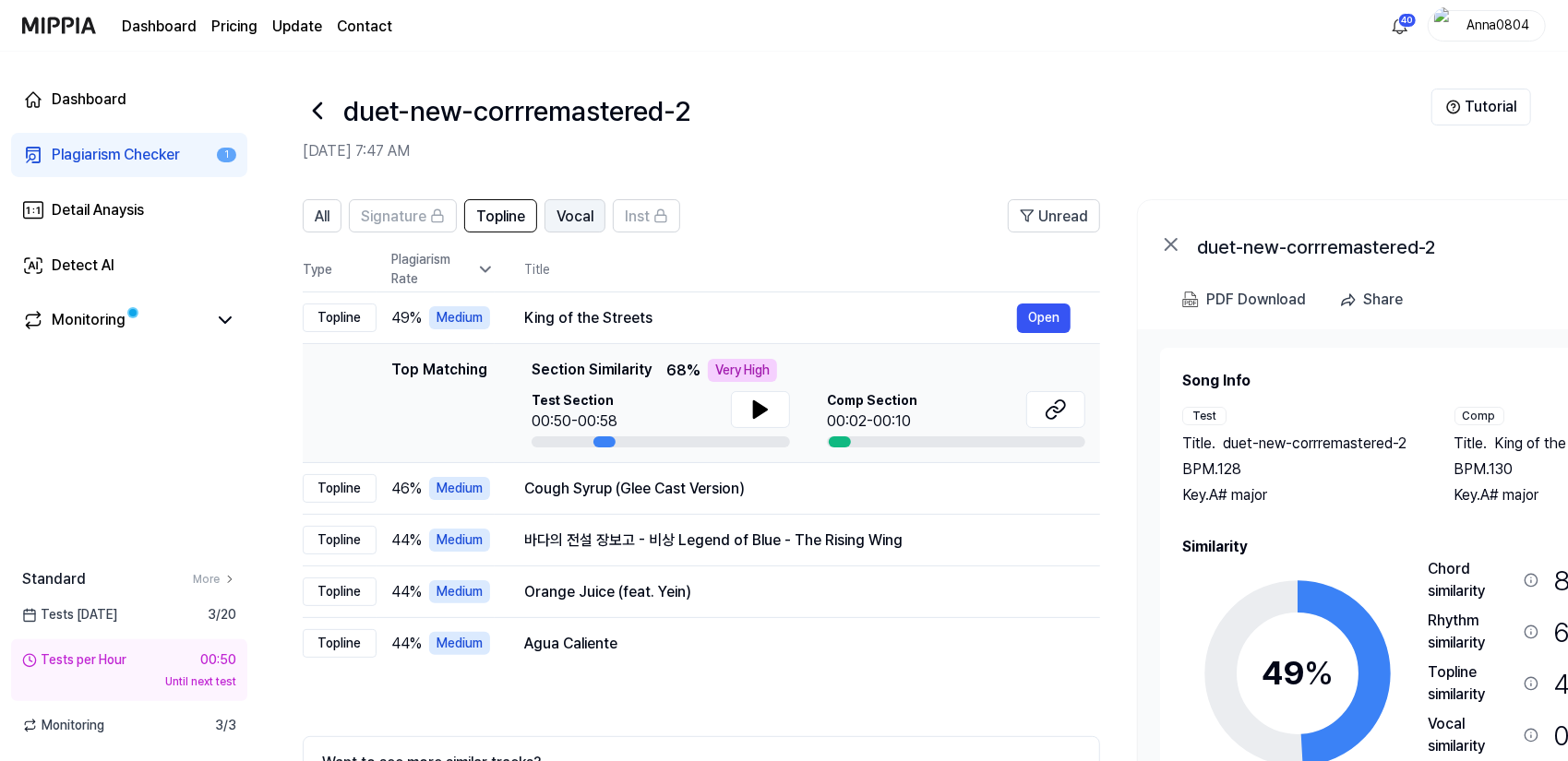
click at [574, 222] on span "Vocal" at bounding box center [575, 216] width 37 height 23
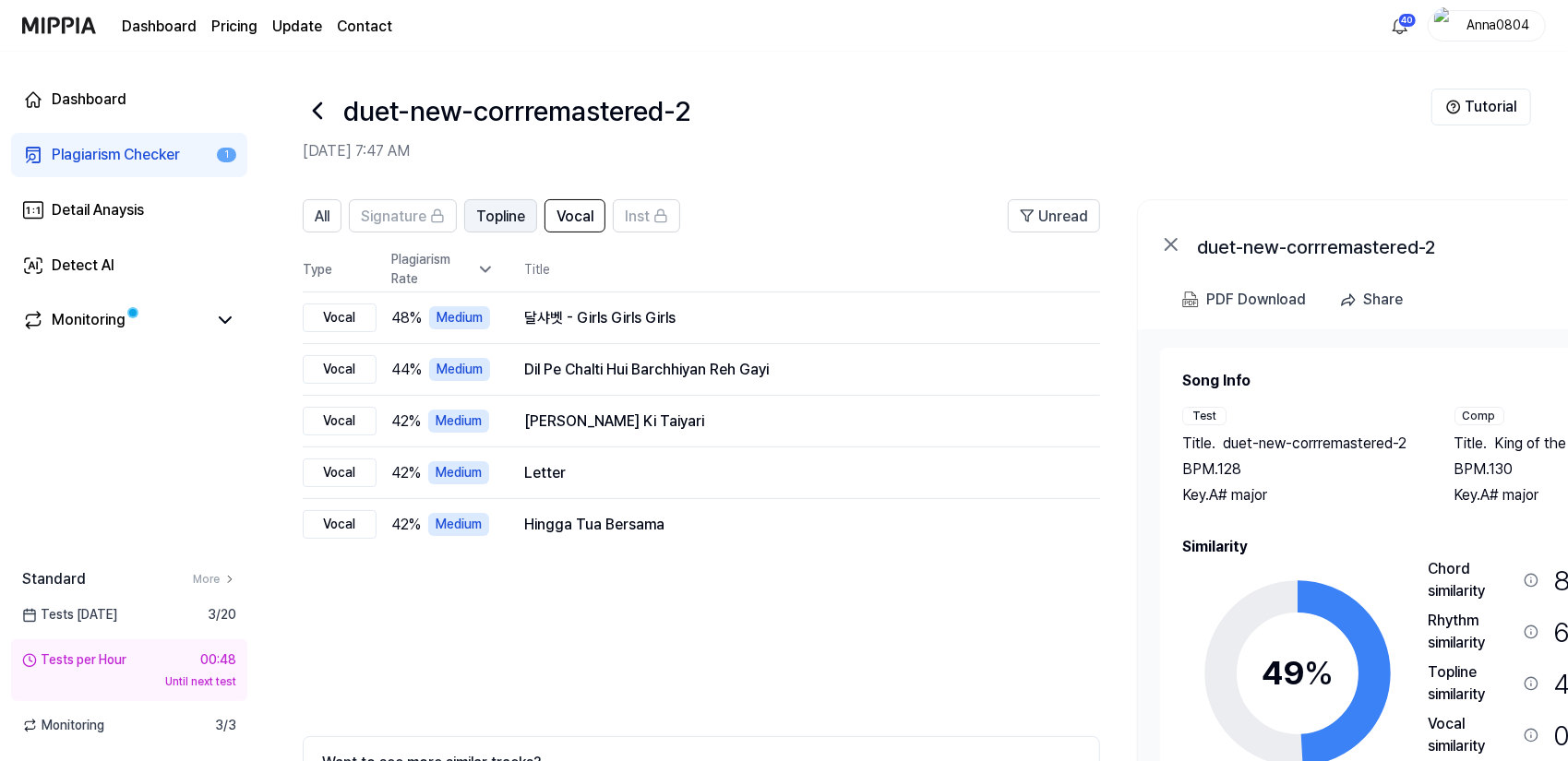
click at [492, 220] on span "Topline" at bounding box center [500, 216] width 49 height 23
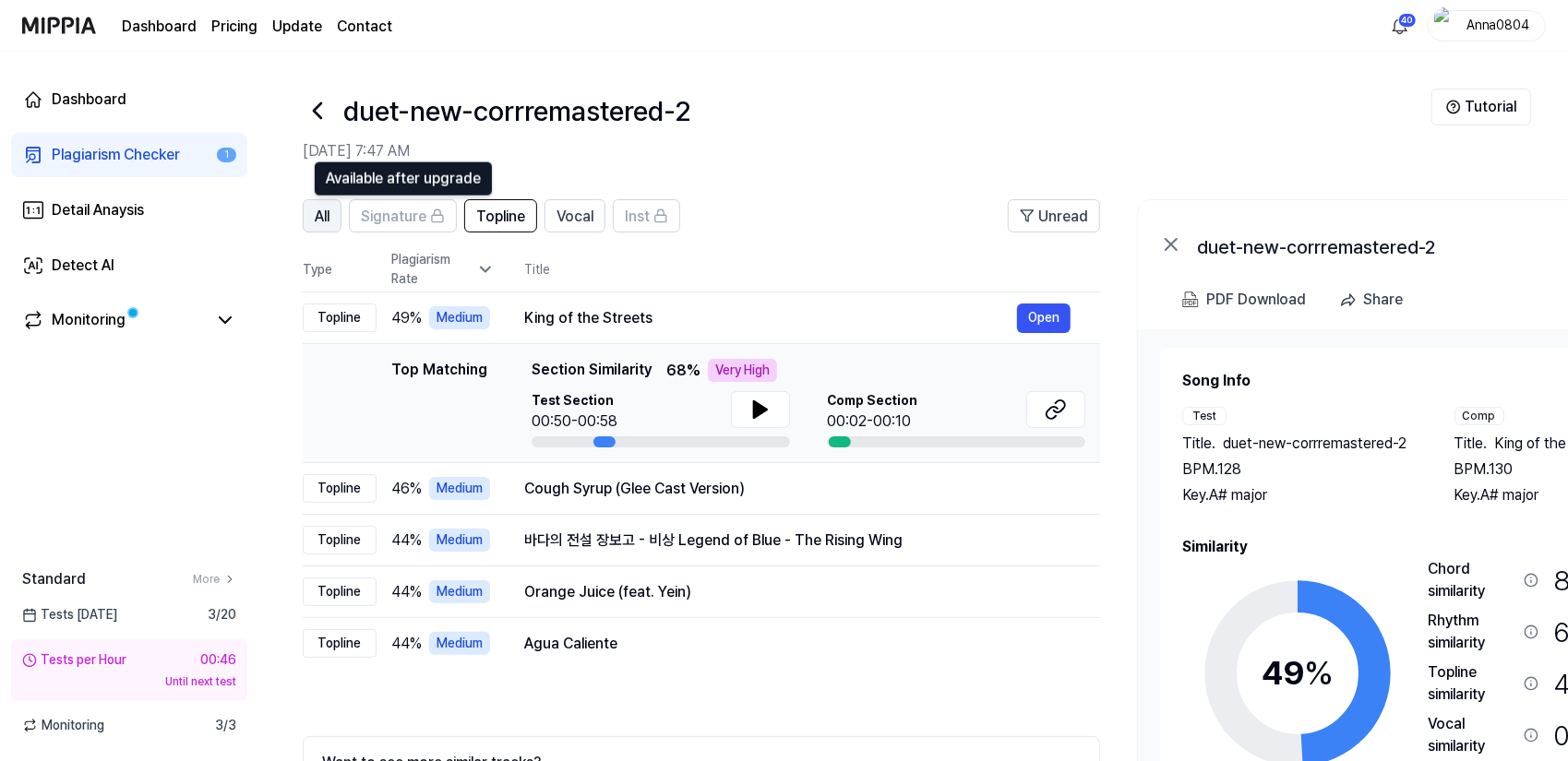
scroll to position [0, 1]
click at [322, 213] on span "All" at bounding box center [320, 216] width 15 height 23
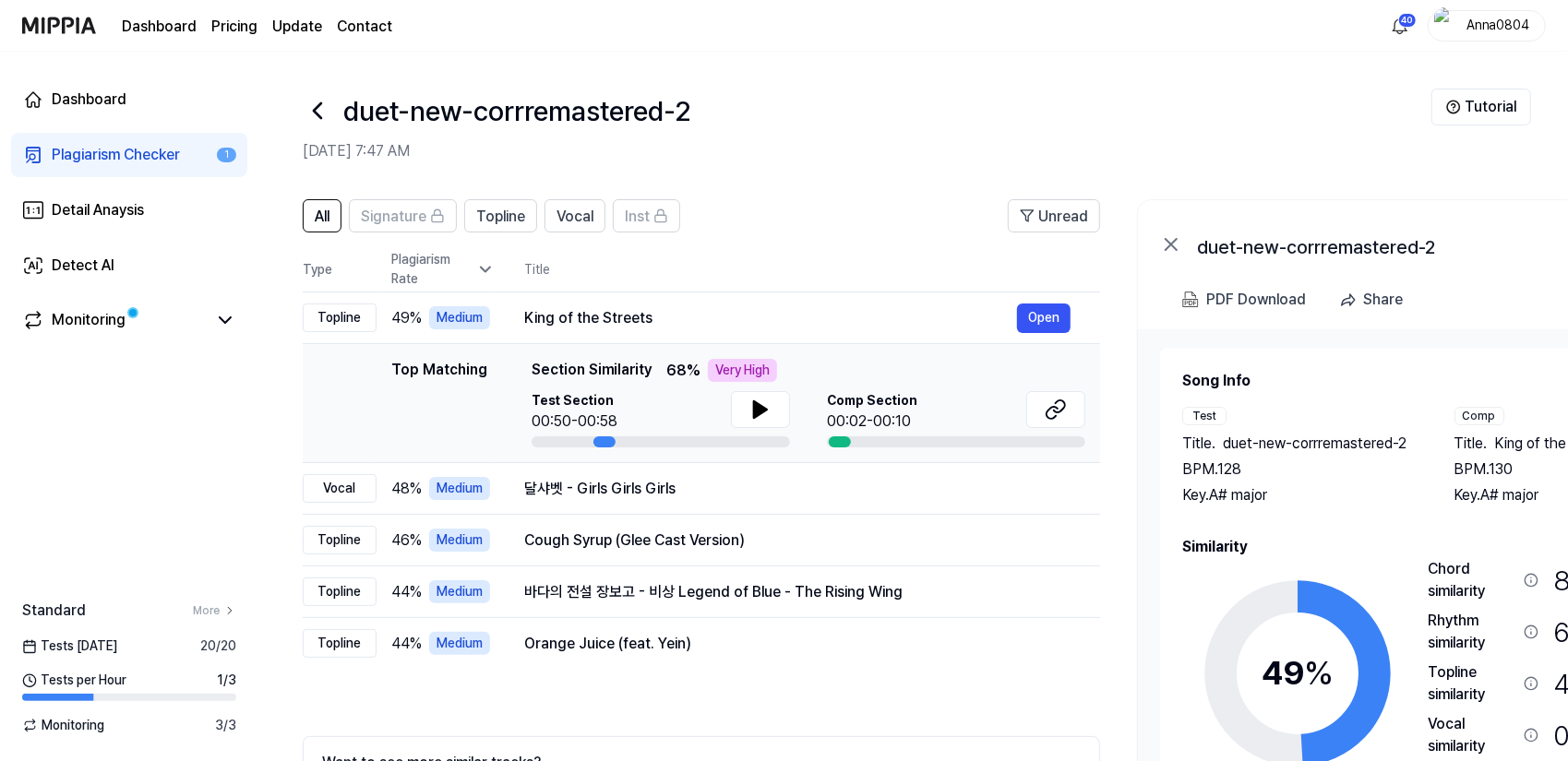
click at [69, 158] on div "Plagiarism Checker" at bounding box center [116, 155] width 128 height 23
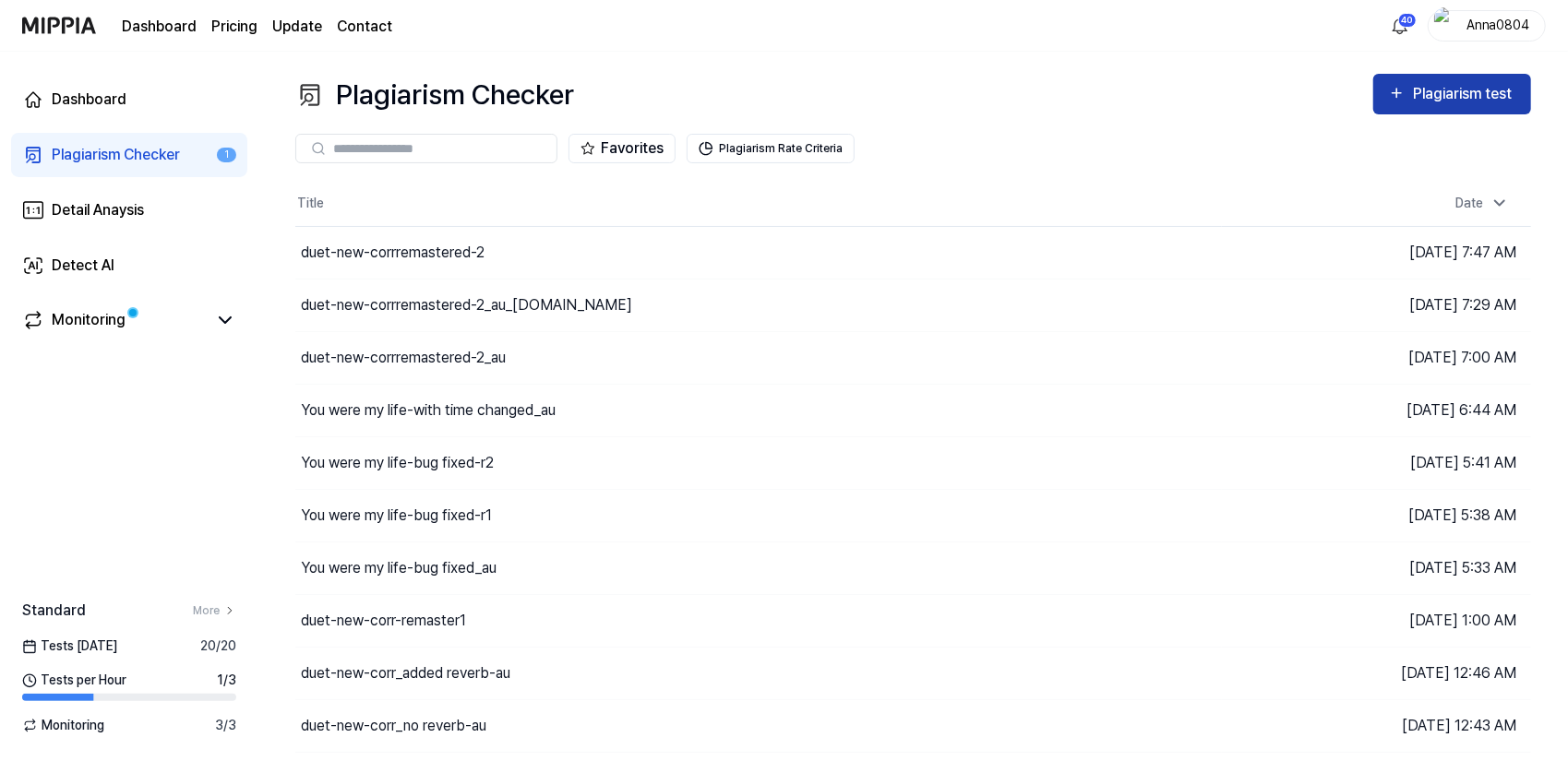
click at [1449, 80] on button "Plagiarism test" at bounding box center [1451, 93] width 158 height 40
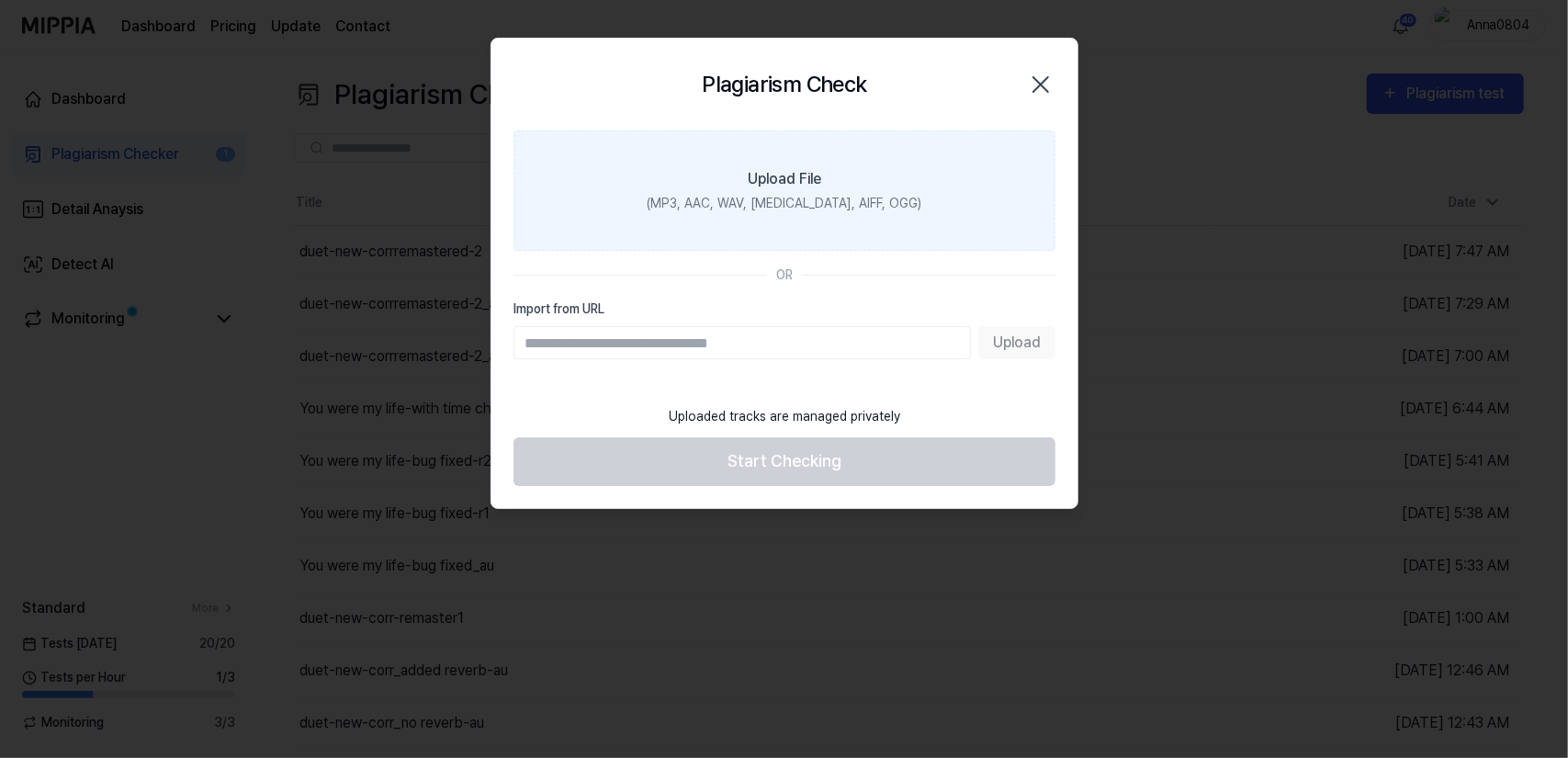
click at [821, 198] on div "(MP3, AAC, WAV, [MEDICAL_DATA], AIFF, OGG)" at bounding box center [784, 204] width 275 height 20
click at [0, 0] on input "Upload File (MP3, AAC, WAV, [MEDICAL_DATA], AIFF, OGG)" at bounding box center [0, 0] width 0 height 0
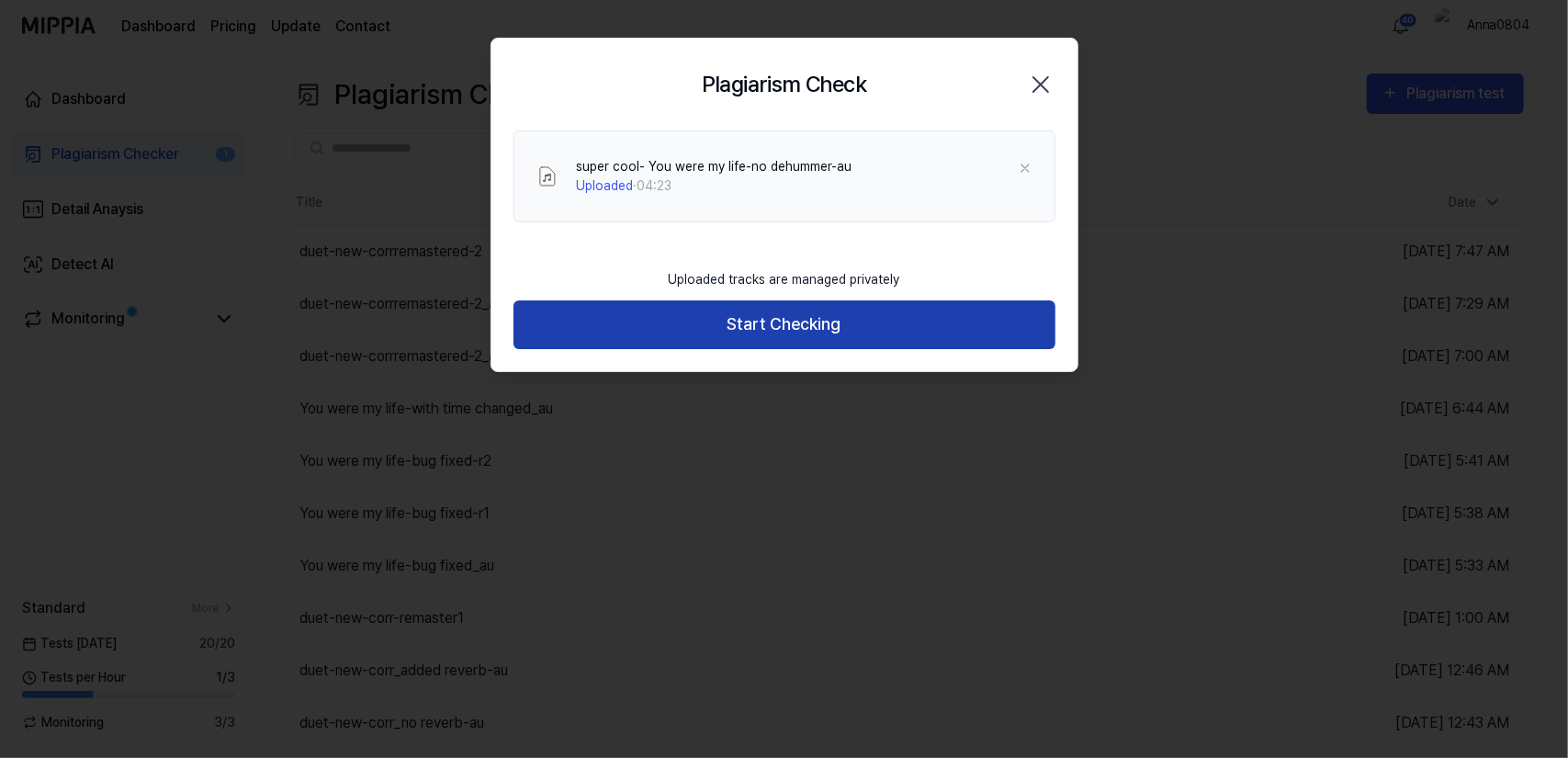
click at [691, 325] on button "Start Checking" at bounding box center [785, 325] width 542 height 49
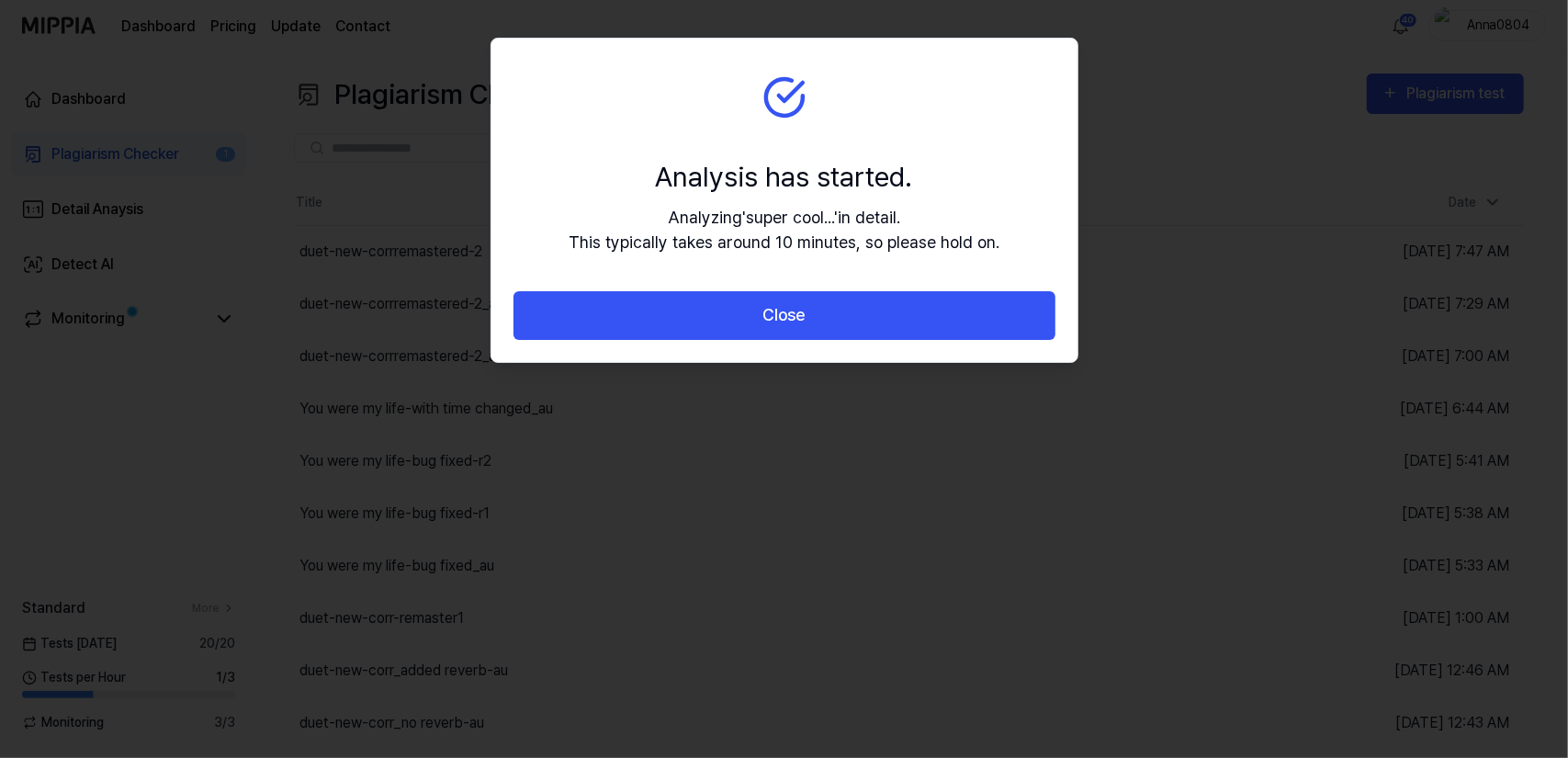
click at [691, 325] on button "Close" at bounding box center [785, 316] width 542 height 49
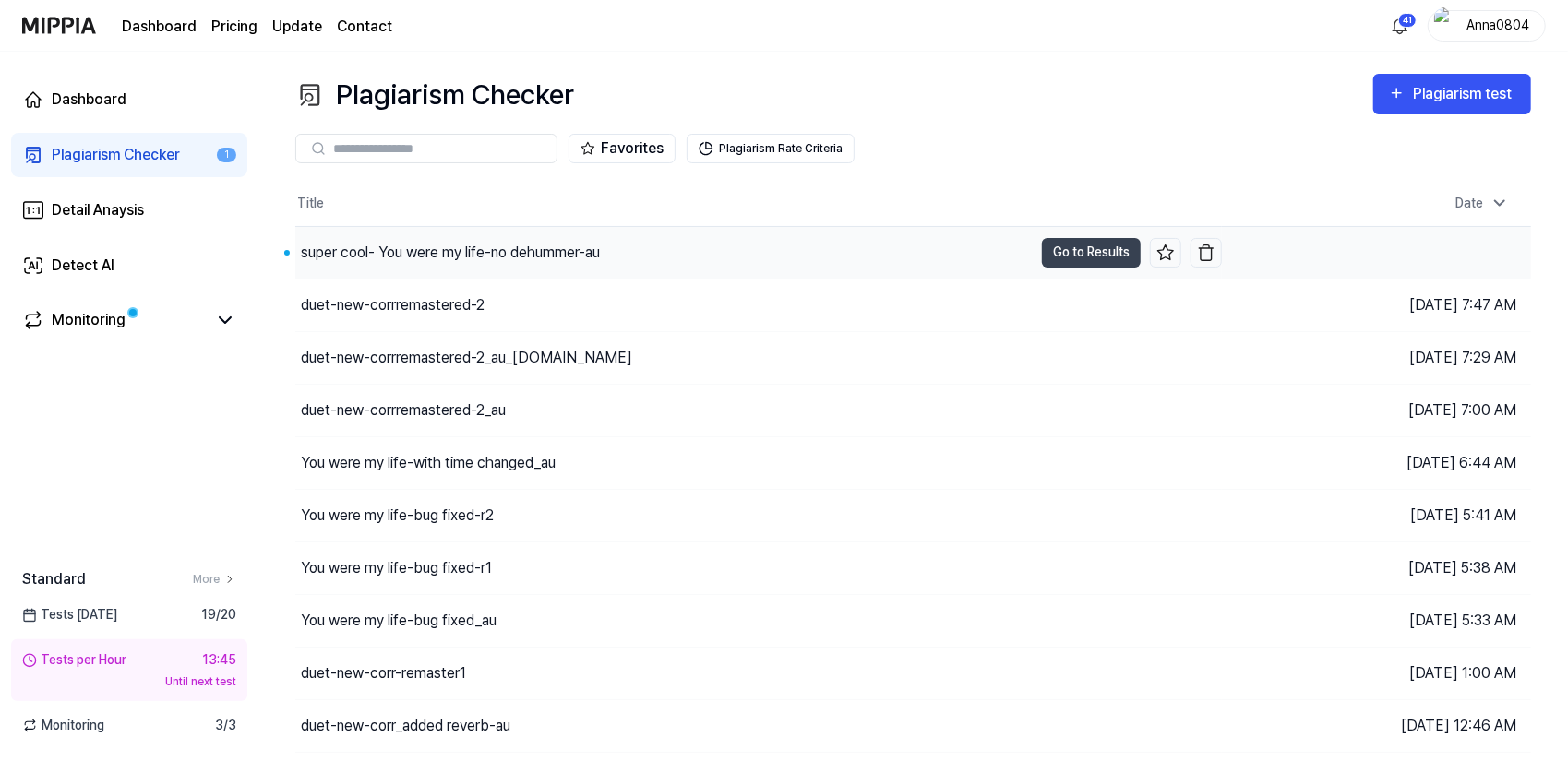
click at [502, 266] on div "super cool- You were my life-no dehummer-au" at bounding box center [663, 253] width 737 height 52
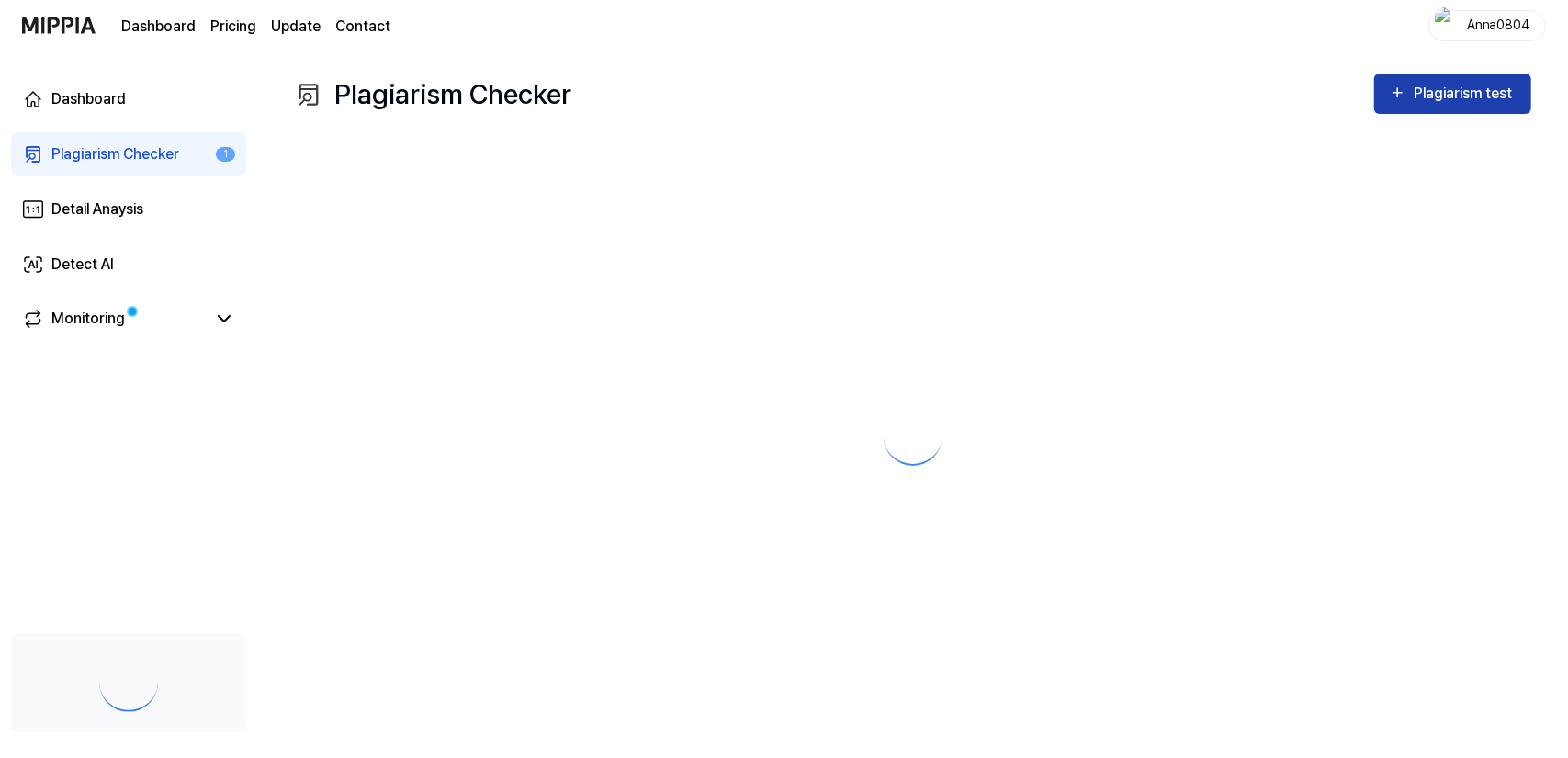
click at [1409, 100] on div "Plagiarism test" at bounding box center [1453, 94] width 128 height 23
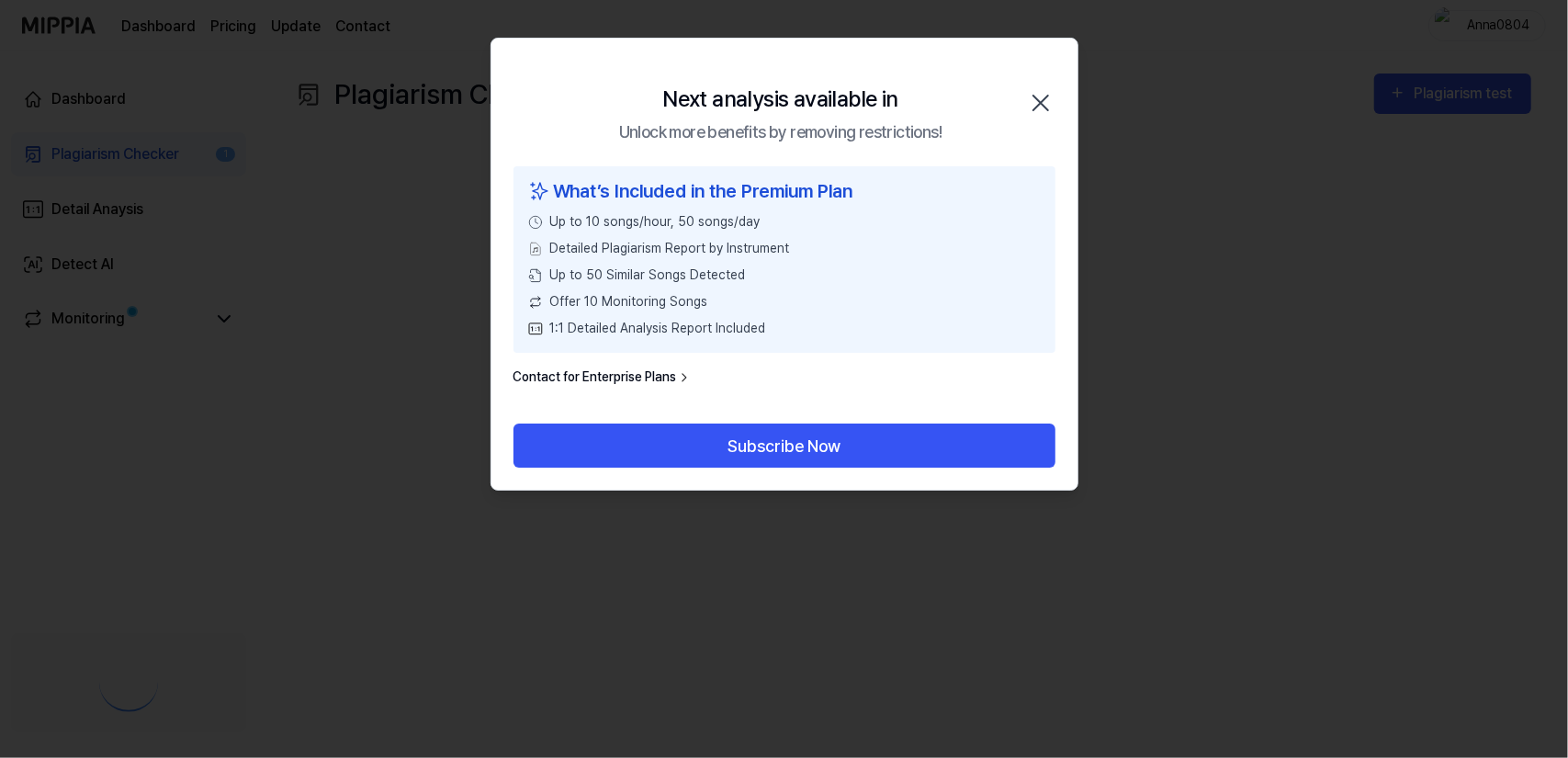
click at [1049, 99] on icon "button" at bounding box center [1040, 102] width 29 height 29
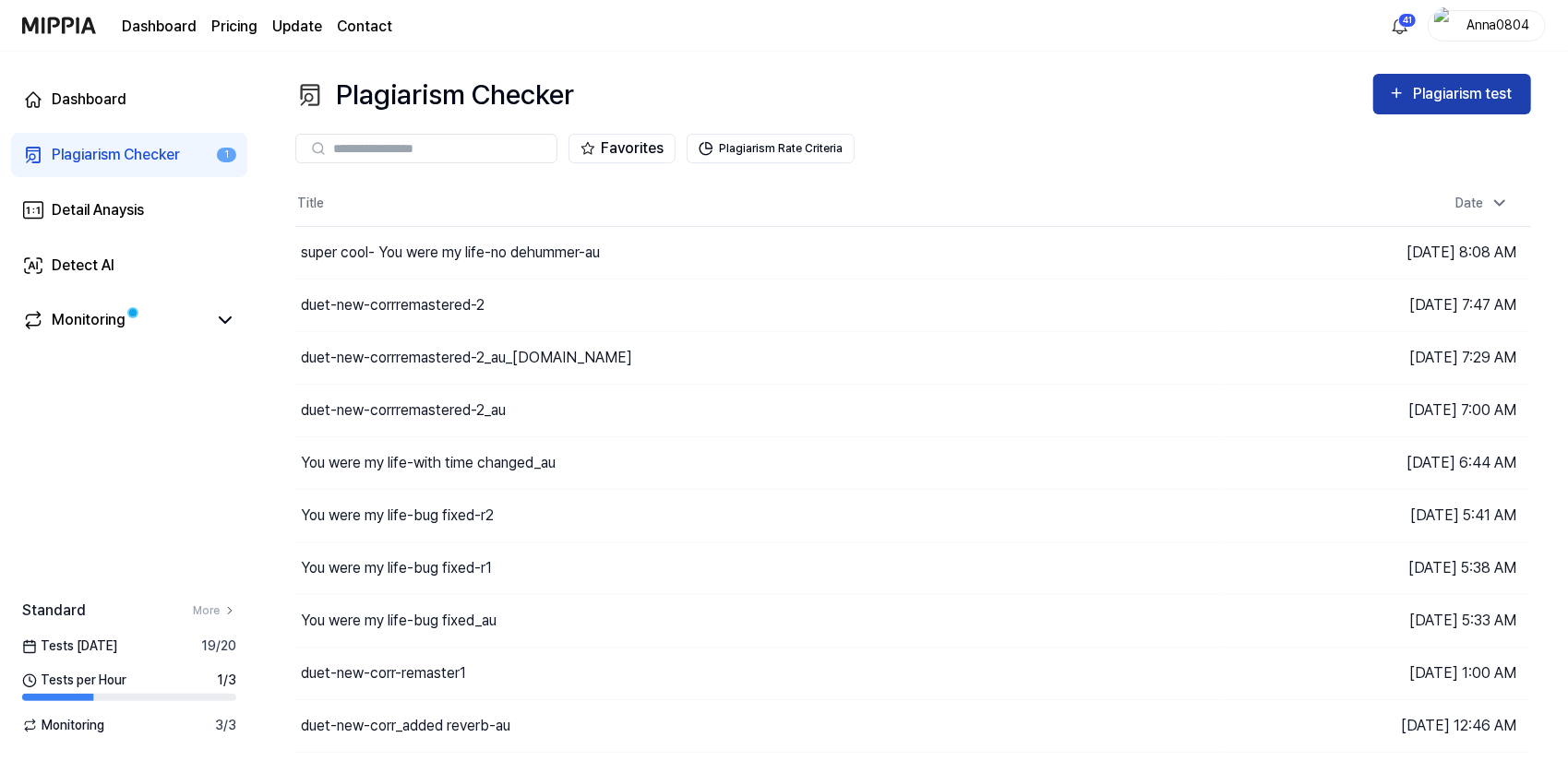
click at [1438, 96] on div "Plagiarism test" at bounding box center [1464, 94] width 104 height 24
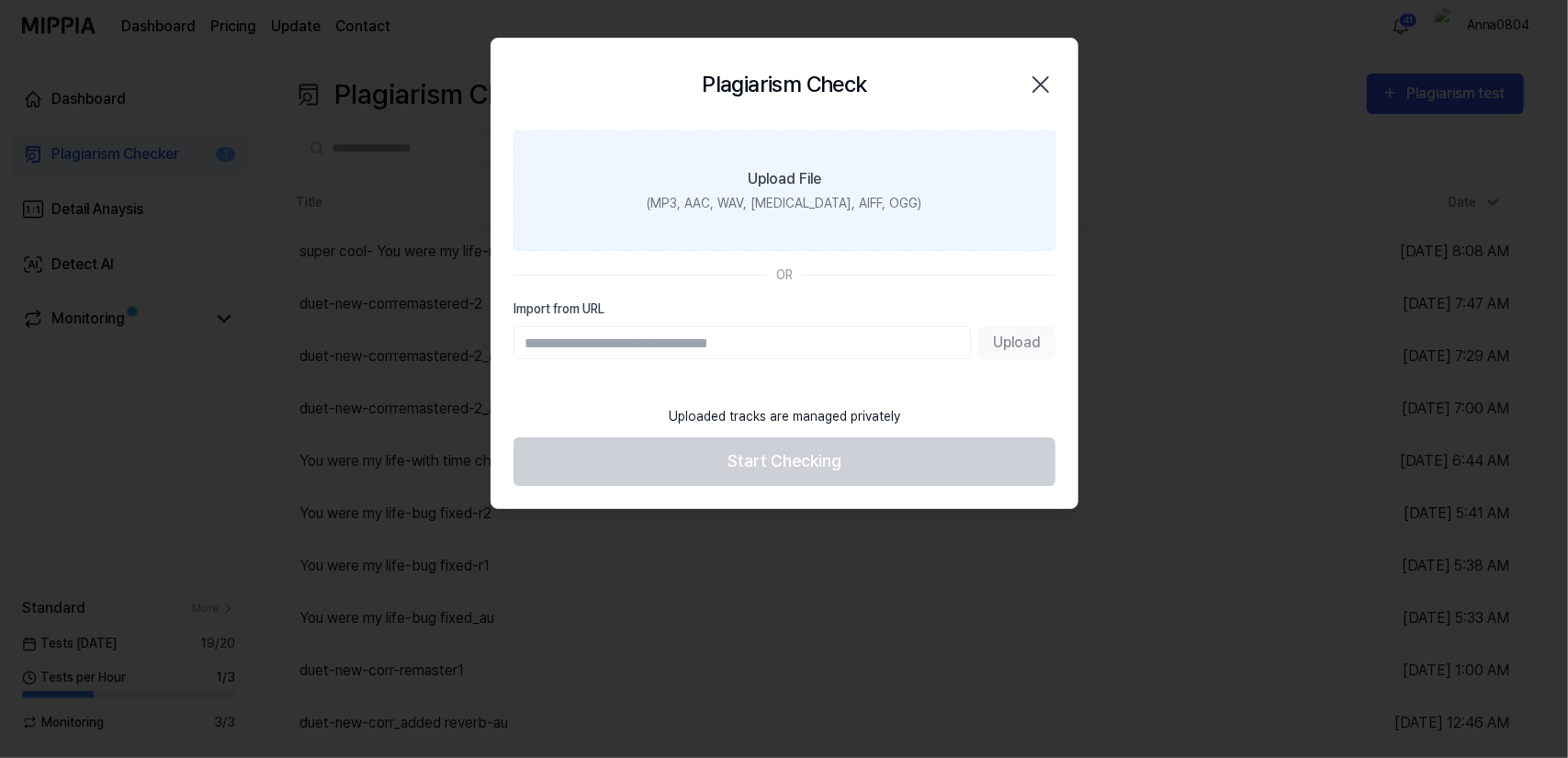
click at [905, 167] on label "Upload File (MP3, AAC, WAV, [MEDICAL_DATA], AIFF, OGG)" at bounding box center [785, 190] width 542 height 120
click at [0, 0] on input "Upload File (MP3, AAC, WAV, [MEDICAL_DATA], AIFF, OGG)" at bounding box center [0, 0] width 0 height 0
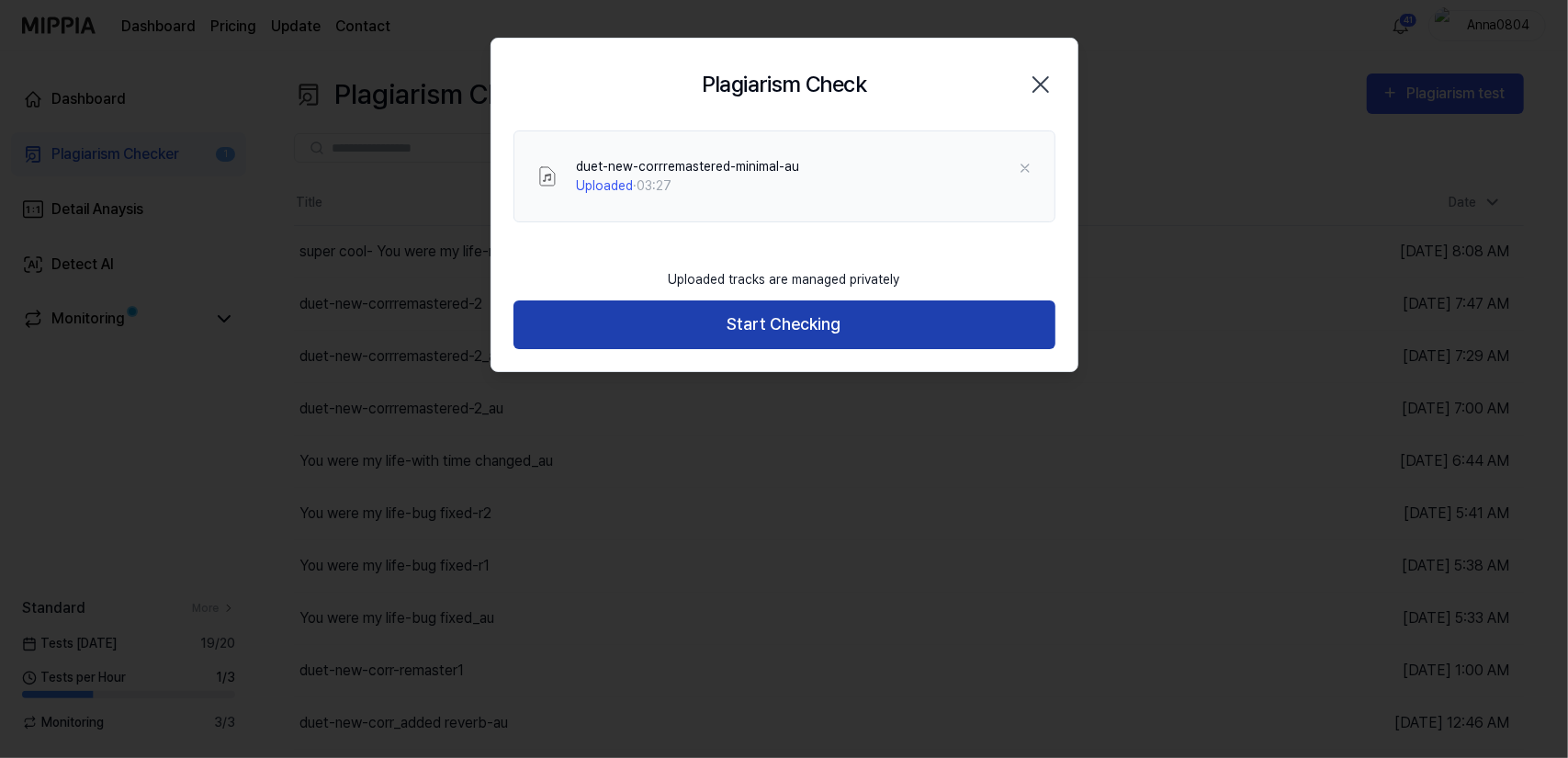
click at [748, 338] on button "Start Checking" at bounding box center [785, 325] width 542 height 49
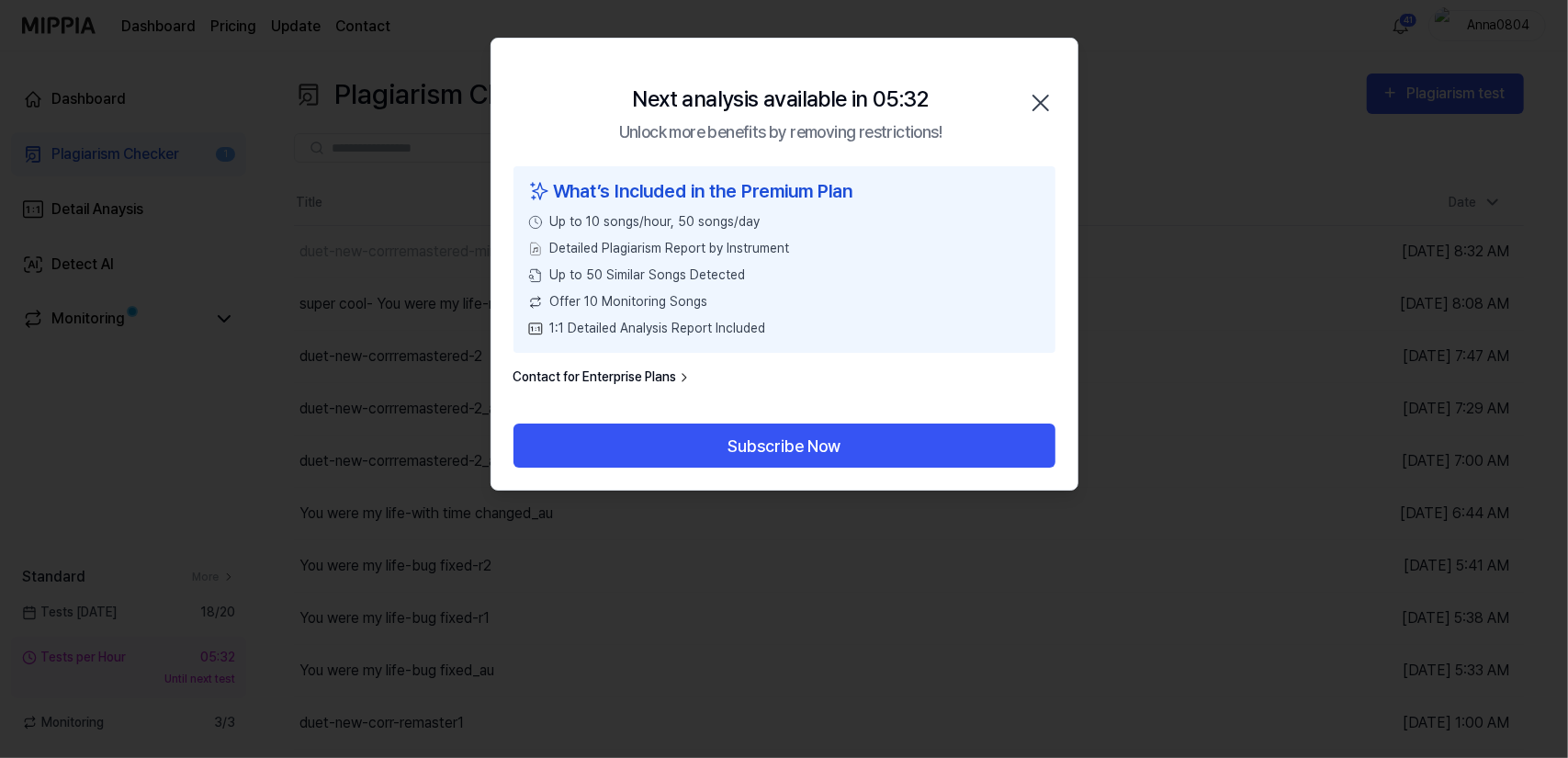
click at [1037, 97] on icon "button" at bounding box center [1040, 102] width 29 height 29
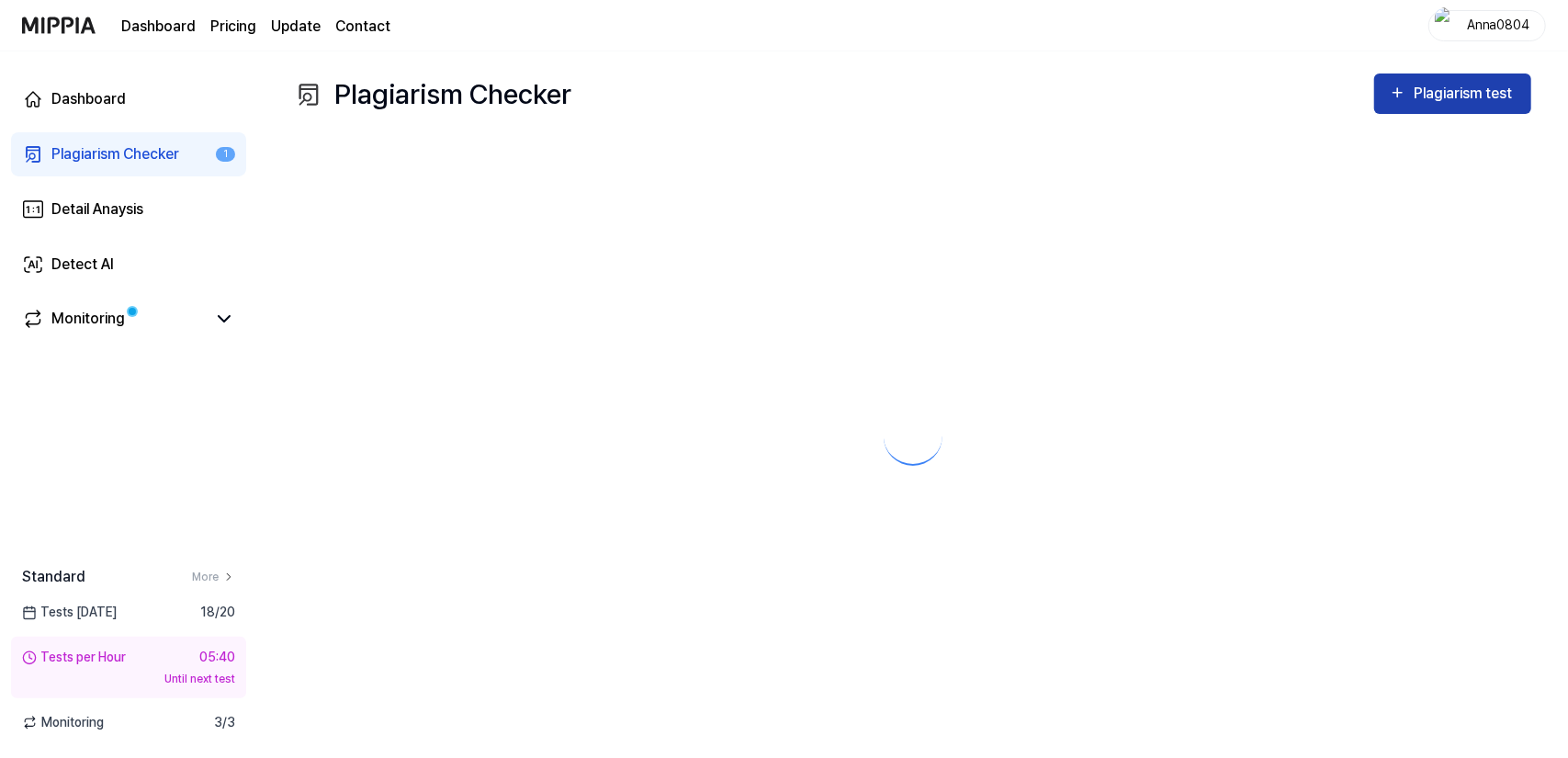
click at [1494, 91] on div "Plagiarism test" at bounding box center [1466, 94] width 103 height 23
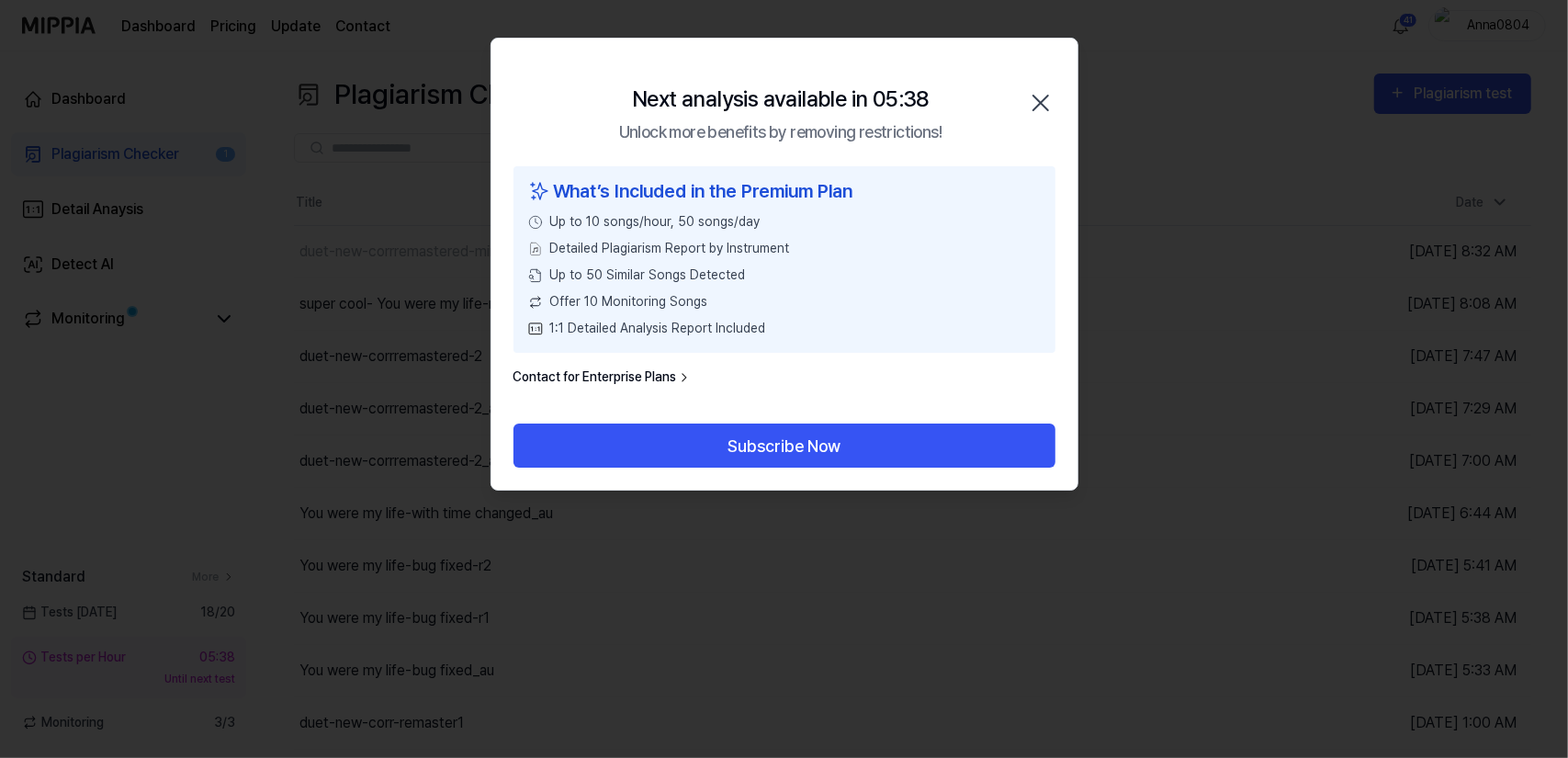
click at [1040, 102] on icon "button" at bounding box center [1040, 102] width 15 height 15
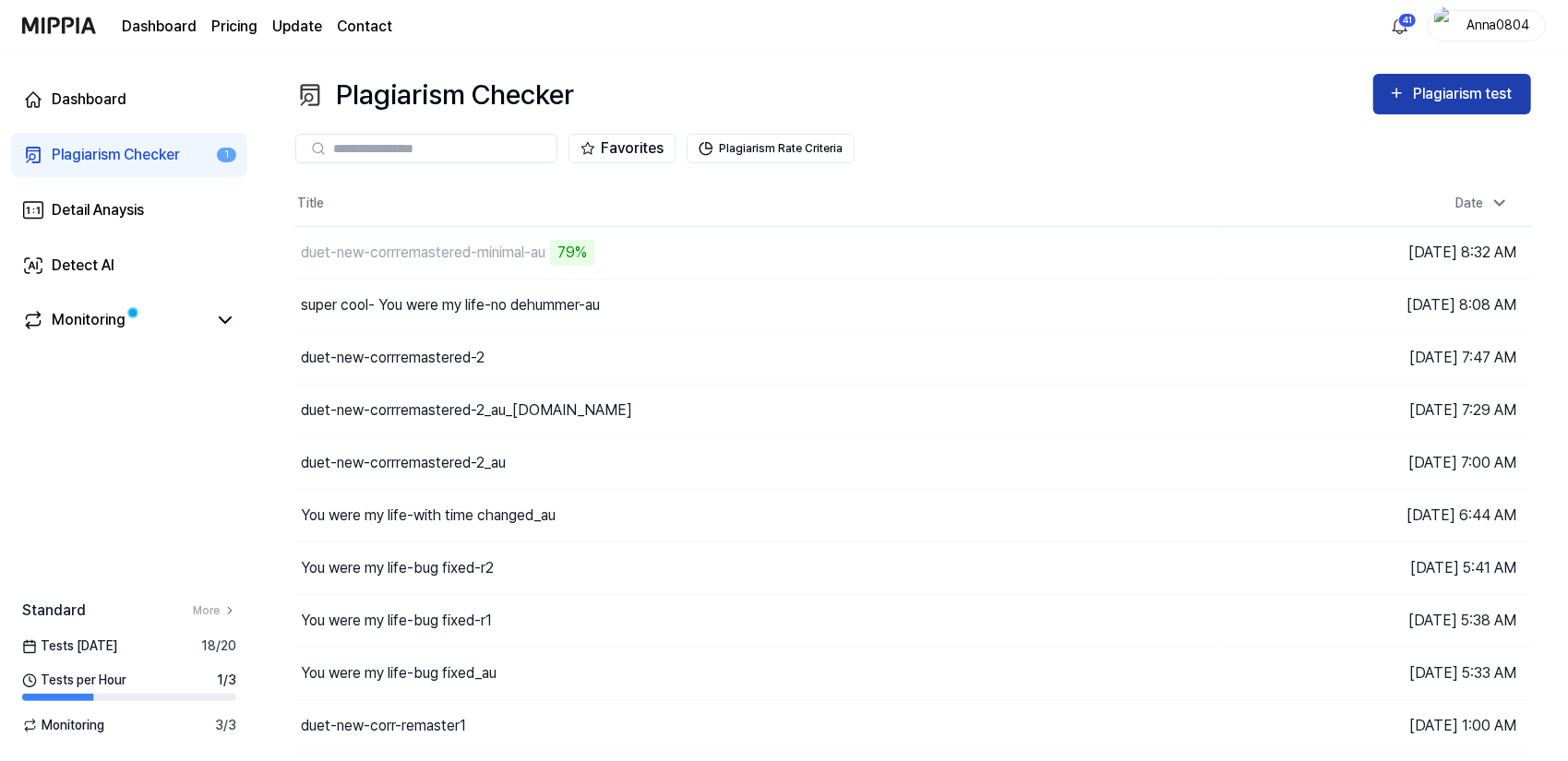
click at [1424, 91] on div "Plagiarism test" at bounding box center [1464, 94] width 104 height 24
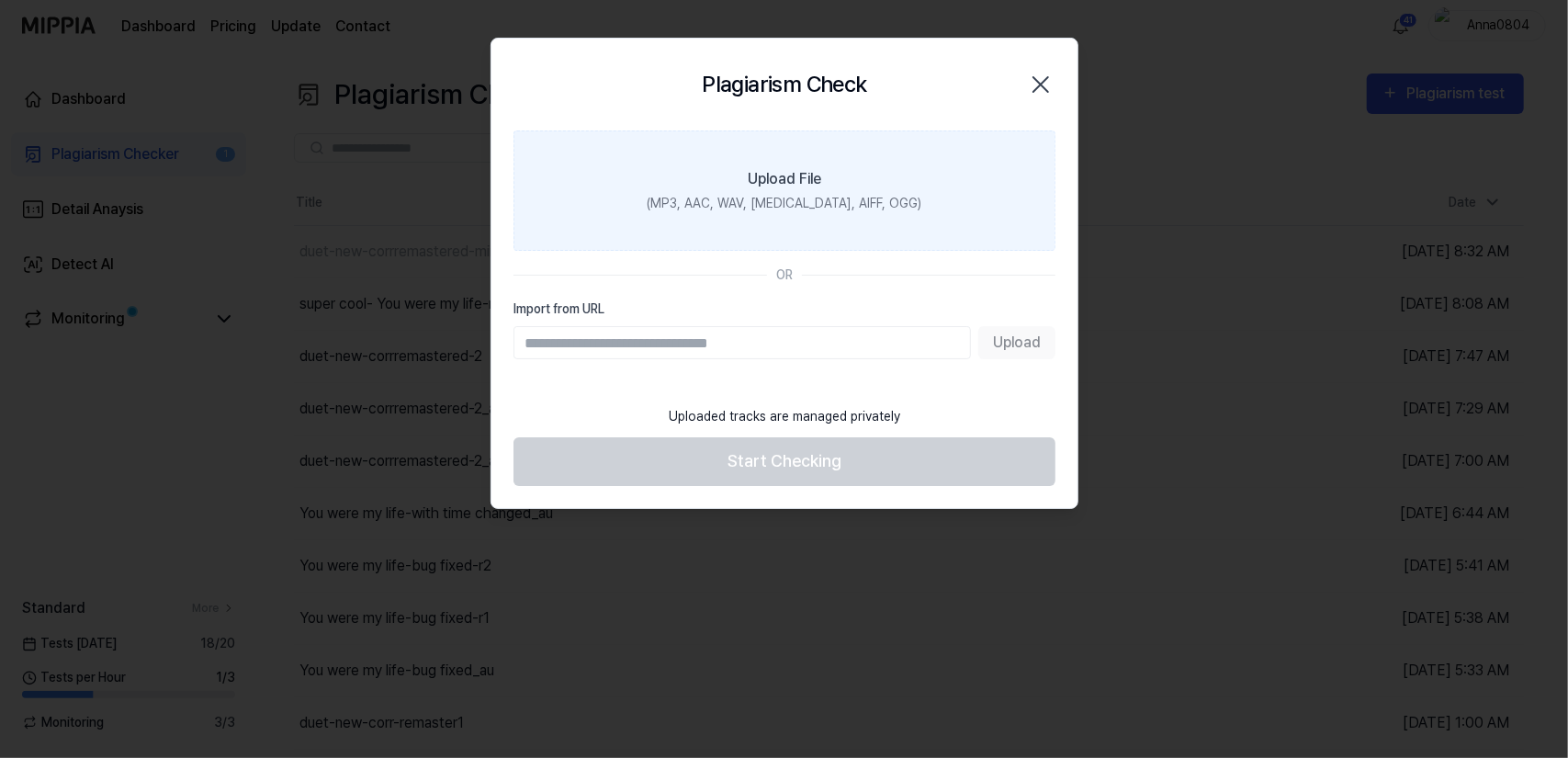
click at [833, 181] on label "Upload File (MP3, AAC, WAV, [MEDICAL_DATA], AIFF, OGG)" at bounding box center [785, 190] width 542 height 120
click at [0, 0] on input "Upload File (MP3, AAC, WAV, [MEDICAL_DATA], AIFF, OGG)" at bounding box center [0, 0] width 0 height 0
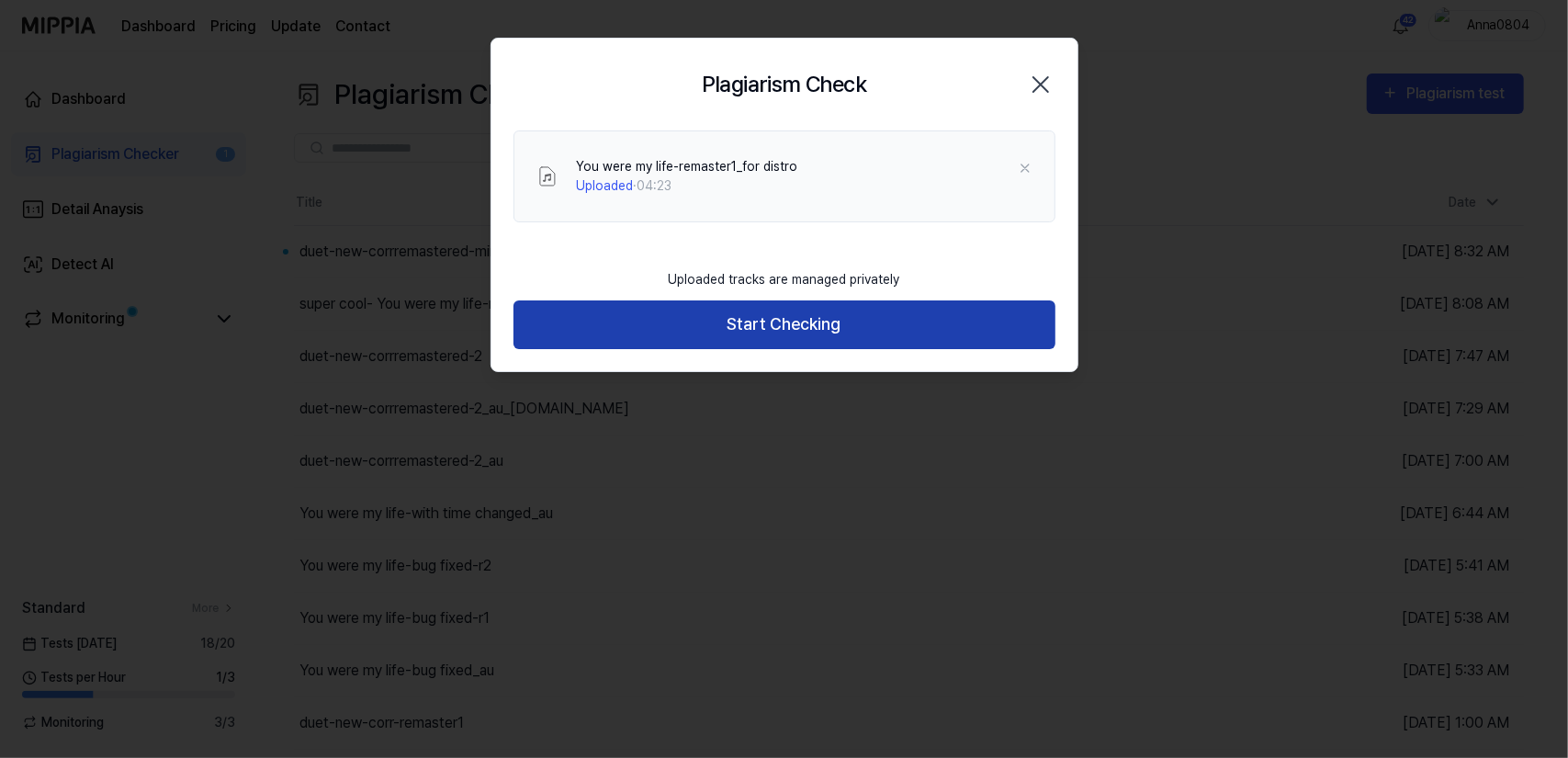
click at [811, 338] on button "Start Checking" at bounding box center [785, 325] width 542 height 49
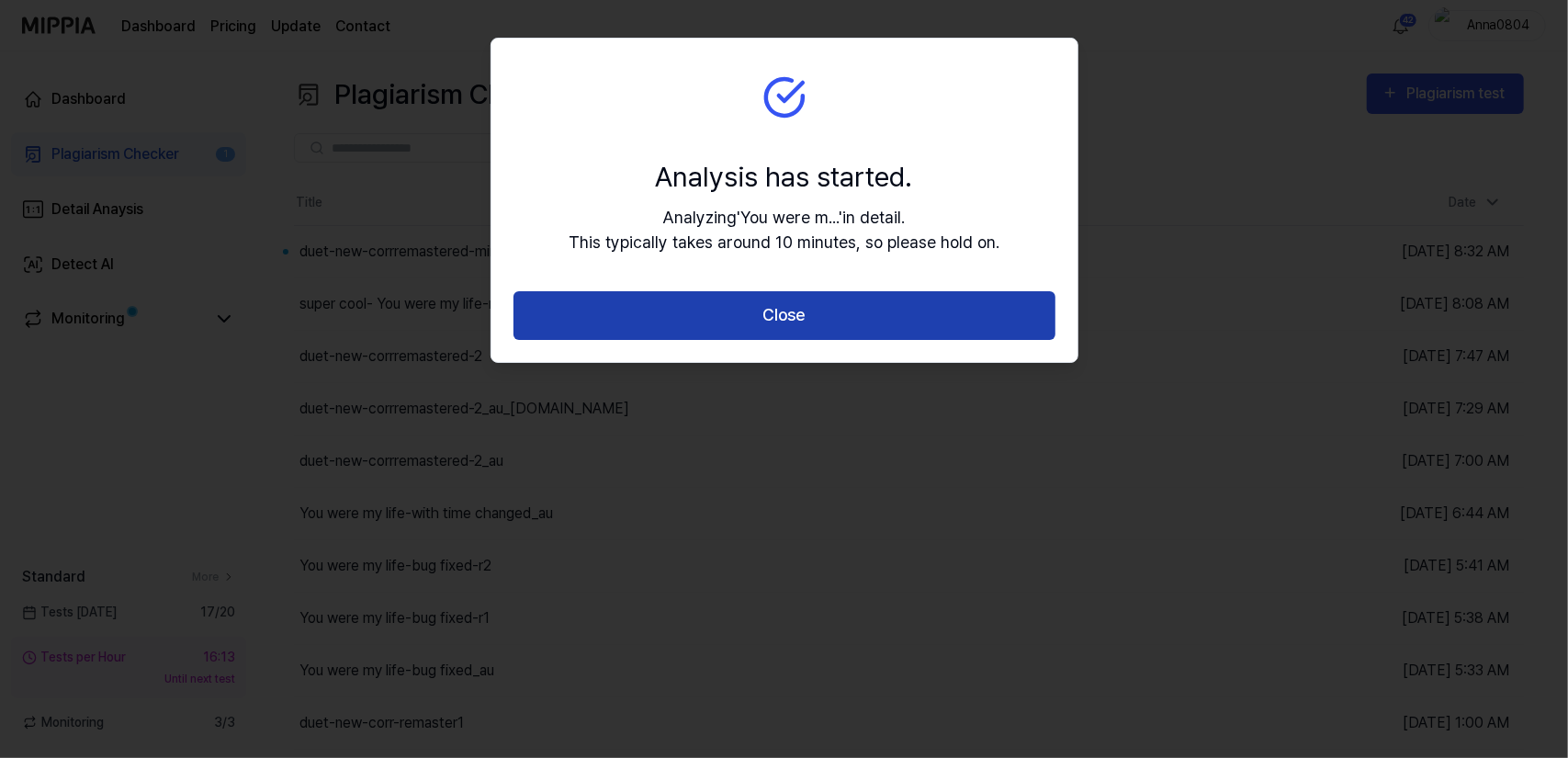
click at [809, 305] on button "Close" at bounding box center [785, 316] width 542 height 49
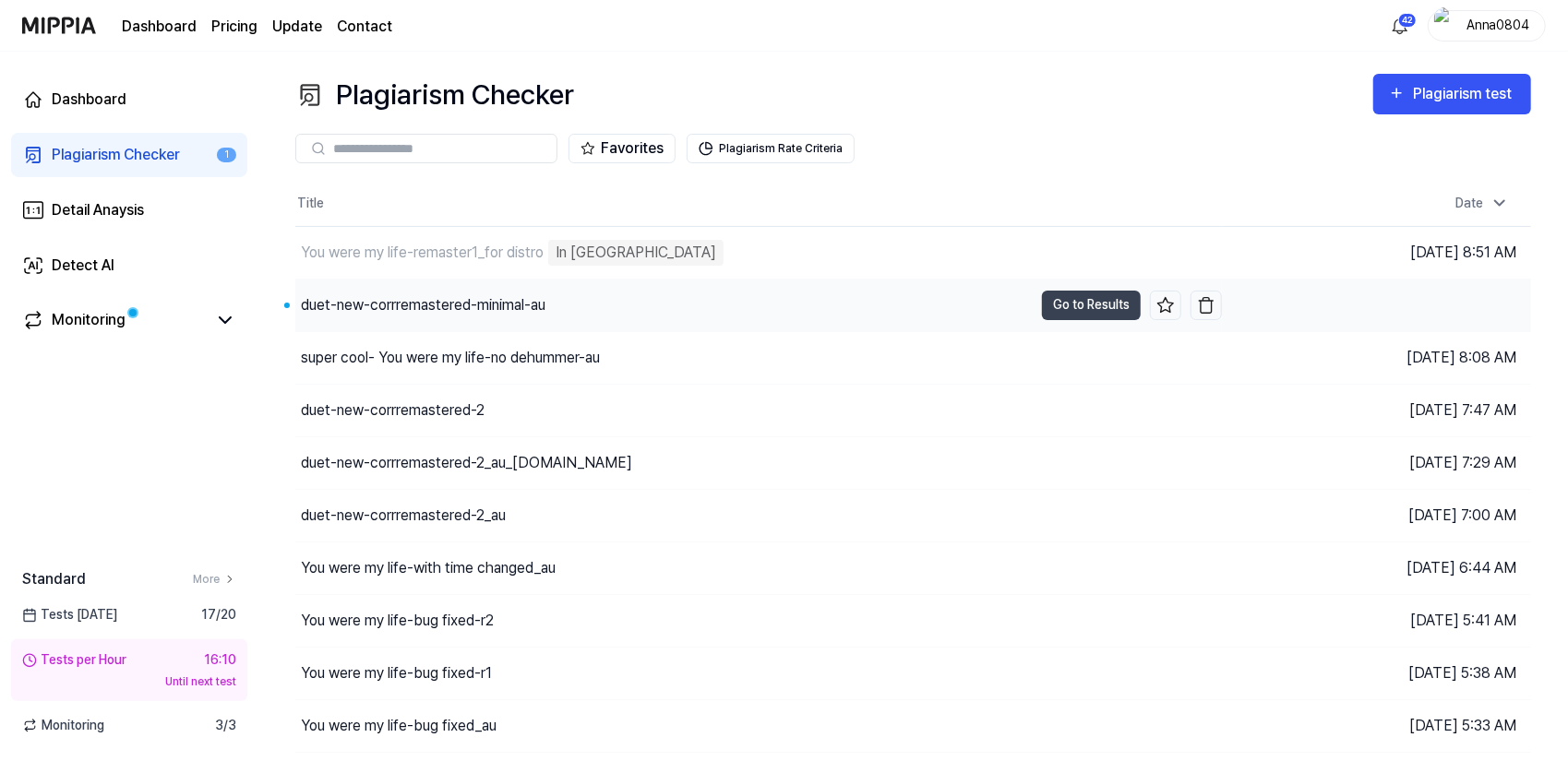
click at [510, 295] on div "duet-new-corrremastered-minimal-au" at bounding box center [423, 306] width 245 height 23
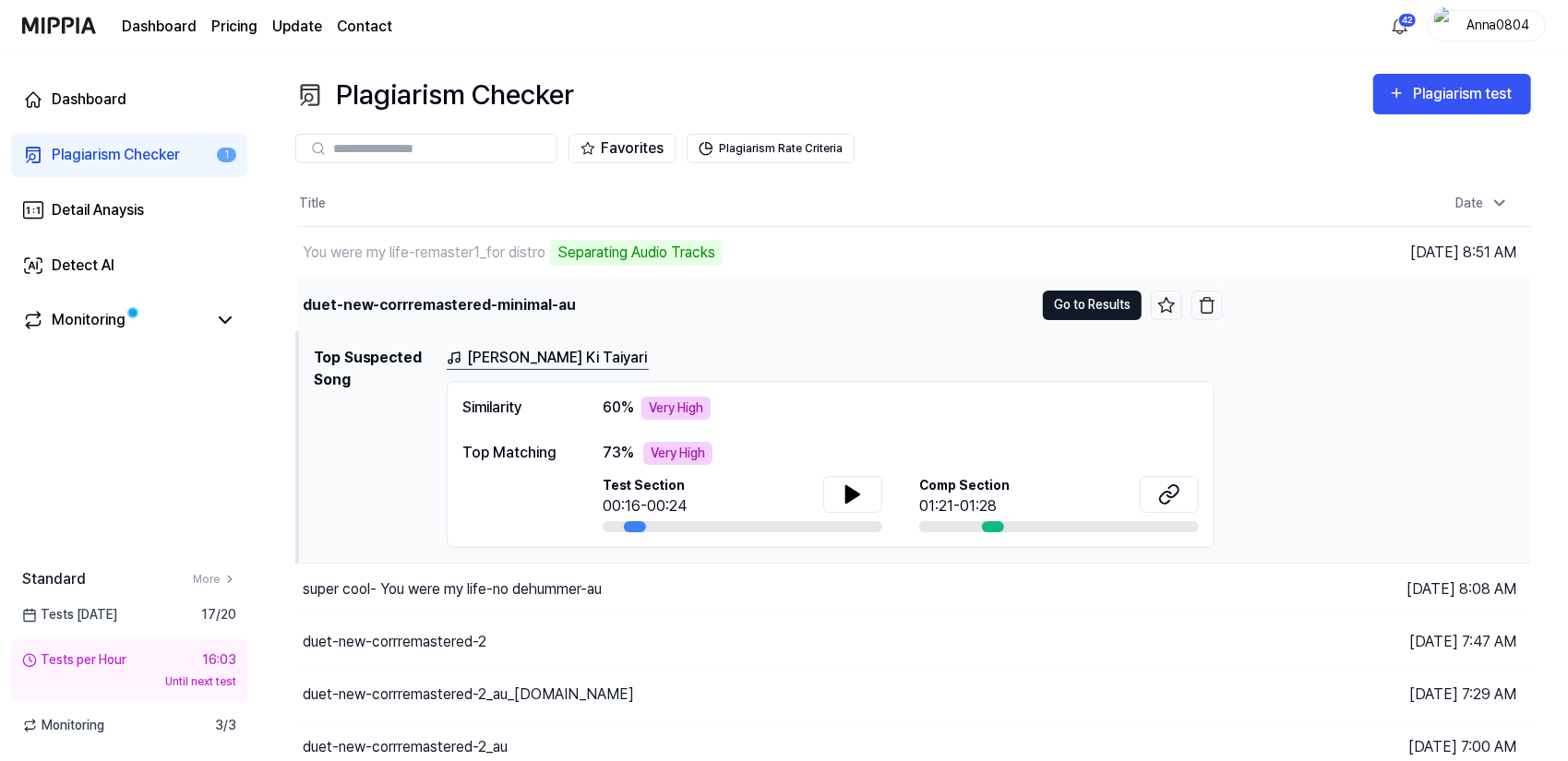
click at [1074, 308] on button "Go to Results" at bounding box center [1092, 306] width 99 height 29
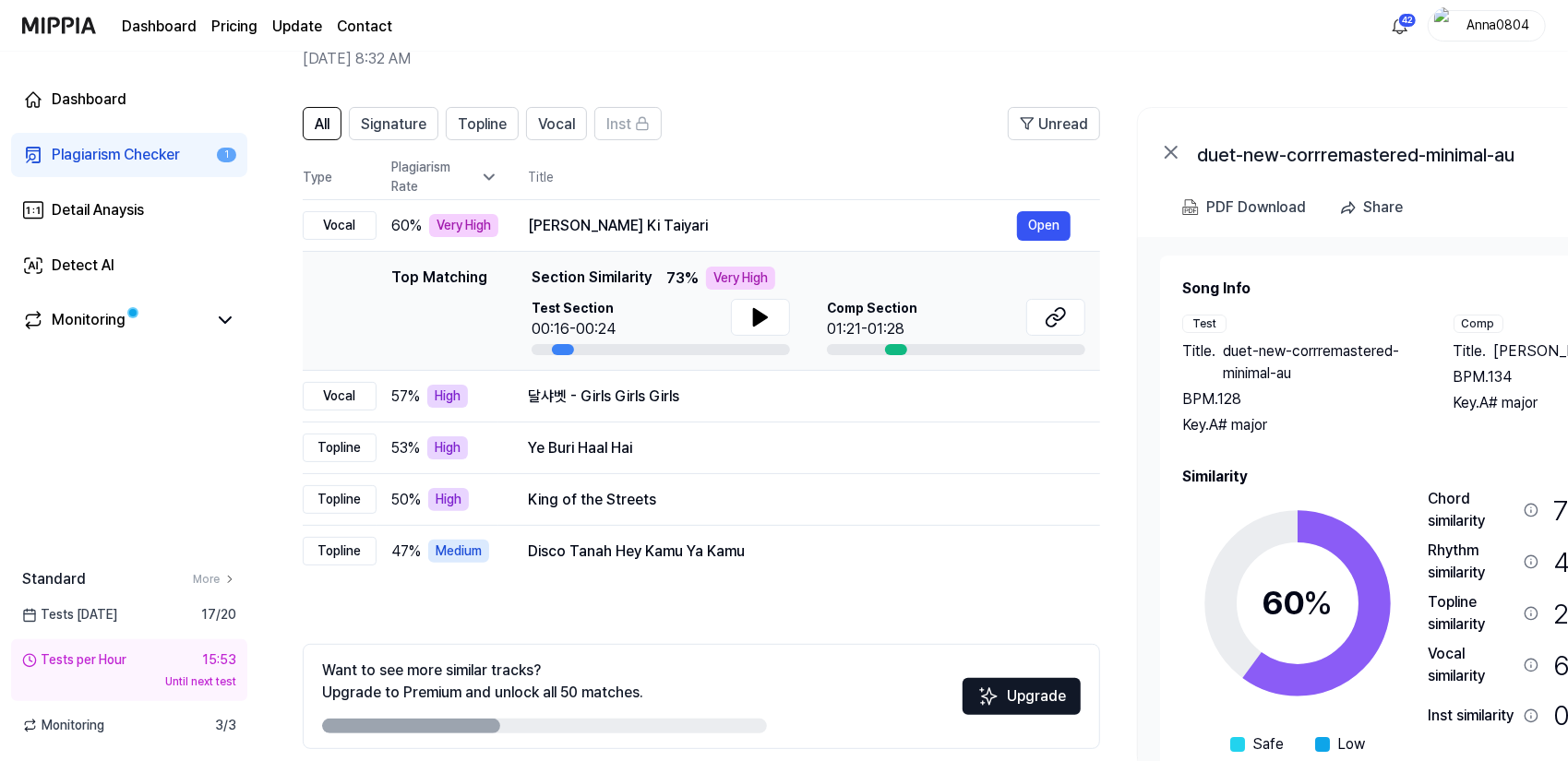
drag, startPoint x: 1408, startPoint y: 535, endPoint x: 1486, endPoint y: 540, distance: 78.2
click at [1486, 540] on div "Chord similarity 72 % Very High Rhythm similarity 47 % Medium Topline similarit…" at bounding box center [1557, 643] width 260 height 311
click at [405, 113] on div "Signature" at bounding box center [393, 123] width 66 height 24
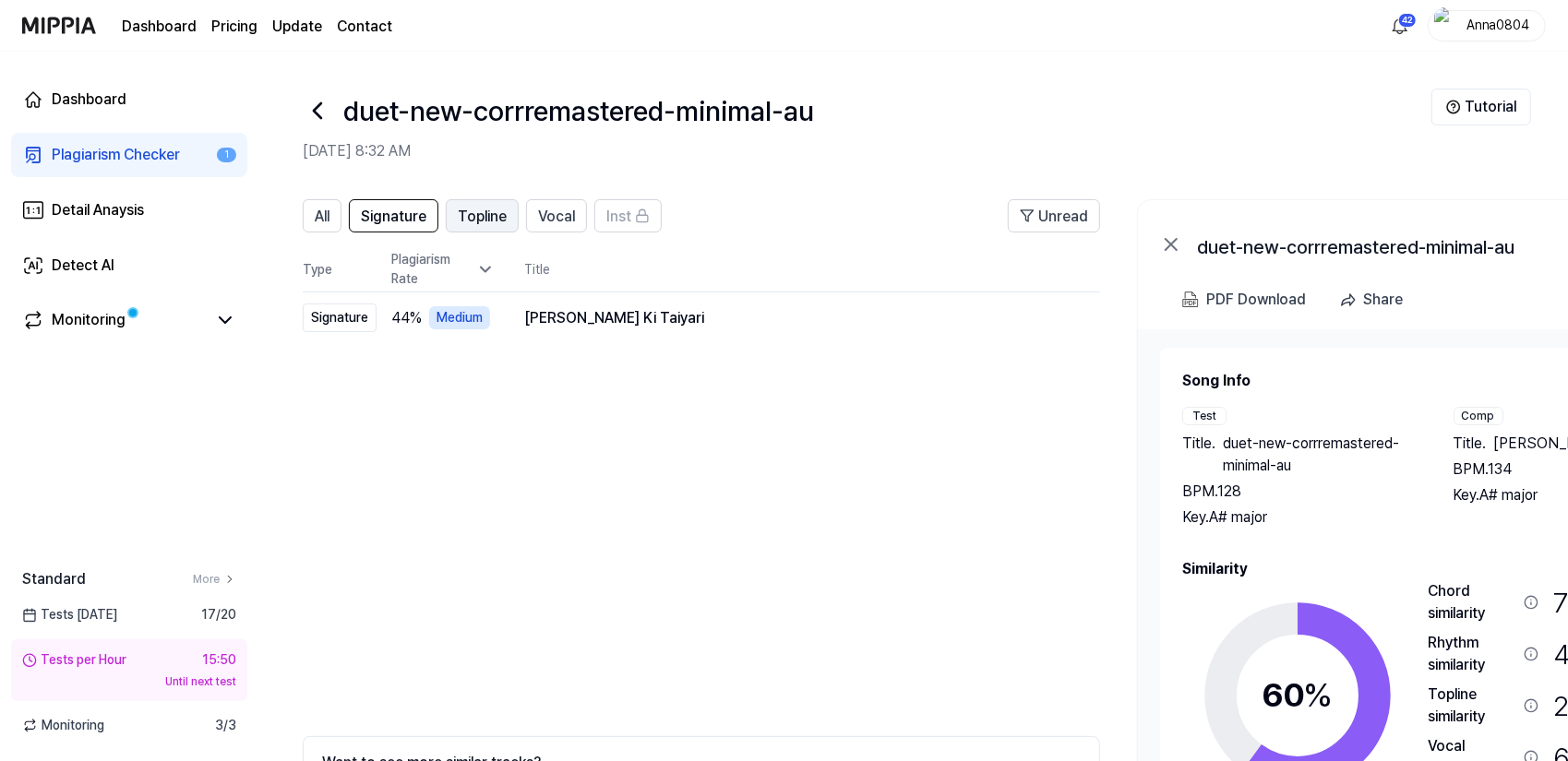
click at [484, 210] on span "Topline" at bounding box center [482, 216] width 49 height 23
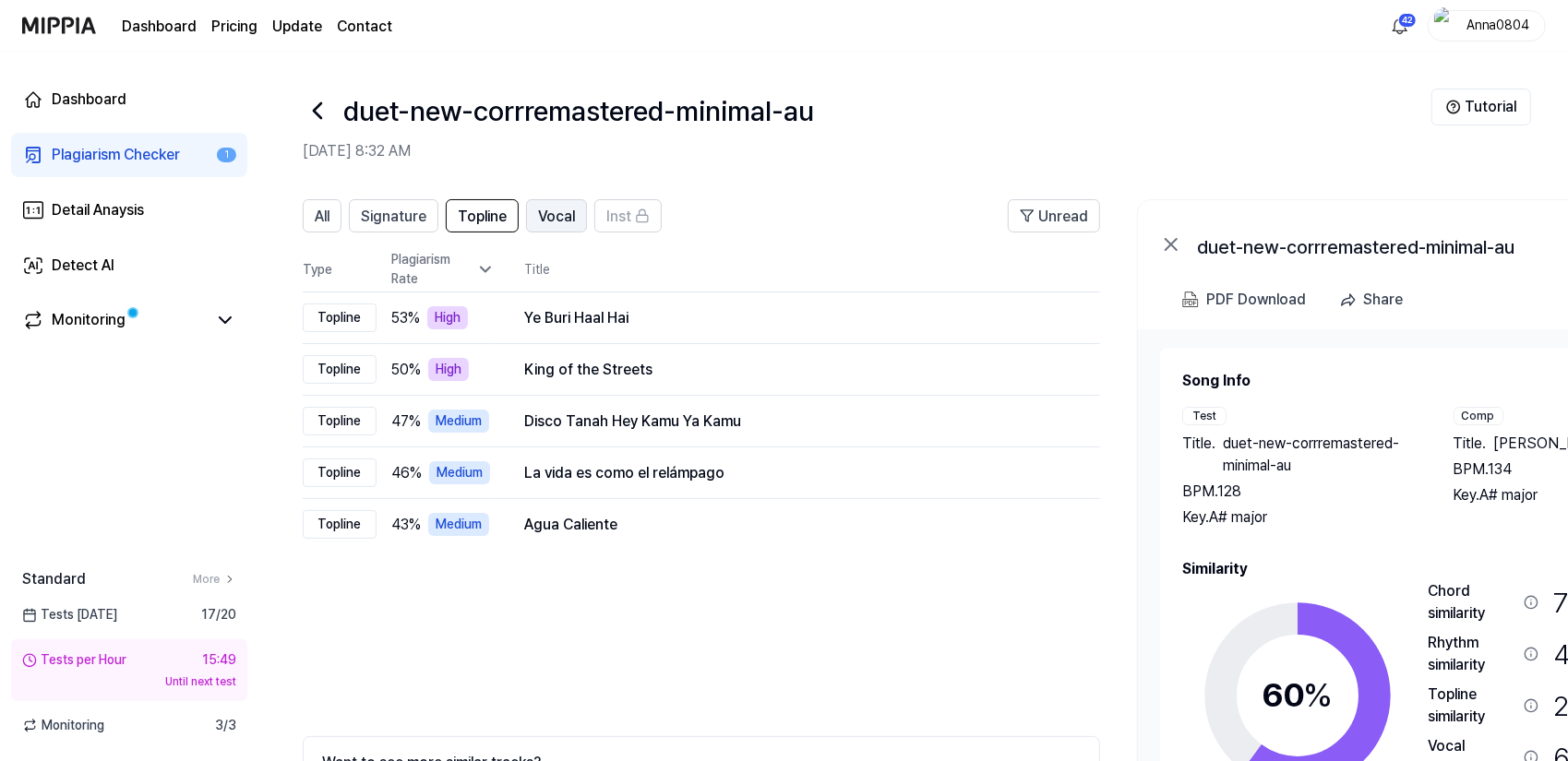
click at [548, 221] on span "Vocal" at bounding box center [556, 216] width 37 height 23
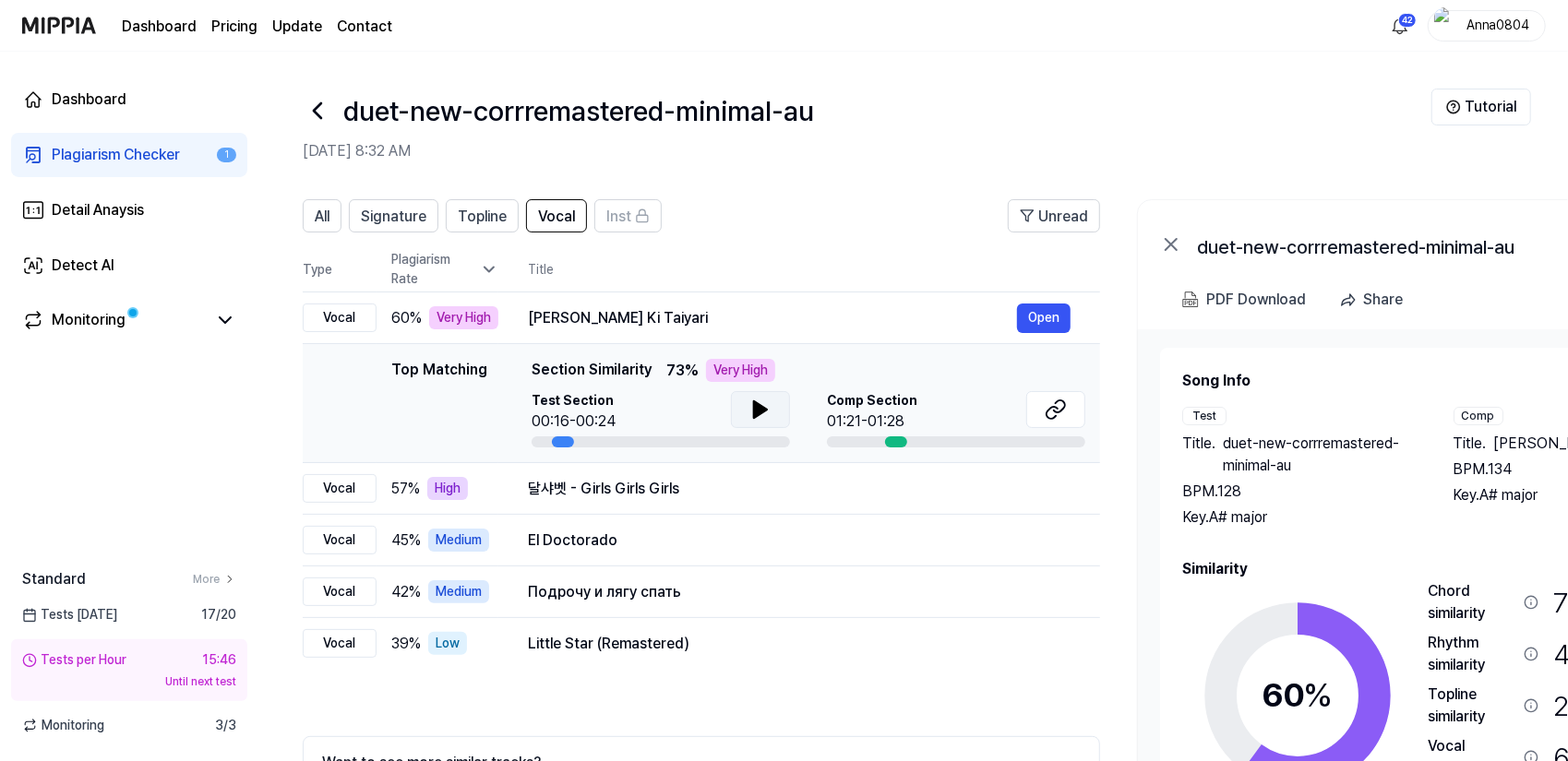
click at [740, 412] on button at bounding box center [760, 409] width 59 height 37
click at [765, 413] on icon at bounding box center [764, 409] width 4 height 15
click at [1061, 410] on icon at bounding box center [1056, 409] width 23 height 23
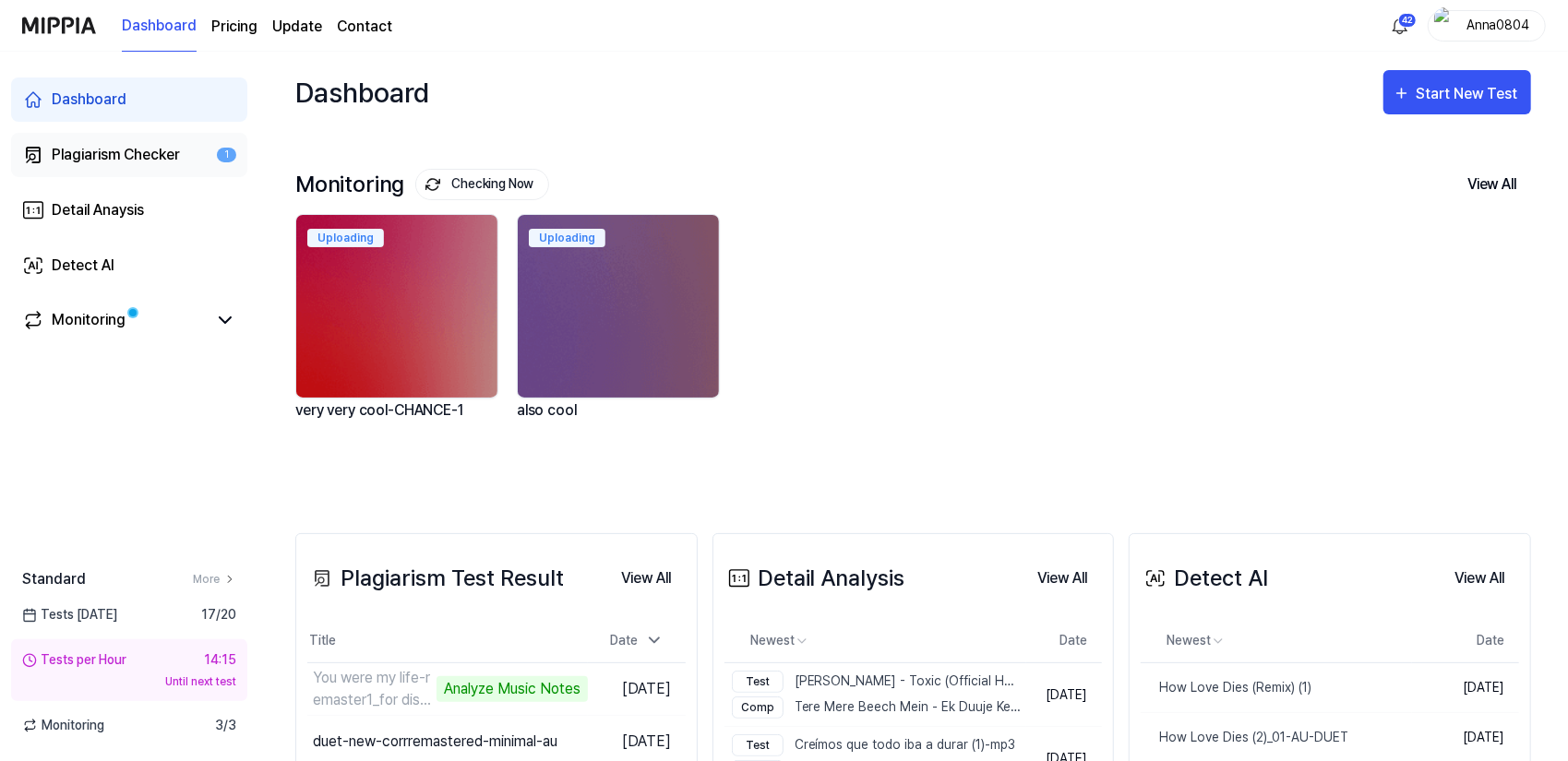
click at [111, 158] on div "Plagiarism Checker" at bounding box center [116, 155] width 128 height 23
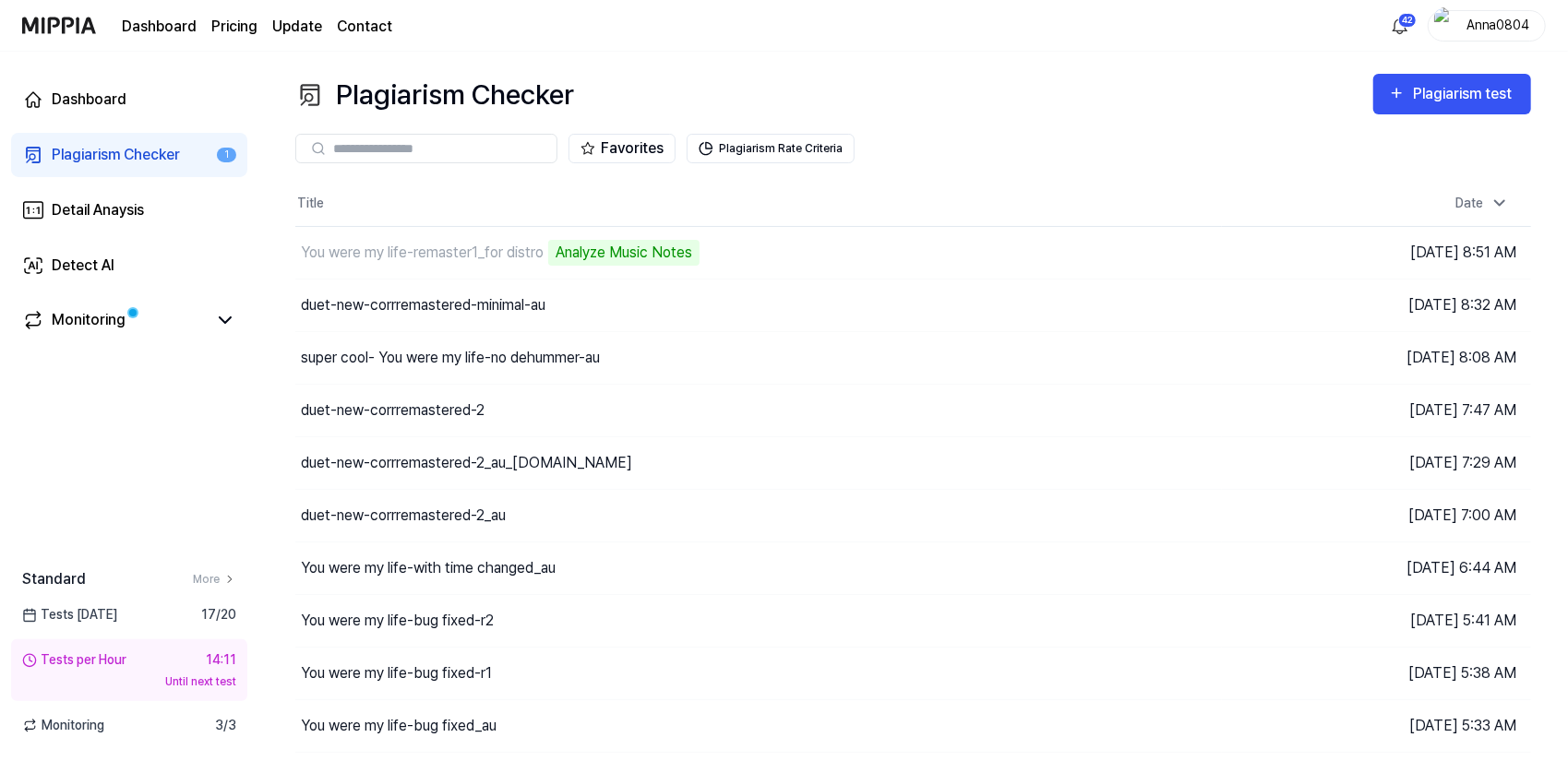
click at [937, 89] on div "Plagiarism Checker Plagiarism test" at bounding box center [913, 94] width 1236 height 41
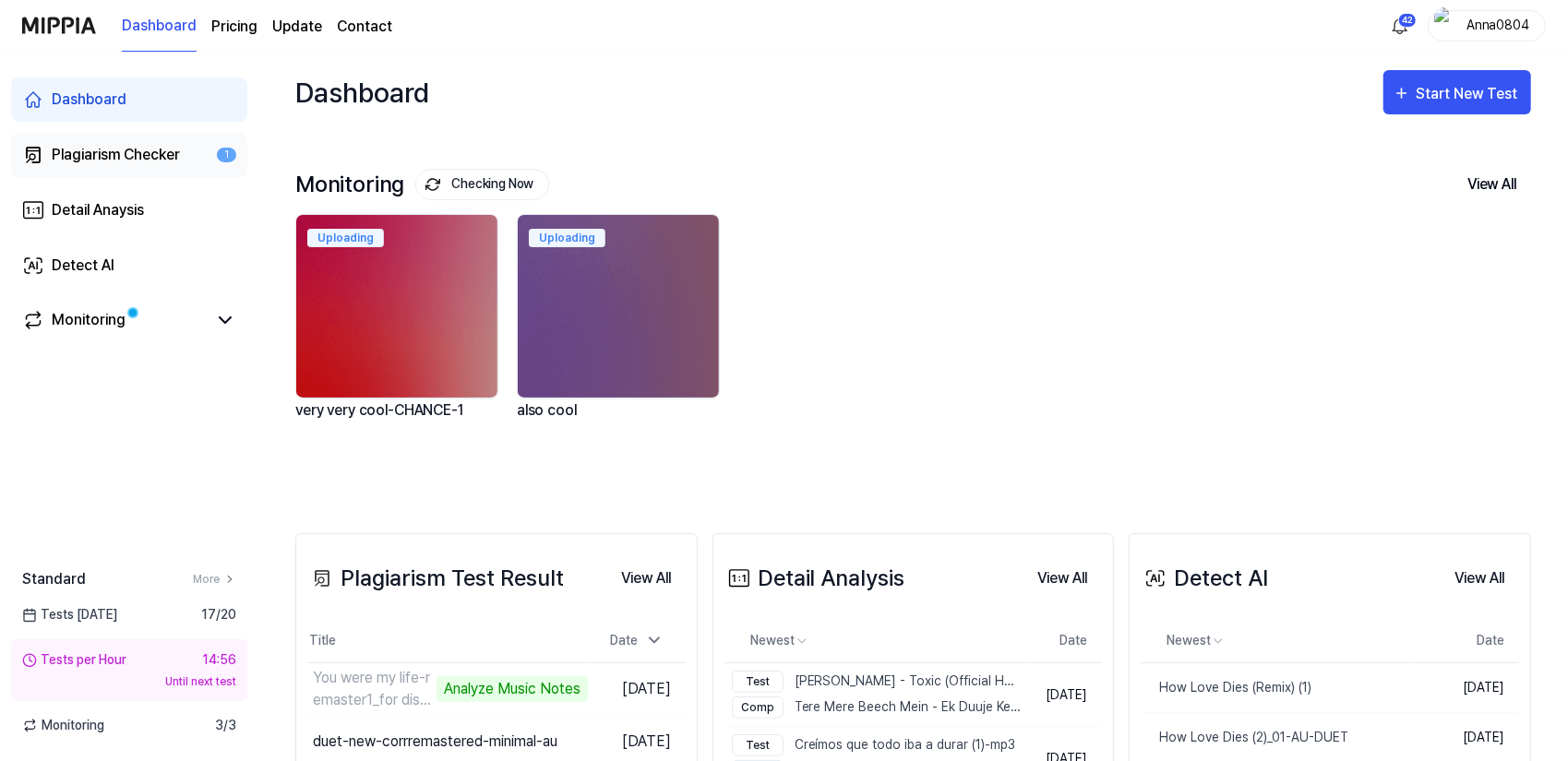
click at [123, 152] on div "Plagiarism Checker" at bounding box center [116, 155] width 128 height 23
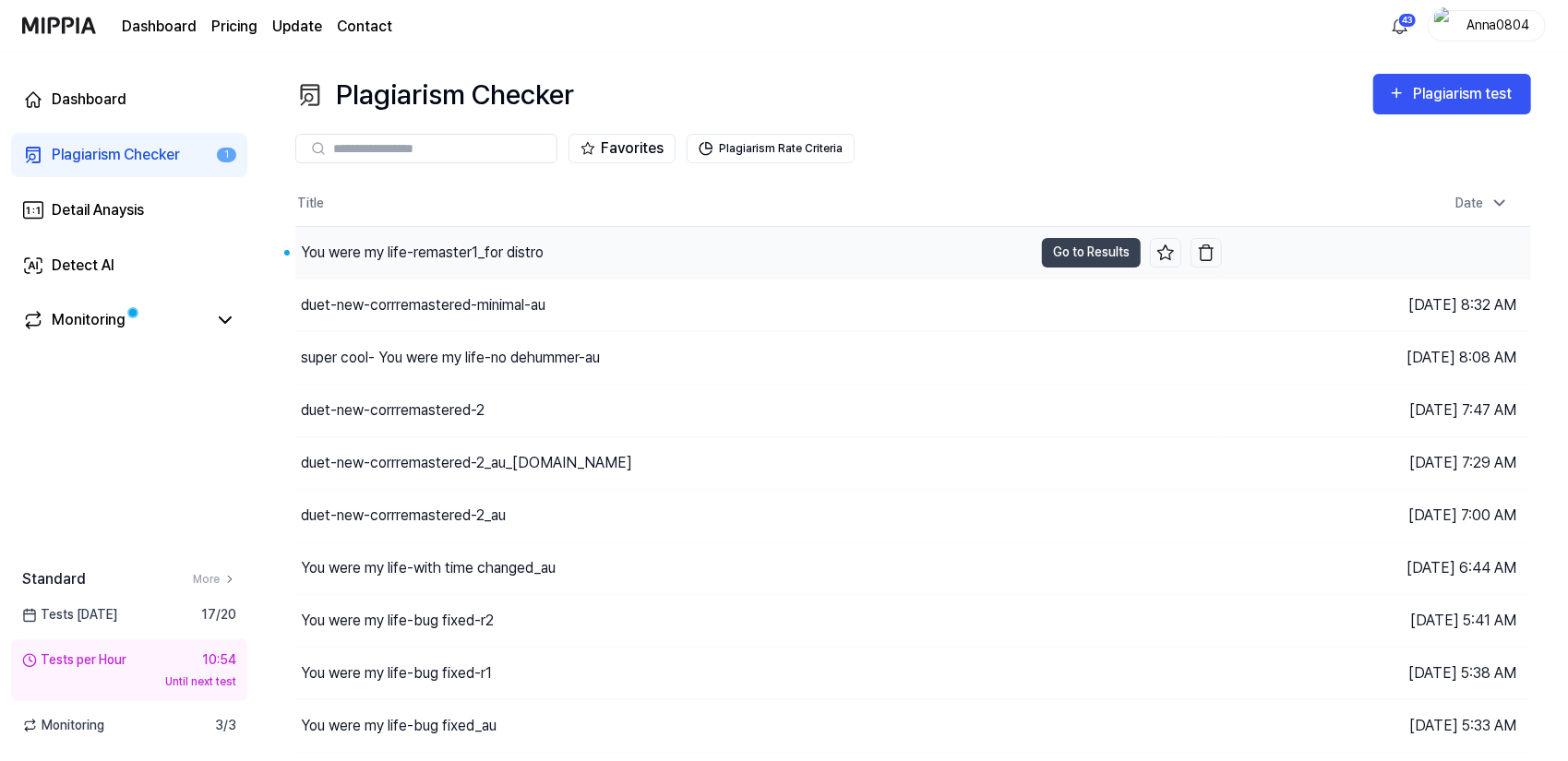
click at [424, 254] on div "You were my life-remaster1_for distro" at bounding box center [422, 253] width 243 height 23
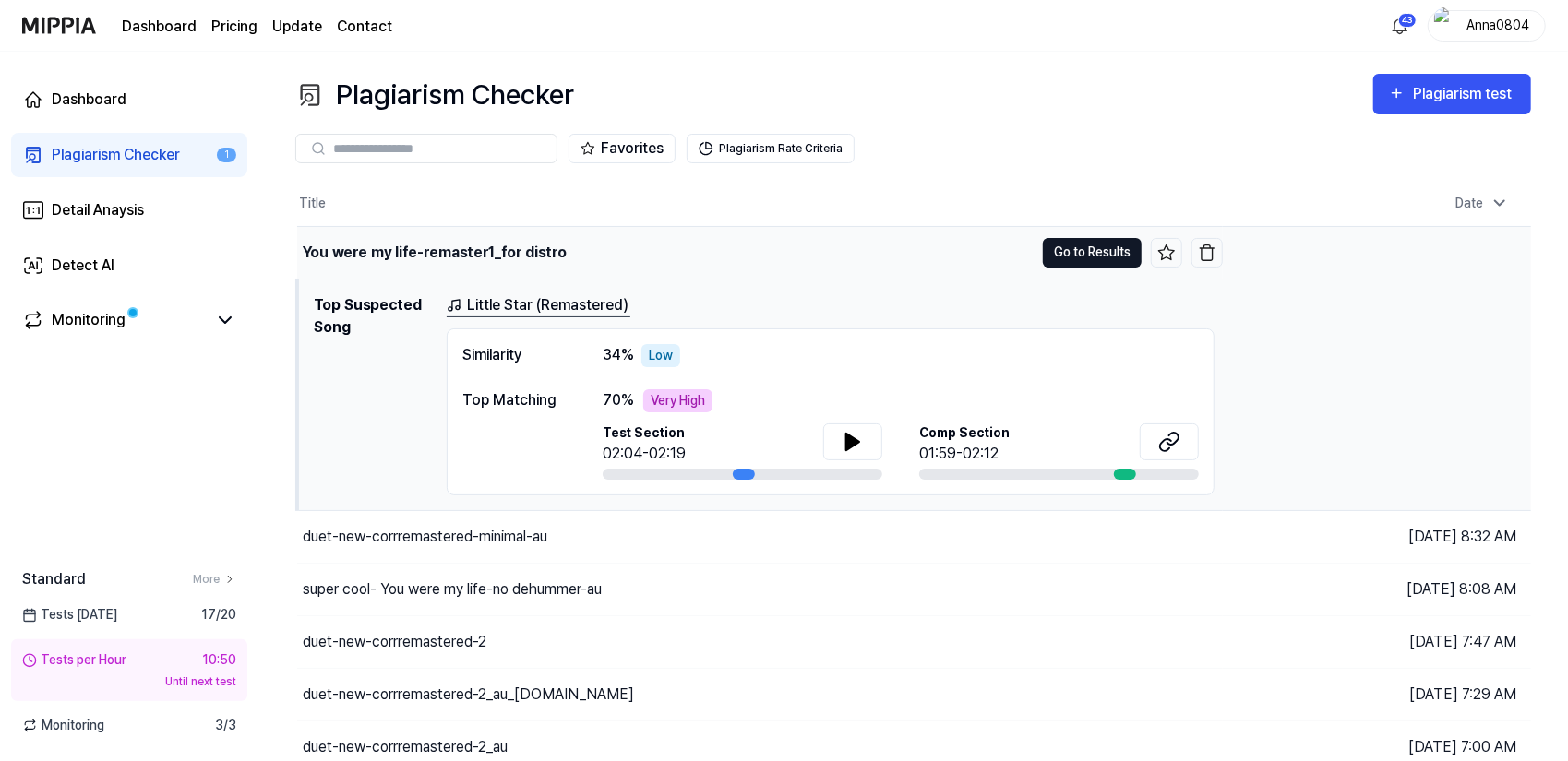
click at [1079, 243] on button "Go to Results" at bounding box center [1092, 253] width 99 height 29
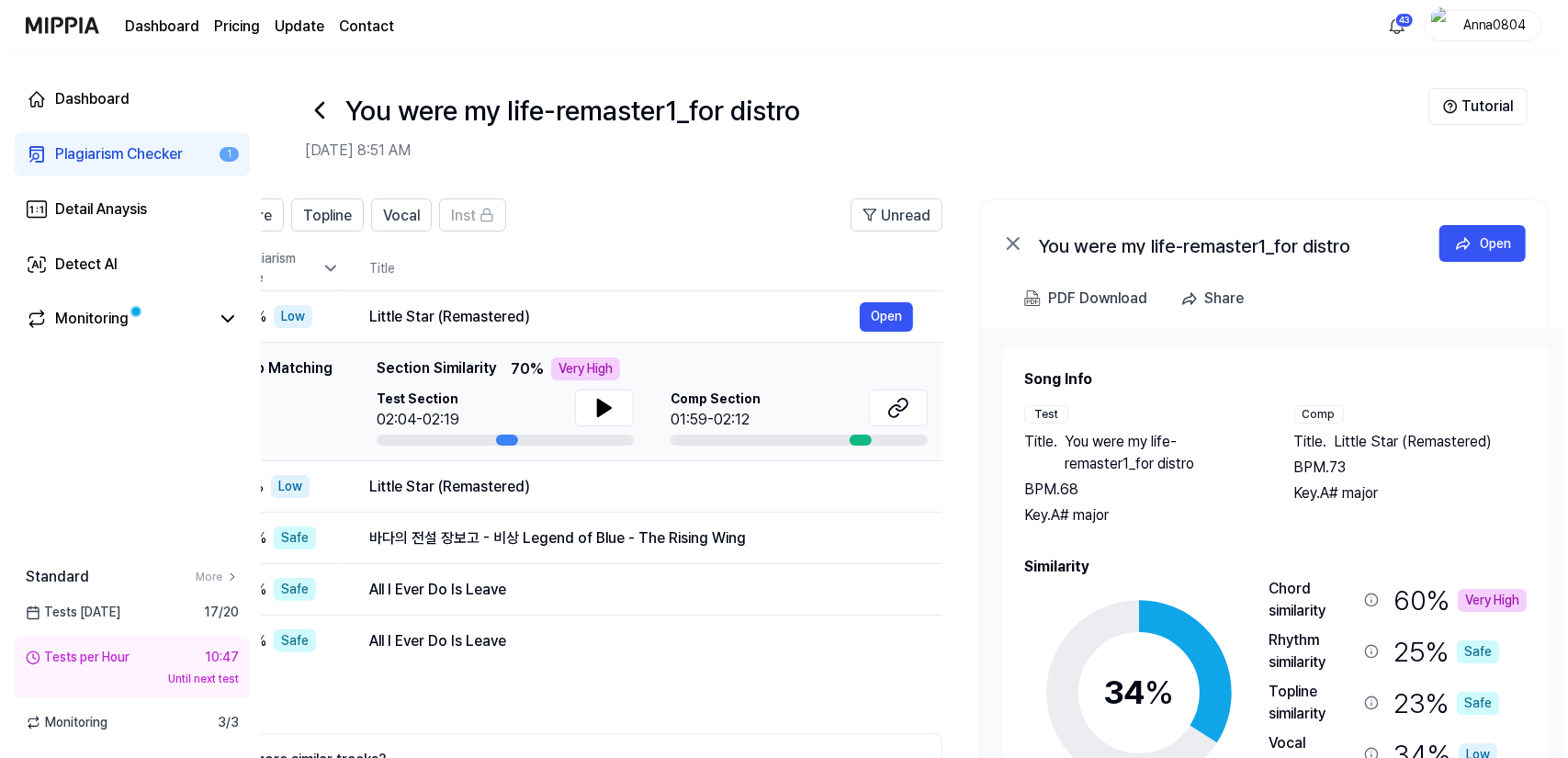
scroll to position [0, 157]
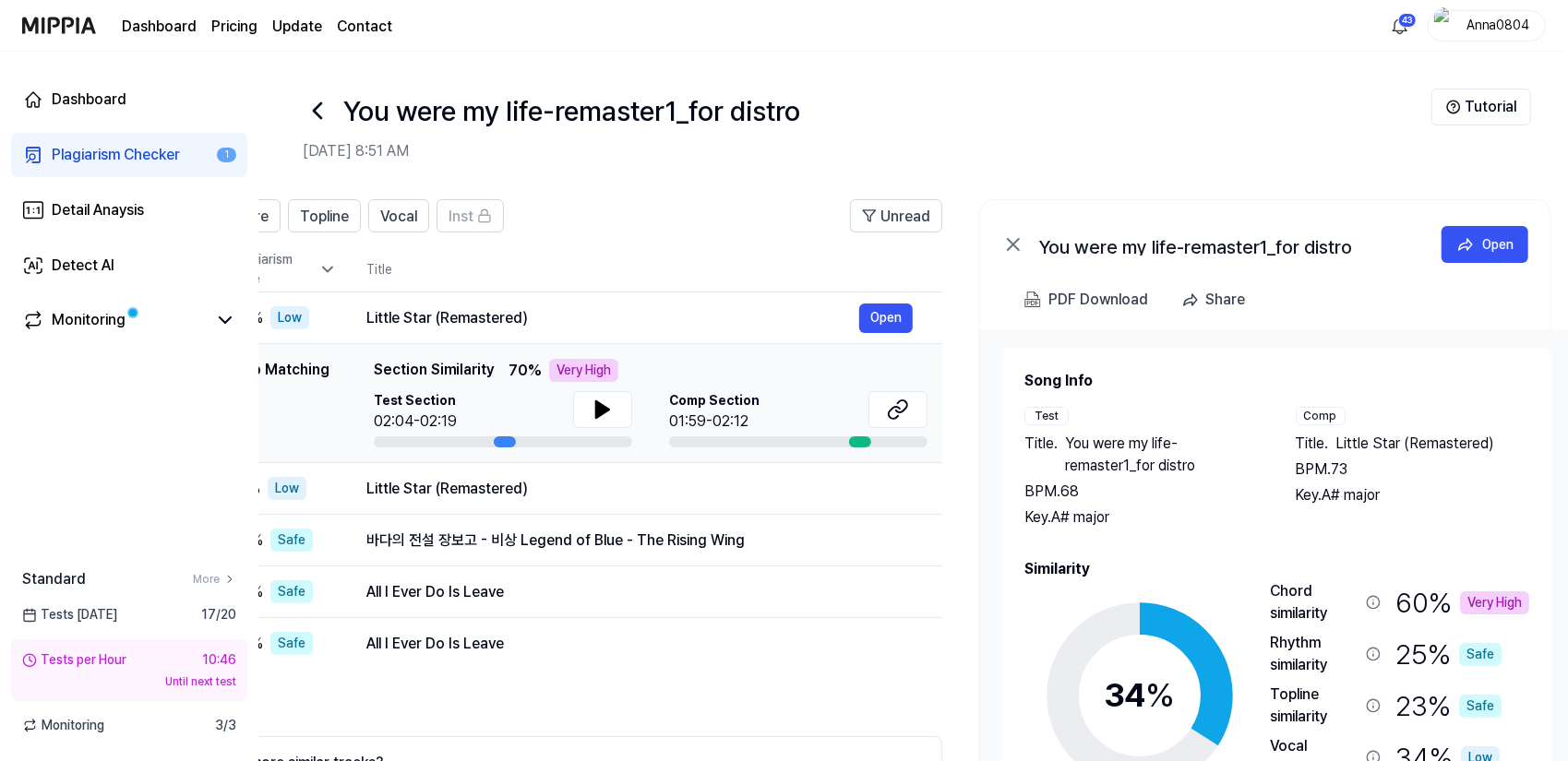
drag, startPoint x: 1463, startPoint y: 552, endPoint x: 1307, endPoint y: 544, distance: 156.2
click at [1307, 544] on div "Song Info Test Title . You were my life-remaster1_for distro BPM. 68 Key. A# ma…" at bounding box center [1276, 635] width 504 height 530
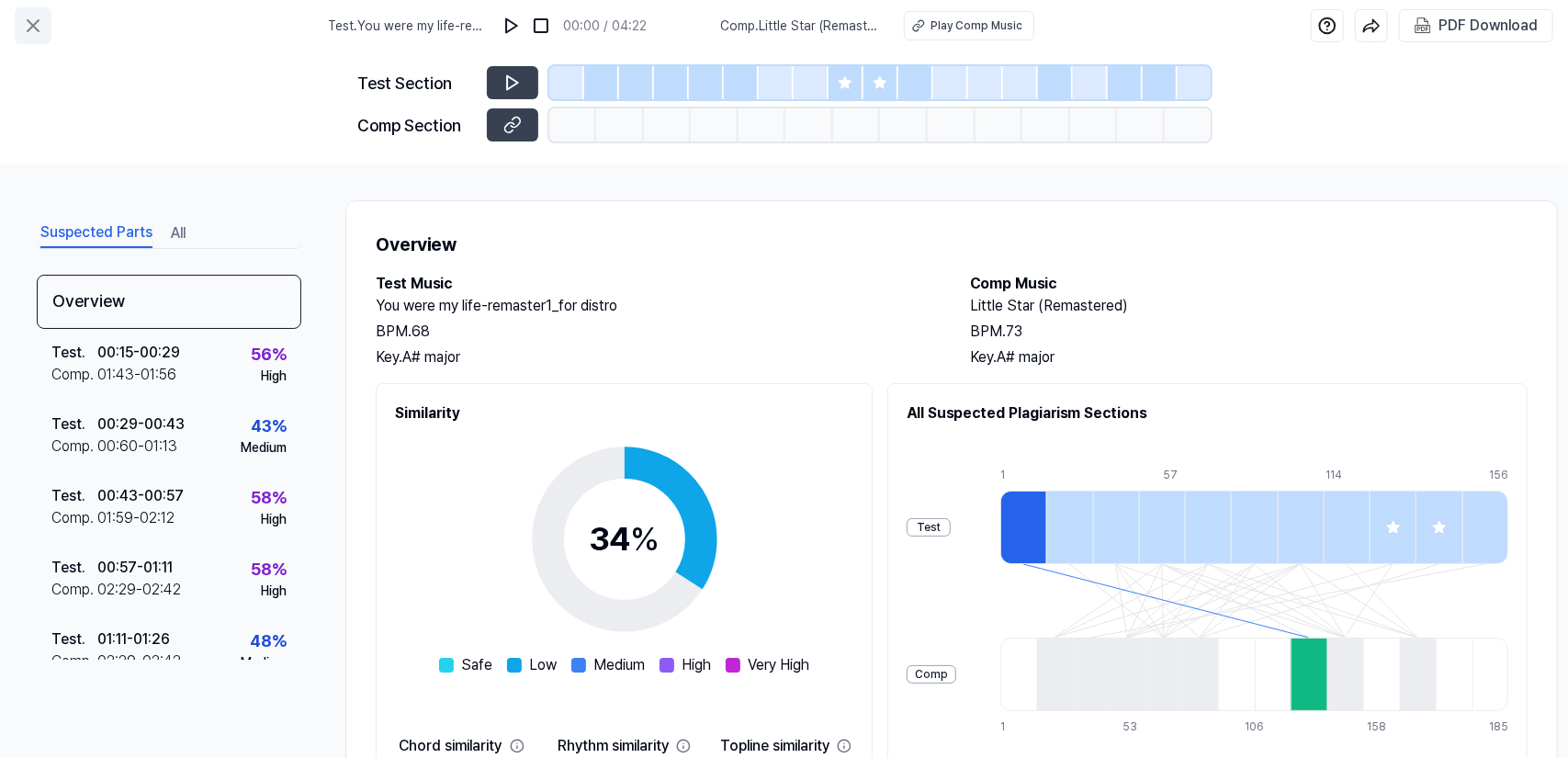
click at [35, 21] on icon at bounding box center [33, 25] width 22 height 22
